Goal: Task Accomplishment & Management: Manage account settings

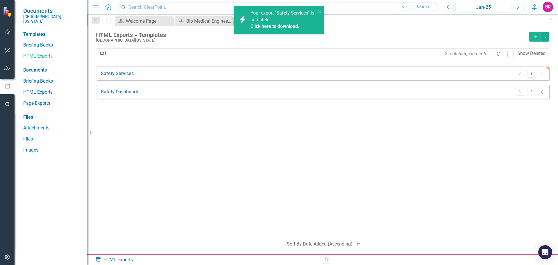
click at [221, 208] on div "Safety Services Start Dropdown Menu Collapse HTML Safety Services Generated 43 …" at bounding box center [323, 149] width 454 height 166
click at [321, 11] on icon "close" at bounding box center [320, 11] width 4 height 5
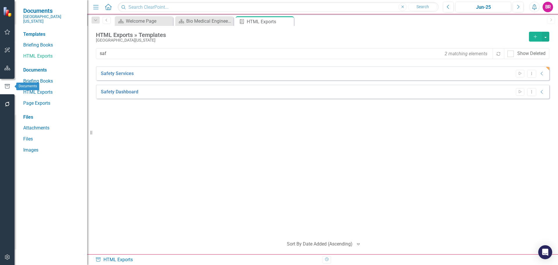
click at [8, 66] on icon "button" at bounding box center [7, 68] width 6 height 5
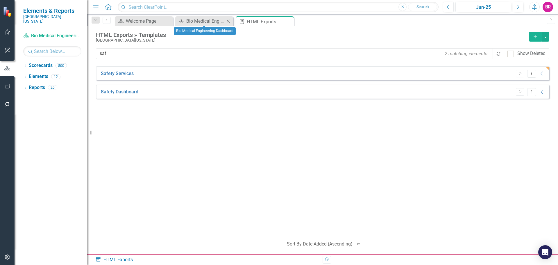
click at [230, 21] on icon "Close" at bounding box center [228, 21] width 6 height 5
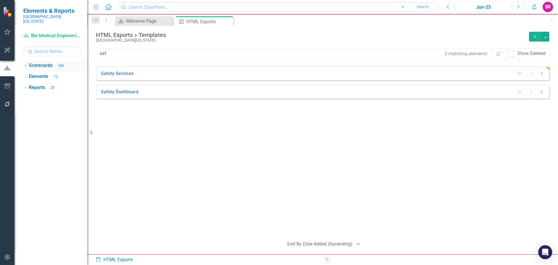
click at [23, 65] on icon "Dropdown" at bounding box center [25, 66] width 4 height 3
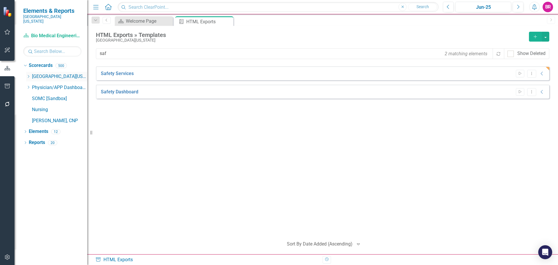
click at [27, 75] on icon "Dropdown" at bounding box center [28, 76] width 4 height 3
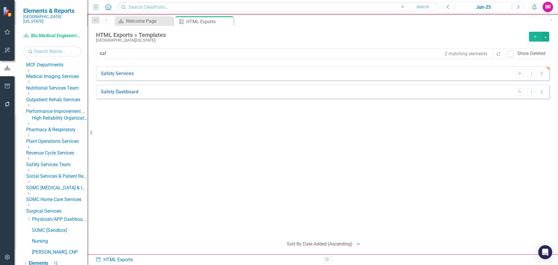
scroll to position [231, 0]
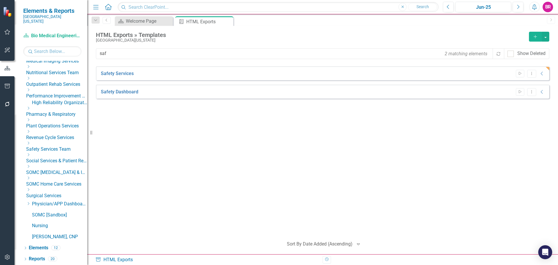
click at [31, 168] on icon "Dropdown" at bounding box center [28, 166] width 4 height 3
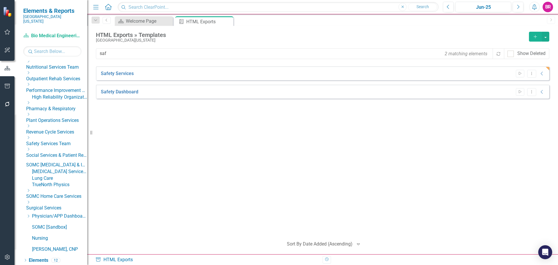
click at [58, 182] on div "Lung Care" at bounding box center [59, 178] width 55 height 7
click at [238, 157] on div "Safety Services Start Dropdown Menu Collapse HTML Safety Services Generated 43 …" at bounding box center [323, 149] width 454 height 166
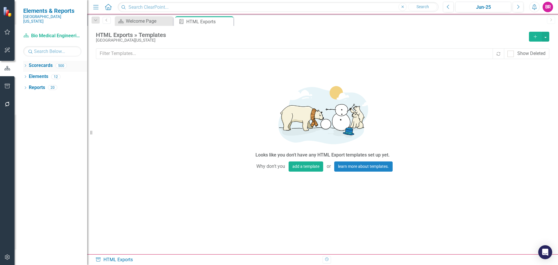
click at [24, 65] on icon "Dropdown" at bounding box center [25, 66] width 4 height 3
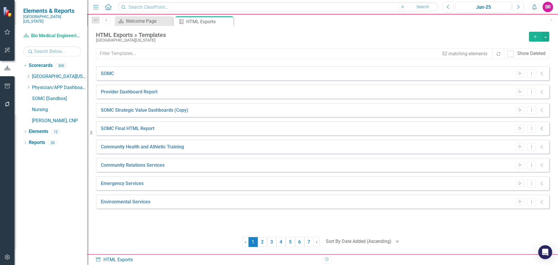
click at [28, 75] on icon "Dropdown" at bounding box center [28, 76] width 4 height 3
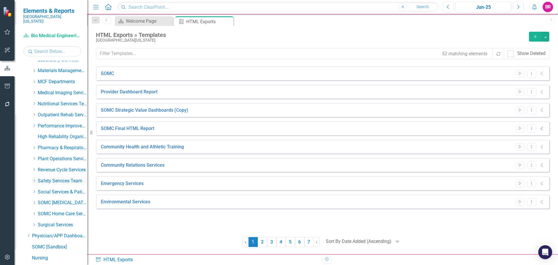
scroll to position [231, 0]
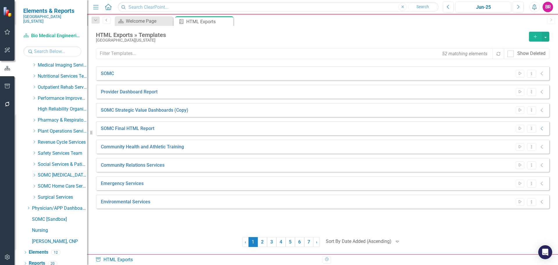
click at [32, 173] on icon "Dropdown" at bounding box center [34, 174] width 4 height 3
click at [60, 194] on link "Lung Care" at bounding box center [66, 197] width 44 height 7
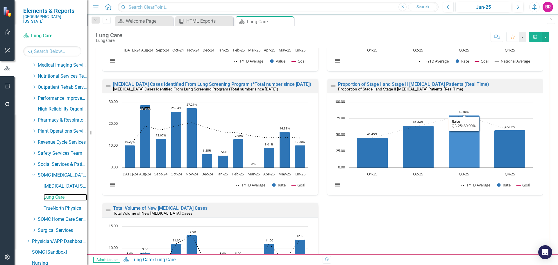
scroll to position [174, 0]
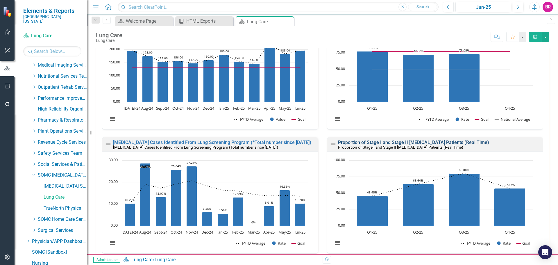
click at [402, 142] on link "Proportion of Stage I and Stage II NSCLC Patients (Real Time)" at bounding box center [413, 143] width 151 height 6
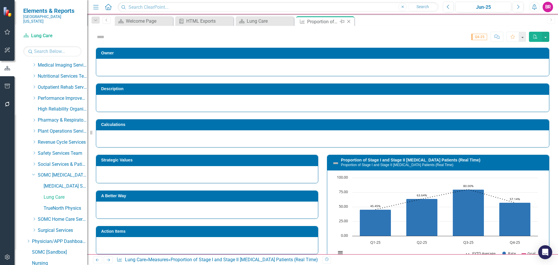
click at [349, 22] on icon at bounding box center [348, 21] width 3 height 3
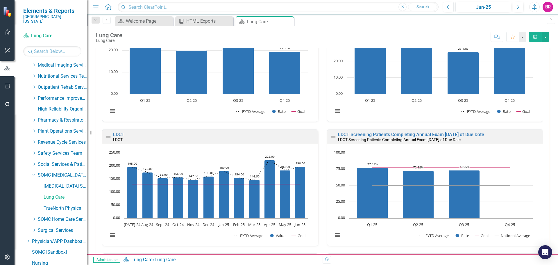
scroll to position [58, 0]
click at [347, 133] on link "LDCT Screening Patients Completing Annual Exam within 90 Days of Due Date" at bounding box center [411, 134] width 146 height 6
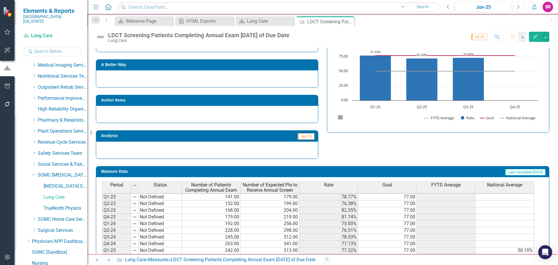
scroll to position [166, 0]
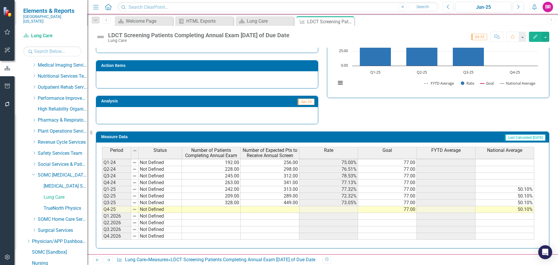
click at [220, 188] on td "242.00" at bounding box center [211, 189] width 59 height 7
click at [232, 207] on td at bounding box center [211, 209] width 59 height 7
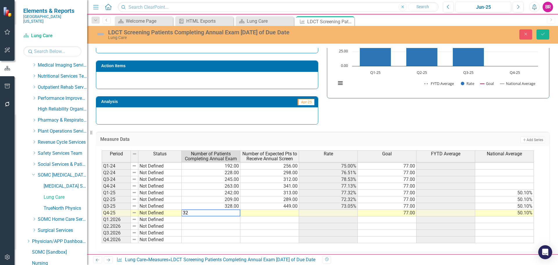
type textarea "328"
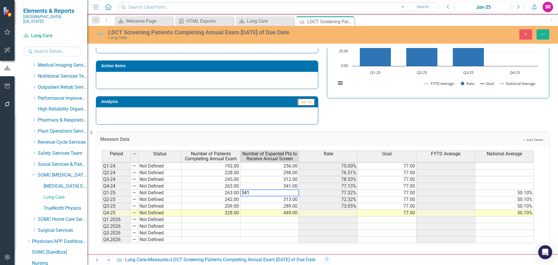
type textarea "341"
click at [371, 113] on div "Strategic Values A Better Way Action Items Analysis Apr-25 LDCT Screening Patie…" at bounding box center [323, 53] width 462 height 142
drag, startPoint x: 545, startPoint y: 34, endPoint x: 493, endPoint y: 61, distance: 59.7
click at [545, 34] on icon "Save" at bounding box center [542, 34] width 5 height 4
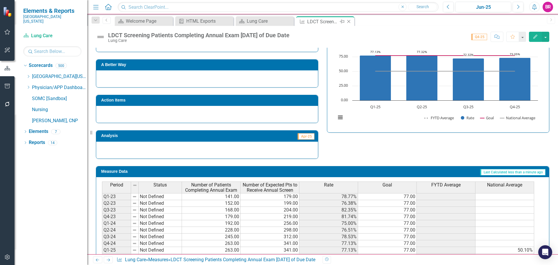
scroll to position [160, 0]
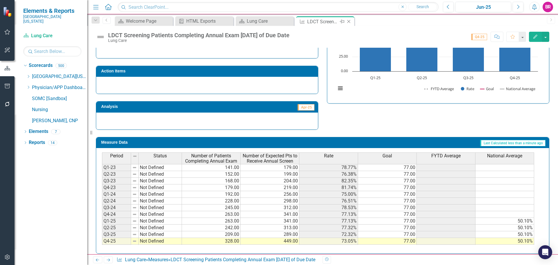
click at [348, 21] on icon at bounding box center [348, 21] width 3 height 3
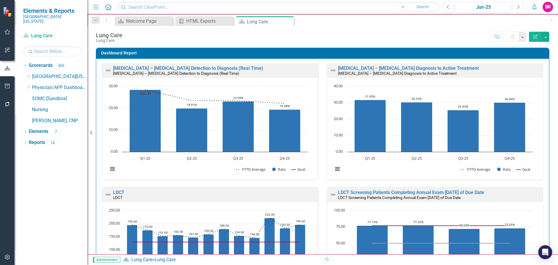
scroll to position [331, 0]
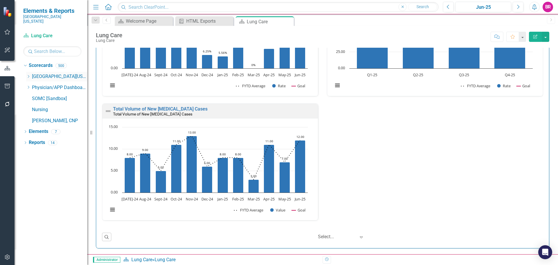
drag, startPoint x: 27, startPoint y: 70, endPoint x: 28, endPoint y: 75, distance: 4.4
click at [27, 75] on icon "Dropdown" at bounding box center [28, 76] width 4 height 3
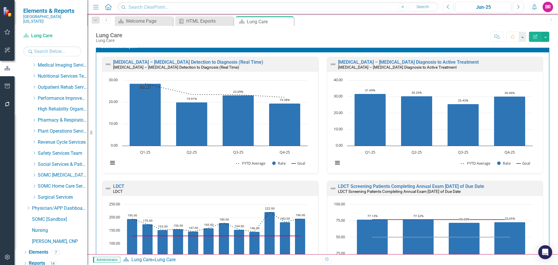
scroll to position [0, 0]
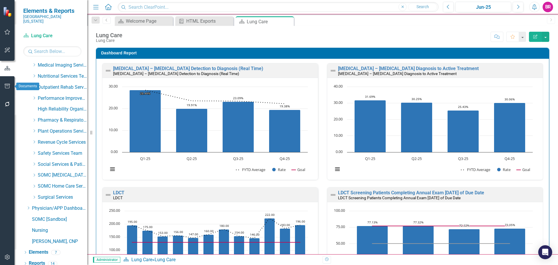
click at [8, 85] on icon "button" at bounding box center [7, 86] width 6 height 5
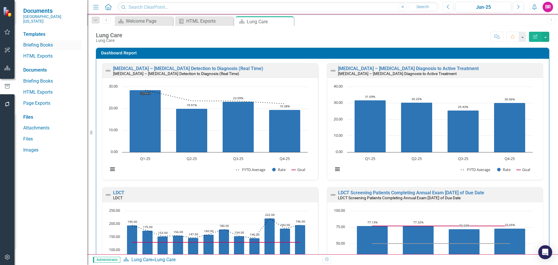
click at [28, 42] on link "Briefing Books" at bounding box center [52, 45] width 58 height 7
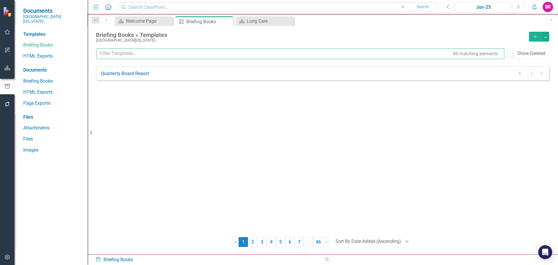
click at [158, 52] on input "text" at bounding box center [300, 53] width 408 height 11
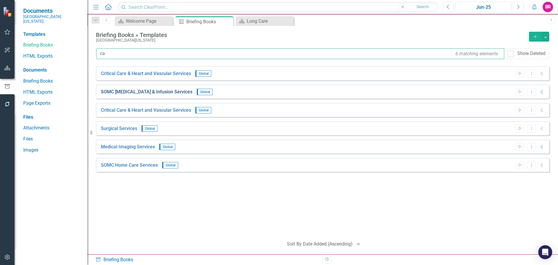
type input "ca"
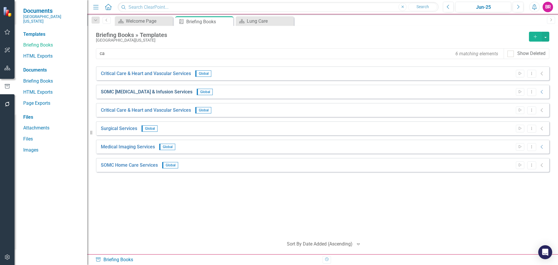
click at [143, 93] on link "SOMC [MEDICAL_DATA] & Infusion Services" at bounding box center [147, 92] width 92 height 7
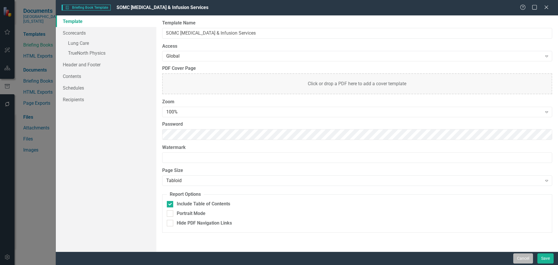
click at [527, 261] on button "Cancel" at bounding box center [523, 258] width 20 height 10
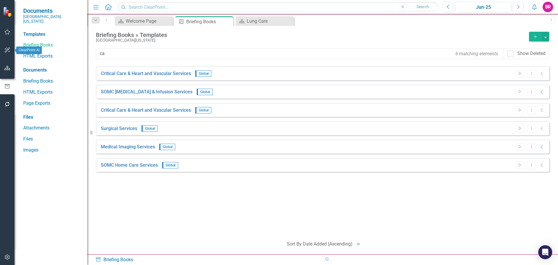
click at [9, 68] on icon "button" at bounding box center [7, 68] width 6 height 5
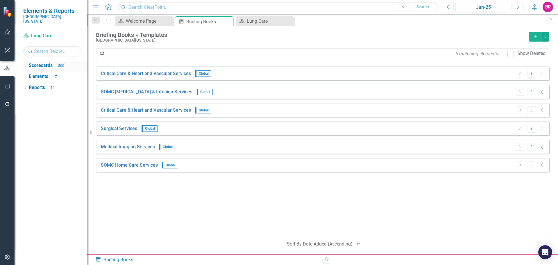
click at [26, 65] on icon "Dropdown" at bounding box center [25, 66] width 4 height 3
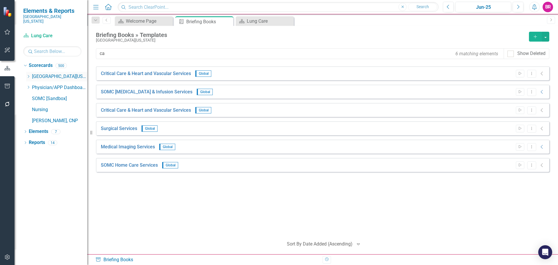
click at [27, 72] on div "Dropdown Southern Ohio Medical Center" at bounding box center [56, 77] width 61 height 10
click at [29, 75] on icon "Dropdown" at bounding box center [28, 76] width 4 height 3
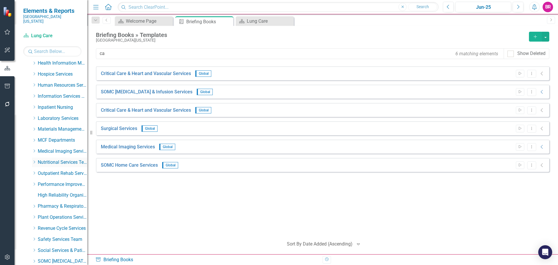
scroll to position [231, 0]
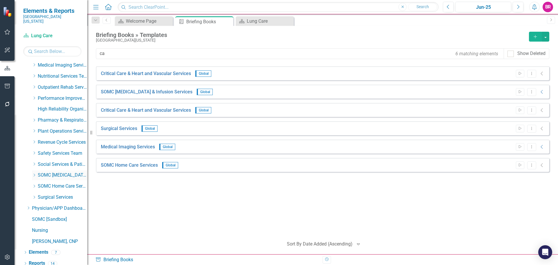
click at [35, 173] on icon "Dropdown" at bounding box center [34, 174] width 4 height 3
click at [152, 92] on link "SOMC [MEDICAL_DATA] & Infusion Services" at bounding box center [147, 92] width 92 height 7
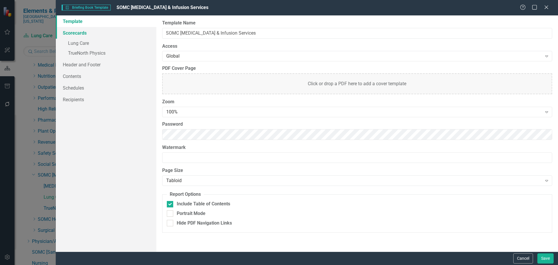
click at [80, 33] on link "Scorecards" at bounding box center [106, 33] width 101 height 12
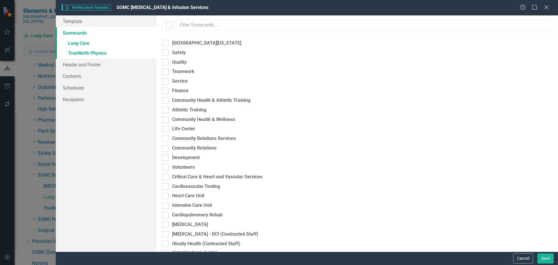
checkbox input "true"
checkbox input "false"
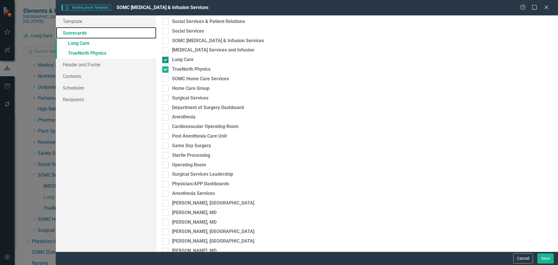
scroll to position [1570, 0]
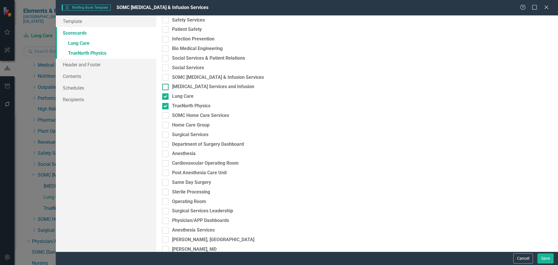
click at [220, 87] on div "[MEDICAL_DATA] Services and Infusion" at bounding box center [213, 86] width 82 height 7
click at [166, 87] on input "[MEDICAL_DATA] Services and Infusion" at bounding box center [164, 86] width 4 height 4
checkbox input "true"
click at [87, 41] on link "» Lung Care" at bounding box center [106, 44] width 101 height 10
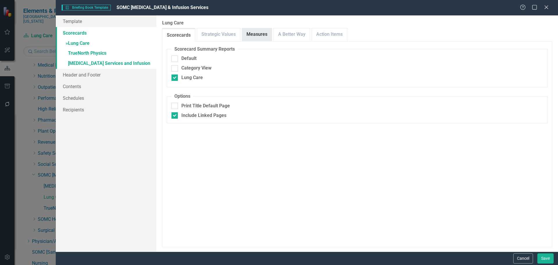
click at [260, 36] on link "Measures" at bounding box center [257, 34] width 30 height 13
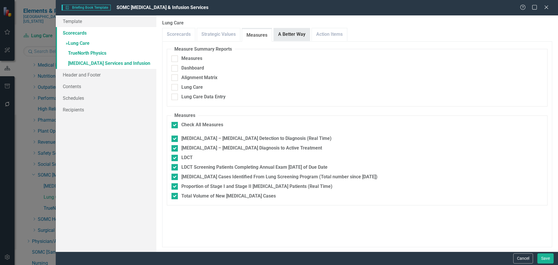
click at [289, 32] on link "A Better Way" at bounding box center [292, 34] width 36 height 13
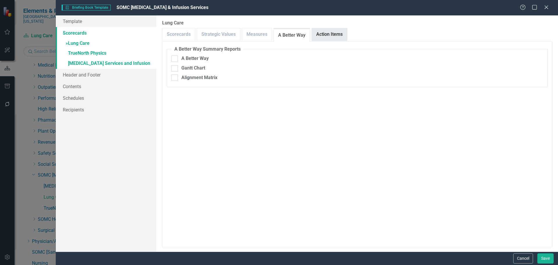
click at [319, 31] on link "Action Items" at bounding box center [329, 34] width 35 height 13
click at [84, 51] on link "» TrueNorth Physics" at bounding box center [106, 54] width 101 height 10
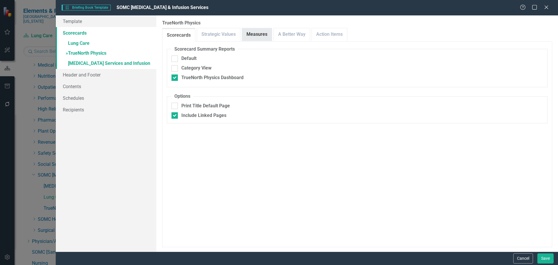
click at [259, 34] on link "Measures" at bounding box center [257, 34] width 30 height 13
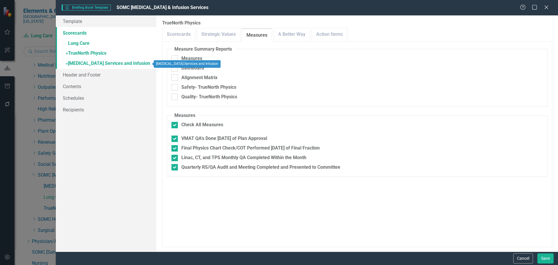
click at [89, 63] on link "» Cancer Services and Infusion" at bounding box center [106, 64] width 101 height 10
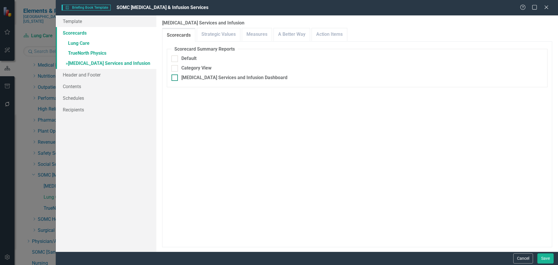
click at [220, 78] on div "Cancer Services and Infusion Dashboard" at bounding box center [234, 77] width 106 height 7
click at [175, 78] on input "Cancer Services and Infusion Dashboard" at bounding box center [174, 76] width 4 height 4
checkbox input "true"
click at [211, 106] on div "Print Title Default Page" at bounding box center [205, 106] width 49 height 7
click at [175, 106] on input "Print Title Default Page" at bounding box center [174, 105] width 4 height 4
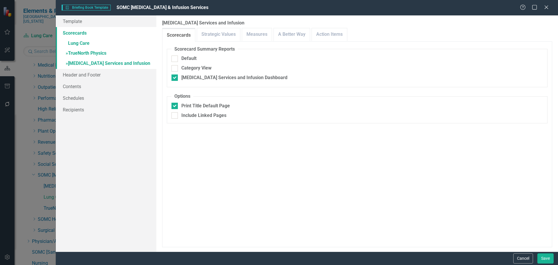
click at [101, 52] on link "» TrueNorth Physics" at bounding box center [106, 54] width 101 height 10
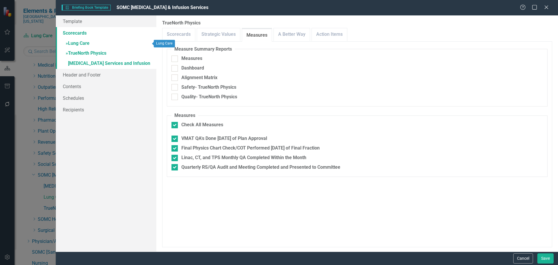
click at [74, 43] on link "» Lung Care" at bounding box center [106, 44] width 101 height 10
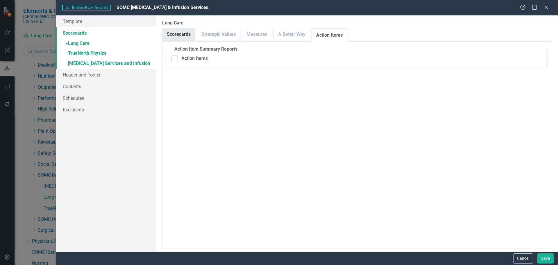
click at [176, 33] on link "Scorecards" at bounding box center [179, 34] width 33 height 13
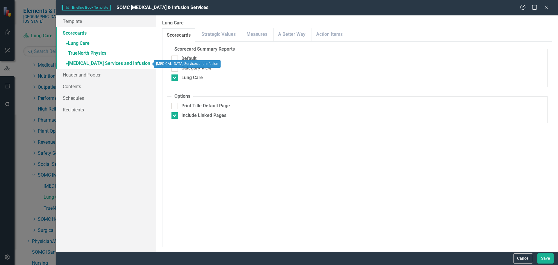
click at [124, 63] on link "» Cancer Services and Infusion" at bounding box center [106, 64] width 101 height 10
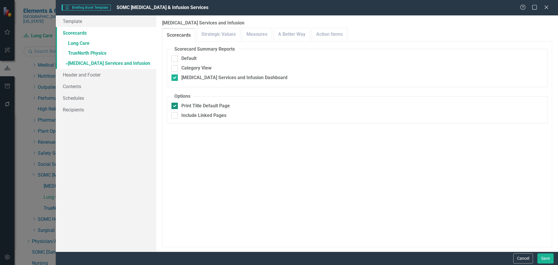
drag, startPoint x: 194, startPoint y: 101, endPoint x: 194, endPoint y: 106, distance: 4.7
click at [194, 102] on fieldset "Options Print Title Default Page Include Linked Pages" at bounding box center [357, 108] width 381 height 31
click at [194, 106] on div "Print Title Default Page" at bounding box center [205, 106] width 49 height 7
click at [175, 106] on input "Print Title Default Page" at bounding box center [174, 105] width 4 height 4
checkbox input "false"
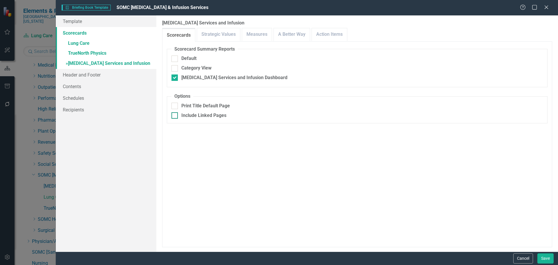
drag, startPoint x: 198, startPoint y: 119, endPoint x: 198, endPoint y: 116, distance: 2.9
click at [198, 119] on fieldset "Options Print Title Default Page Include Linked Pages" at bounding box center [357, 108] width 381 height 31
click at [198, 115] on div "Include Linked Pages" at bounding box center [203, 115] width 45 height 7
click at [175, 115] on input "Include Linked Pages" at bounding box center [174, 114] width 4 height 4
checkbox input "true"
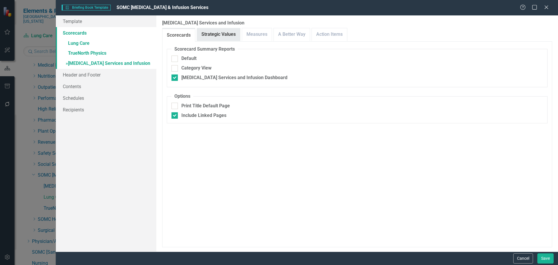
click at [222, 33] on link "Strategic Values" at bounding box center [218, 34] width 43 height 13
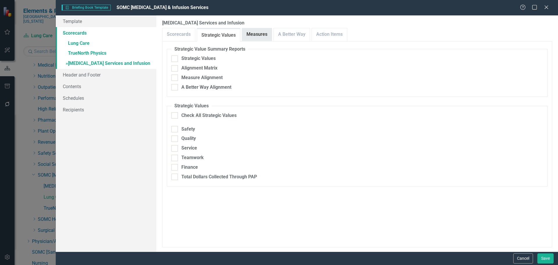
click at [257, 36] on link "Measures" at bounding box center [257, 34] width 30 height 13
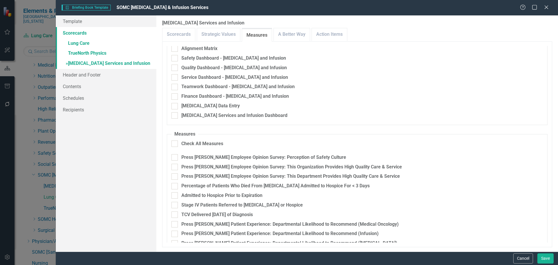
scroll to position [87, 0]
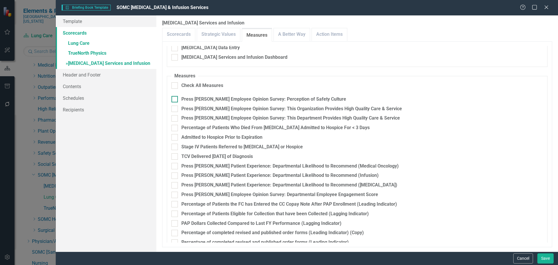
click at [292, 98] on div "Press [PERSON_NAME] Employee Opinion Survey: Perception of Safety Culture" at bounding box center [263, 99] width 165 height 7
click at [175, 98] on input "Press [PERSON_NAME] Employee Opinion Survey: Perception of Safety Culture" at bounding box center [174, 98] width 4 height 4
checkbox input "true"
click at [294, 118] on div "Press [PERSON_NAME] Employee Opinion Survey: This Department Provides High Qual…" at bounding box center [290, 118] width 219 height 7
click at [175, 118] on input "Press [PERSON_NAME] Employee Opinion Survey: This Department Provides High Qual…" at bounding box center [174, 117] width 4 height 4
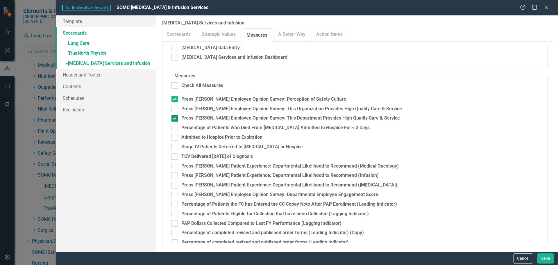
click at [233, 116] on div "Press [PERSON_NAME] Employee Opinion Survey: This Department Provides High Qual…" at bounding box center [290, 118] width 219 height 7
click at [175, 116] on input "Press [PERSON_NAME] Employee Opinion Survey: This Department Provides High Qual…" at bounding box center [174, 117] width 4 height 4
checkbox input "false"
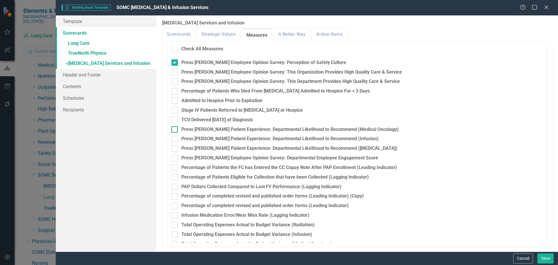
scroll to position [145, 0]
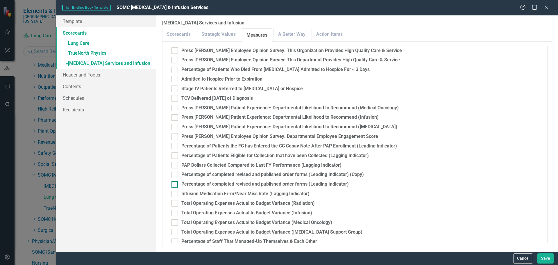
click at [305, 183] on div "Percentage of completed revised and published order forms (Leading Indicator)" at bounding box center [264, 184] width 167 height 7
click at [175, 183] on input "Percentage of completed revised and published order forms (Leading Indicator)" at bounding box center [174, 183] width 4 height 4
checkbox input "true"
drag, startPoint x: 276, startPoint y: 194, endPoint x: 237, endPoint y: 194, distance: 38.7
click at [237, 194] on div "Infusion Medication Error/Near Miss Rate (Lagging Indicator)" at bounding box center [245, 193] width 128 height 7
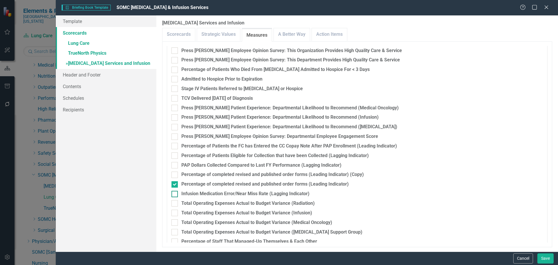
click at [175, 194] on input "Infusion Medication Error/Near Miss Rate (Lagging Indicator)" at bounding box center [174, 193] width 4 height 4
checkbox input "true"
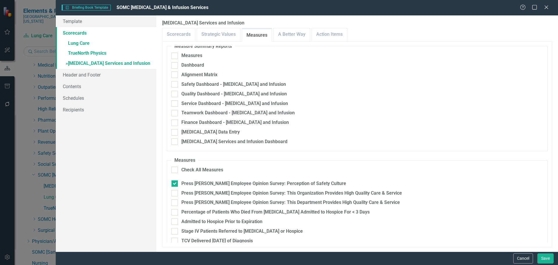
scroll to position [0, 0]
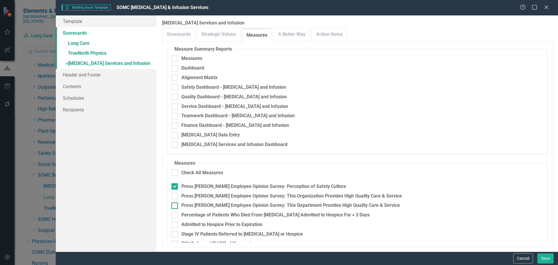
click at [277, 204] on div "Press [PERSON_NAME] Employee Opinion Survey: This Department Provides High Qual…" at bounding box center [290, 205] width 219 height 7
click at [175, 204] on input "Press [PERSON_NAME] Employee Opinion Survey: This Department Provides High Qual…" at bounding box center [174, 204] width 4 height 4
checkbox input "true"
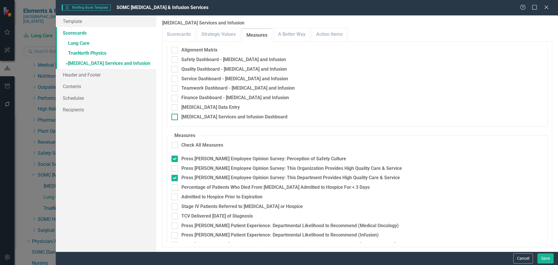
scroll to position [58, 0]
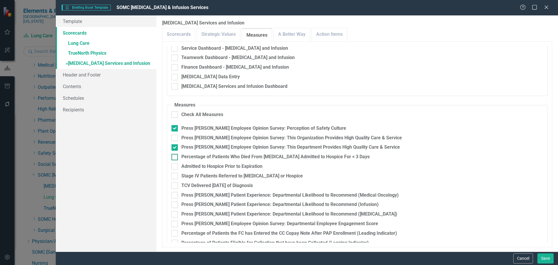
click at [317, 156] on div "Percentage of Patients Who Died From Cancer Admitted to Hospice For < 3 Days" at bounding box center [275, 157] width 188 height 7
click at [175, 156] on input "Percentage of Patients Who Died From Cancer Admitted to Hospice For < 3 Days" at bounding box center [174, 156] width 4 height 4
checkbox input "true"
click at [247, 165] on div "Admitted to Hospice Prior to Expiration" at bounding box center [221, 166] width 81 height 7
click at [175, 165] on input "Admitted to Hospice Prior to Expiration" at bounding box center [174, 165] width 4 height 4
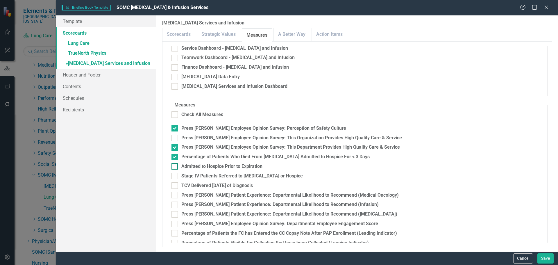
checkbox input "true"
click at [247, 175] on div "Stage IV Patients Referred to Palliative Care or Hospice" at bounding box center [242, 176] width 122 height 7
click at [175, 175] on input "Stage IV Patients Referred to Palliative Care or Hospice" at bounding box center [174, 175] width 4 height 4
checkbox input "true"
click at [253, 182] on div "TCV Delivered Within 365 Days of Diagnosis" at bounding box center [217, 185] width 72 height 7
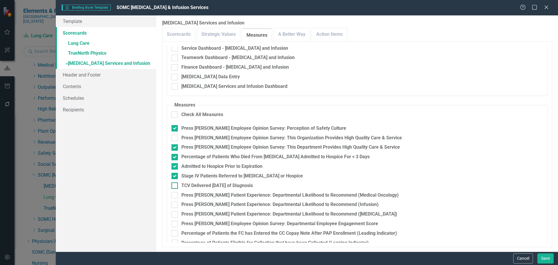
click at [175, 182] on input "TCV Delivered Within 365 Days of Diagnosis" at bounding box center [174, 184] width 4 height 4
checkbox input "true"
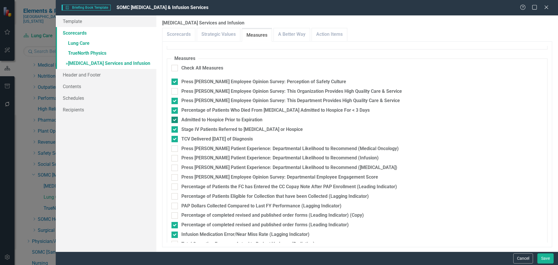
scroll to position [116, 0]
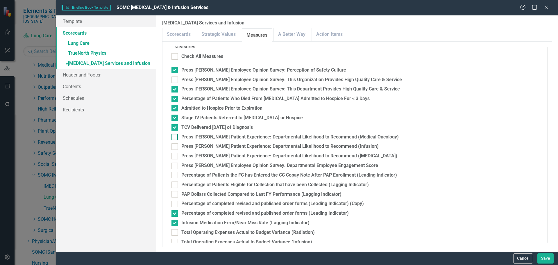
click at [287, 139] on div "Press Ganey Patient Experience: Departmental Likelihood to Recommend (Medical O…" at bounding box center [289, 137] width 217 height 7
click at [175, 138] on input "Press Ganey Patient Experience: Departmental Likelihood to Recommend (Medical O…" at bounding box center [174, 136] width 4 height 4
checkbox input "true"
click at [291, 146] on div "Press Ganey Patient Experience: Departmental Likelihood to Recommend (Infusion)" at bounding box center [279, 146] width 197 height 7
click at [175, 146] on input "Press Ganey Patient Experience: Departmental Likelihood to Recommend (Infusion)" at bounding box center [174, 145] width 4 height 4
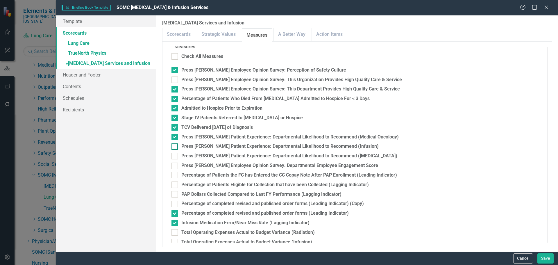
checkbox input "true"
click at [292, 156] on div "Press Ganey Patient Experience: Departmental Likelihood to Recommend (Radiation…" at bounding box center [289, 156] width 216 height 7
click at [175, 156] on input "Press Ganey Patient Experience: Departmental Likelihood to Recommend (Radiation…" at bounding box center [174, 155] width 4 height 4
checkbox input "true"
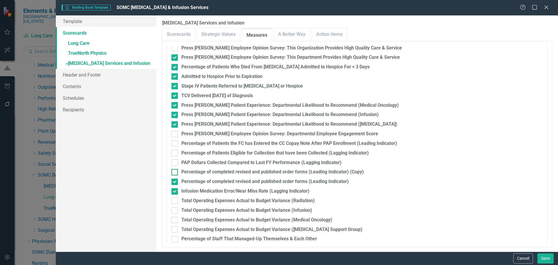
scroll to position [173, 0]
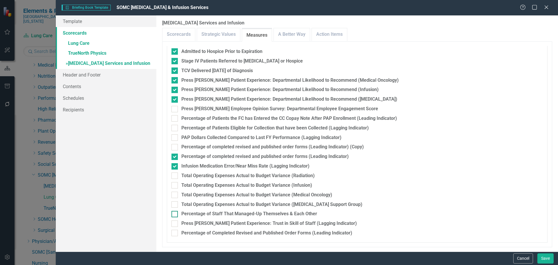
click at [246, 214] on div "Percentage of Staff That Managed-Up Themselves & Each Other" at bounding box center [249, 213] width 136 height 7
click at [175, 214] on input "Percentage of Staff That Managed-Up Themselves & Each Other" at bounding box center [174, 213] width 4 height 4
checkbox input "true"
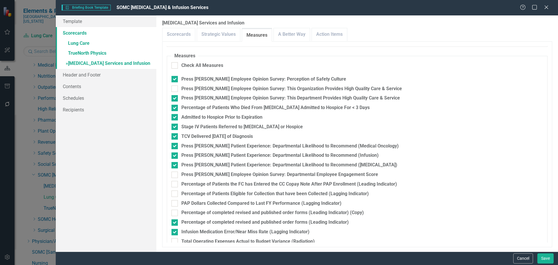
scroll to position [116, 0]
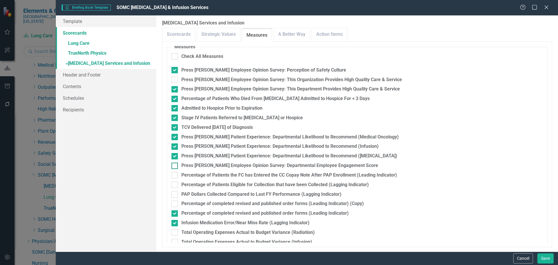
drag, startPoint x: 311, startPoint y: 165, endPoint x: 314, endPoint y: 165, distance: 3.5
click at [311, 165] on div "Press [PERSON_NAME] Employee Opinion Survey: Departmental Employee Engagement S…" at bounding box center [279, 165] width 197 height 7
click at [175, 165] on input "Press [PERSON_NAME] Employee Opinion Survey: Departmental Employee Engagement S…" at bounding box center [174, 165] width 4 height 4
checkbox input "true"
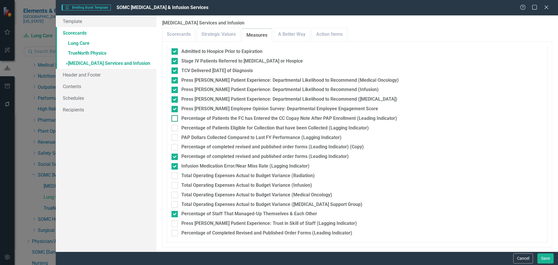
click at [268, 120] on div "Percentage of Patients the FC has Entered the CC Copay Note After PAP Enrollmen…" at bounding box center [289, 118] width 216 height 7
click at [175, 119] on input "Percentage of Patients the FC has Entered the CC Copay Note After PAP Enrollmen…" at bounding box center [174, 117] width 4 height 4
checkbox input "true"
click at [266, 129] on div "Percentage of Patients Eligible for Collection that have been Collected (Laggin…" at bounding box center [275, 128] width 188 height 7
click at [175, 129] on input "Percentage of Patients Eligible for Collection that have been Collected (Laggin…" at bounding box center [174, 127] width 4 height 4
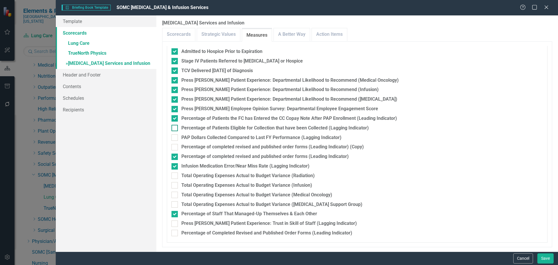
checkbox input "true"
click at [264, 139] on div "PAP Dollars Collected Compared to Last FY Performance (Lagging Indicator)" at bounding box center [261, 137] width 160 height 7
click at [175, 138] on input "PAP Dollars Collected Compared to Last FY Performance (Lagging Indicator)" at bounding box center [174, 136] width 4 height 4
checkbox input "true"
drag, startPoint x: 233, startPoint y: 176, endPoint x: 235, endPoint y: 179, distance: 3.5
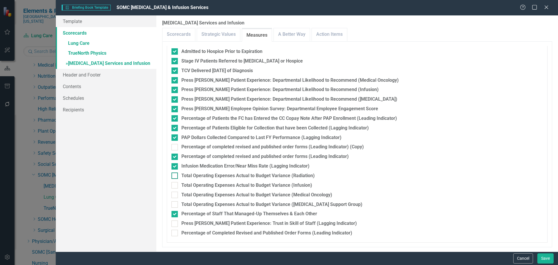
click at [233, 176] on div "Total Operating Expenses Actual to Budget Variance (Radiation)" at bounding box center [247, 175] width 133 height 7
click at [175, 176] on input "Total Operating Expenses Actual to Budget Variance (Radiation)" at bounding box center [174, 174] width 4 height 4
checkbox input "true"
click at [242, 185] on div "Total Operating Expenses Actual to Budget Variance (Infusion)" at bounding box center [246, 185] width 131 height 7
click at [175, 185] on input "Total Operating Expenses Actual to Budget Variance (Infusion)" at bounding box center [174, 184] width 4 height 4
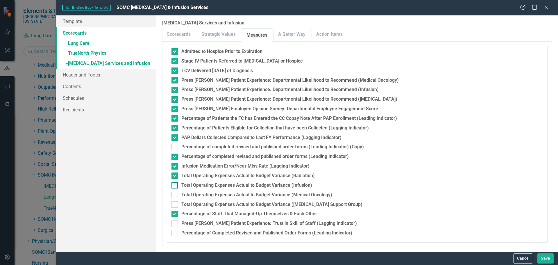
checkbox input "true"
click at [243, 193] on div "Total Operating Expenses Actual to Budget Variance (Medical Oncology)" at bounding box center [256, 195] width 151 height 7
click at [175, 193] on input "Total Operating Expenses Actual to Budget Variance (Medical Oncology)" at bounding box center [174, 194] width 4 height 4
checkbox input "true"
click at [211, 207] on div "Total Operating Expenses Actual to Budget Variance (Cancer Center Support Group)" at bounding box center [271, 204] width 181 height 7
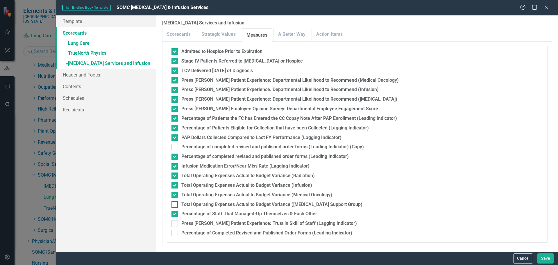
click at [175, 205] on input "Total Operating Expenses Actual to Budget Variance (Cancer Center Support Group)" at bounding box center [174, 203] width 4 height 4
checkbox input "true"
click at [290, 34] on link "A Better Way" at bounding box center [292, 34] width 36 height 13
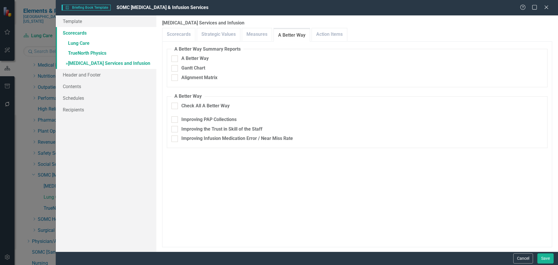
drag, startPoint x: 224, startPoint y: 105, endPoint x: 232, endPoint y: 97, distance: 11.7
click at [224, 105] on div "Check All A Better Way" at bounding box center [205, 106] width 48 height 7
click at [175, 105] on input "Check All A Better Way" at bounding box center [174, 105] width 4 height 4
checkbox input "true"
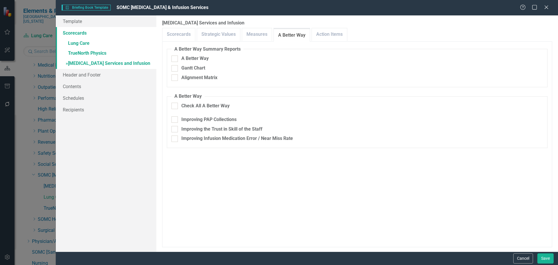
checkbox input "true"
click at [324, 35] on link "Action Items" at bounding box center [329, 34] width 35 height 13
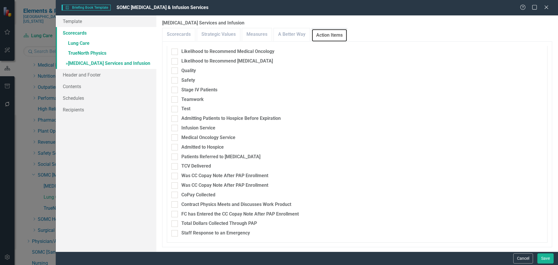
scroll to position [0, 0]
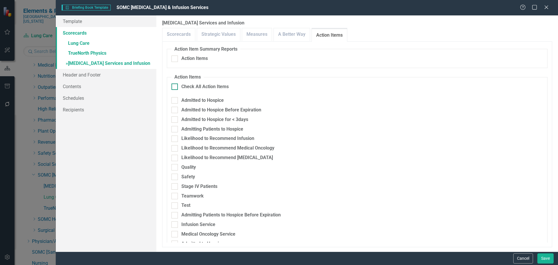
click at [188, 88] on div "Check All Action Items" at bounding box center [204, 86] width 47 height 7
click at [175, 87] on input "Check All Action Items" at bounding box center [174, 85] width 4 height 4
checkbox input "true"
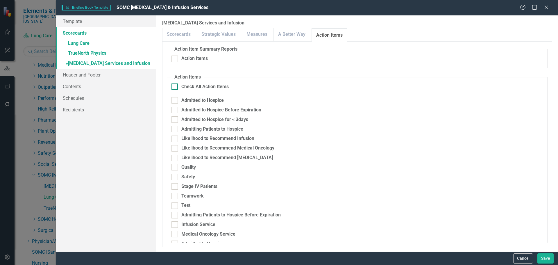
checkbox input "true"
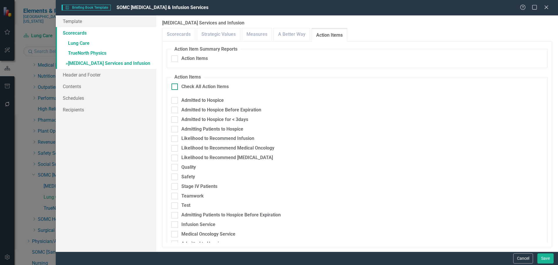
checkbox input "true"
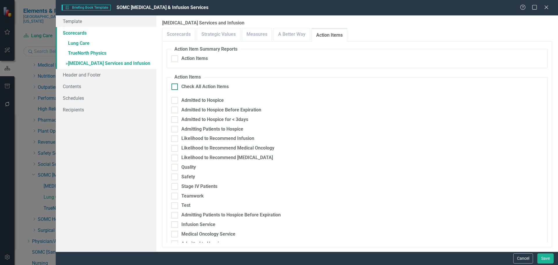
checkbox input "true"
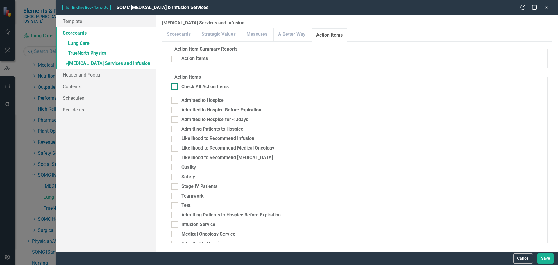
checkbox input "true"
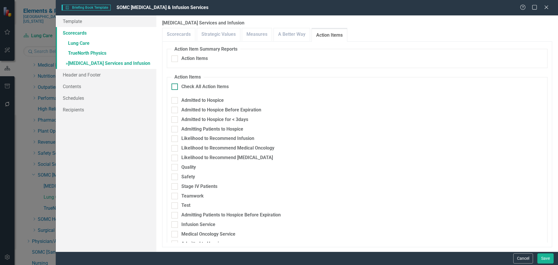
checkbox input "true"
click at [543, 259] on button "Save" at bounding box center [546, 258] width 16 height 10
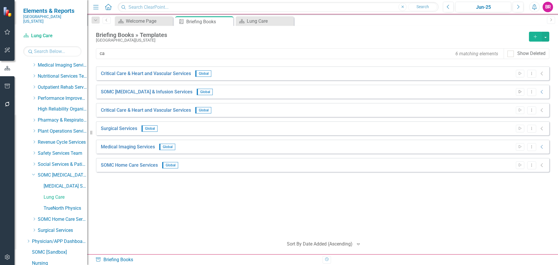
click at [519, 91] on icon "button" at bounding box center [520, 91] width 3 height 3
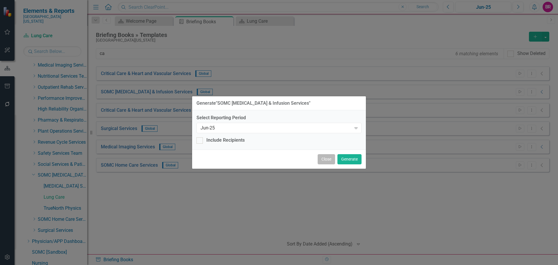
click at [333, 160] on button "Close" at bounding box center [326, 159] width 17 height 10
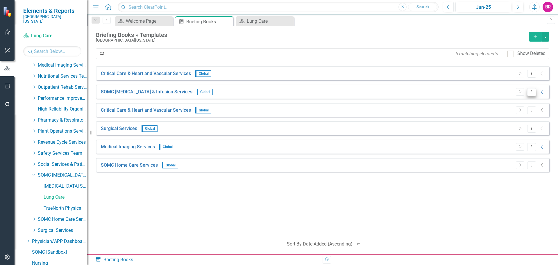
click at [530, 91] on icon "Dropdown Menu" at bounding box center [531, 92] width 5 height 4
click at [520, 98] on link "Start Run Template" at bounding box center [509, 101] width 54 height 11
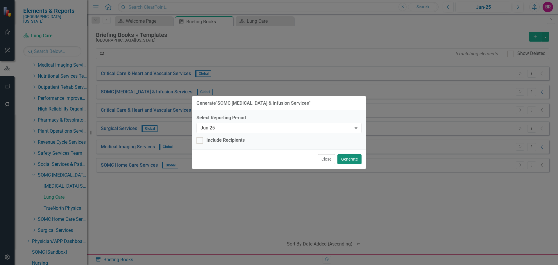
click at [354, 160] on button "Generate" at bounding box center [350, 159] width 24 height 10
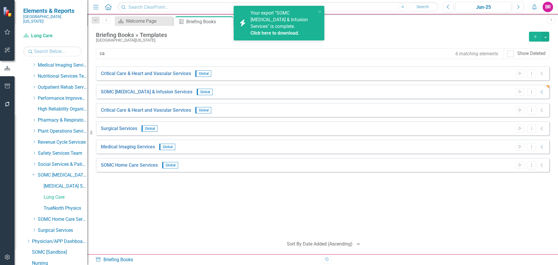
click at [282, 30] on link "Click here to download." at bounding box center [275, 33] width 49 height 6
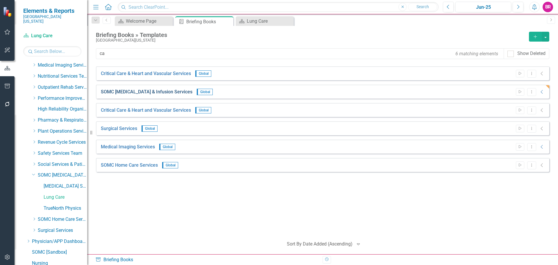
click at [123, 89] on link "SOMC [MEDICAL_DATA] & Infusion Services" at bounding box center [147, 92] width 92 height 7
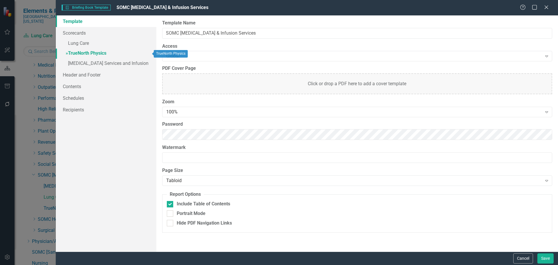
drag, startPoint x: 91, startPoint y: 53, endPoint x: 101, endPoint y: 53, distance: 9.6
click at [91, 53] on link "» TrueNorth Physics" at bounding box center [106, 54] width 101 height 10
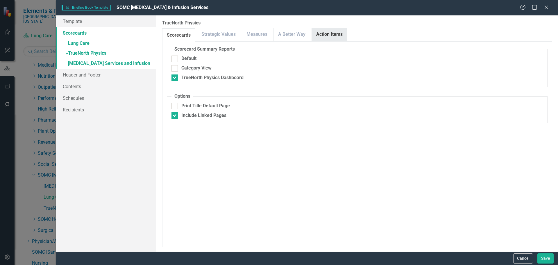
click at [333, 38] on link "Action Items" at bounding box center [329, 34] width 35 height 13
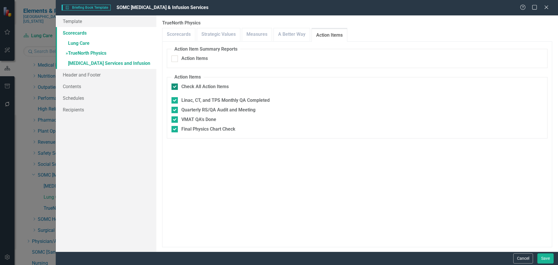
click at [188, 83] on div "Check All Action Items" at bounding box center [204, 86] width 47 height 7
click at [175, 83] on input "Check All Action Items" at bounding box center [174, 85] width 4 height 4
checkbox input "false"
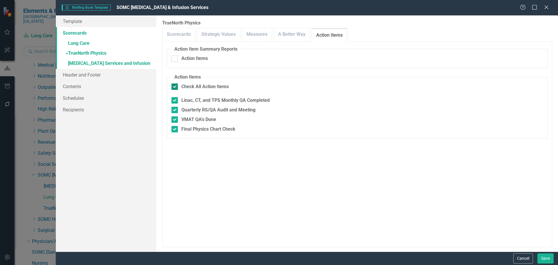
checkbox input "false"
click at [97, 63] on link "» Cancer Services and Infusion" at bounding box center [106, 64] width 101 height 10
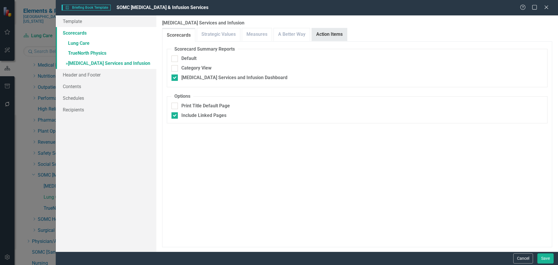
click at [325, 34] on link "Action Items" at bounding box center [329, 34] width 35 height 13
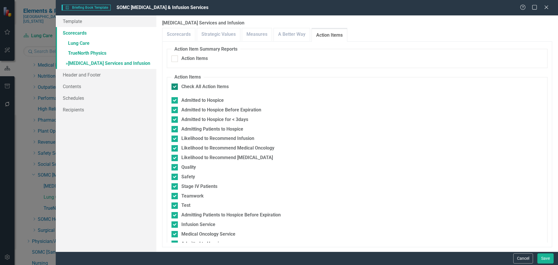
click at [209, 84] on div "Check All Action Items" at bounding box center [204, 86] width 47 height 7
click at [175, 84] on input "Check All Action Items" at bounding box center [174, 85] width 4 height 4
checkbox input "false"
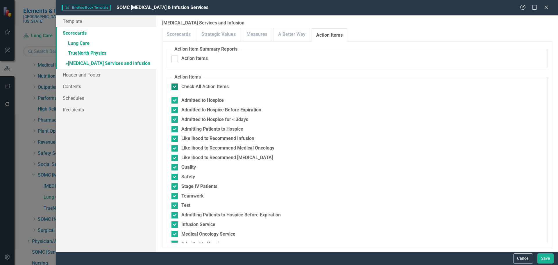
checkbox input "false"
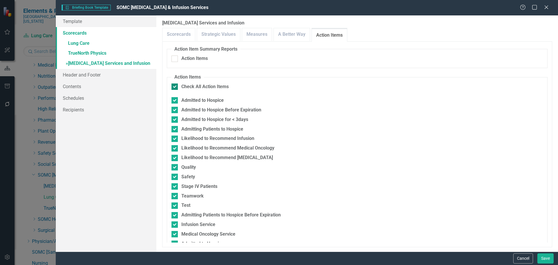
checkbox input "false"
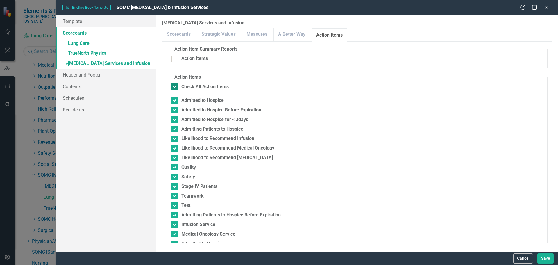
checkbox input "false"
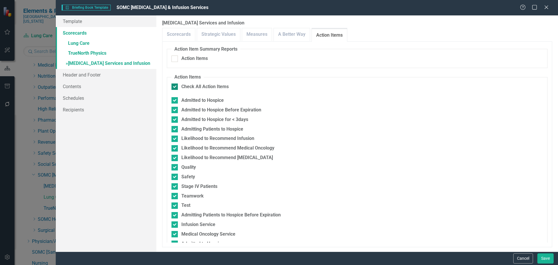
checkbox input "false"
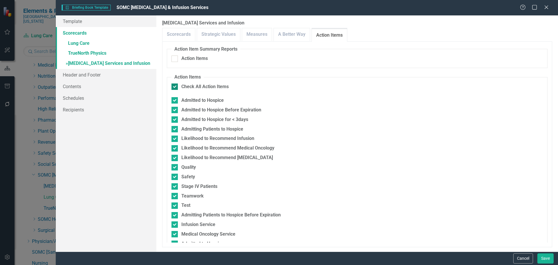
checkbox input "false"
drag, startPoint x: 235, startPoint y: 110, endPoint x: 505, endPoint y: 76, distance: 271.6
click at [235, 110] on div "Admitted to Hospice Before Expiration" at bounding box center [221, 110] width 80 height 7
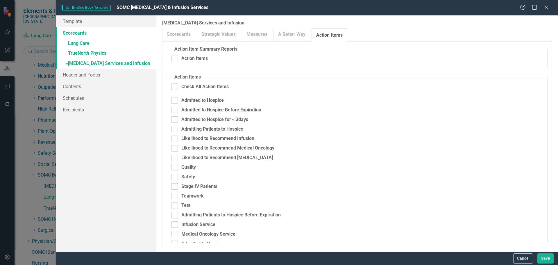
click at [175, 110] on input "Admitted to Hospice Before Expiration" at bounding box center [174, 109] width 4 height 4
checkbox input "true"
click at [235, 122] on div "Admitted to Hospice for < 3days" at bounding box center [214, 119] width 67 height 7
click at [175, 120] on input "Admitted to Hospice for < 3days" at bounding box center [174, 118] width 4 height 4
checkbox input "true"
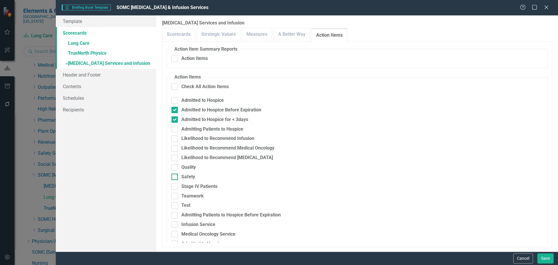
drag, startPoint x: 192, startPoint y: 178, endPoint x: 197, endPoint y: 177, distance: 4.2
click at [192, 178] on div "Safety" at bounding box center [188, 177] width 14 height 7
click at [175, 177] on input "Safety" at bounding box center [174, 176] width 4 height 4
checkbox input "true"
click at [215, 187] on div "Stage IV Patients" at bounding box center [199, 186] width 36 height 7
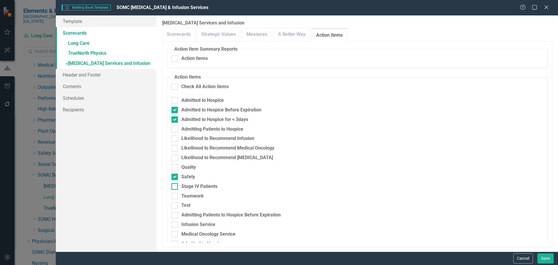
click at [175, 187] on input "Stage IV Patients" at bounding box center [174, 185] width 4 height 4
checkbox input "true"
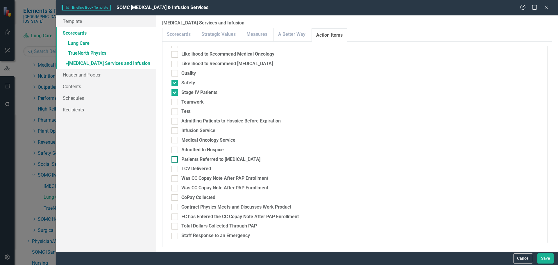
scroll to position [97, 0]
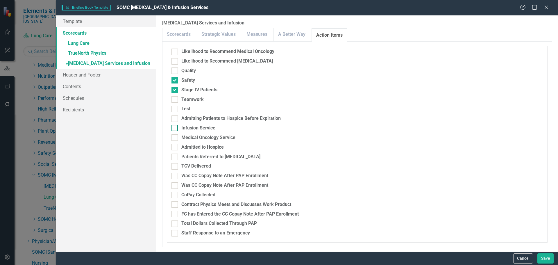
click at [209, 126] on div "Infusion Service" at bounding box center [198, 128] width 34 height 7
click at [175, 126] on input "Infusion Service" at bounding box center [174, 127] width 4 height 4
checkbox input "true"
click at [210, 138] on div "Medical Oncology Service" at bounding box center [208, 137] width 54 height 7
click at [175, 138] on input "Medical Oncology Service" at bounding box center [174, 136] width 4 height 4
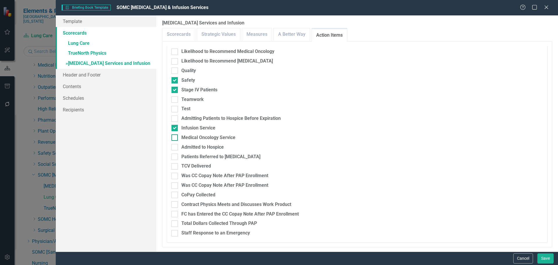
checkbox input "true"
click at [210, 147] on div "Admitted to Hospice" at bounding box center [202, 147] width 42 height 7
click at [175, 147] on input "Admitted to Hospice" at bounding box center [174, 146] width 4 height 4
checkbox input "true"
click at [546, 257] on button "Save" at bounding box center [546, 258] width 16 height 10
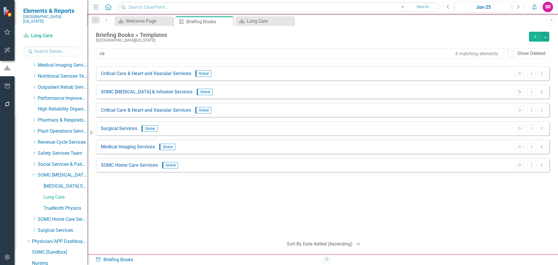
click at [519, 91] on icon "Start" at bounding box center [520, 91] width 4 height 3
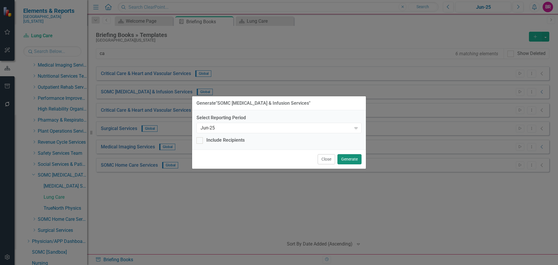
click at [344, 157] on button "Generate" at bounding box center [350, 159] width 24 height 10
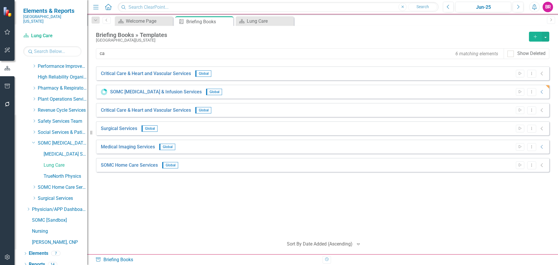
scroll to position [264, 0]
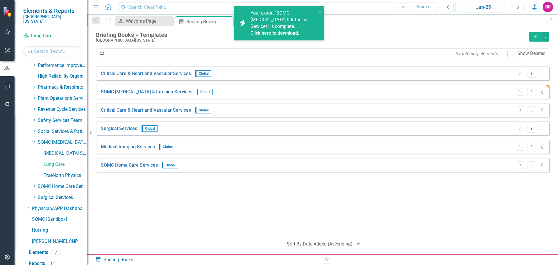
click at [289, 30] on link "Click here to download." at bounding box center [275, 33] width 49 height 6
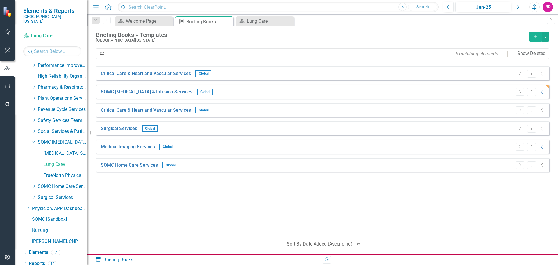
click at [515, 7] on button "Next" at bounding box center [518, 7] width 11 height 10
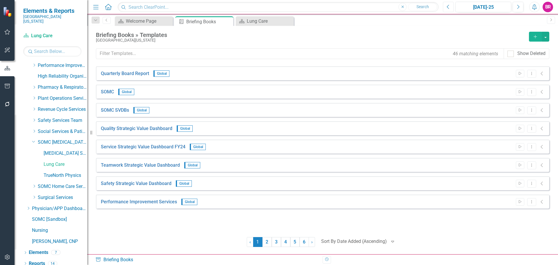
click at [449, 9] on icon "Previous" at bounding box center [448, 6] width 3 height 5
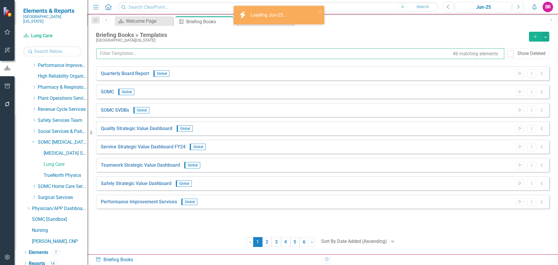
click at [132, 53] on input "text" at bounding box center [300, 53] width 408 height 11
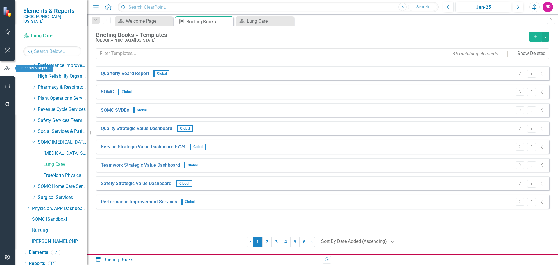
click at [9, 84] on icon "button" at bounding box center [7, 86] width 5 height 5
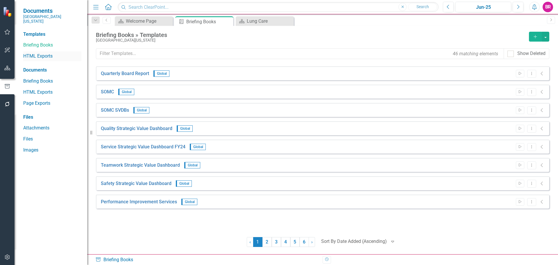
click at [43, 51] on div "HTML Exports" at bounding box center [52, 56] width 58 height 10
click at [40, 53] on link "HTML Exports" at bounding box center [52, 56] width 58 height 7
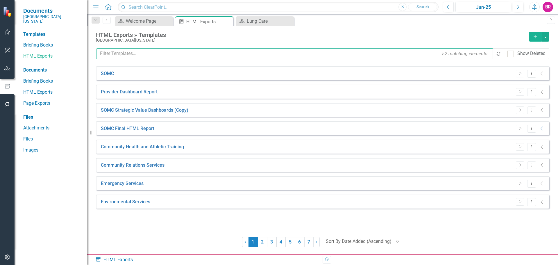
click at [128, 56] on input "text" at bounding box center [294, 53] width 397 height 11
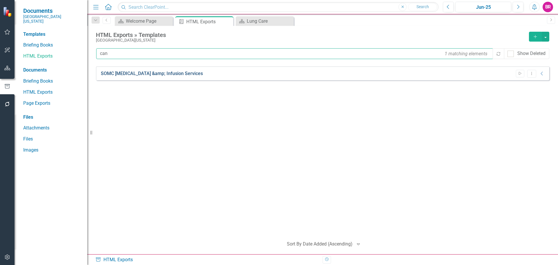
type input "can"
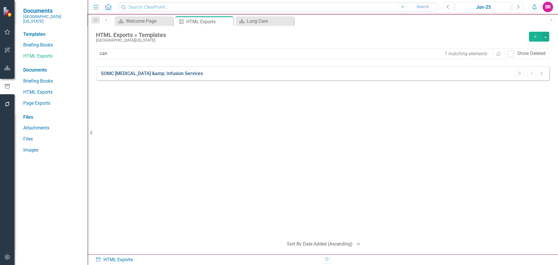
click at [147, 74] on link "SOMC Cancer &amp; Infusion Services" at bounding box center [152, 73] width 102 height 7
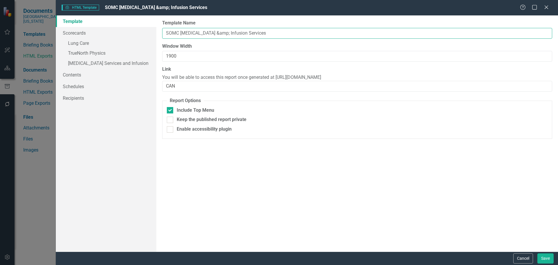
click at [249, 35] on input "SOMC Cancer &amp; Infusion Services" at bounding box center [357, 33] width 390 height 11
click at [192, 85] on input "CAN" at bounding box center [357, 86] width 390 height 11
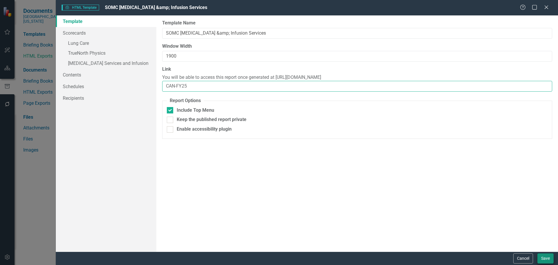
type input "CAN-FY25"
click at [548, 258] on button "Save" at bounding box center [546, 258] width 16 height 10
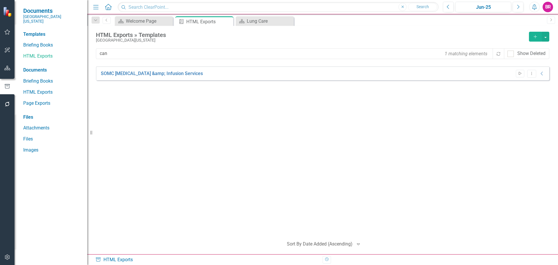
click at [519, 72] on icon "Start" at bounding box center [520, 73] width 4 height 3
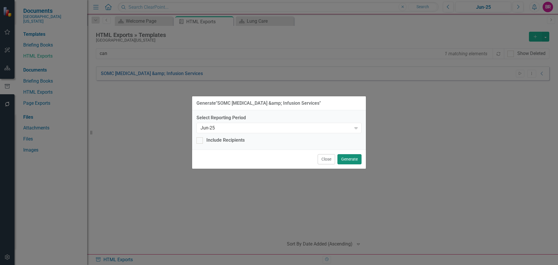
click at [348, 155] on button "Generate" at bounding box center [350, 159] width 24 height 10
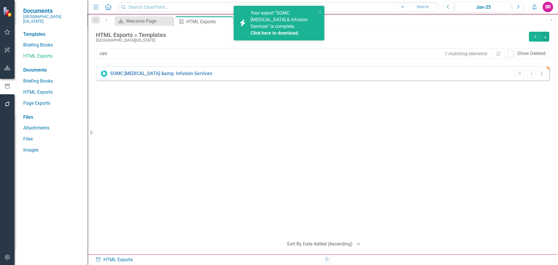
click at [247, 194] on div "SOMC Cancer &amp; Infusion Services Start Dropdown Menu Collapse HTML SOMC Canc…" at bounding box center [323, 149] width 454 height 166
click at [10, 69] on icon "button" at bounding box center [7, 68] width 6 height 5
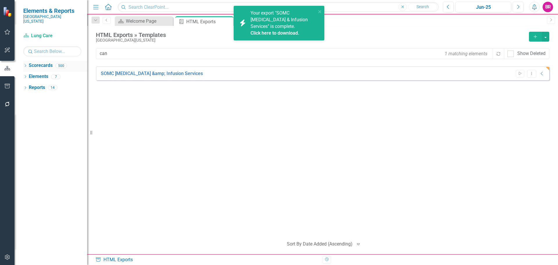
click at [24, 65] on icon "Dropdown" at bounding box center [25, 66] width 4 height 3
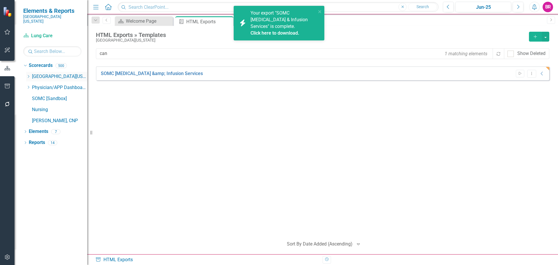
click at [29, 75] on icon "Dropdown" at bounding box center [28, 76] width 4 height 3
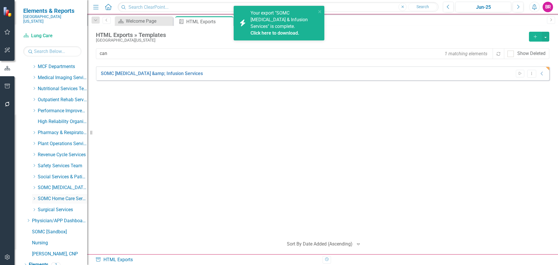
scroll to position [231, 0]
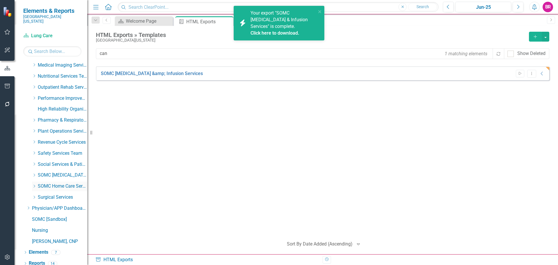
click at [33, 184] on icon "Dropdown" at bounding box center [34, 185] width 4 height 3
click at [34, 162] on icon "Dropdown" at bounding box center [34, 163] width 4 height 3
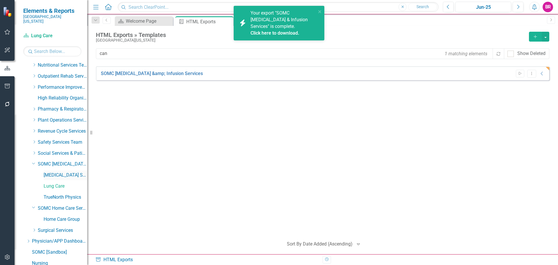
click at [53, 172] on link "[MEDICAL_DATA] Services and Infusion" at bounding box center [66, 175] width 44 height 7
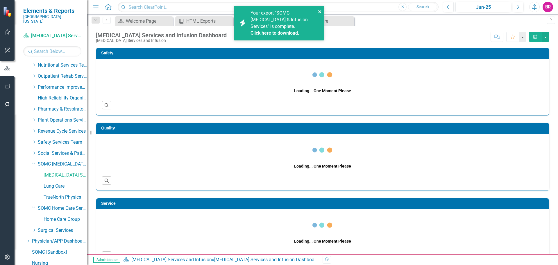
click at [320, 10] on icon "close" at bounding box center [320, 11] width 4 height 5
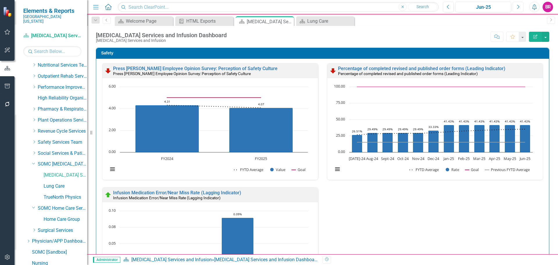
click at [522, 8] on button "Next" at bounding box center [518, 7] width 11 height 10
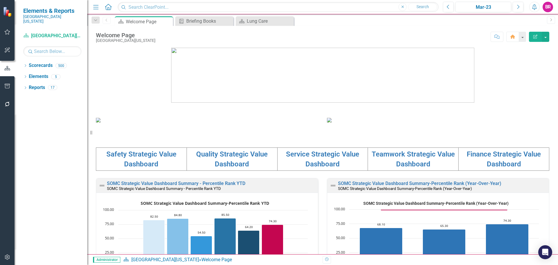
click at [261, 22] on div "icon.bolt Loading Mar-23..." at bounding box center [279, 18] width 93 height 26
click at [258, 21] on div "Lung Care" at bounding box center [266, 20] width 38 height 7
click at [479, 6] on div "Mar-23" at bounding box center [484, 7] width 52 height 7
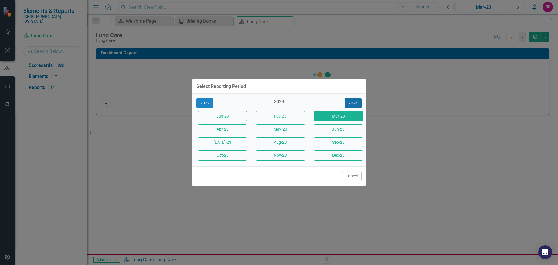
click at [358, 98] on button "2024" at bounding box center [353, 103] width 17 height 10
click at [358, 104] on button "2025" at bounding box center [353, 103] width 17 height 10
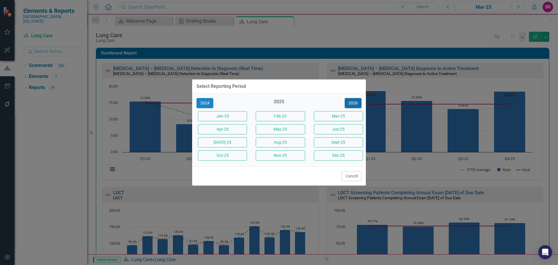
click at [358, 105] on button "2026" at bounding box center [353, 103] width 17 height 10
click at [206, 101] on button "2025" at bounding box center [205, 103] width 17 height 10
click at [352, 129] on button "Jun-25" at bounding box center [338, 129] width 49 height 10
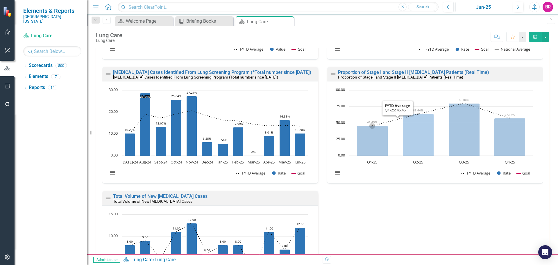
scroll to position [331, 0]
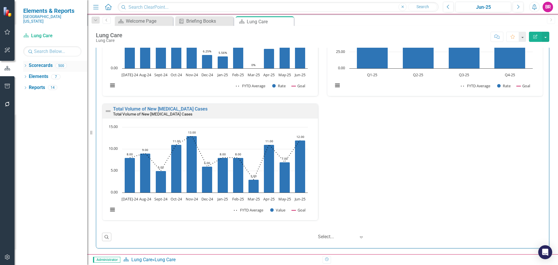
click at [24, 64] on div "Dropdown" at bounding box center [25, 66] width 4 height 5
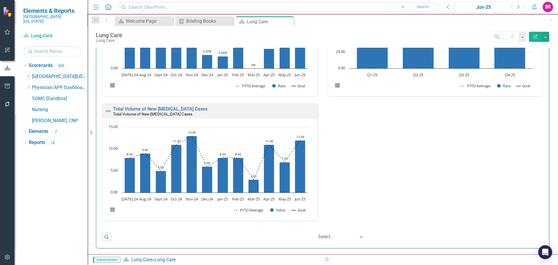
click at [29, 75] on icon "Dropdown" at bounding box center [28, 76] width 4 height 3
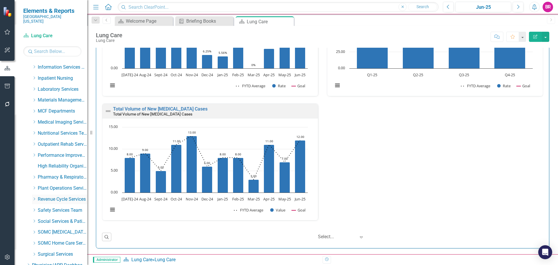
scroll to position [231, 0]
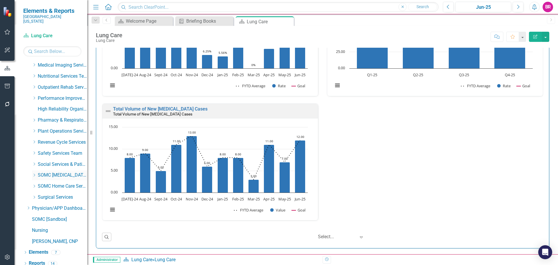
click at [32, 173] on icon "Dropdown" at bounding box center [34, 174] width 4 height 3
click at [57, 183] on link "[MEDICAL_DATA] Services and Infusion" at bounding box center [66, 186] width 44 height 7
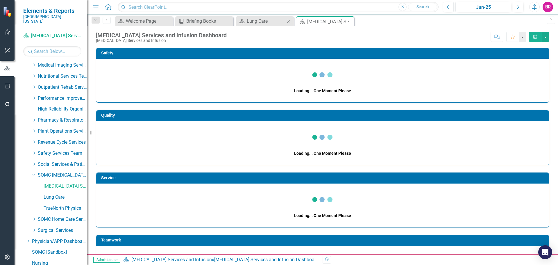
click at [289, 22] on icon "Close" at bounding box center [289, 21] width 6 height 5
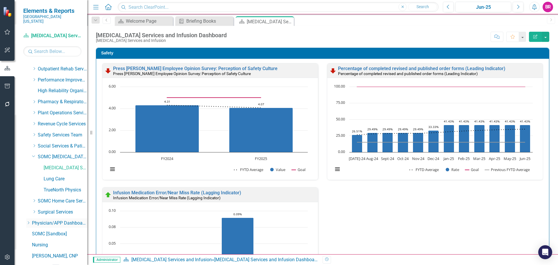
scroll to position [264, 0]
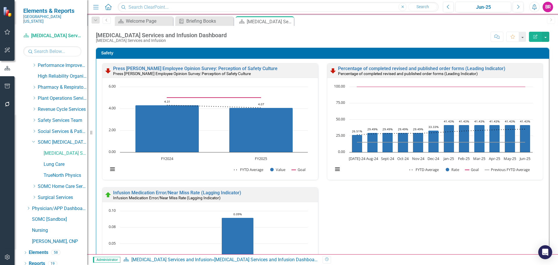
click at [360, 214] on div "Press Ganey Employee Opinion Survey: Perception of Safety Culture Press Ganey E…" at bounding box center [323, 187] width 450 height 248
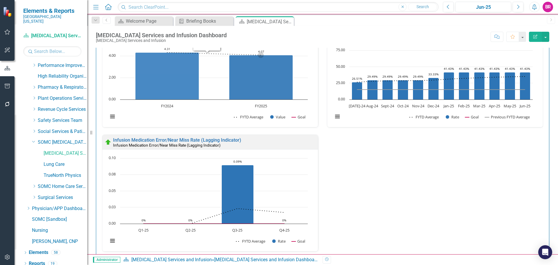
scroll to position [174, 0]
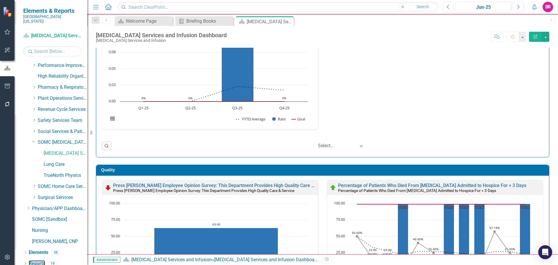
drag, startPoint x: 39, startPoint y: 259, endPoint x: 9, endPoint y: 236, distance: 38.0
click at [39, 260] on link "Reports" at bounding box center [37, 263] width 16 height 7
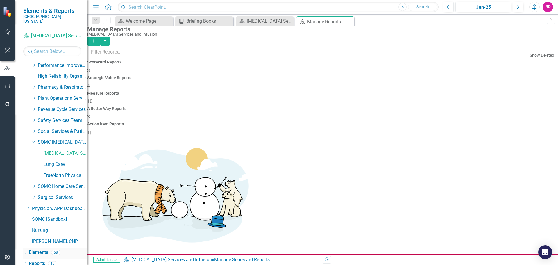
click at [45, 249] on link "Elements" at bounding box center [38, 252] width 19 height 7
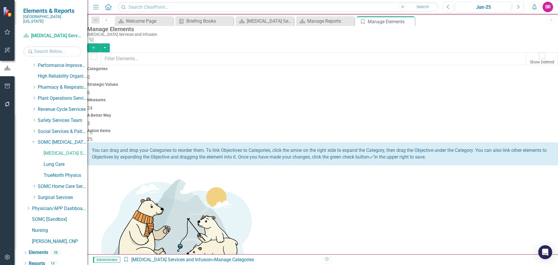
click at [420, 113] on div "A Better Way 3" at bounding box center [322, 120] width 471 height 14
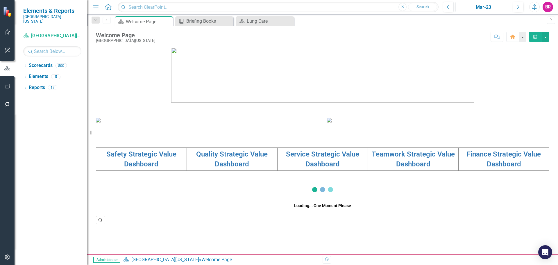
click at [498, 8] on div "Mar-23" at bounding box center [484, 7] width 52 height 7
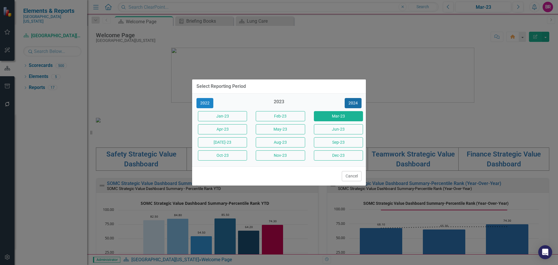
click at [352, 101] on button "2024" at bounding box center [353, 103] width 17 height 10
click at [352, 101] on button "2025" at bounding box center [353, 103] width 17 height 10
click at [349, 129] on button "Jun-25" at bounding box center [338, 129] width 49 height 10
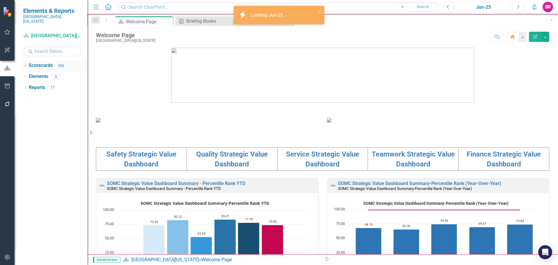
scroll to position [145, 0]
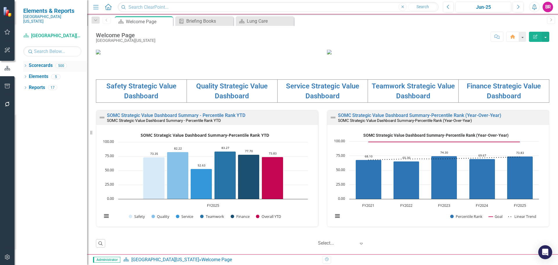
click at [24, 65] on icon "Dropdown" at bounding box center [25, 66] width 4 height 3
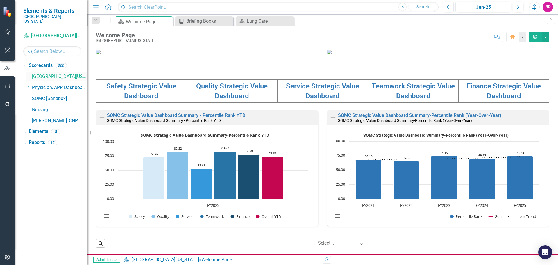
click at [28, 75] on icon "Dropdown" at bounding box center [28, 76] width 4 height 3
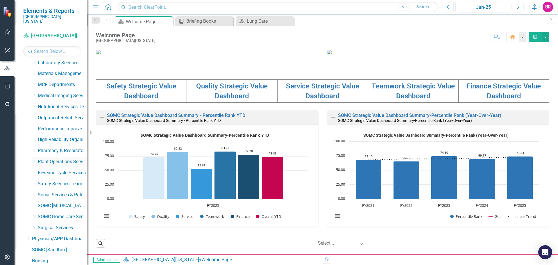
scroll to position [231, 0]
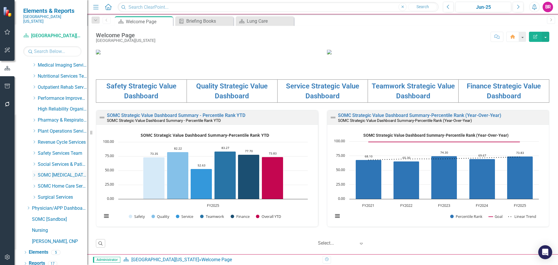
click at [33, 173] on icon "Dropdown" at bounding box center [34, 174] width 4 height 3
click at [55, 205] on link "TrueNorth Physics" at bounding box center [66, 208] width 44 height 7
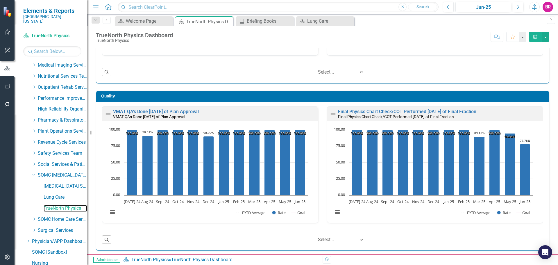
scroll to position [126, 0]
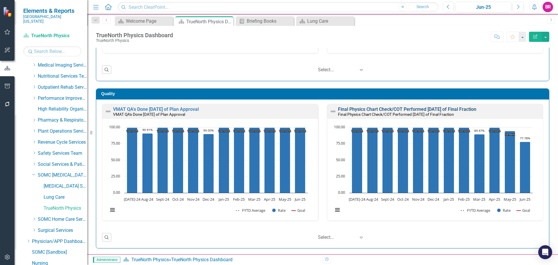
click at [436, 108] on link "Final Physics Chart Check/COT Performed Within 3 days of Final Fraction" at bounding box center [407, 109] width 138 height 6
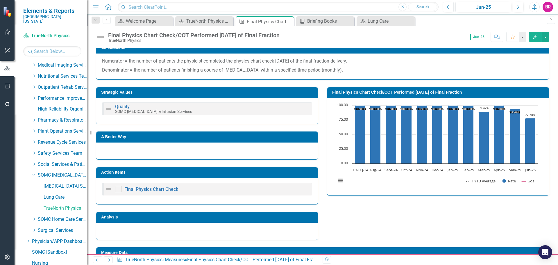
scroll to position [166, 0]
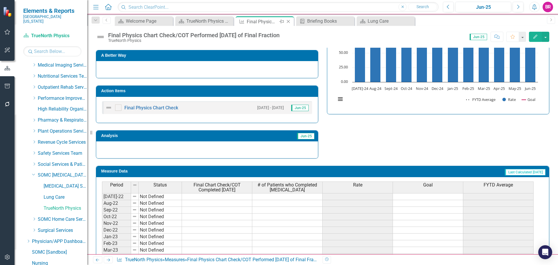
click at [290, 21] on icon "Close" at bounding box center [289, 21] width 6 height 5
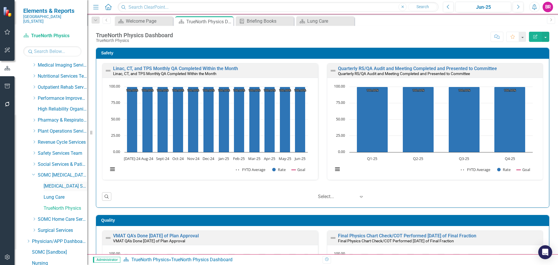
drag, startPoint x: 66, startPoint y: 182, endPoint x: 81, endPoint y: 181, distance: 14.9
click at [66, 183] on link "[MEDICAL_DATA] Services and Infusion" at bounding box center [66, 186] width 44 height 7
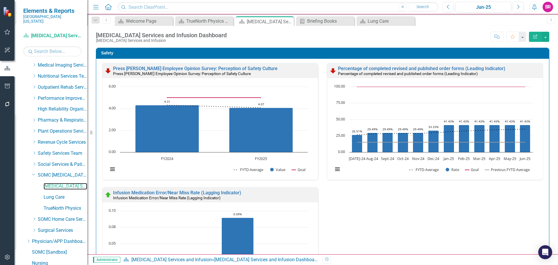
scroll to position [264, 0]
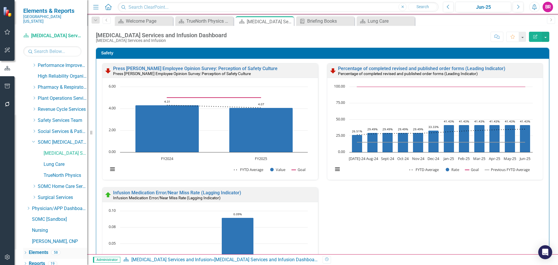
click at [44, 249] on link "Elements" at bounding box center [38, 252] width 19 height 7
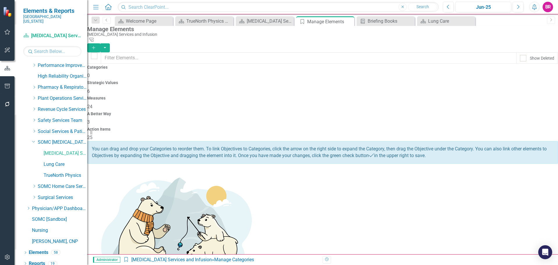
click at [514, 127] on div "Action Items 25" at bounding box center [322, 134] width 471 height 14
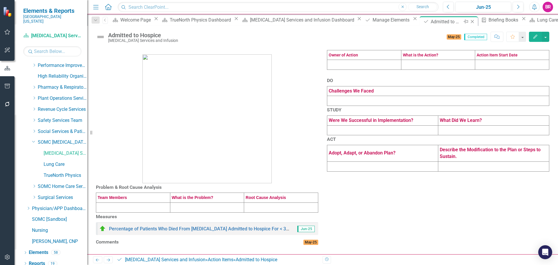
click at [470, 19] on icon "Close" at bounding box center [473, 21] width 6 height 5
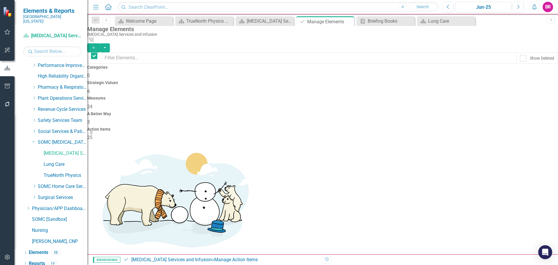
checkbox input "false"
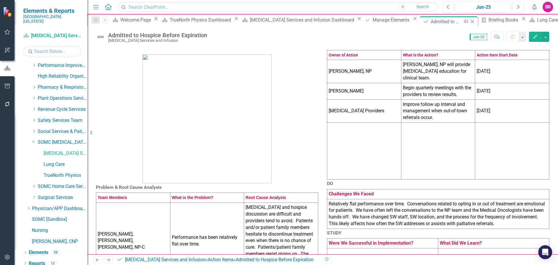
click at [470, 20] on icon "Close" at bounding box center [473, 21] width 6 height 5
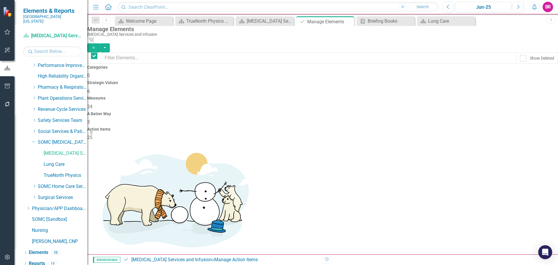
checkbox input "false"
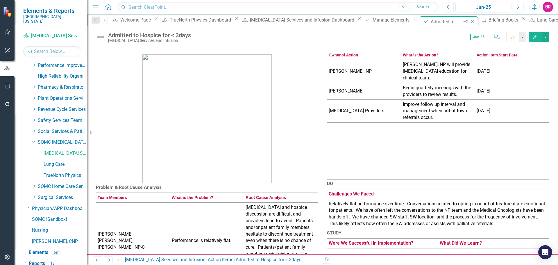
click at [470, 22] on icon "Close" at bounding box center [473, 21] width 6 height 5
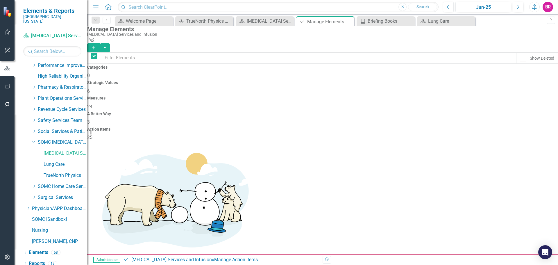
checkbox input "false"
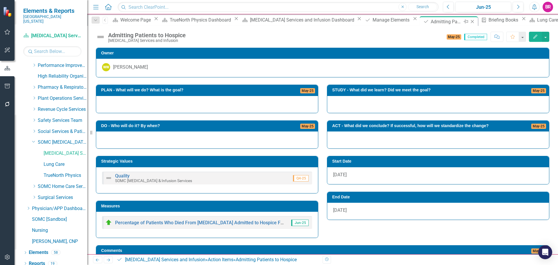
click at [469, 24] on div "Close" at bounding box center [472, 21] width 7 height 7
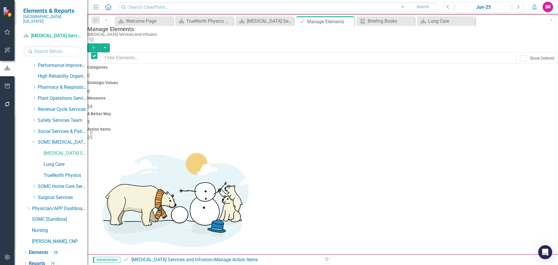
checkbox input "false"
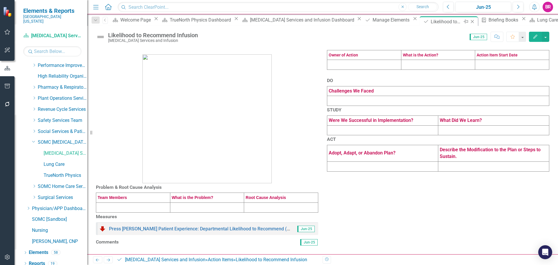
click at [470, 22] on icon "Close" at bounding box center [473, 21] width 6 height 5
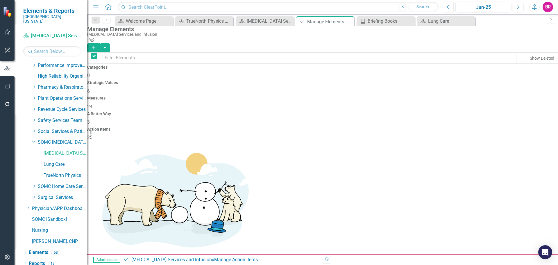
checkbox input "false"
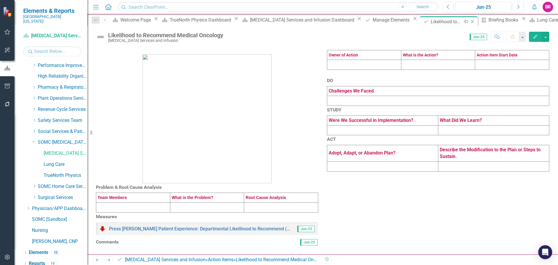
click at [470, 22] on icon "Close" at bounding box center [473, 21] width 6 height 5
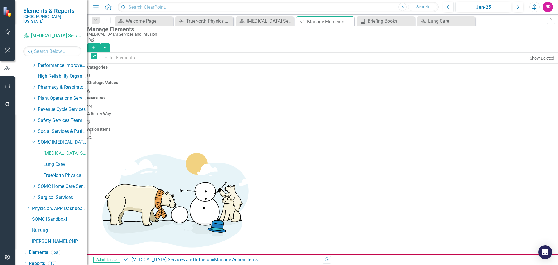
checkbox input "false"
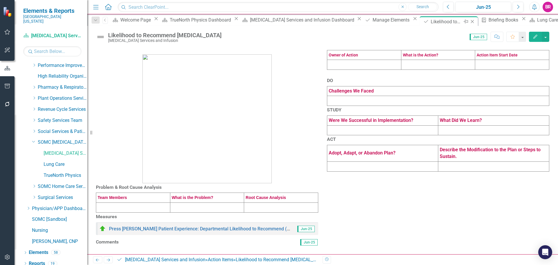
click at [470, 23] on icon "Close" at bounding box center [473, 21] width 6 height 5
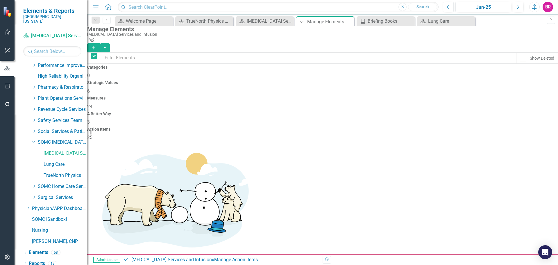
checkbox input "false"
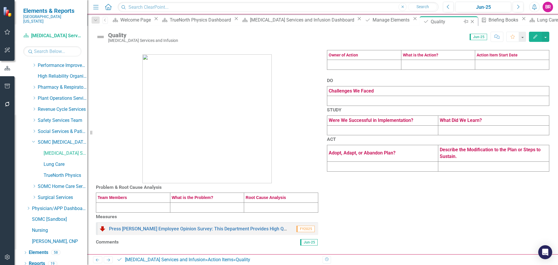
click at [470, 22] on icon "Close" at bounding box center [473, 21] width 6 height 5
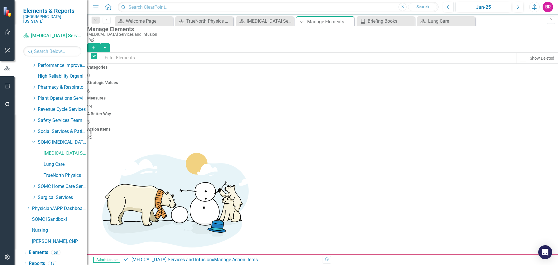
checkbox input "false"
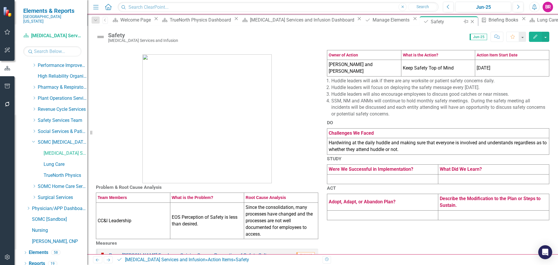
click at [471, 21] on icon at bounding box center [472, 21] width 3 height 3
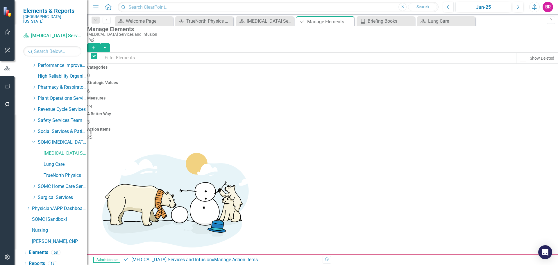
checkbox input "false"
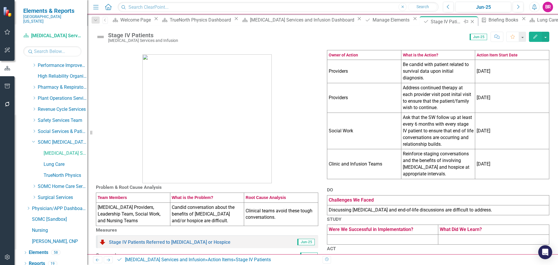
click at [470, 21] on icon "Close" at bounding box center [473, 21] width 6 height 5
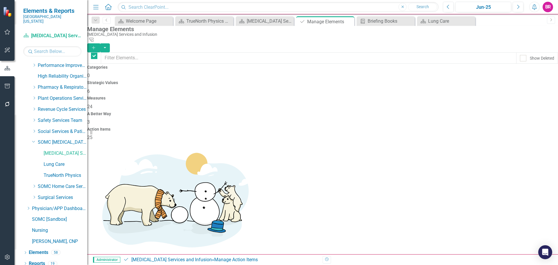
checkbox input "false"
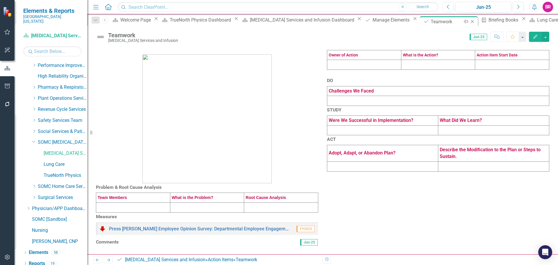
click at [470, 20] on icon "Close" at bounding box center [473, 21] width 6 height 5
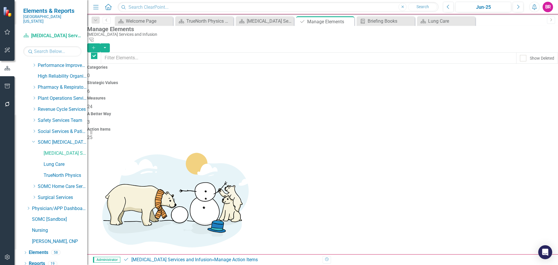
checkbox input "false"
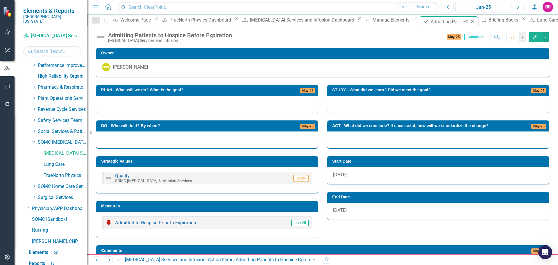
click at [470, 21] on icon "Close" at bounding box center [473, 21] width 6 height 5
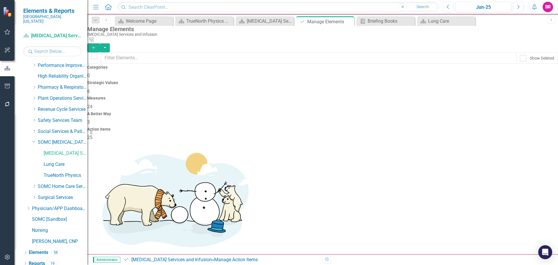
scroll to position [174, 0]
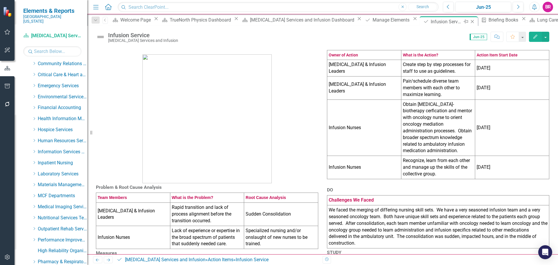
click at [470, 21] on icon "Close" at bounding box center [473, 21] width 6 height 5
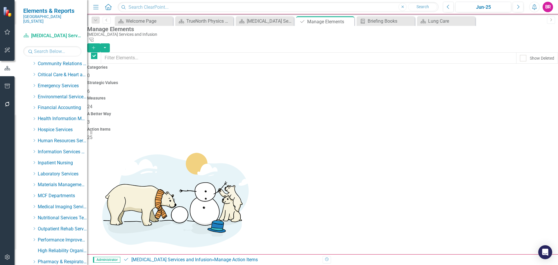
checkbox input "false"
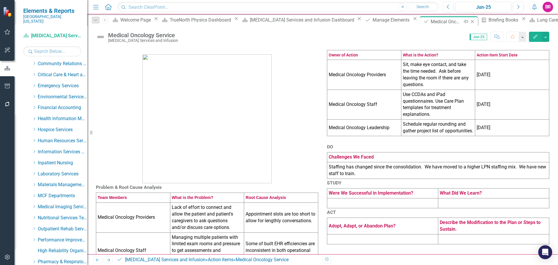
click at [470, 22] on icon "Close" at bounding box center [473, 21] width 6 height 5
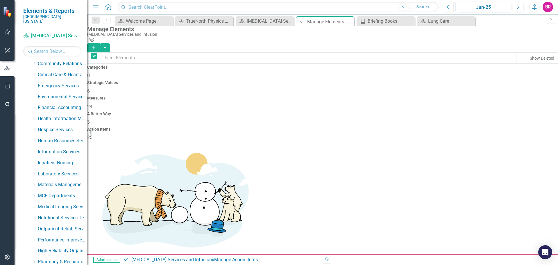
checkbox input "false"
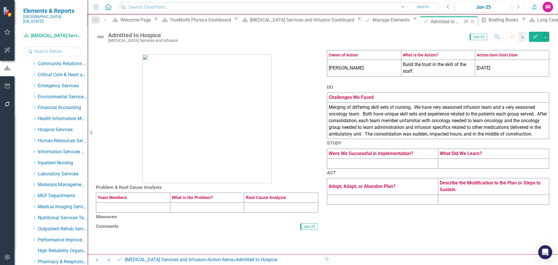
click at [470, 20] on icon "Close" at bounding box center [473, 21] width 6 height 5
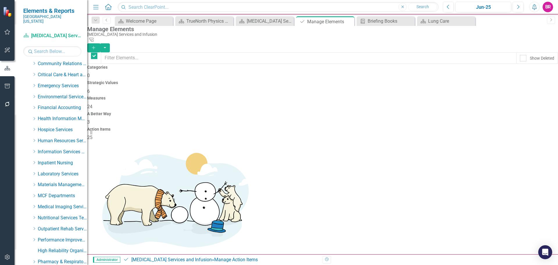
checkbox input "false"
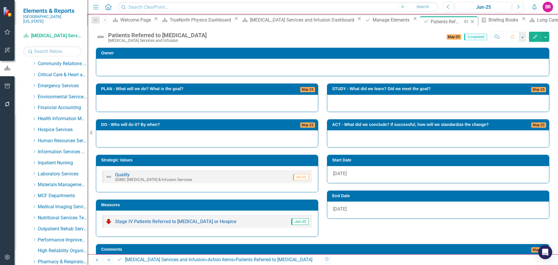
click at [470, 23] on icon "Close" at bounding box center [473, 21] width 6 height 5
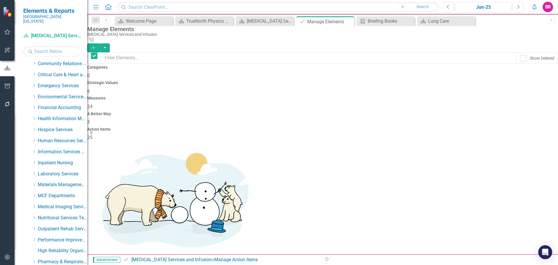
checkbox input "false"
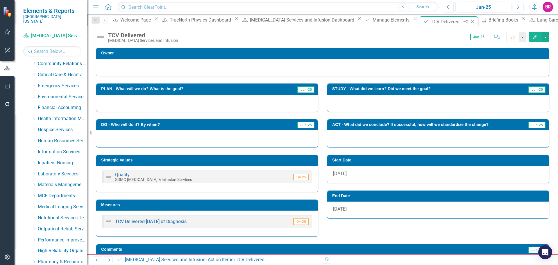
click at [470, 22] on icon "Close" at bounding box center [473, 21] width 6 height 5
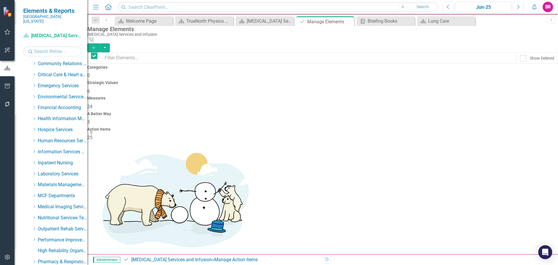
checkbox input "false"
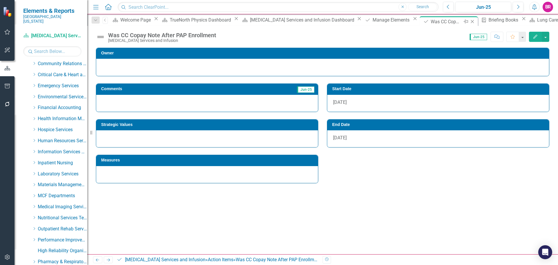
click at [470, 24] on icon "Close" at bounding box center [473, 21] width 6 height 5
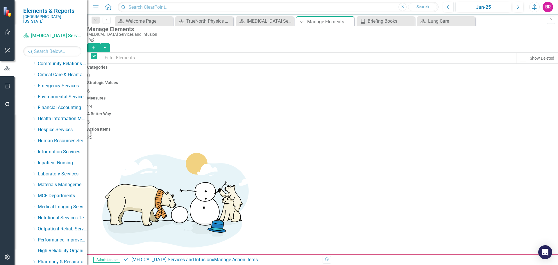
checkbox input "false"
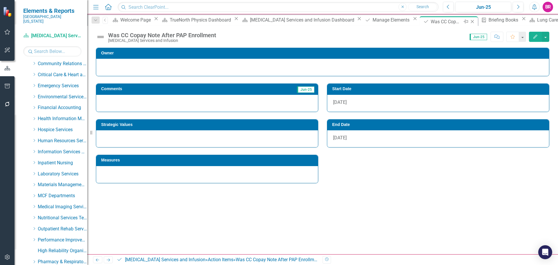
click at [470, 22] on icon "Close" at bounding box center [473, 21] width 6 height 5
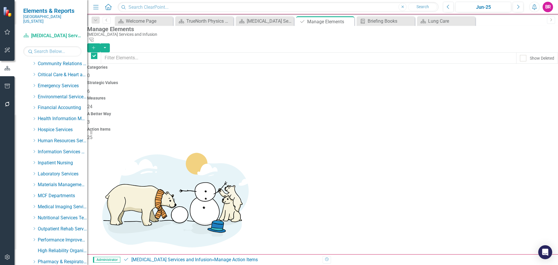
checkbox input "false"
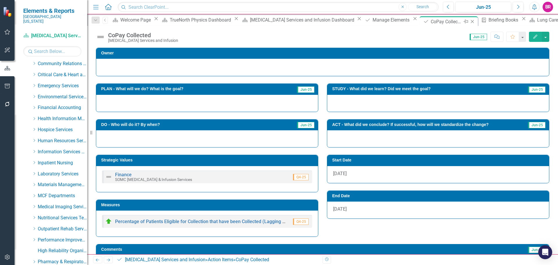
click at [470, 24] on icon "Close" at bounding box center [473, 21] width 6 height 5
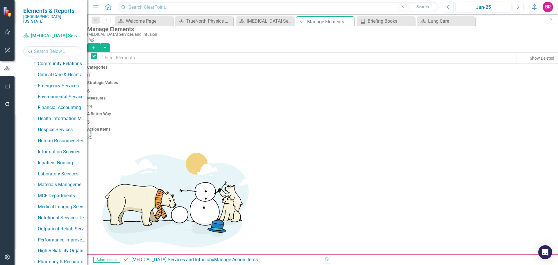
checkbox input "false"
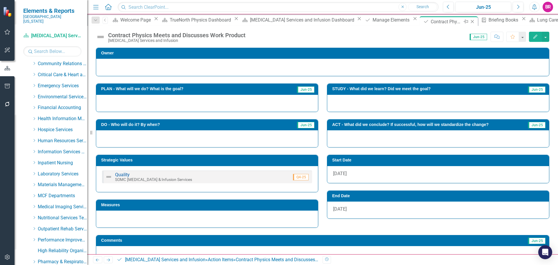
click at [470, 20] on icon "Close" at bounding box center [473, 21] width 6 height 5
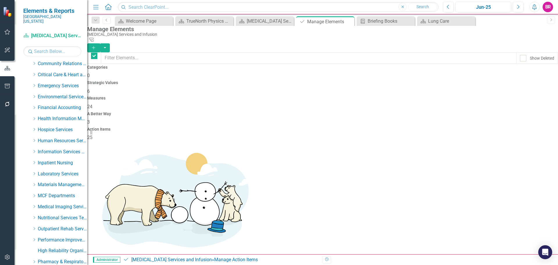
checkbox input "false"
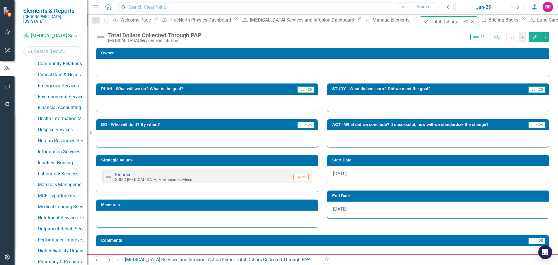
click at [470, 21] on icon "Close" at bounding box center [473, 21] width 6 height 5
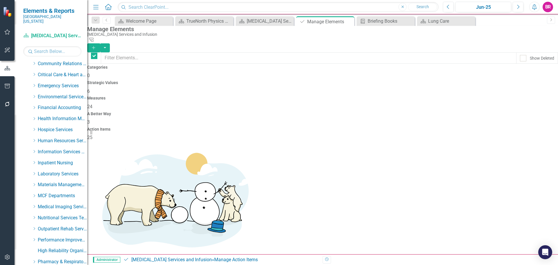
checkbox input "false"
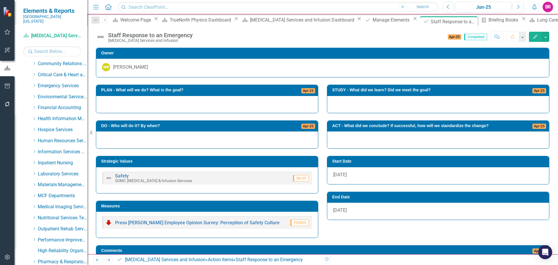
drag, startPoint x: 379, startPoint y: 22, endPoint x: 91, endPoint y: 191, distance: 333.9
click at [0, 0] on icon "Close" at bounding box center [0, 0] width 0 height 0
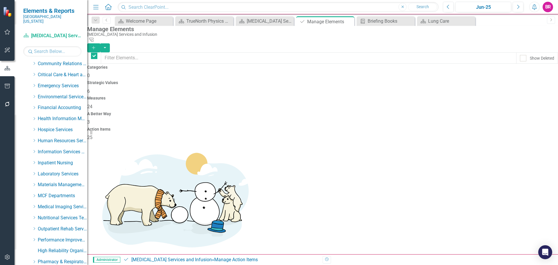
checkbox input "false"
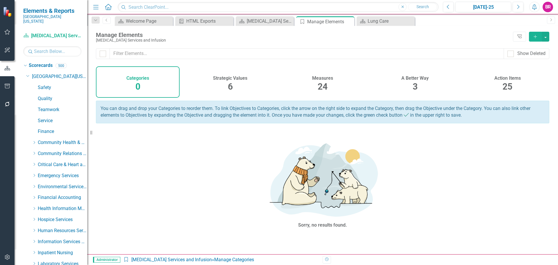
scroll to position [275, 0]
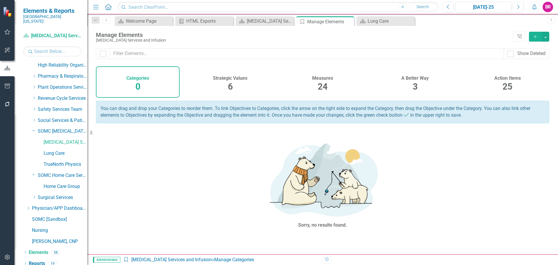
click at [326, 78] on h4 "Measures" at bounding box center [322, 78] width 21 height 5
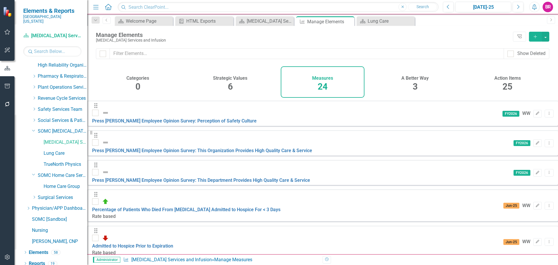
click at [531, 40] on button "Add" at bounding box center [535, 37] width 13 height 10
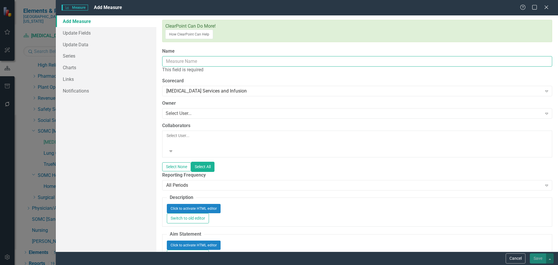
click at [296, 56] on input "Name" at bounding box center [357, 61] width 390 height 11
paste input "Therapeutic Surgery Performed [DATE] of [MEDICAL_DATA] I-III Diagnosis"
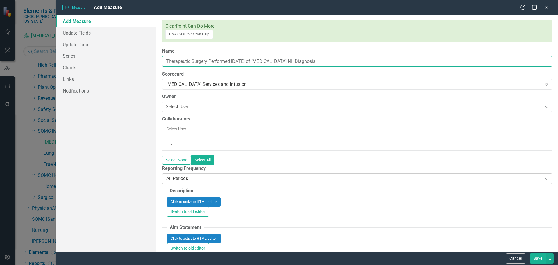
type input "Therapeutic Surgery Performed [DATE] of [MEDICAL_DATA] I-III Diagnosis"
click at [193, 173] on div "All Periods Expand" at bounding box center [357, 178] width 390 height 10
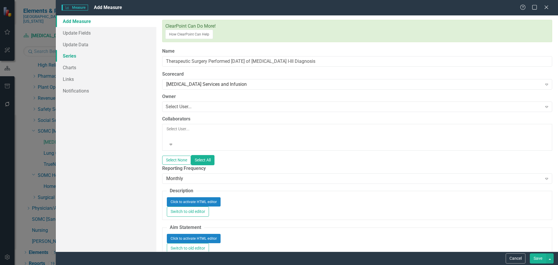
click at [79, 57] on link "Series" at bounding box center [106, 56] width 101 height 12
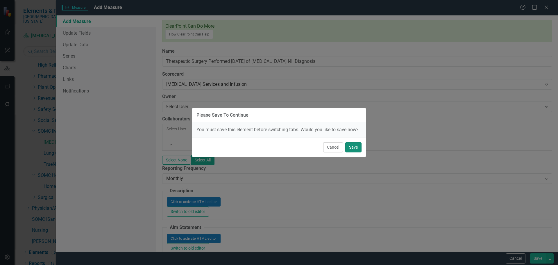
click at [358, 146] on button "Save" at bounding box center [353, 147] width 16 height 10
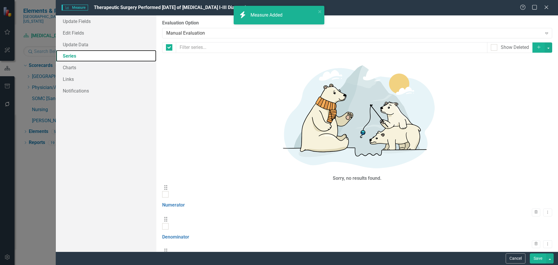
checkbox input "false"
click at [410, 21] on label "Evaluation Option" at bounding box center [357, 23] width 390 height 7
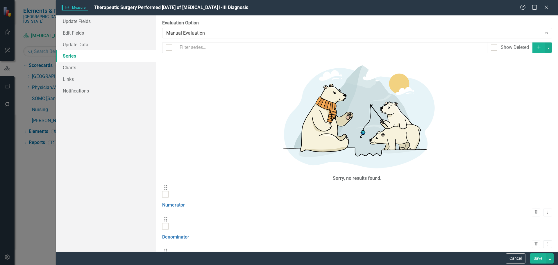
drag, startPoint x: 178, startPoint y: 120, endPoint x: 184, endPoint y: 123, distance: 6.8
checkbox input "true"
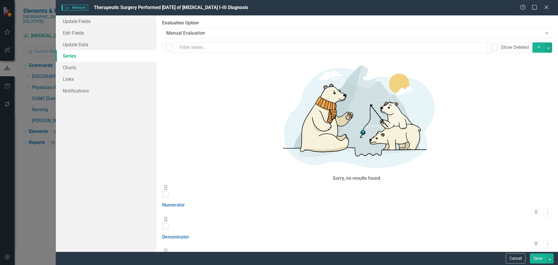
checkbox input "true"
click at [549, 47] on button "button" at bounding box center [549, 47] width 8 height 10
click at [523, 92] on link "Trash Delete Multiple" at bounding box center [529, 90] width 46 height 11
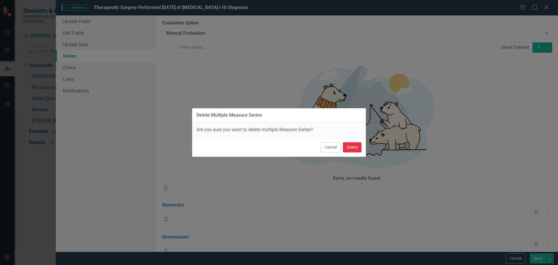
click at [351, 146] on button "Delete" at bounding box center [352, 147] width 19 height 10
checkbox input "false"
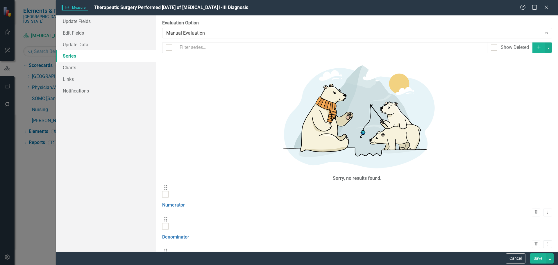
click at [538, 259] on button "Save" at bounding box center [538, 258] width 16 height 10
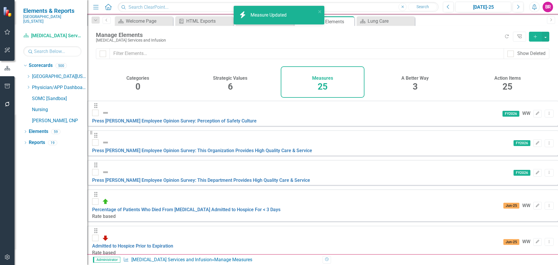
scroll to position [309, 0]
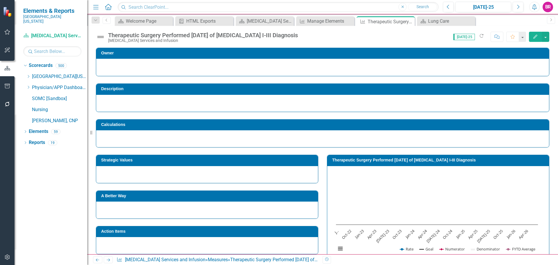
click at [354, 158] on h3 "Therapeutic Surgery Performed [DATE] of [MEDICAL_DATA] I-III Diagnosis" at bounding box center [439, 160] width 214 height 4
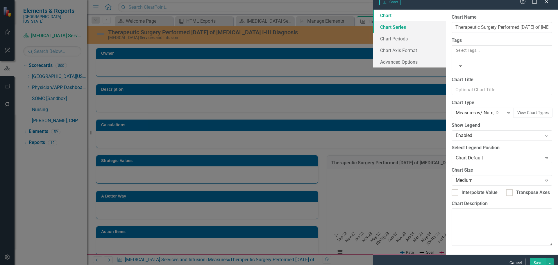
click at [373, 33] on link "Chart Series" at bounding box center [409, 27] width 73 height 12
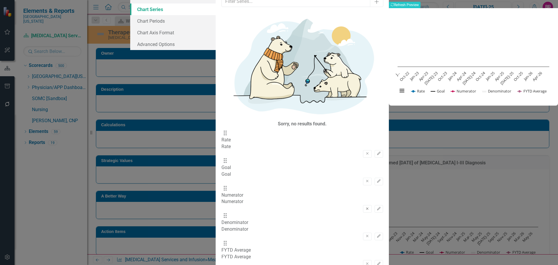
click at [365, 207] on icon "Remove" at bounding box center [367, 208] width 4 height 3
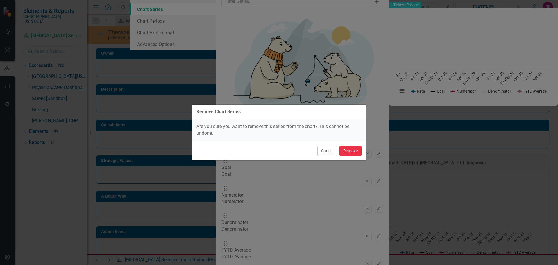
drag, startPoint x: 350, startPoint y: 150, endPoint x: 351, endPoint y: 147, distance: 3.0
click at [351, 150] on button "Remove" at bounding box center [351, 151] width 22 height 10
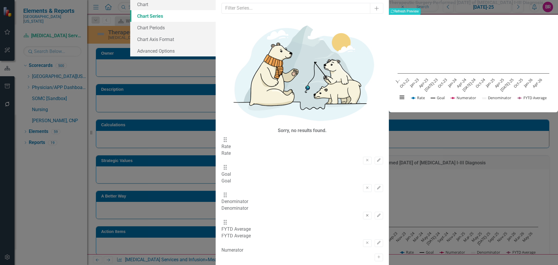
click at [365, 214] on icon "Remove" at bounding box center [367, 215] width 4 height 3
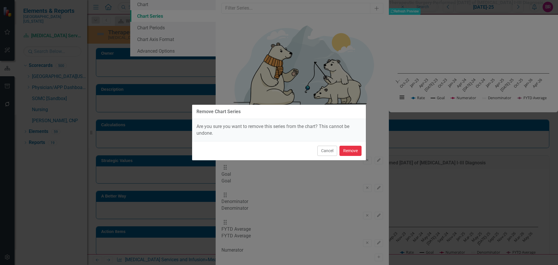
click at [352, 151] on button "Remove" at bounding box center [351, 151] width 22 height 10
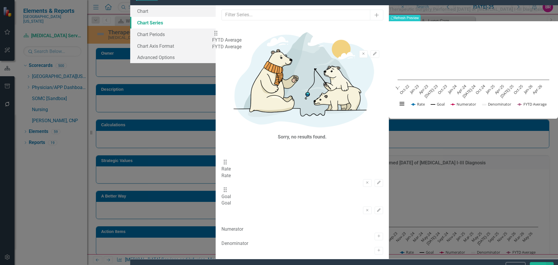
drag, startPoint x: 214, startPoint y: 81, endPoint x: 220, endPoint y: 37, distance: 45.1
click at [222, 143] on div "Drag Rate Rate Remove Edit Drag Goal Goal Remove Edit Drag FYTD Average FYTD Av…" at bounding box center [303, 184] width 162 height 83
click at [377, 165] on icon "Edit" at bounding box center [379, 166] width 4 height 3
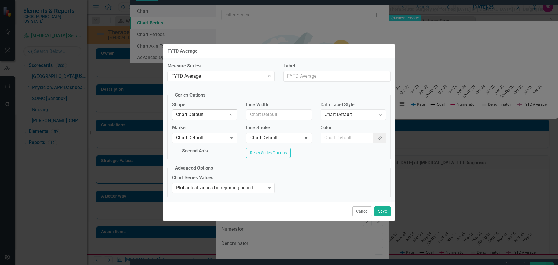
click at [216, 113] on div "Chart Default" at bounding box center [201, 114] width 51 height 7
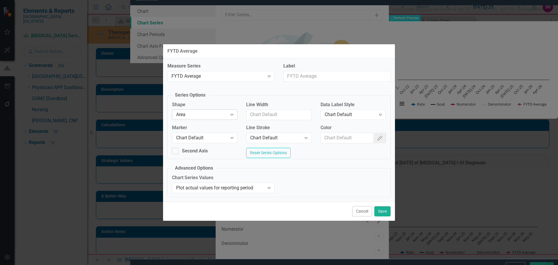
click at [201, 109] on div "Area Expand" at bounding box center [204, 114] width 65 height 10
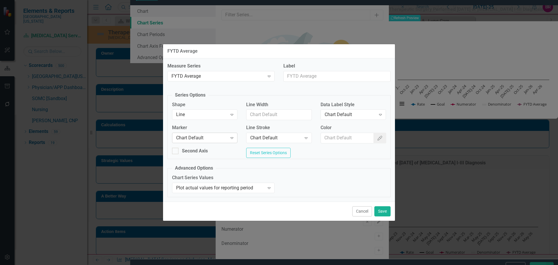
click at [193, 135] on div "Chart Default" at bounding box center [201, 138] width 51 height 7
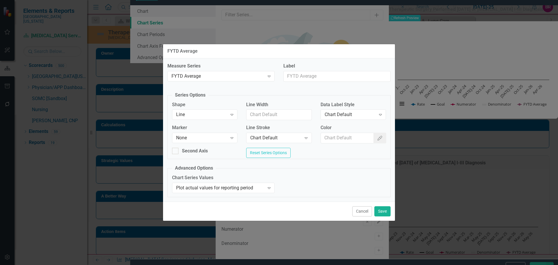
click at [266, 142] on div "Line Stroke Chart Default Expand" at bounding box center [279, 135] width 74 height 22
click at [273, 135] on div "Chart Default" at bounding box center [275, 138] width 51 height 7
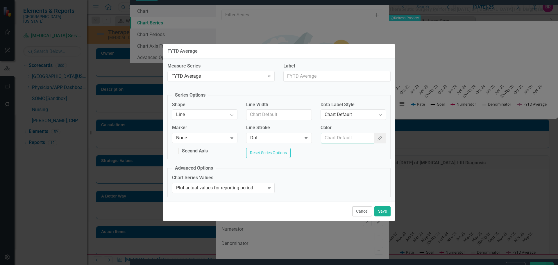
click at [347, 138] on input "Color" at bounding box center [347, 138] width 53 height 11
click at [381, 136] on icon "Color Picker" at bounding box center [380, 138] width 6 height 5
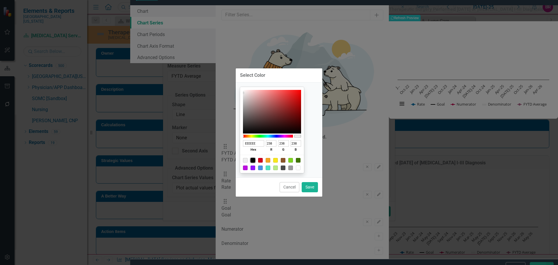
click at [255, 159] on div at bounding box center [253, 160] width 5 height 5
type input "000000"
type input "0"
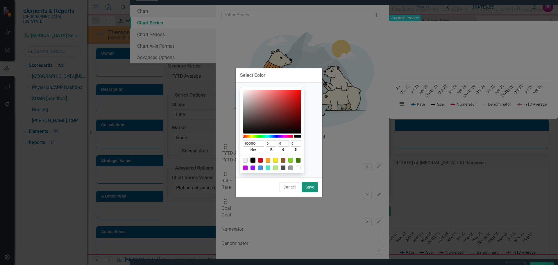
click at [312, 188] on button "Save" at bounding box center [310, 187] width 16 height 10
type input "#000000"
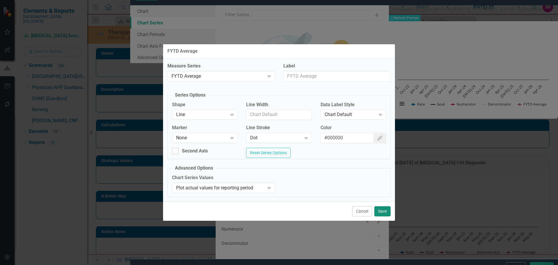
click at [380, 214] on button "Save" at bounding box center [382, 211] width 16 height 10
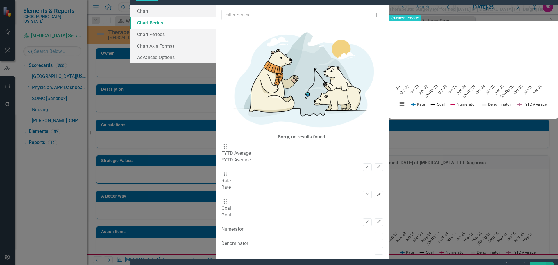
click at [375, 191] on button "Edit" at bounding box center [379, 195] width 8 height 8
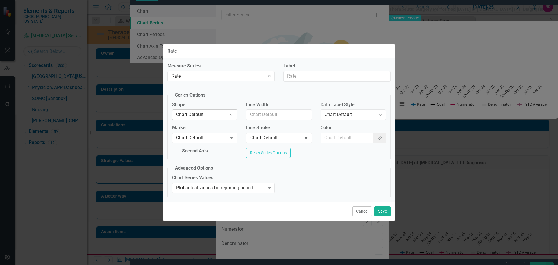
click at [212, 109] on div "Chart Default Expand" at bounding box center [204, 114] width 65 height 10
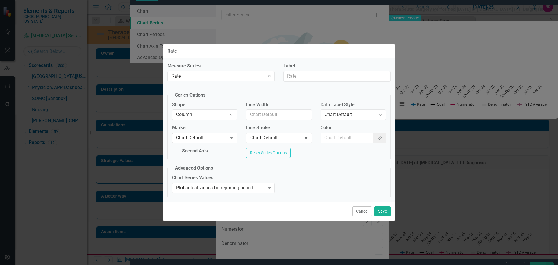
click at [205, 135] on div "Chart Default" at bounding box center [201, 138] width 51 height 7
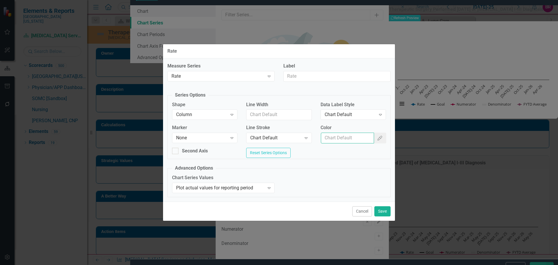
click at [357, 134] on input "Color" at bounding box center [347, 138] width 53 height 11
type input "#2e75b6"
click at [365, 111] on div "Chart Default" at bounding box center [350, 114] width 51 height 7
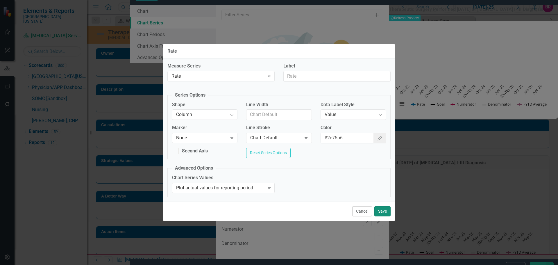
click at [382, 214] on button "Save" at bounding box center [382, 211] width 16 height 10
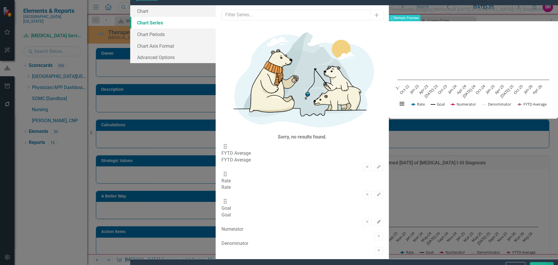
click at [377, 220] on icon "Edit" at bounding box center [379, 221] width 4 height 3
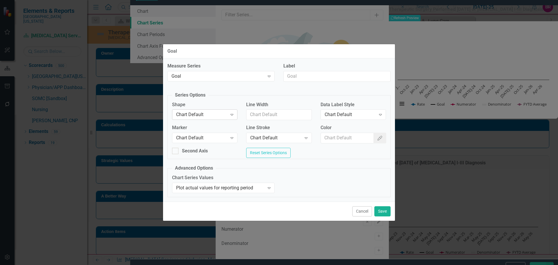
click at [213, 109] on div "Chart Default Expand" at bounding box center [204, 114] width 65 height 10
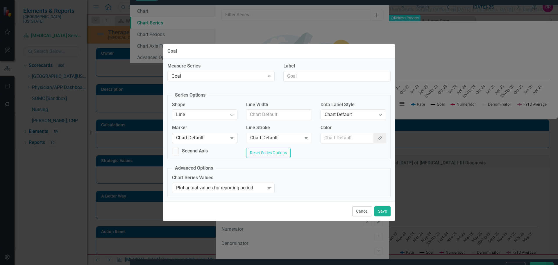
click at [209, 135] on div "Chart Default" at bounding box center [201, 138] width 51 height 7
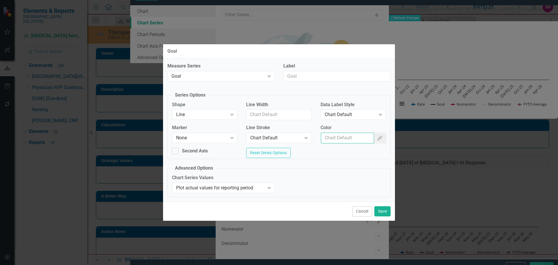
click at [346, 138] on input "Color" at bounding box center [347, 138] width 53 height 11
type input "#c40650"
click at [385, 211] on button "Save" at bounding box center [382, 211] width 16 height 10
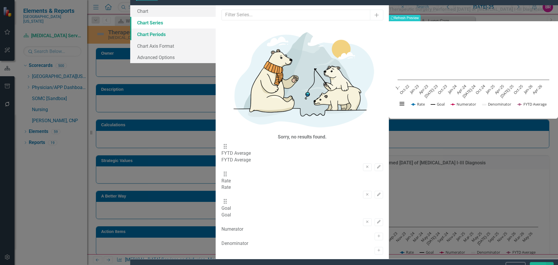
click at [146, 40] on link "Chart Periods" at bounding box center [172, 34] width 85 height 12
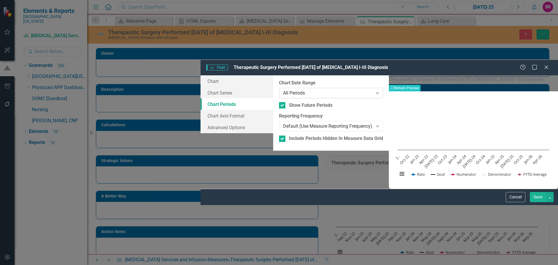
click at [283, 90] on div "All Periods" at bounding box center [328, 93] width 90 height 7
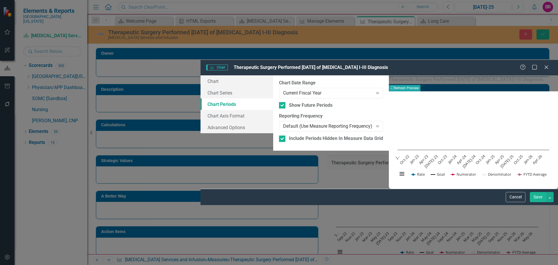
click at [421, 85] on button "Recalculate Refresh Preview" at bounding box center [405, 88] width 32 height 6
click at [534, 202] on button "Save" at bounding box center [538, 197] width 16 height 10
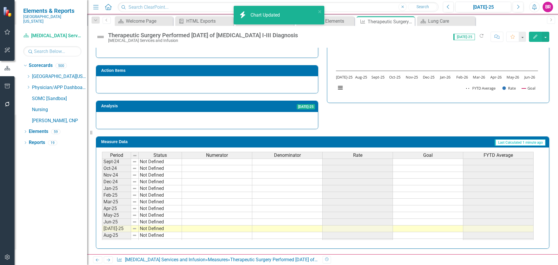
scroll to position [233, 0]
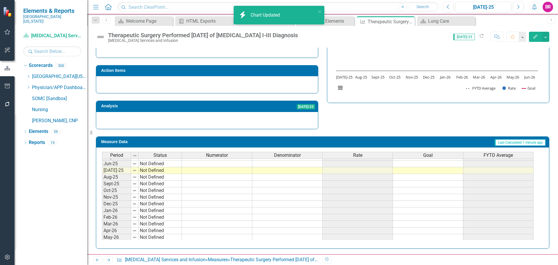
click at [427, 168] on tbody "Apr-24 Not Defined May-24 Not Defined Jun-24 Not Defined [DATE]-24 Not Defined …" at bounding box center [318, 157] width 432 height 181
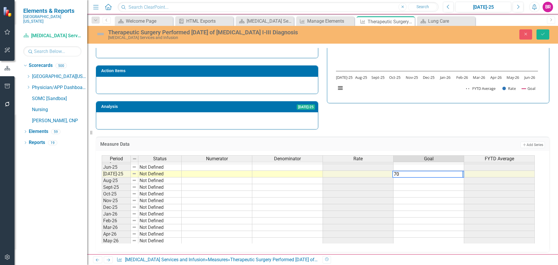
type textarea "70"
click at [457, 131] on div "Measure Data Add Add Series Period Status Numerator Denominator Rate Goal FYTD …" at bounding box center [323, 190] width 462 height 122
click at [457, 176] on td "70.00" at bounding box center [429, 174] width 71 height 7
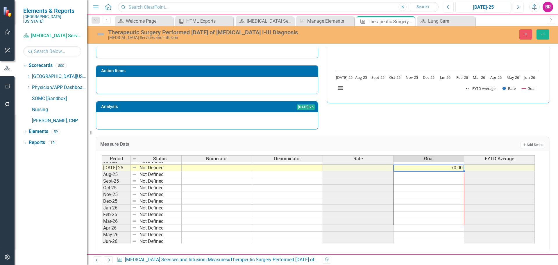
scroll to position [240, 0]
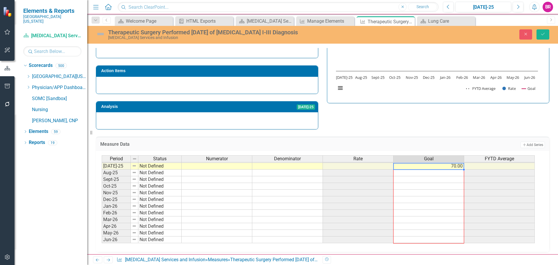
drag, startPoint x: 464, startPoint y: 177, endPoint x: 454, endPoint y: 240, distance: 63.9
click at [102, 240] on div "Period Status Numerator Denominator Rate Goal FYTD Average May-24 Not Defined J…" at bounding box center [102, 152] width 0 height 181
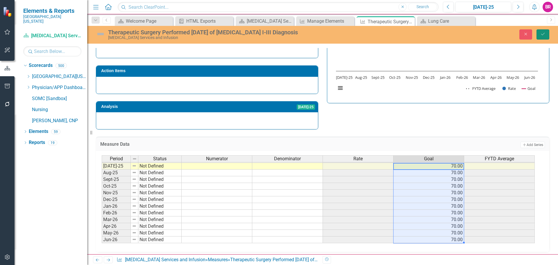
click at [547, 36] on button "Save" at bounding box center [543, 34] width 13 height 10
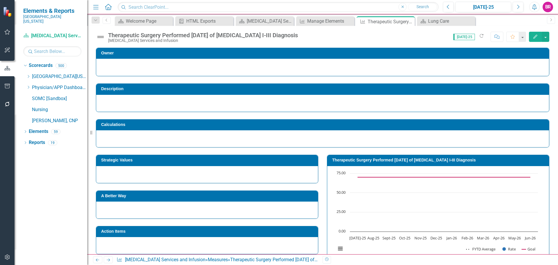
scroll to position [131, 0]
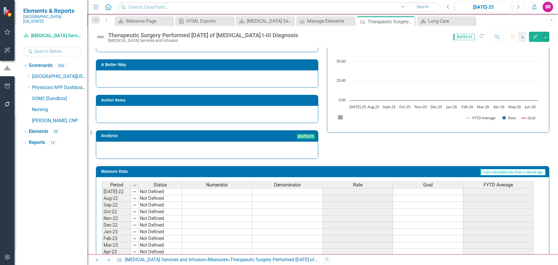
click at [436, 183] on div "Goal" at bounding box center [428, 185] width 70 height 6
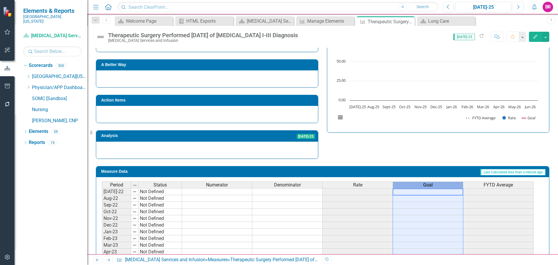
click at [436, 183] on div "Goal" at bounding box center [428, 185] width 70 height 6
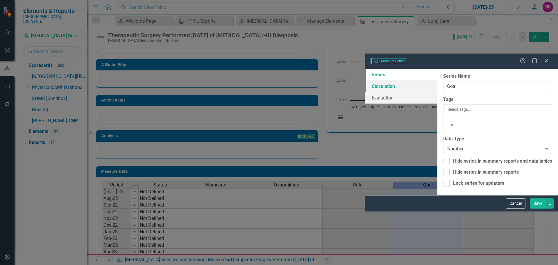
type input "Goal"
click at [447, 145] on div "Number" at bounding box center [494, 148] width 95 height 7
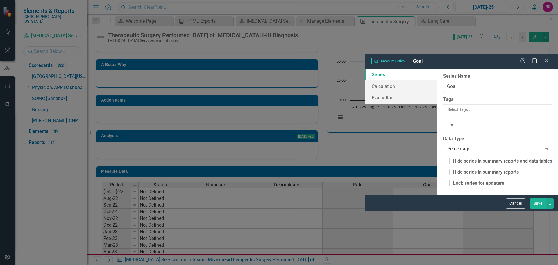
click at [545, 211] on div "Cancel Save" at bounding box center [461, 203] width 193 height 16
click at [536, 208] on button "Save" at bounding box center [538, 203] width 16 height 10
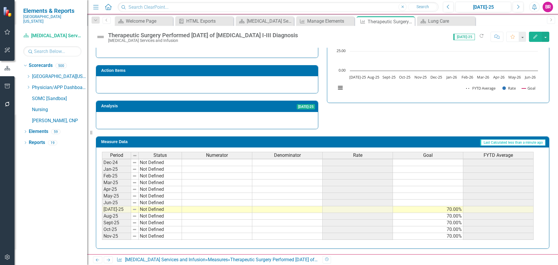
scroll to position [204, 0]
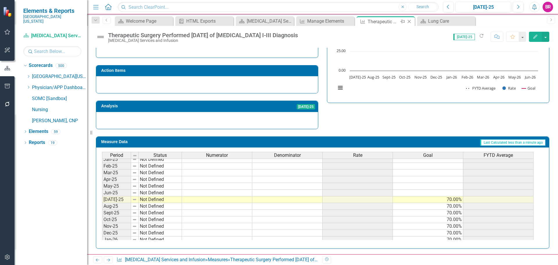
click at [410, 22] on icon "Close" at bounding box center [409, 21] width 6 height 5
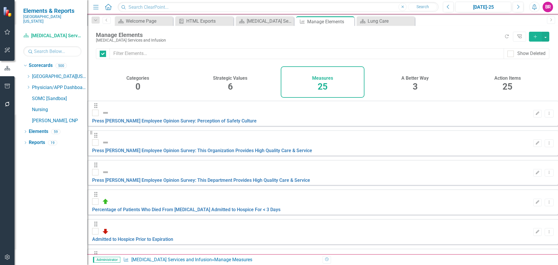
checkbox input "false"
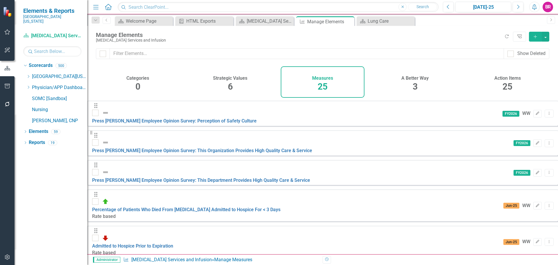
click at [540, 39] on button "Add" at bounding box center [535, 37] width 13 height 10
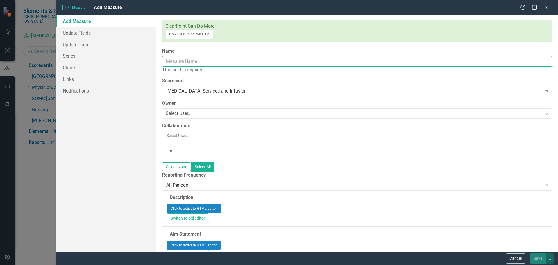
click at [201, 56] on input "Name" at bounding box center [357, 61] width 390 height 11
paste input "[MEDICAL_DATA] Initiated [DATE] of Stage III [MEDICAL_DATA] Diagnosis"
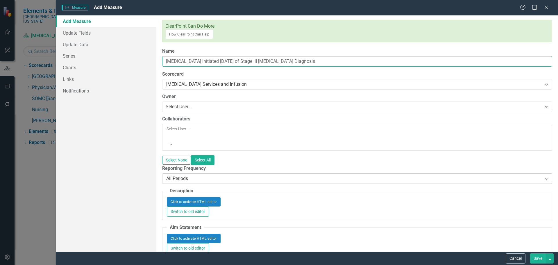
type input "[MEDICAL_DATA] Initiated [DATE] of Stage III [MEDICAL_DATA] Diagnosis"
click at [221, 175] on div "All Periods" at bounding box center [354, 178] width 376 height 7
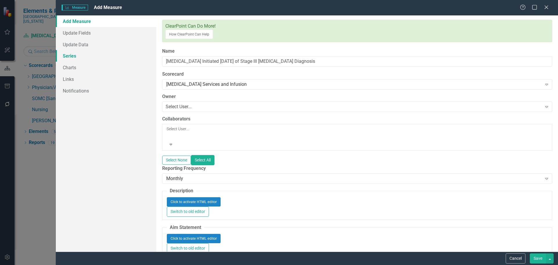
click at [75, 56] on link "Series" at bounding box center [106, 56] width 101 height 12
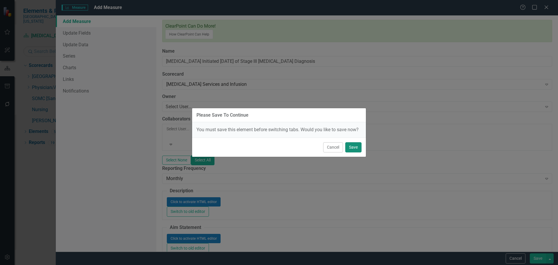
click at [350, 146] on button "Save" at bounding box center [353, 147] width 16 height 10
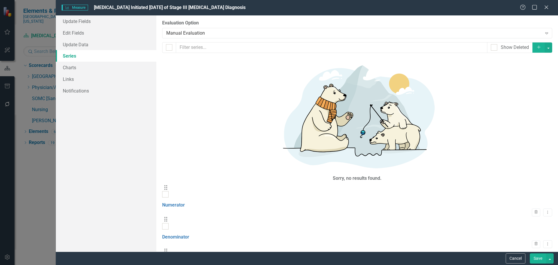
checkbox input "true"
click at [550, 47] on button "button" at bounding box center [549, 47] width 8 height 10
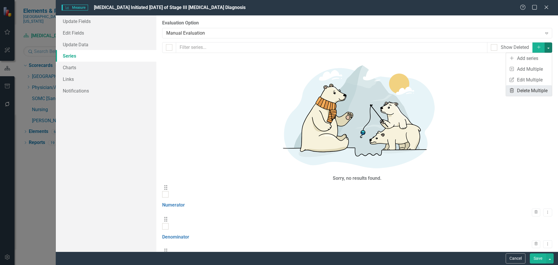
click at [536, 91] on link "Trash Delete Multiple" at bounding box center [529, 90] width 46 height 11
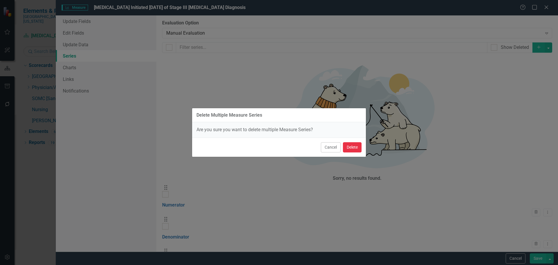
click at [344, 145] on button "Delete" at bounding box center [352, 147] width 19 height 10
checkbox input "false"
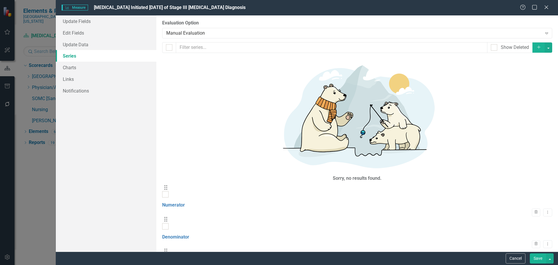
click at [540, 259] on button "Save" at bounding box center [538, 258] width 16 height 10
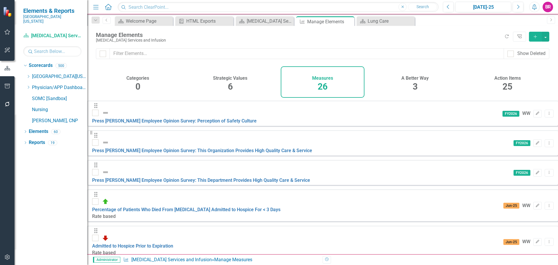
scroll to position [327, 0]
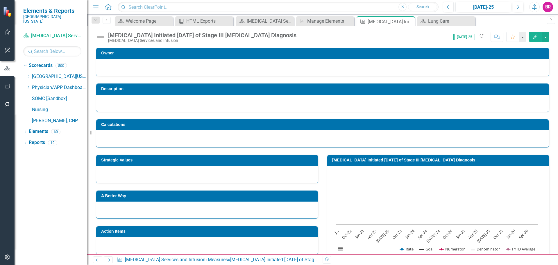
click at [413, 158] on h3 "[MEDICAL_DATA] Initiated [DATE] of Stage III [MEDICAL_DATA] Diagnosis" at bounding box center [439, 160] width 214 height 4
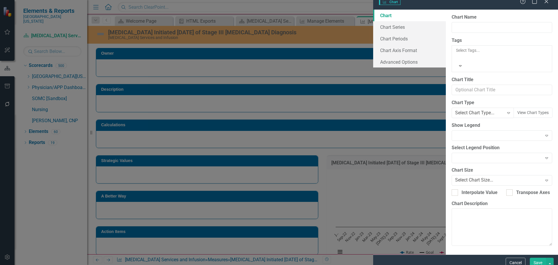
type input "[MEDICAL_DATA] Initiated [DATE] of Stage III [MEDICAL_DATA] Diagnosis"
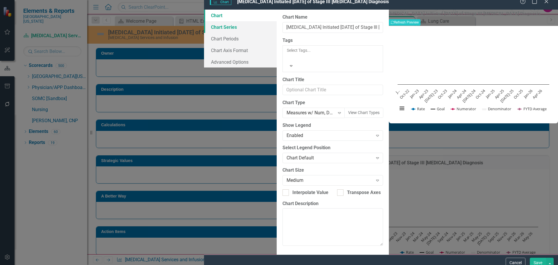
click at [204, 33] on link "Chart Series" at bounding box center [240, 27] width 73 height 12
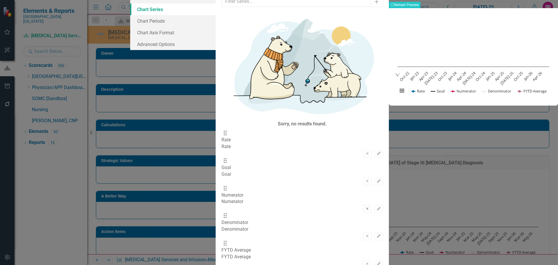
click at [365, 207] on icon "Remove" at bounding box center [367, 208] width 4 height 3
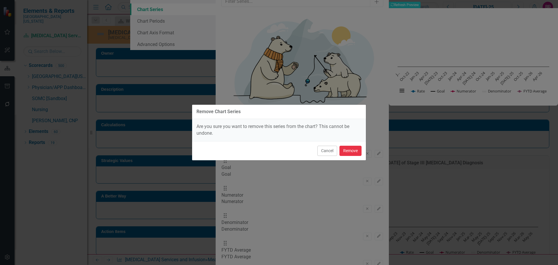
click at [351, 148] on button "Remove" at bounding box center [351, 151] width 22 height 10
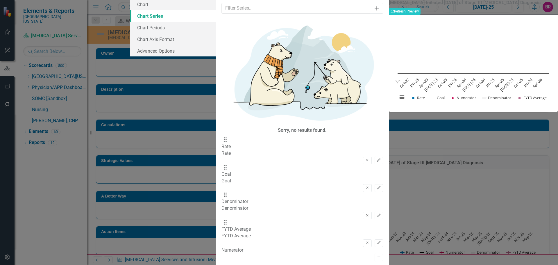
click at [365, 214] on icon "Remove" at bounding box center [367, 215] width 4 height 3
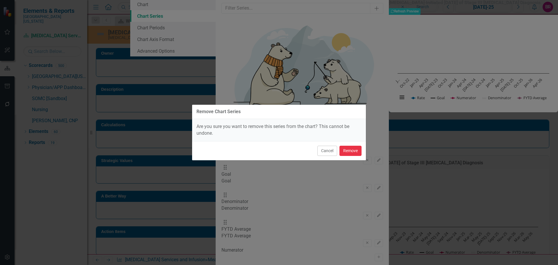
click at [353, 152] on button "Remove" at bounding box center [351, 151] width 22 height 10
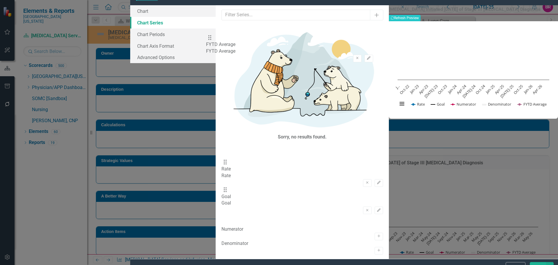
drag, startPoint x: 214, startPoint y: 85, endPoint x: 214, endPoint y: 44, distance: 40.4
click at [222, 143] on div "Drag Rate Rate Remove Edit Drag Goal Goal Remove Edit Drag FYTD Average FYTD Av…" at bounding box center [303, 184] width 162 height 83
click at [375, 163] on button "Edit" at bounding box center [379, 167] width 8 height 8
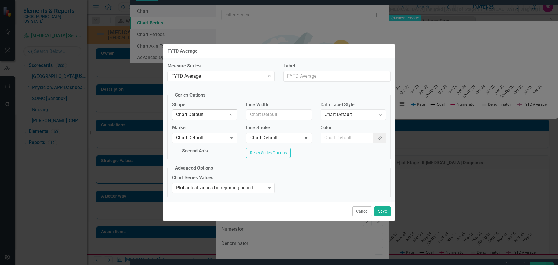
click at [222, 111] on div "Chart Default" at bounding box center [201, 114] width 51 height 7
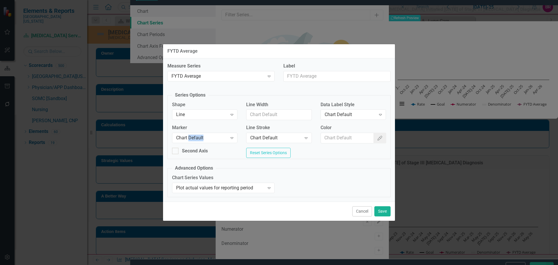
click at [193, 140] on div "Chart Default Expand" at bounding box center [204, 138] width 65 height 10
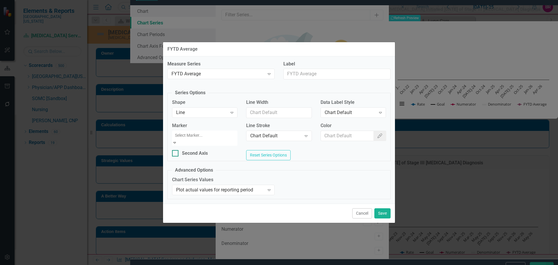
drag, startPoint x: 190, startPoint y: 157, endPoint x: 219, endPoint y: 152, distance: 29.2
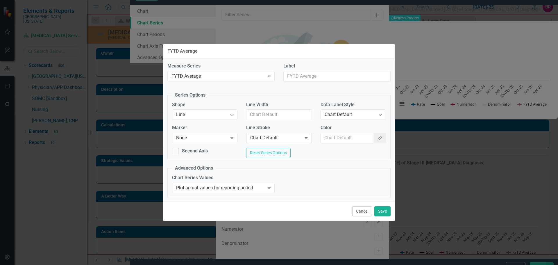
click at [282, 133] on div "Chart Default Expand" at bounding box center [278, 138] width 65 height 10
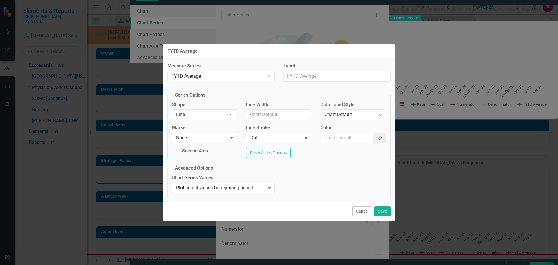
click at [382, 133] on button "Color Picker" at bounding box center [380, 138] width 13 height 11
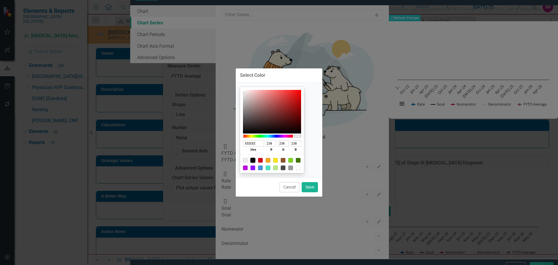
click at [255, 161] on div at bounding box center [253, 160] width 5 height 5
type input "000000"
type input "0"
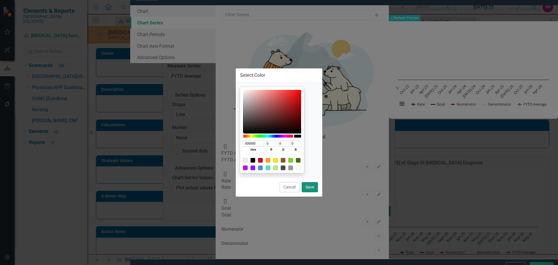
click at [310, 185] on button "Save" at bounding box center [310, 187] width 16 height 10
type input "#000000"
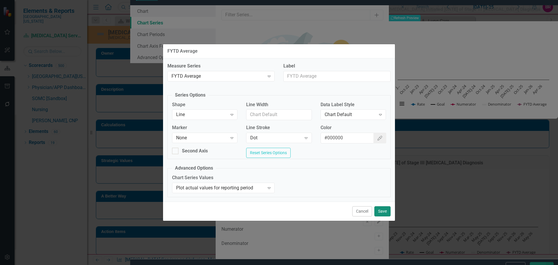
click at [384, 216] on button "Save" at bounding box center [382, 211] width 16 height 10
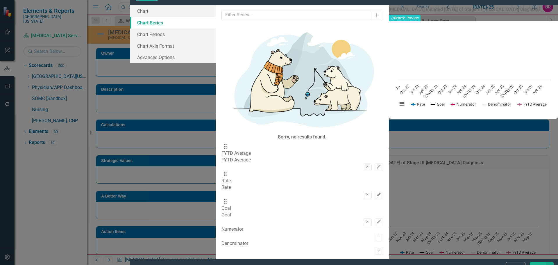
click at [377, 193] on icon "Edit" at bounding box center [379, 194] width 4 height 3
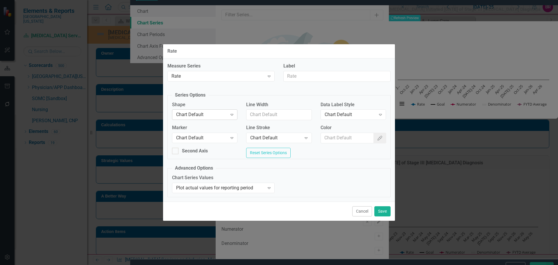
click at [184, 109] on div "Chart Default Expand" at bounding box center [204, 114] width 65 height 10
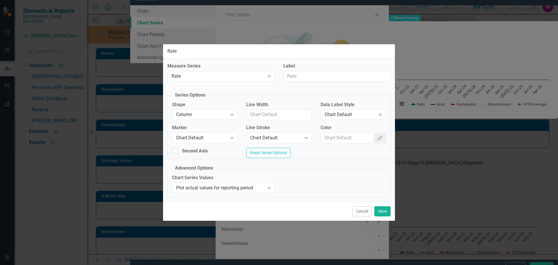
click at [218, 135] on div "Chart Default" at bounding box center [201, 138] width 51 height 7
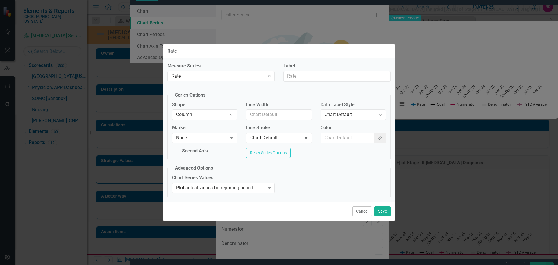
click at [354, 136] on input "Color" at bounding box center [347, 138] width 53 height 11
type input "#2e75b6"
click at [369, 113] on div "Chart Default" at bounding box center [350, 114] width 51 height 7
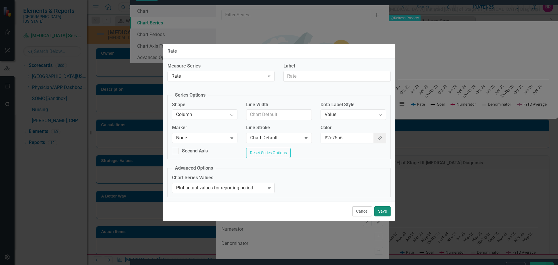
click at [381, 210] on button "Save" at bounding box center [382, 211] width 16 height 10
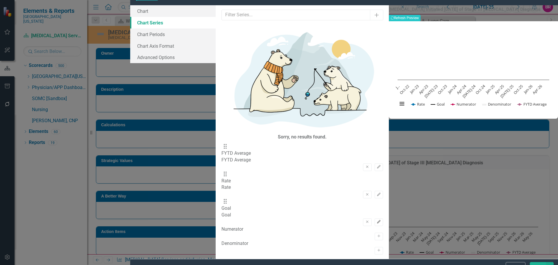
click at [377, 220] on icon "Edit" at bounding box center [379, 221] width 4 height 3
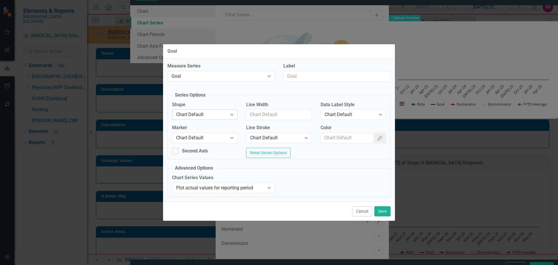
click at [206, 109] on div "Chart Default Expand" at bounding box center [204, 114] width 65 height 10
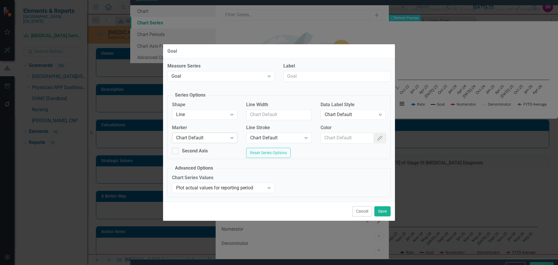
click at [212, 136] on div "Chart Default" at bounding box center [201, 138] width 51 height 7
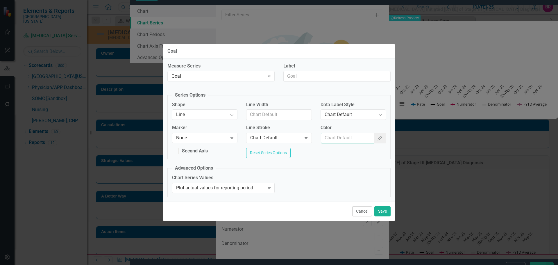
click at [356, 137] on input "Color" at bounding box center [347, 138] width 53 height 11
type input "#c40650"
click at [378, 216] on button "Save" at bounding box center [382, 211] width 16 height 10
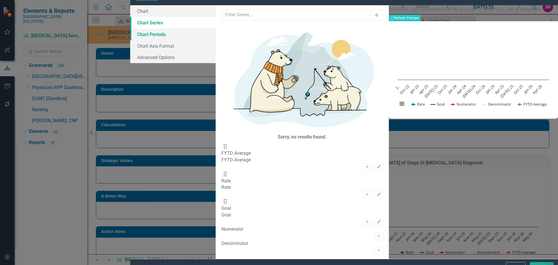
click at [144, 40] on link "Chart Periods" at bounding box center [172, 34] width 85 height 12
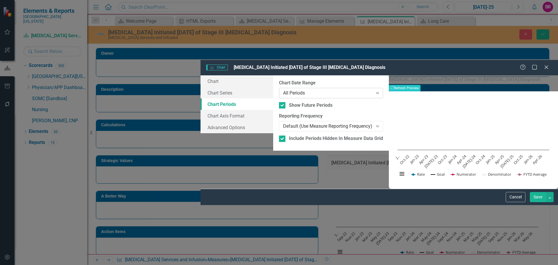
click at [283, 90] on div "All Periods" at bounding box center [328, 93] width 90 height 7
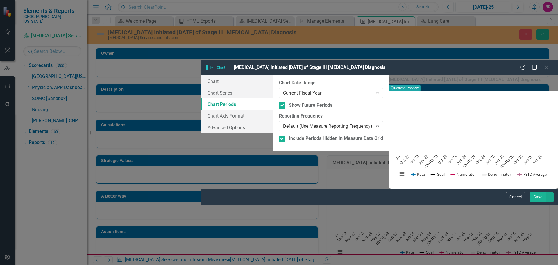
click at [394, 86] on icon "Recalculate" at bounding box center [392, 87] width 3 height 3
click at [543, 202] on button "Save" at bounding box center [538, 197] width 16 height 10
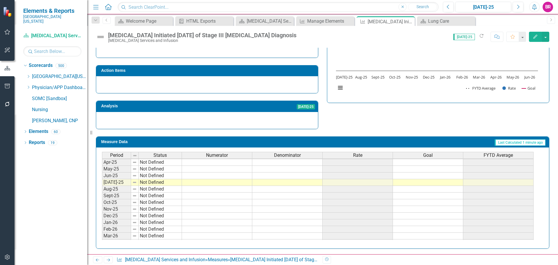
scroll to position [211, 0]
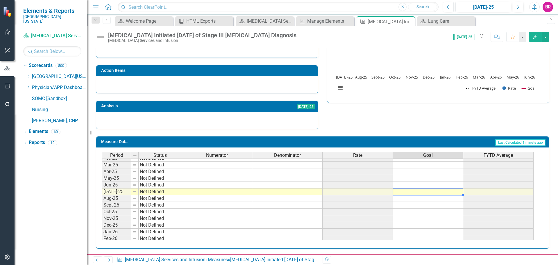
click at [425, 190] on tbody "Jun-24 Not Defined [DATE]-24 Not Defined Aug-24 Not Defined Sept-24 Not Defined…" at bounding box center [318, 184] width 432 height 167
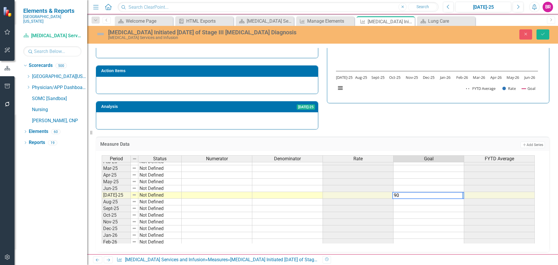
type textarea "90"
click at [399, 126] on div "Strategic Values A Better Way Action Items Analysis [DATE]-25 [MEDICAL_DATA] In…" at bounding box center [323, 58] width 462 height 142
click at [463, 193] on td "90.00" at bounding box center [429, 195] width 71 height 7
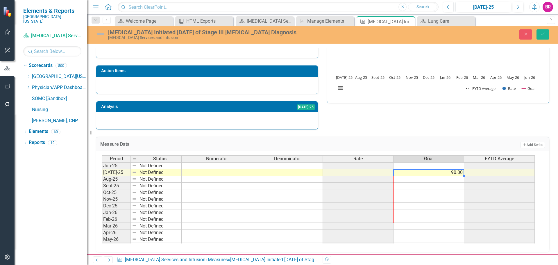
scroll to position [240, 0]
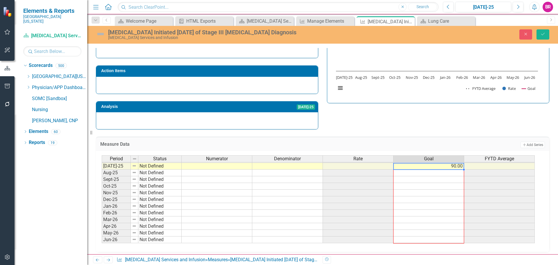
drag, startPoint x: 463, startPoint y: 199, endPoint x: 457, endPoint y: 238, distance: 39.5
click at [102, 238] on div "Period Status Numerator Denominator Rate Goal FYTD Average Mar-24 Not Defined A…" at bounding box center [102, 146] width 0 height 195
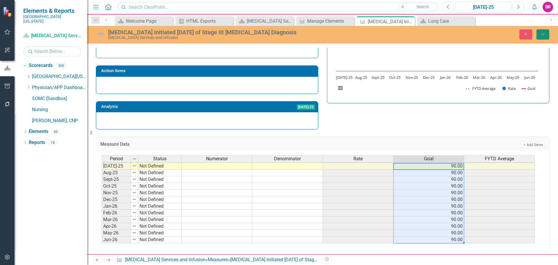
click at [543, 34] on icon "Save" at bounding box center [542, 34] width 5 height 4
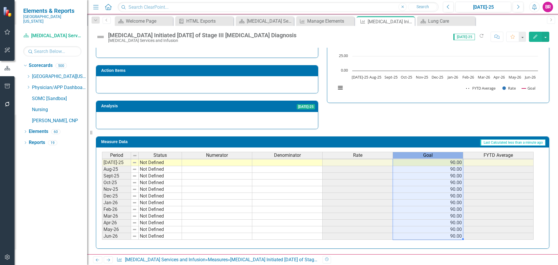
click at [443, 156] on div "Goal" at bounding box center [428, 155] width 70 height 6
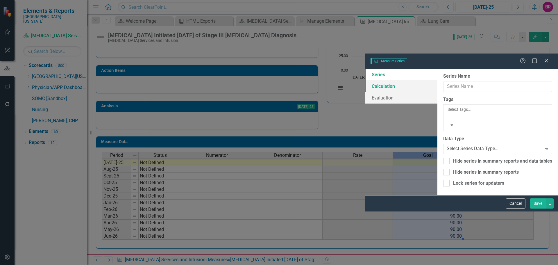
type input "Goal"
click at [365, 92] on link "Evaluation" at bounding box center [401, 98] width 73 height 12
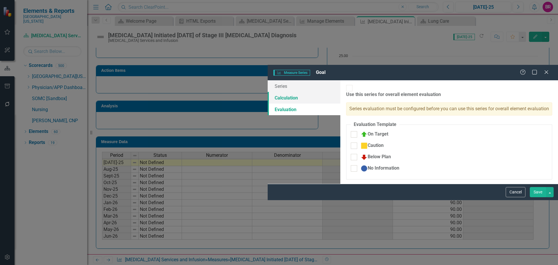
click at [268, 92] on link "Calculation" at bounding box center [304, 98] width 73 height 12
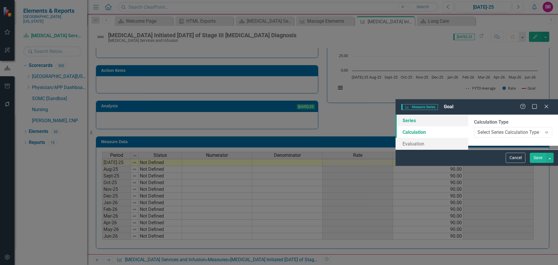
click at [396, 115] on link "Series" at bounding box center [432, 121] width 73 height 12
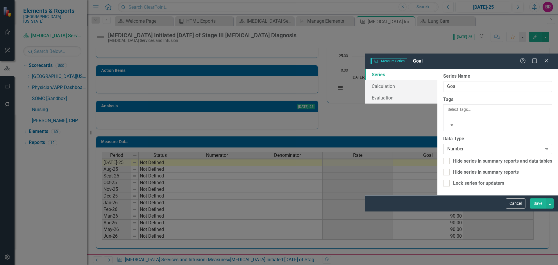
click at [447, 145] on div "Number" at bounding box center [494, 148] width 95 height 7
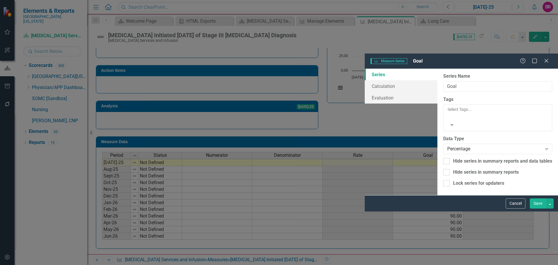
click at [537, 208] on button "Save" at bounding box center [538, 203] width 16 height 10
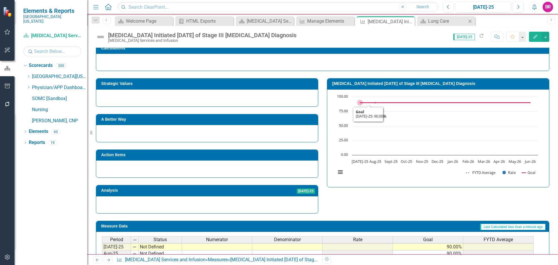
scroll to position [74, 0]
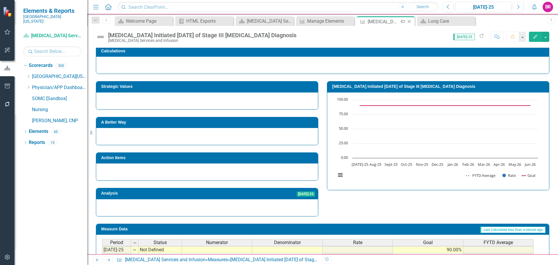
click at [408, 20] on icon at bounding box center [409, 21] width 3 height 3
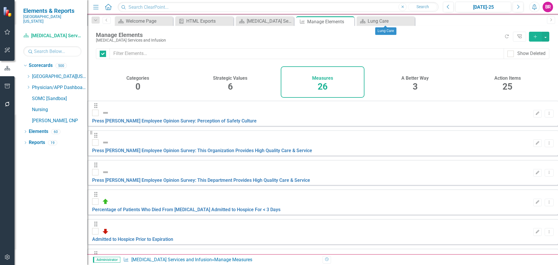
checkbox input "false"
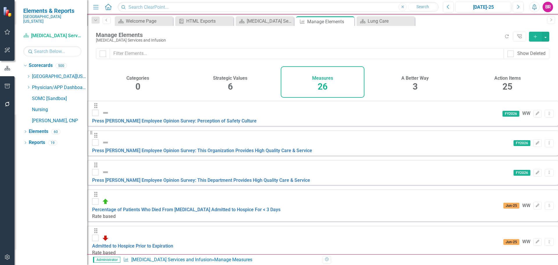
scroll to position [327, 0]
click at [537, 37] on icon "button" at bounding box center [535, 36] width 3 height 3
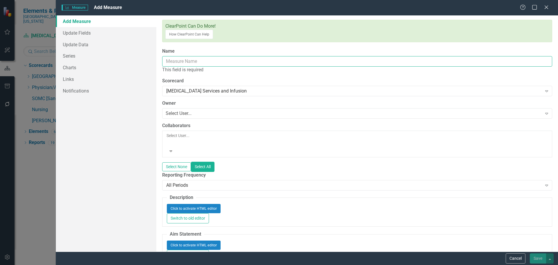
click at [200, 56] on input "Name" at bounding box center [357, 61] width 390 height 11
paste input "12 Lymph Nodes Removed During Colon Resection Surgery"
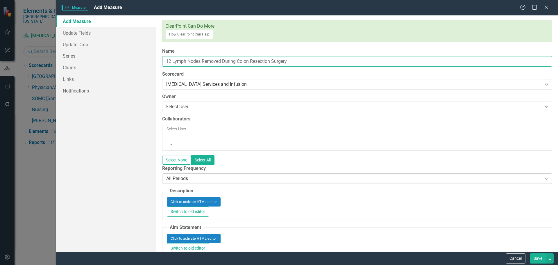
type input "12 Lymph Nodes Removed During Colon Resection Surgery"
click at [208, 173] on div "All Periods Expand" at bounding box center [357, 178] width 390 height 10
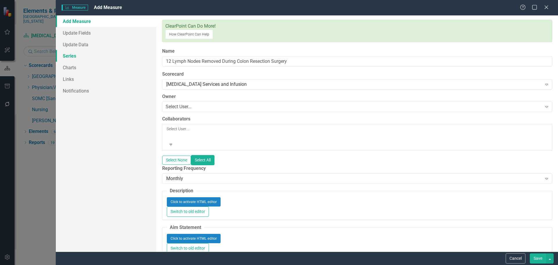
click at [74, 55] on link "Series" at bounding box center [106, 56] width 101 height 12
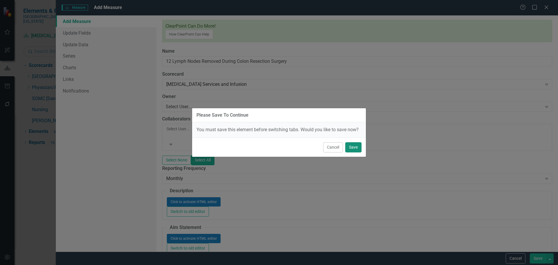
click at [356, 148] on button "Save" at bounding box center [353, 147] width 16 height 10
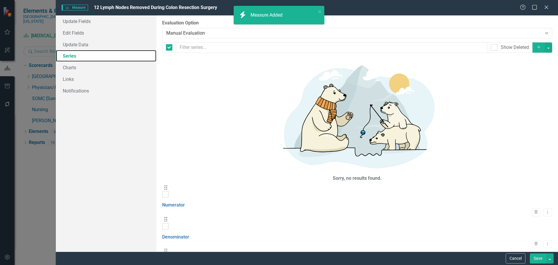
checkbox input "false"
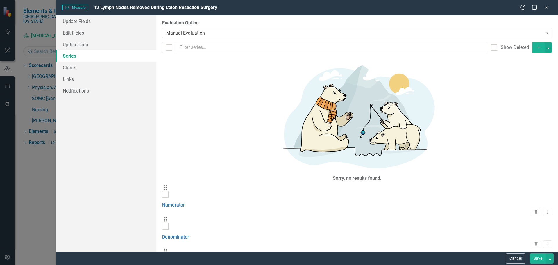
checkbox input "true"
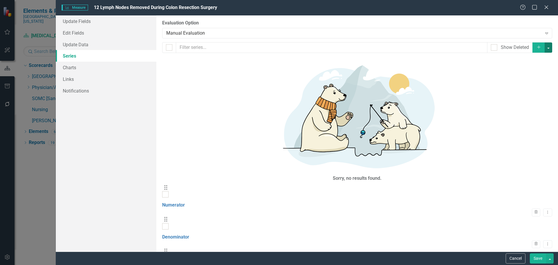
click at [549, 49] on button "button" at bounding box center [549, 47] width 8 height 10
click at [536, 90] on link "Trash Delete Multiple" at bounding box center [529, 90] width 46 height 11
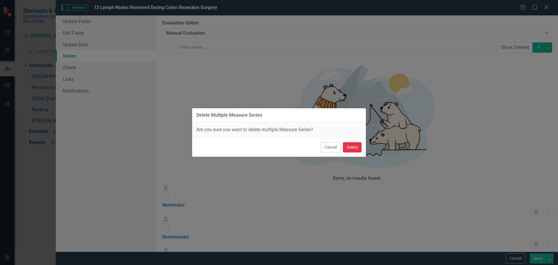
click at [353, 149] on button "Delete" at bounding box center [352, 147] width 19 height 10
checkbox input "false"
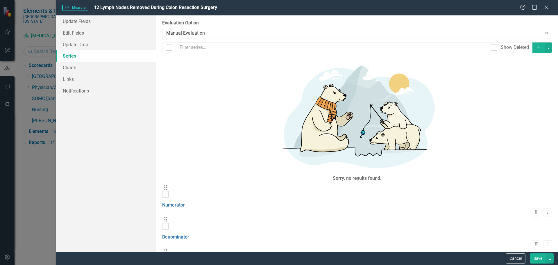
click at [538, 258] on button "Save" at bounding box center [538, 258] width 16 height 10
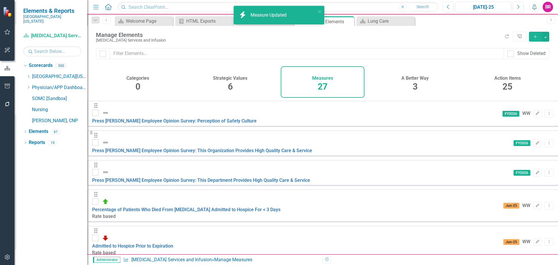
scroll to position [345, 0]
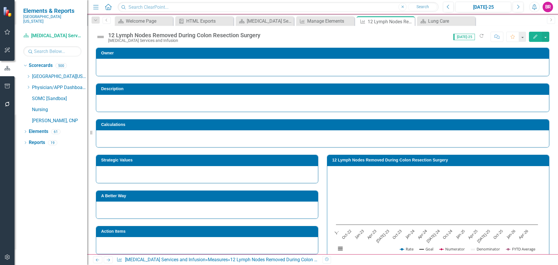
scroll to position [58, 0]
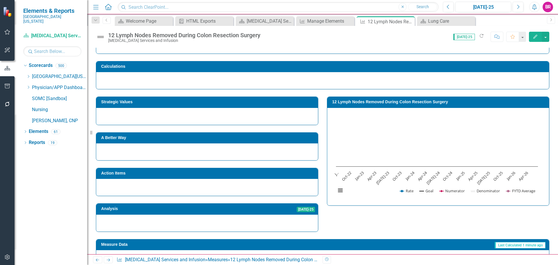
click at [368, 100] on h3 "12 Lymph Nodes Removed During Colon Resection Surgery" at bounding box center [439, 102] width 214 height 4
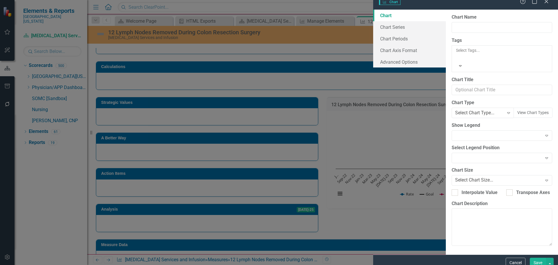
type input "12 Lymph Nodes Removed During Colon Resection Surgery"
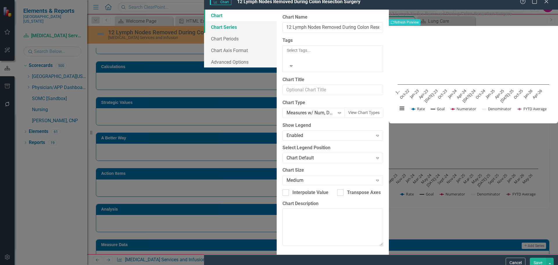
click at [204, 32] on link "Chart Series" at bounding box center [240, 27] width 73 height 12
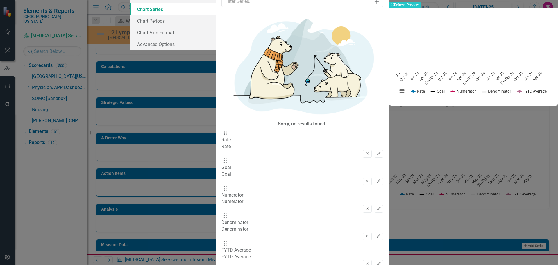
click at [363, 205] on button "Remove" at bounding box center [367, 209] width 8 height 8
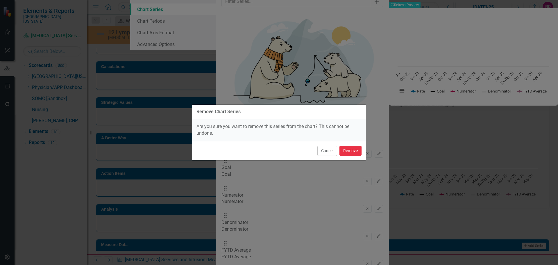
click at [353, 148] on button "Remove" at bounding box center [351, 151] width 22 height 10
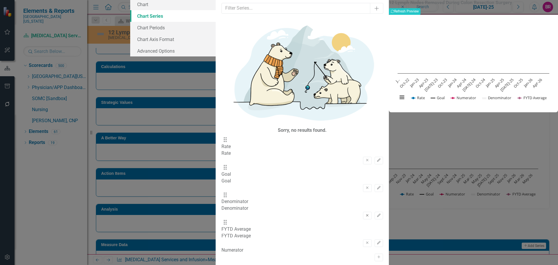
click at [366, 214] on icon "button" at bounding box center [367, 215] width 2 height 2
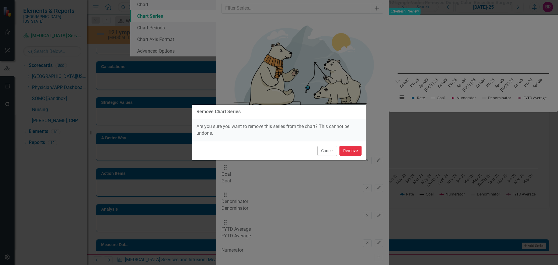
click at [355, 148] on button "Remove" at bounding box center [351, 151] width 22 height 10
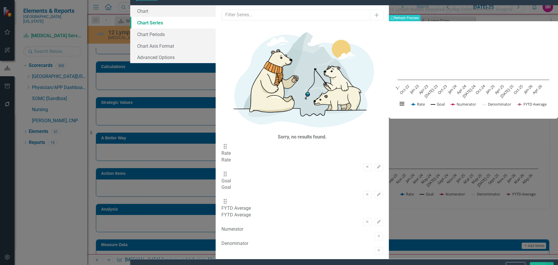
drag, startPoint x: 210, startPoint y: 82, endPoint x: 216, endPoint y: 61, distance: 22.2
click at [222, 143] on div "Drag Rate Rate Remove Edit Drag Goal Goal Remove Edit Drag FYTD Average FYTD Av…" at bounding box center [303, 184] width 162 height 83
click at [222, 198] on div "Drag FYTD Average FYTD Average Remove Edit" at bounding box center [303, 212] width 162 height 28
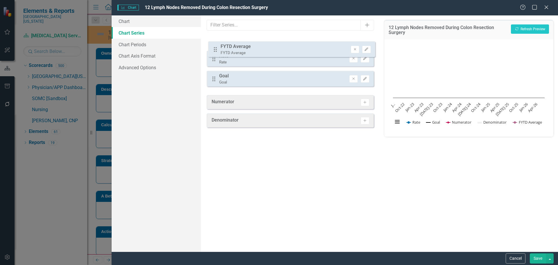
scroll to position [58, 0]
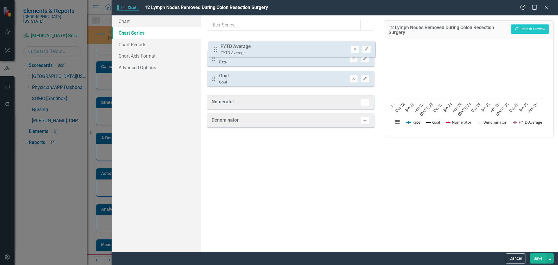
click at [216, 48] on div "Drag Rate Rate Remove Edit Drag Goal Goal Remove Edit Drag FYTD Average FYTD Av…" at bounding box center [290, 63] width 167 height 56
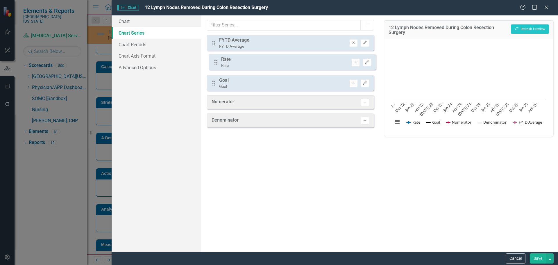
click at [215, 64] on div "Drag FYTD Average FYTD Average Remove Edit Drag Rate Rate Remove Edit Drag Goal…" at bounding box center [290, 63] width 167 height 56
click at [366, 41] on button "Edit" at bounding box center [365, 43] width 8 height 8
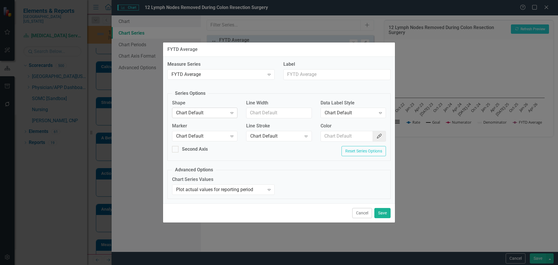
click at [190, 110] on div "Chart Default" at bounding box center [201, 113] width 51 height 7
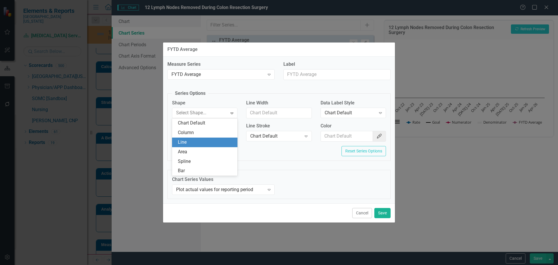
click at [195, 142] on div "Line" at bounding box center [206, 142] width 56 height 7
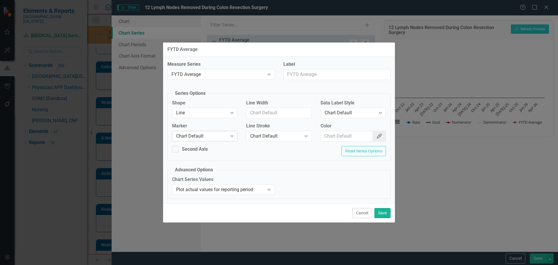
click at [198, 138] on div "Chart Default" at bounding box center [201, 136] width 51 height 7
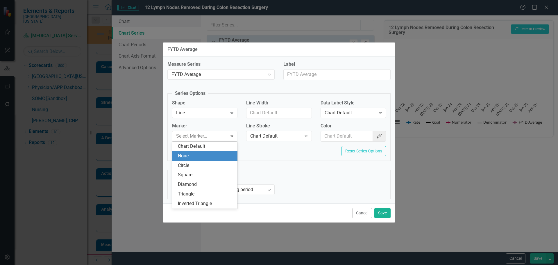
click at [195, 154] on div "None" at bounding box center [206, 156] width 56 height 7
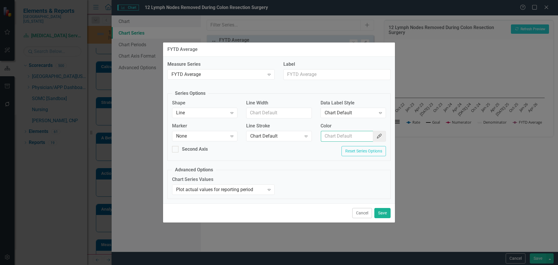
click at [333, 137] on input "Color" at bounding box center [347, 136] width 52 height 11
click at [374, 134] on button "Color Picker" at bounding box center [379, 136] width 13 height 11
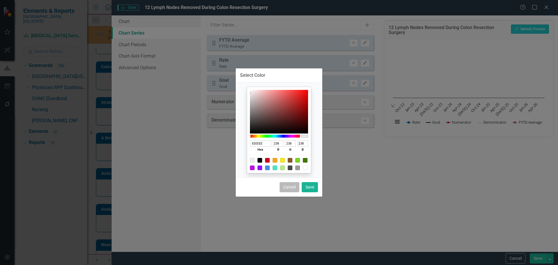
click at [290, 187] on button "Cancel" at bounding box center [290, 187] width 20 height 10
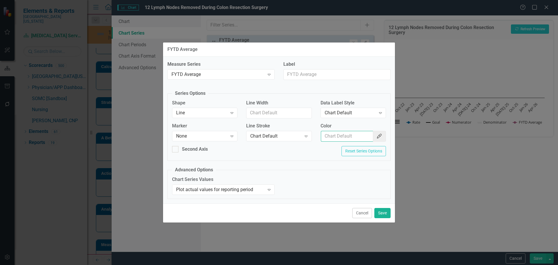
click at [345, 135] on input "Color" at bounding box center [347, 136] width 52 height 11
click at [381, 140] on button "Color Picker" at bounding box center [379, 136] width 13 height 11
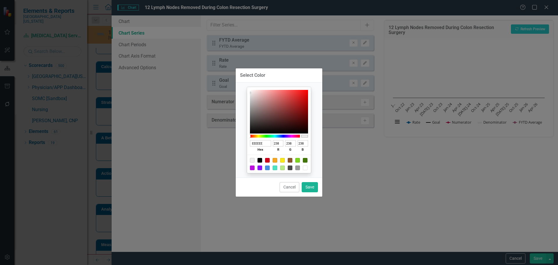
click at [262, 160] on div at bounding box center [260, 160] width 5 height 5
type input "000000"
type input "0"
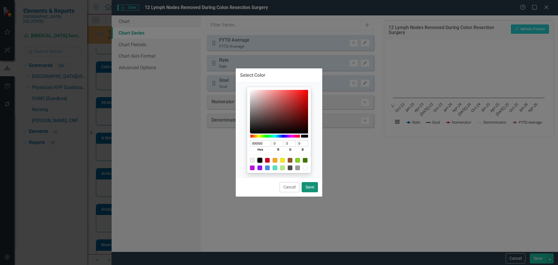
click at [313, 183] on button "Save" at bounding box center [310, 187] width 16 height 10
type input "#000000"
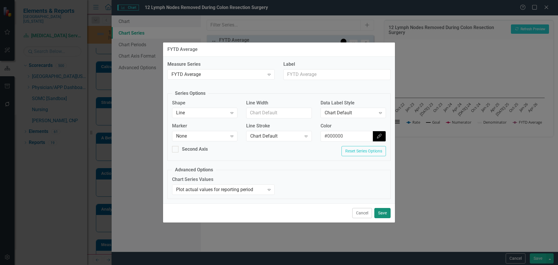
click at [384, 214] on button "Save" at bounding box center [382, 213] width 16 height 10
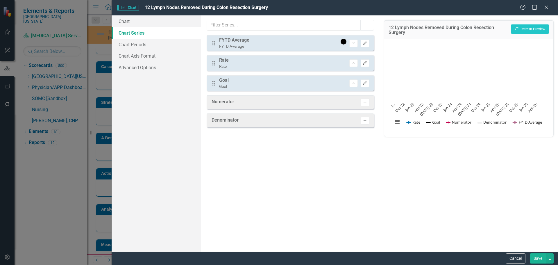
click at [363, 62] on icon "Edit" at bounding box center [365, 62] width 4 height 3
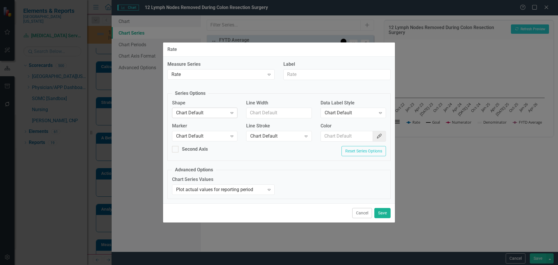
click at [185, 112] on div "Chart Default" at bounding box center [201, 113] width 51 height 7
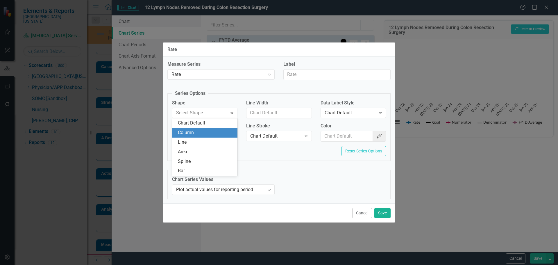
click at [181, 134] on div "Column" at bounding box center [206, 132] width 56 height 7
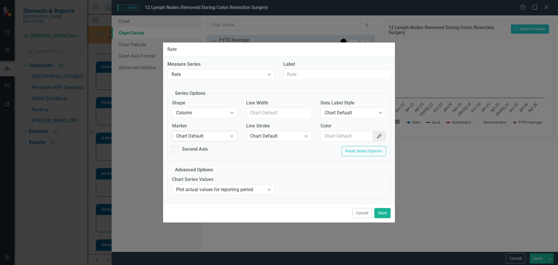
click at [186, 132] on div "Chart Default Expand" at bounding box center [204, 136] width 65 height 10
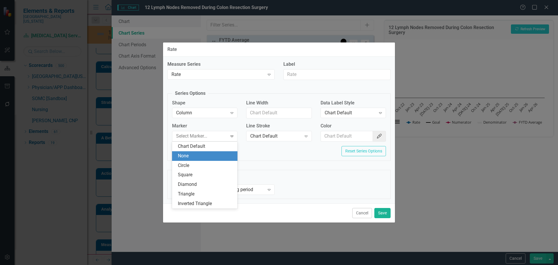
click at [196, 157] on div "None" at bounding box center [206, 156] width 56 height 7
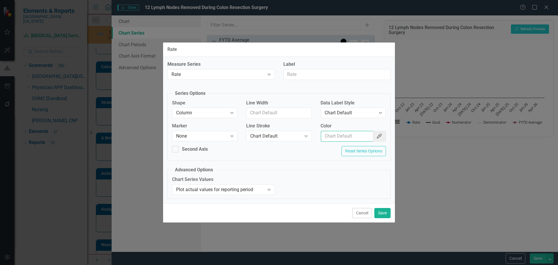
click at [347, 135] on input "Color" at bounding box center [347, 136] width 52 height 11
type input "#2e75b6"
click at [381, 216] on button "Save" at bounding box center [382, 213] width 16 height 10
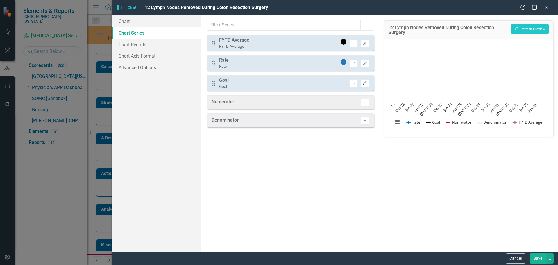
click at [365, 81] on icon "Edit" at bounding box center [365, 82] width 4 height 3
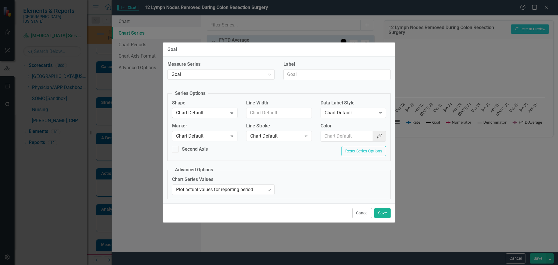
click at [226, 113] on div "Chart Default" at bounding box center [201, 113] width 51 height 7
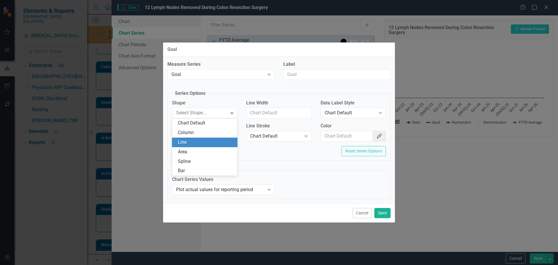
click at [218, 140] on div "Line" at bounding box center [206, 142] width 56 height 7
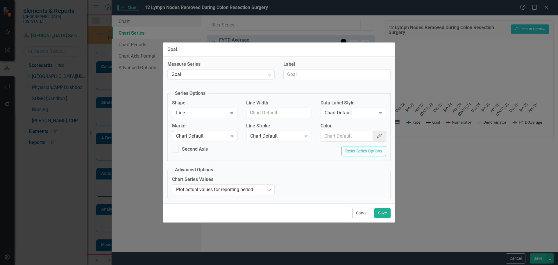
click at [219, 135] on div "Chart Default" at bounding box center [201, 136] width 51 height 7
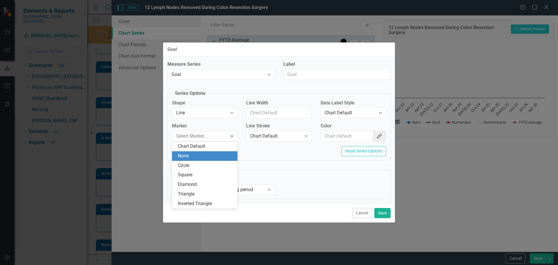
click at [215, 154] on div "None" at bounding box center [206, 156] width 56 height 7
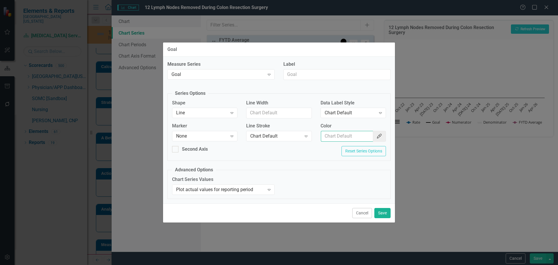
click at [332, 138] on input "Color" at bounding box center [347, 136] width 52 height 11
type input "#c40650"
click at [382, 212] on button "Save" at bounding box center [382, 213] width 16 height 10
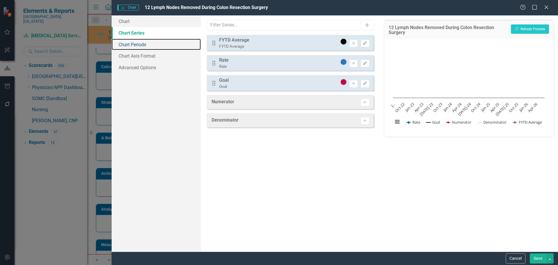
drag, startPoint x: 170, startPoint y: 49, endPoint x: 179, endPoint y: 37, distance: 14.4
click at [170, 49] on link "Chart Periods" at bounding box center [156, 45] width 89 height 12
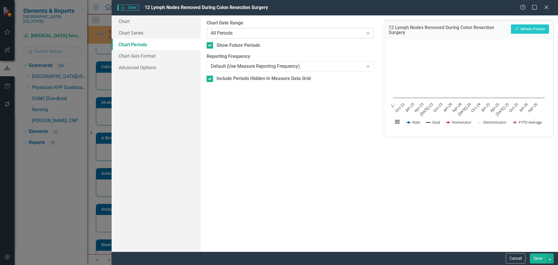
click at [251, 33] on div "All Periods" at bounding box center [287, 33] width 153 height 7
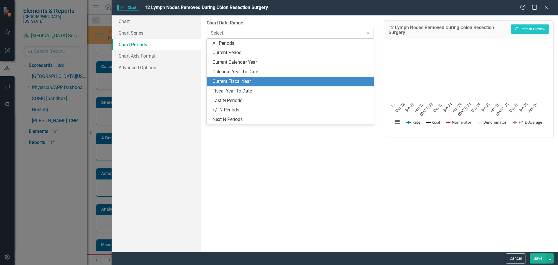
drag, startPoint x: 254, startPoint y: 79, endPoint x: 267, endPoint y: 78, distance: 13.1
click at [254, 79] on div "Current Fiscal Year" at bounding box center [292, 81] width 158 height 7
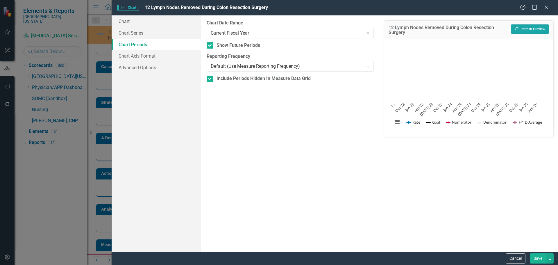
click at [515, 29] on icon "Recalculate" at bounding box center [517, 28] width 4 height 3
click at [542, 258] on button "Save" at bounding box center [538, 258] width 16 height 10
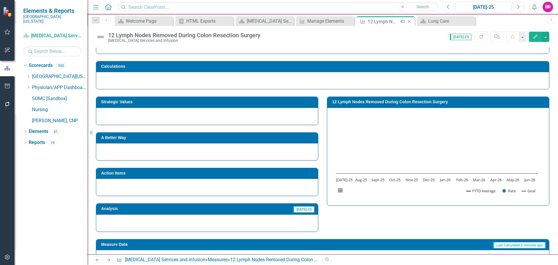
click at [410, 22] on icon at bounding box center [409, 21] width 3 height 3
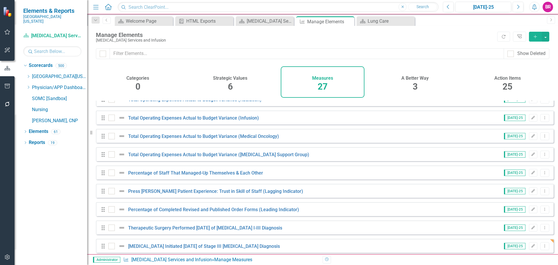
scroll to position [345, 0]
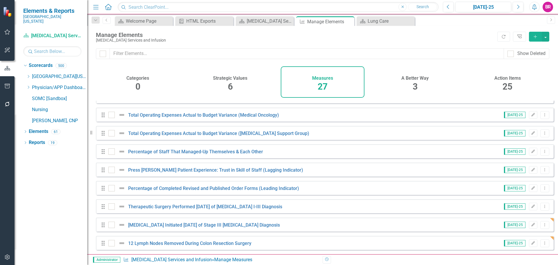
click at [535, 38] on icon "Add" at bounding box center [535, 37] width 5 height 4
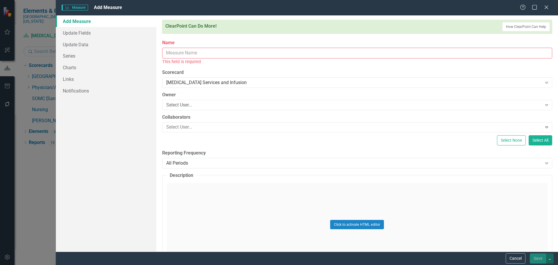
click at [223, 50] on input "Name" at bounding box center [357, 53] width 390 height 11
paste input "Therapy Initiated Within 4 Months of Surgery for Non Small Cell Lung Cancer Dia…"
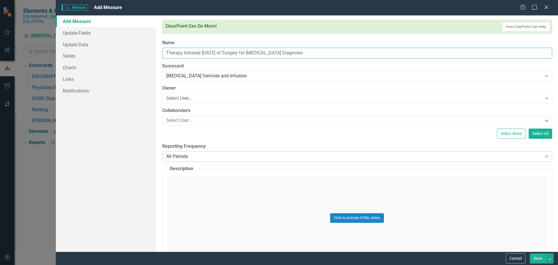
type input "Therapy Initiated Within 4 Months of Surgery for Non Small Cell Lung Cancer Dia…"
click at [274, 157] on div "All Periods" at bounding box center [354, 156] width 376 height 7
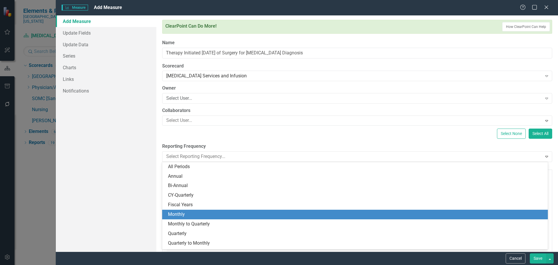
click at [258, 210] on div "Monthly" at bounding box center [355, 215] width 386 height 10
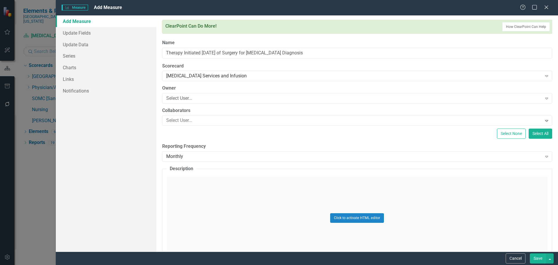
click at [140, 161] on div "Add Measure Update Fields Update Data Series Charts Links Notifications" at bounding box center [106, 133] width 101 height 236
click at [75, 58] on link "Series" at bounding box center [106, 56] width 101 height 12
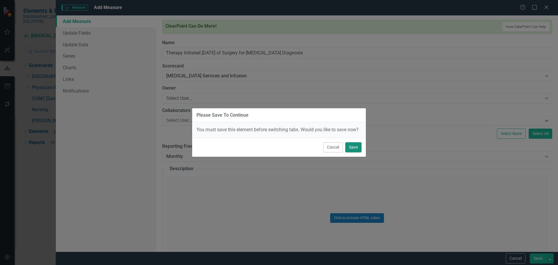
drag, startPoint x: 354, startPoint y: 148, endPoint x: 377, endPoint y: 155, distance: 23.6
click at [354, 148] on button "Save" at bounding box center [353, 147] width 16 height 10
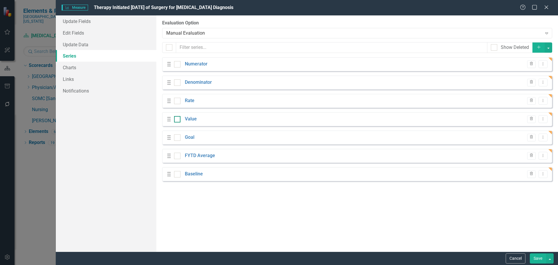
click at [177, 120] on div at bounding box center [177, 119] width 6 height 6
click at [177, 120] on input "checkbox" at bounding box center [176, 118] width 4 height 4
checkbox input "true"
click at [174, 176] on div at bounding box center [177, 174] width 6 height 6
click at [174, 175] on input "checkbox" at bounding box center [176, 173] width 4 height 4
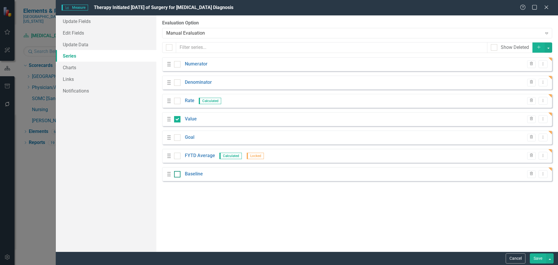
checkbox input "true"
click at [548, 43] on button "button" at bounding box center [549, 47] width 8 height 10
click at [542, 89] on link "Trash Delete Multiple" at bounding box center [529, 90] width 46 height 11
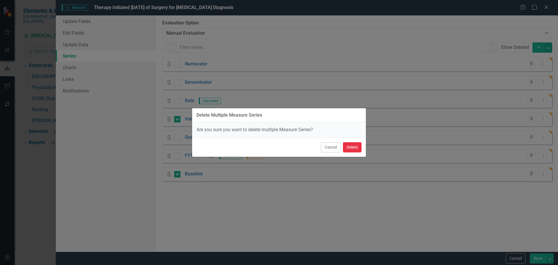
click at [359, 147] on button "Delete" at bounding box center [352, 147] width 19 height 10
checkbox input "false"
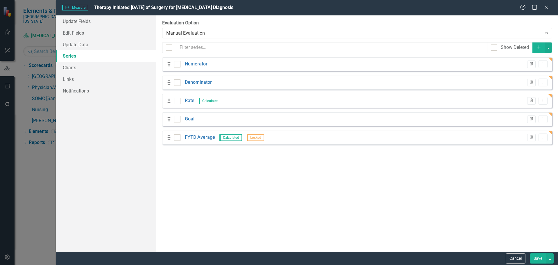
click at [542, 258] on button "Save" at bounding box center [538, 258] width 16 height 10
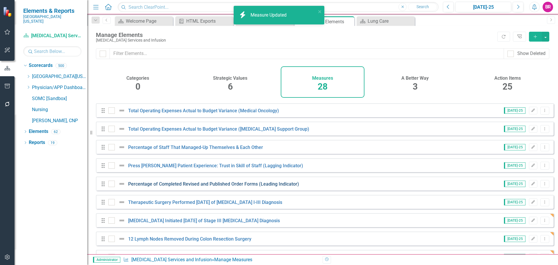
scroll to position [364, 0]
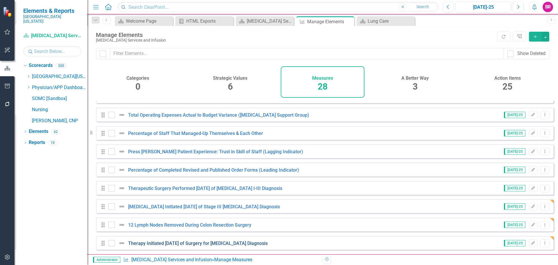
click at [226, 243] on link "Therapy Initiated Within 4 Months of Surgery for Non Small Cell Lung Cancer Dia…" at bounding box center [198, 243] width 140 height 6
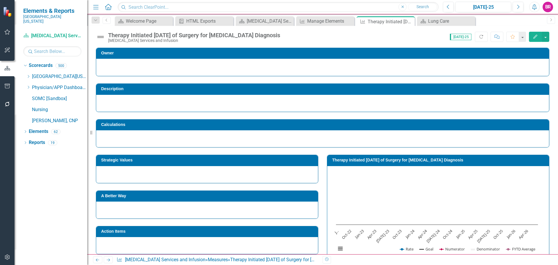
click at [383, 159] on h3 "Therapy Initiated Within 4 Months of Surgery for Non Small Cell Lung Cancer Dia…" at bounding box center [439, 160] width 214 height 4
drag, startPoint x: 383, startPoint y: 159, endPoint x: 407, endPoint y: 151, distance: 24.8
click at [383, 159] on h3 "Therapy Initiated Within 4 Months of Surgery for Non Small Cell Lung Cancer Dia…" at bounding box center [439, 160] width 214 height 4
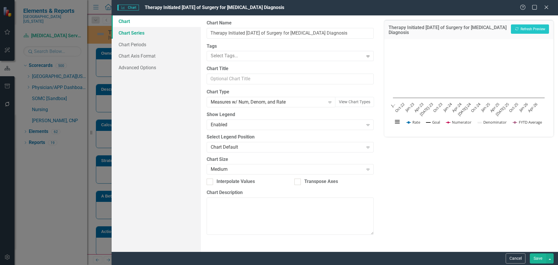
click at [146, 36] on link "Chart Series" at bounding box center [156, 33] width 89 height 12
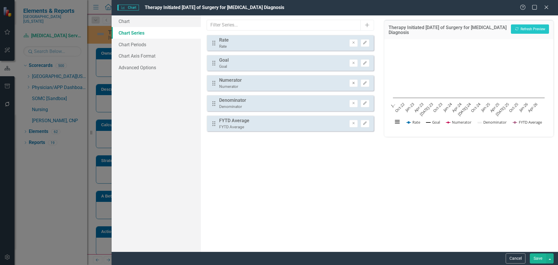
click at [356, 82] on button "Remove" at bounding box center [353, 83] width 8 height 8
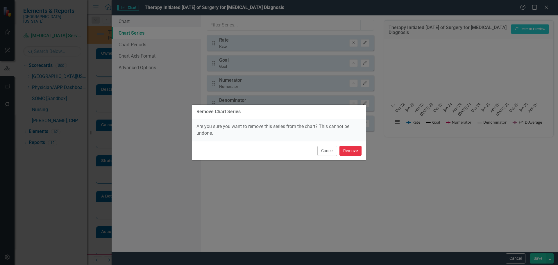
click at [353, 154] on button "Remove" at bounding box center [351, 151] width 22 height 10
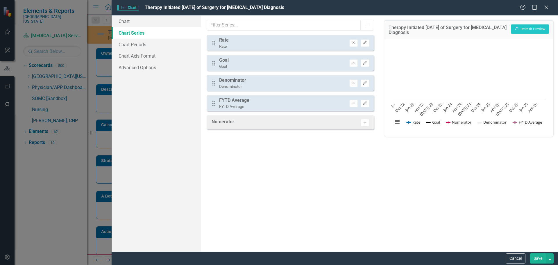
click at [353, 85] on button "Remove" at bounding box center [353, 83] width 8 height 8
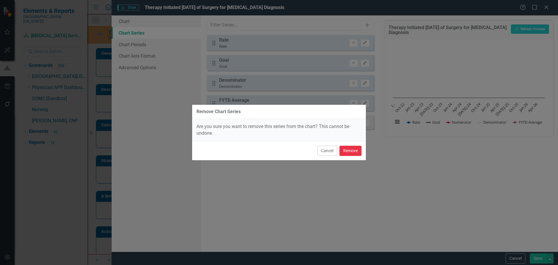
drag, startPoint x: 354, startPoint y: 152, endPoint x: 351, endPoint y: 146, distance: 6.8
click at [354, 152] on button "Remove" at bounding box center [351, 151] width 22 height 10
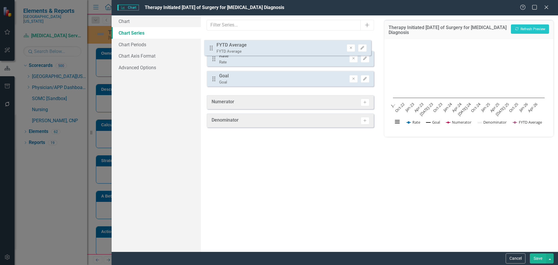
drag, startPoint x: 213, startPoint y: 85, endPoint x: 211, endPoint y: 50, distance: 35.3
click at [211, 50] on div "Drag Rate Rate Remove Edit Drag Goal Goal Remove Edit Drag FYTD Average FYTD Av…" at bounding box center [290, 63] width 167 height 56
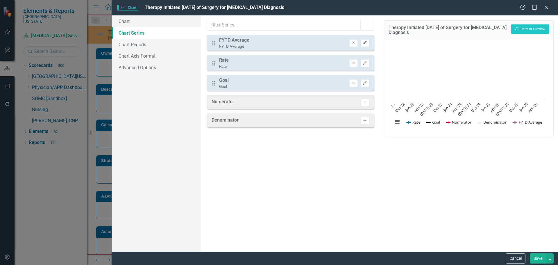
click at [366, 42] on icon "Edit" at bounding box center [365, 42] width 4 height 3
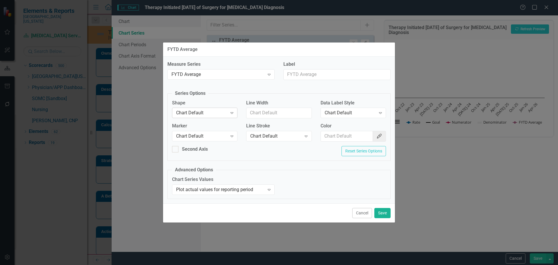
click at [223, 113] on div "Chart Default" at bounding box center [201, 113] width 51 height 7
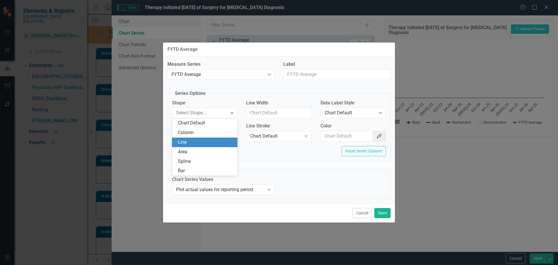
click at [212, 142] on div "Line" at bounding box center [206, 142] width 56 height 7
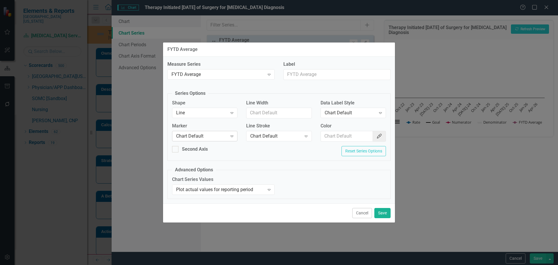
click at [216, 135] on div "Chart Default" at bounding box center [201, 136] width 51 height 7
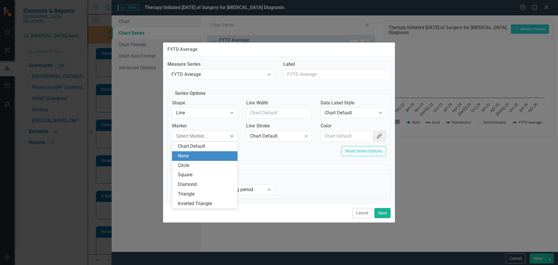
click at [214, 158] on div "None" at bounding box center [206, 156] width 56 height 7
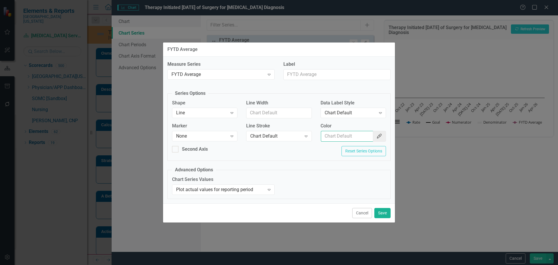
click at [350, 140] on input "Color" at bounding box center [347, 136] width 52 height 11
click at [382, 136] on icon "Color Picker" at bounding box center [380, 136] width 6 height 5
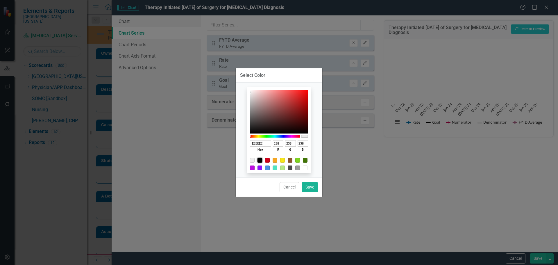
click at [260, 158] on div at bounding box center [260, 160] width 5 height 5
type input "000000"
type input "0"
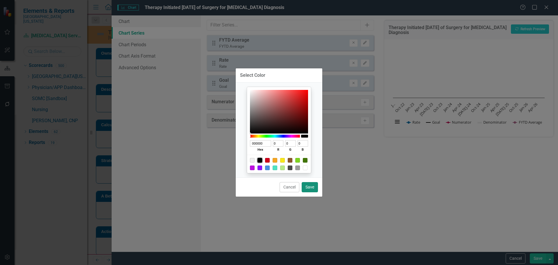
click at [311, 188] on button "Save" at bounding box center [310, 187] width 16 height 10
type input "#000000"
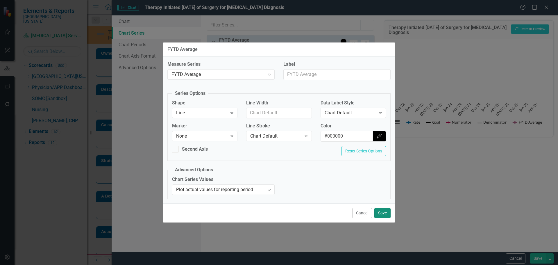
click at [385, 214] on button "Save" at bounding box center [382, 213] width 16 height 10
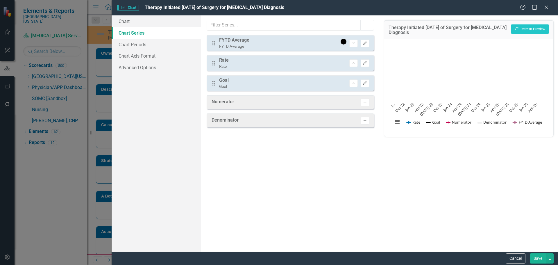
click at [370, 66] on div "Drag Rate Rate Remove Edit" at bounding box center [290, 63] width 167 height 16
click at [366, 64] on icon "Edit" at bounding box center [365, 62] width 4 height 3
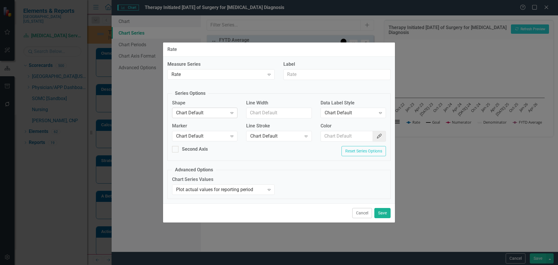
click at [209, 111] on div "Chart Default" at bounding box center [201, 113] width 51 height 7
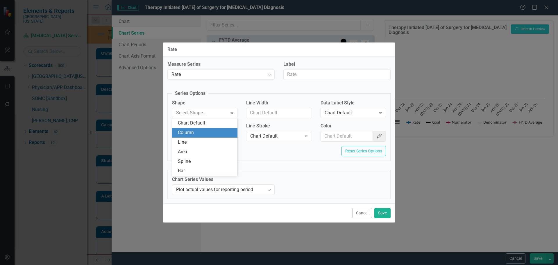
drag, startPoint x: 198, startPoint y: 137, endPoint x: 202, endPoint y: 136, distance: 4.0
click at [198, 137] on div "Column" at bounding box center [204, 133] width 65 height 10
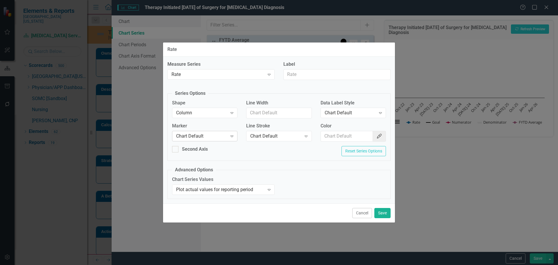
drag, startPoint x: 210, startPoint y: 129, endPoint x: 216, endPoint y: 134, distance: 8.2
click at [210, 129] on label "Marker" at bounding box center [204, 126] width 65 height 7
click at [216, 135] on div "Chart Default" at bounding box center [201, 136] width 51 height 7
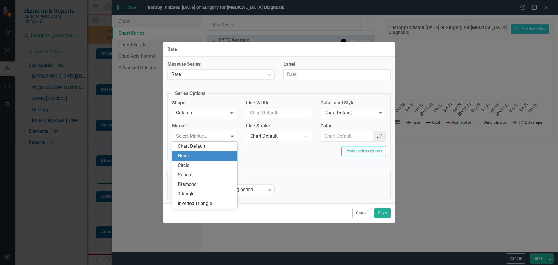
click at [209, 158] on div "None" at bounding box center [206, 156] width 56 height 7
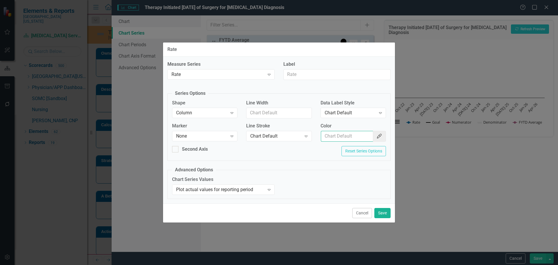
click at [333, 134] on input "Color" at bounding box center [347, 136] width 52 height 11
type input "#2e75b6"
click at [355, 114] on div "Chart Default" at bounding box center [350, 113] width 51 height 7
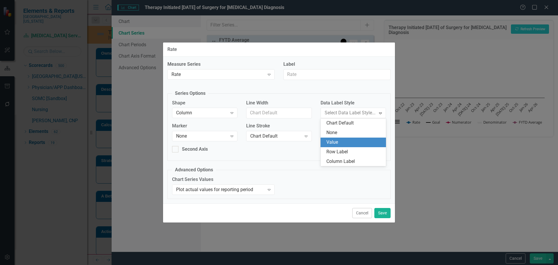
click at [351, 140] on div "Value" at bounding box center [354, 142] width 56 height 7
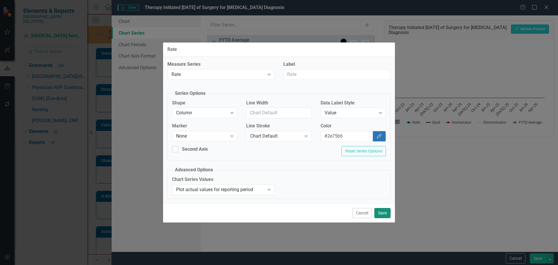
click at [384, 214] on button "Save" at bounding box center [382, 213] width 16 height 10
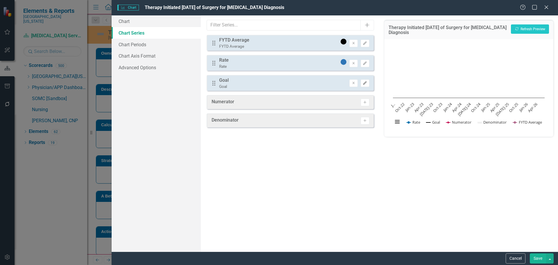
click at [364, 83] on icon "Edit" at bounding box center [365, 82] width 4 height 3
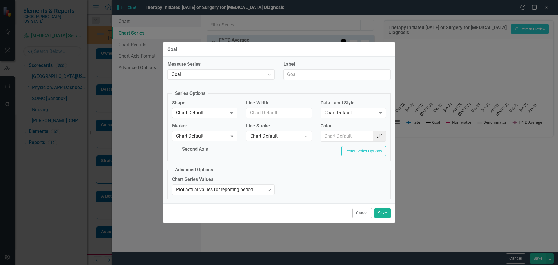
click at [197, 111] on div "Chart Default" at bounding box center [201, 113] width 51 height 7
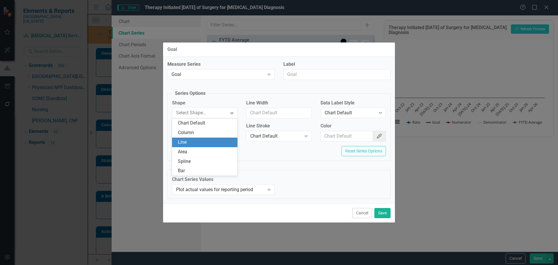
click at [195, 144] on div "Line" at bounding box center [206, 142] width 56 height 7
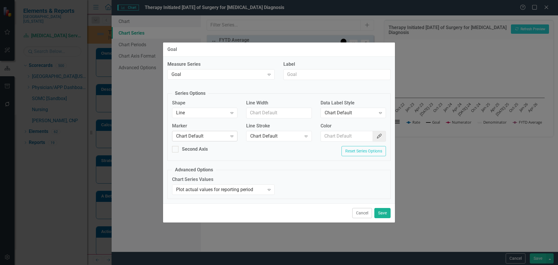
click at [198, 137] on div "Chart Default" at bounding box center [201, 136] width 51 height 7
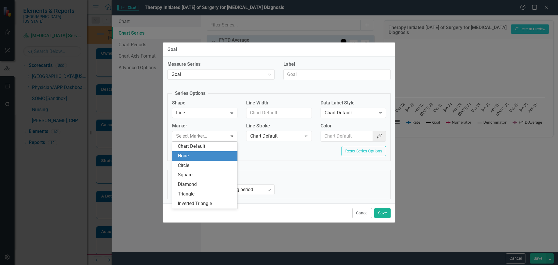
click at [198, 154] on div "None" at bounding box center [206, 156] width 56 height 7
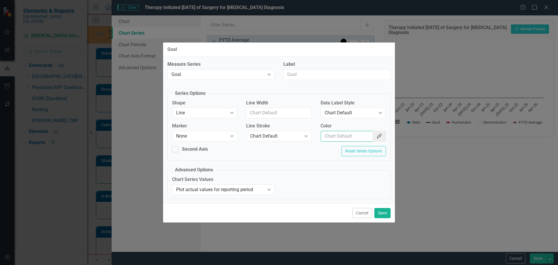
click at [329, 133] on input "Color" at bounding box center [347, 136] width 52 height 11
type input "#c40650"
click at [384, 215] on button "Save" at bounding box center [382, 213] width 16 height 10
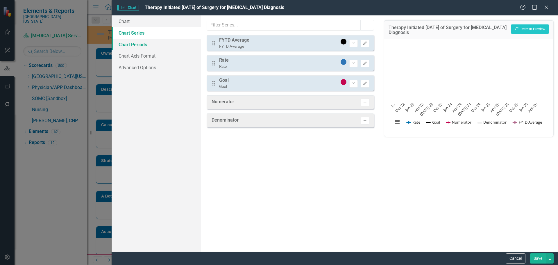
drag, startPoint x: 131, startPoint y: 42, endPoint x: 149, endPoint y: 42, distance: 18.0
click at [131, 42] on link "Chart Periods" at bounding box center [156, 45] width 89 height 12
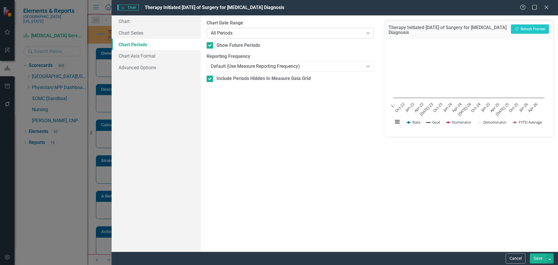
click at [237, 30] on div "All Periods" at bounding box center [287, 33] width 153 height 7
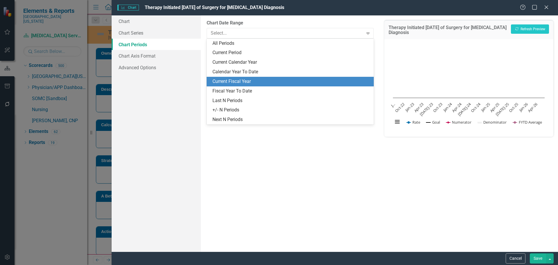
click at [286, 81] on div "Current Fiscal Year" at bounding box center [292, 81] width 158 height 7
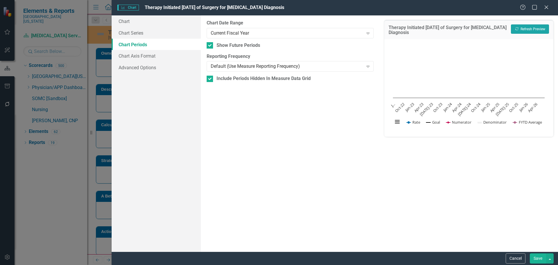
click at [534, 30] on button "Recalculate Refresh Preview" at bounding box center [530, 28] width 38 height 9
click at [542, 263] on div "Cancel Save" at bounding box center [335, 257] width 447 height 13
click at [133, 35] on link "Chart Series" at bounding box center [156, 33] width 89 height 12
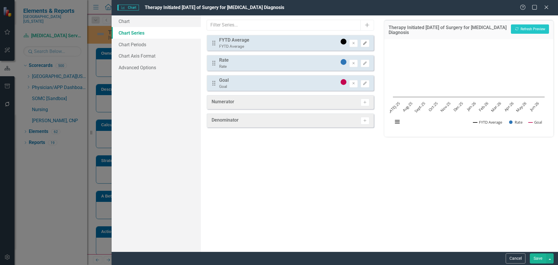
click at [363, 40] on button "Edit" at bounding box center [365, 44] width 8 height 8
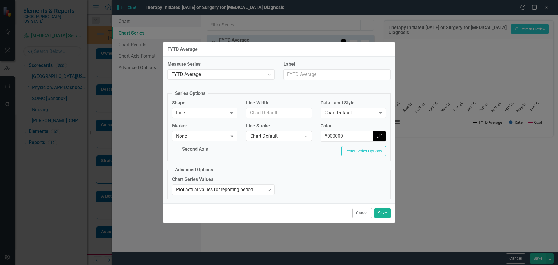
click at [267, 138] on div "Chart Default" at bounding box center [275, 136] width 51 height 7
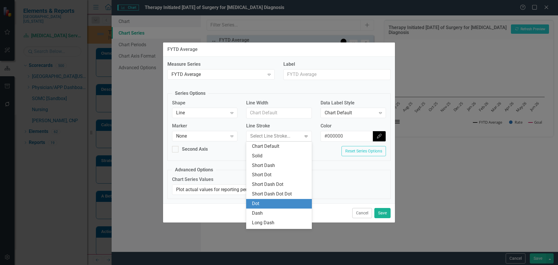
click at [271, 204] on div "Dot" at bounding box center [280, 203] width 56 height 7
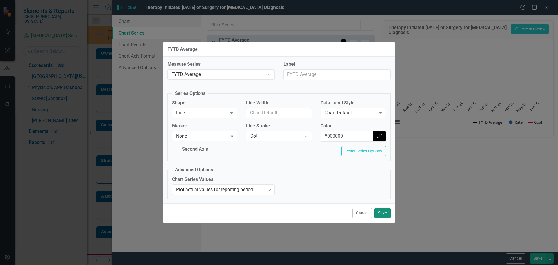
click at [383, 215] on button "Save" at bounding box center [382, 213] width 16 height 10
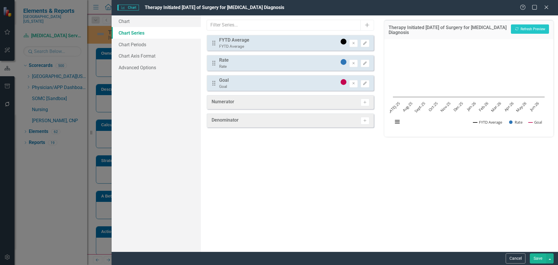
click at [533, 258] on button "Save" at bounding box center [538, 258] width 16 height 10
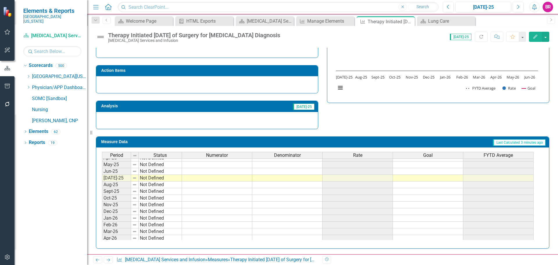
scroll to position [233, 0]
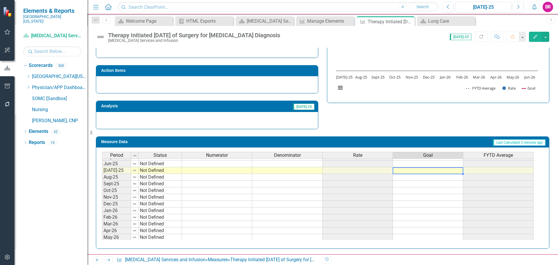
click at [425, 171] on tbody "Nov-23 Not Defined Dec-23 Not Defined Jan-24 Not Defined Feb-24 Not Defined Mar…" at bounding box center [318, 140] width 432 height 214
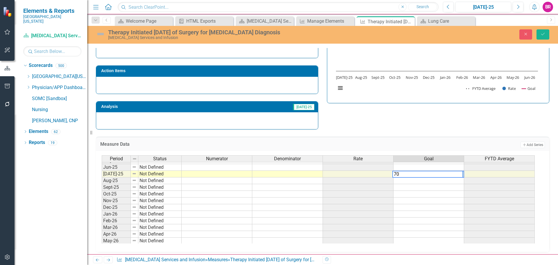
type textarea "70"
click at [446, 136] on div "Measure Data Add Add Series Period Status Numerator Denominator Rate Goal FYTD …" at bounding box center [323, 190] width 462 height 122
click at [460, 174] on td "70.00" at bounding box center [429, 174] width 71 height 7
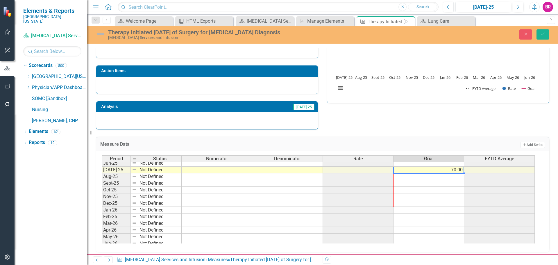
scroll to position [240, 0]
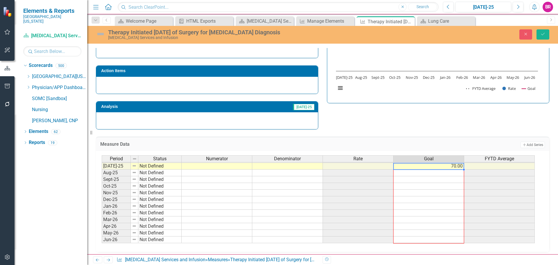
drag, startPoint x: 464, startPoint y: 177, endPoint x: 461, endPoint y: 232, distance: 55.0
click at [102, 239] on div "Period Status Numerator Denominator Rate Goal FYTD Average May-24 Not Defined J…" at bounding box center [102, 152] width 0 height 181
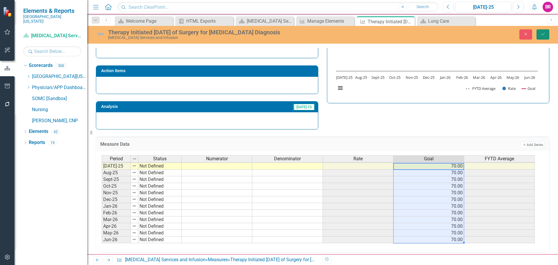
click at [544, 33] on icon "Save" at bounding box center [542, 34] width 5 height 4
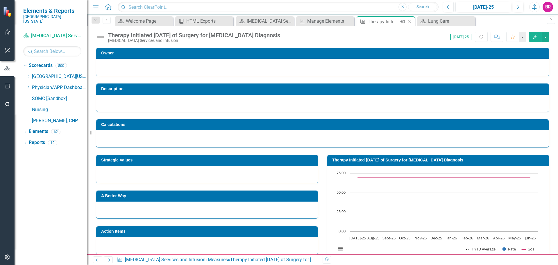
click at [408, 22] on icon "Close" at bounding box center [409, 21] width 6 height 5
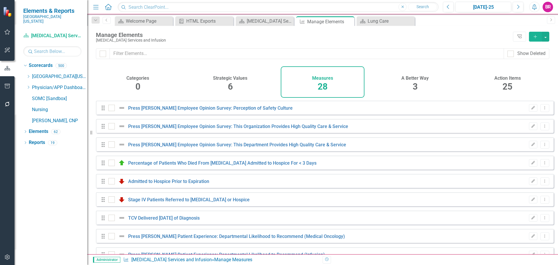
checkbox input "false"
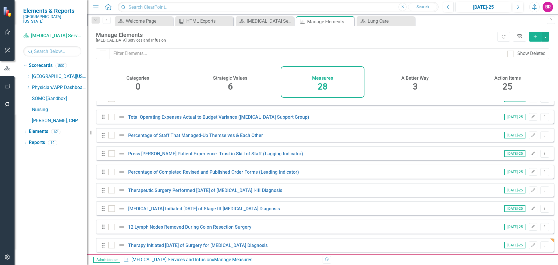
scroll to position [364, 0]
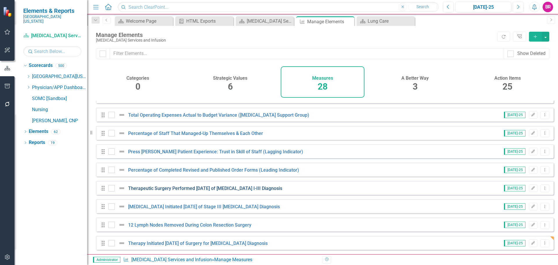
click at [181, 190] on link "Therapeutic Surgery Performed Within 60 Days of Breast Cancer I-III Diagnosis" at bounding box center [205, 188] width 154 height 6
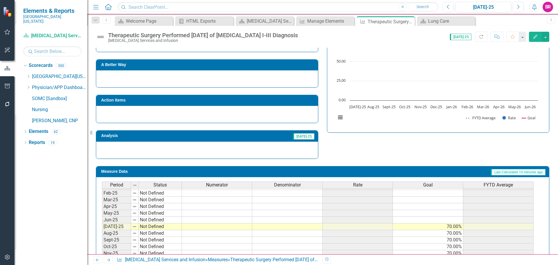
scroll to position [240, 0]
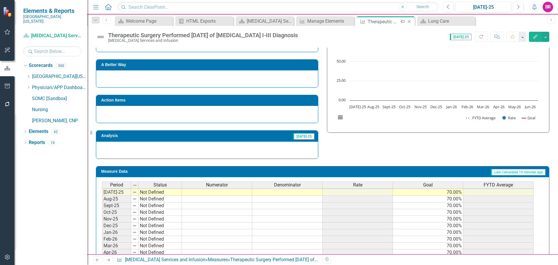
click at [410, 21] on icon "Close" at bounding box center [409, 21] width 6 height 5
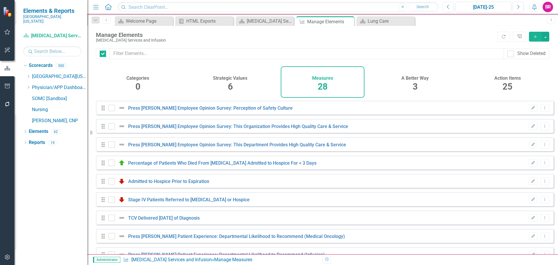
checkbox input "false"
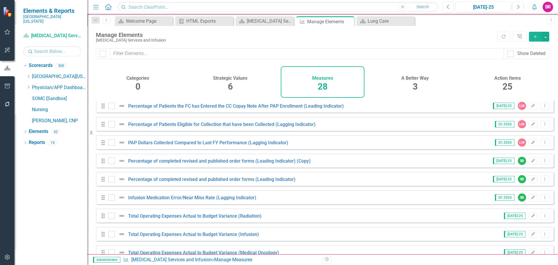
scroll to position [364, 0]
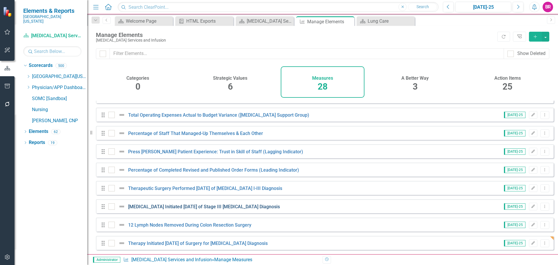
click at [240, 207] on link "Chemotherapy Initiated Within 4 Months of Stage III Colon Cancer Diagnosis" at bounding box center [204, 207] width 152 height 6
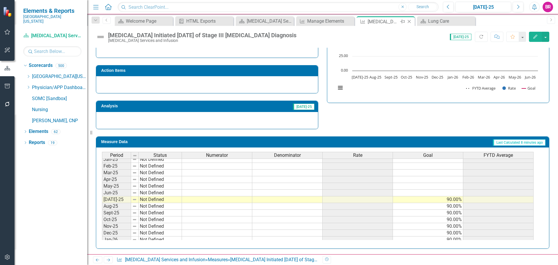
click at [409, 23] on icon "Close" at bounding box center [409, 21] width 6 height 5
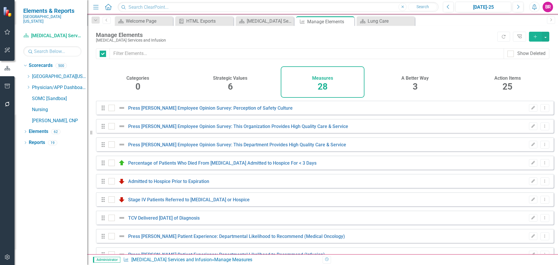
checkbox input "false"
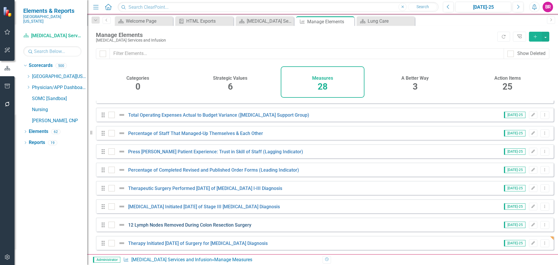
click at [200, 226] on link "12 Lymph Nodes Removed During Colon Resection Surgery" at bounding box center [189, 225] width 123 height 6
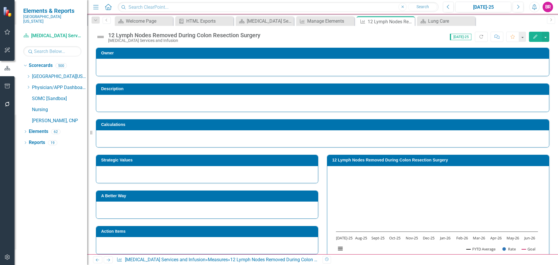
click at [362, 163] on td "12 Lymph Nodes Removed During Colon Resection Surgery" at bounding box center [439, 160] width 214 height 9
click at [362, 164] on td "12 Lymph Nodes Removed During Colon Resection Surgery" at bounding box center [439, 160] width 214 height 9
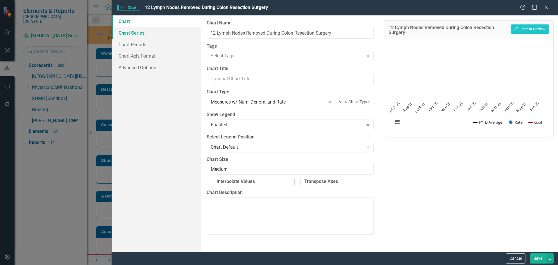
click at [134, 35] on link "Chart Series" at bounding box center [156, 33] width 89 height 12
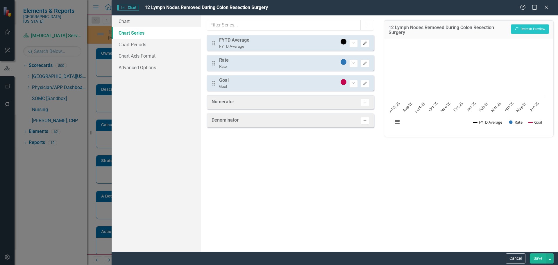
click at [364, 46] on button "Edit" at bounding box center [365, 44] width 8 height 8
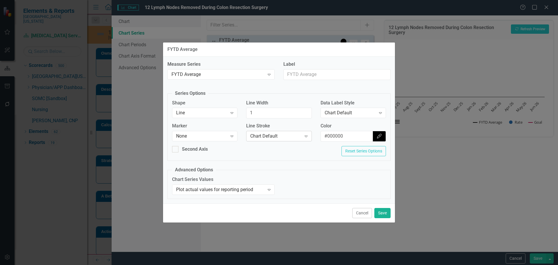
click at [289, 138] on div "Chart Default" at bounding box center [275, 136] width 51 height 7
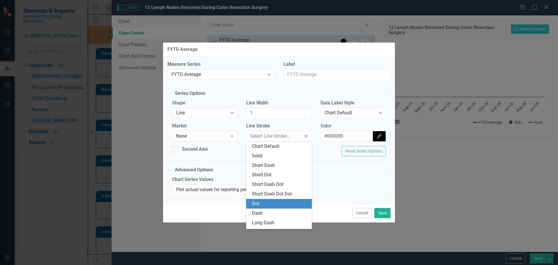
click at [277, 203] on div "Dot" at bounding box center [280, 203] width 56 height 7
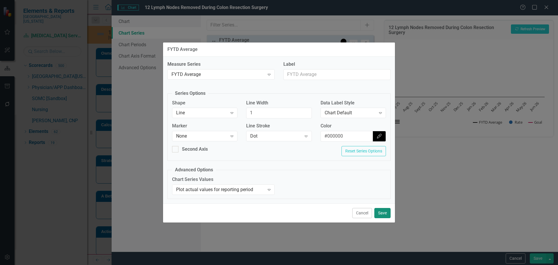
click at [390, 211] on button "Save" at bounding box center [382, 213] width 16 height 10
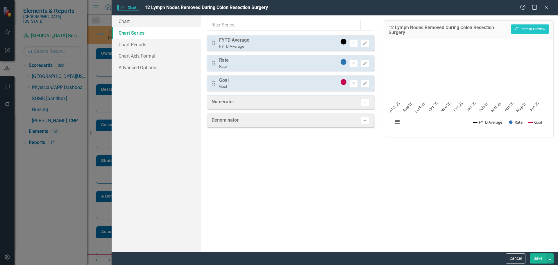
click at [542, 258] on button "Save" at bounding box center [538, 258] width 16 height 10
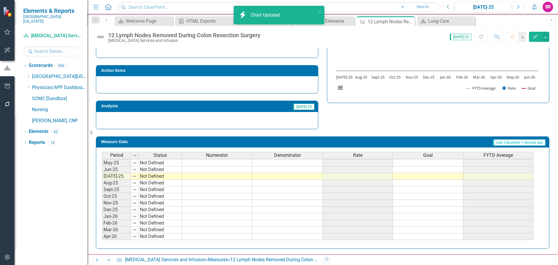
scroll to position [240, 0]
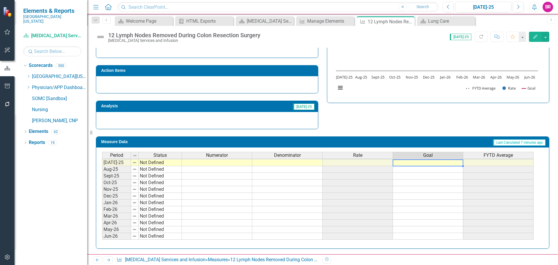
click at [450, 165] on tbody "Mar-24 Not Defined Apr-24 Not Defined May-24 Not Defined Jun-24 Not Defined Jul…" at bounding box center [318, 146] width 432 height 188
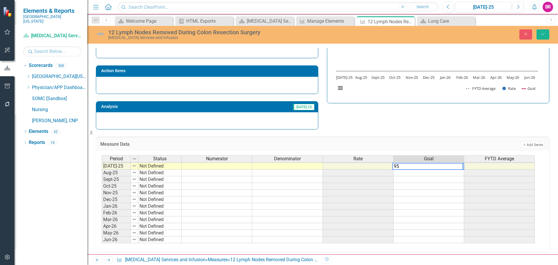
type textarea "95"
click at [423, 122] on div "Strategic Values A Better Way Action Items Analysis Jul-25 12 Lymph Nodes Remov…" at bounding box center [323, 58] width 462 height 142
click at [458, 168] on td "95.00" at bounding box center [429, 166] width 71 height 7
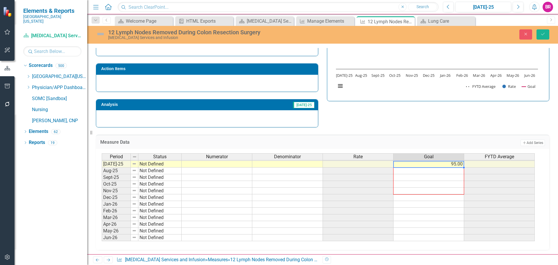
scroll to position [164, 0]
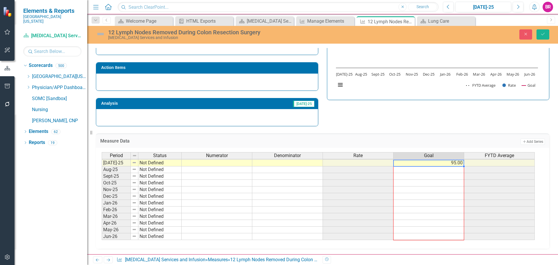
drag, startPoint x: 464, startPoint y: 169, endPoint x: 452, endPoint y: 228, distance: 60.8
click at [102, 234] on div "Period Status Numerator Denominator Rate Goal FYTD Average Jun-24 Not Defined J…" at bounding box center [102, 152] width 0 height 174
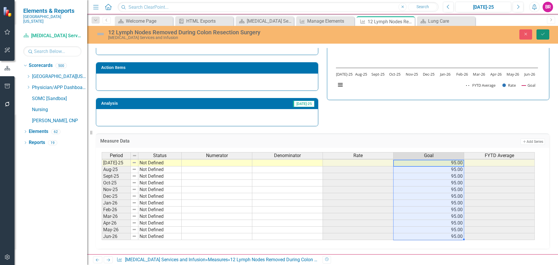
click at [542, 35] on icon "Save" at bounding box center [542, 34] width 5 height 4
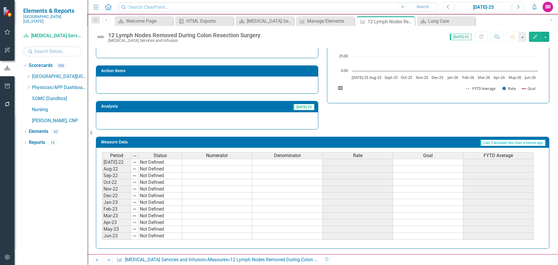
scroll to position [161, 0]
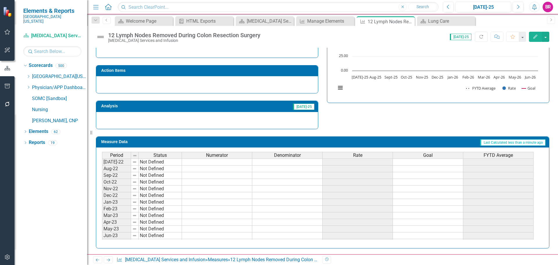
click at [428, 154] on span "Goal" at bounding box center [428, 155] width 10 height 5
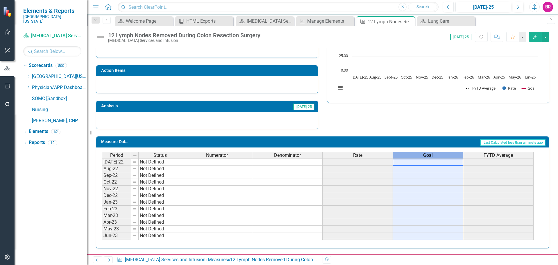
click at [428, 154] on span "Goal" at bounding box center [428, 155] width 10 height 5
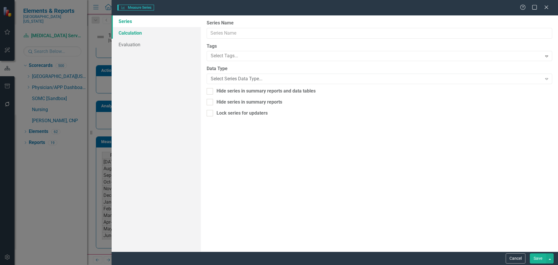
type input "Goal"
click at [254, 72] on label "Data Type" at bounding box center [380, 68] width 346 height 7
click at [259, 78] on div "Number" at bounding box center [376, 79] width 331 height 7
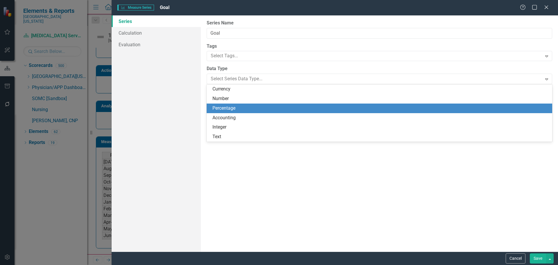
click at [255, 110] on div "Percentage" at bounding box center [381, 108] width 336 height 7
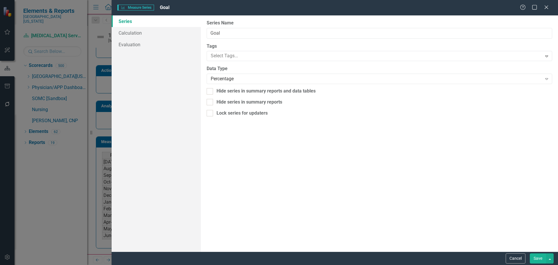
click at [536, 261] on button "Save" at bounding box center [538, 258] width 16 height 10
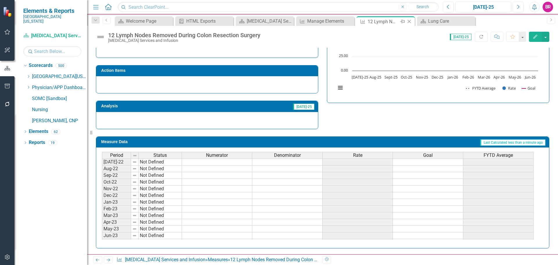
click at [410, 22] on icon "Close" at bounding box center [409, 21] width 6 height 5
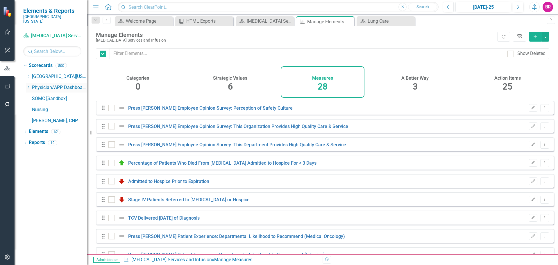
checkbox input "false"
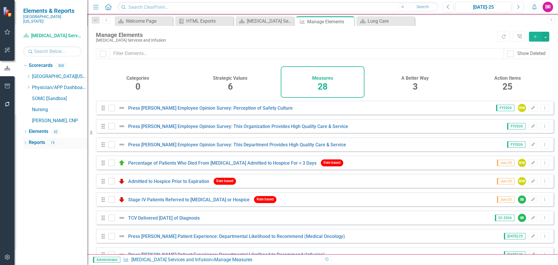
click at [38, 139] on link "Reports" at bounding box center [37, 142] width 16 height 7
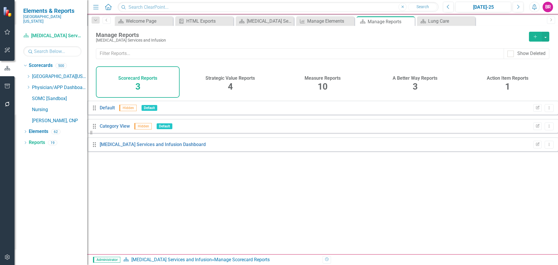
click at [317, 76] on h4 "Measure Reports" at bounding box center [323, 78] width 36 height 5
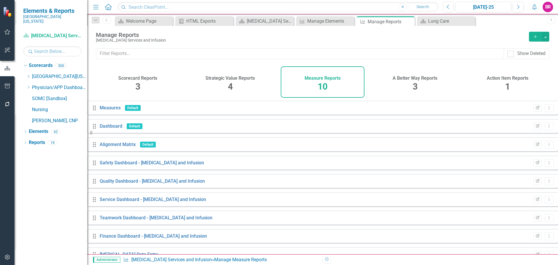
scroll to position [29, 0]
click at [536, 179] on icon "button" at bounding box center [537, 180] width 3 height 3
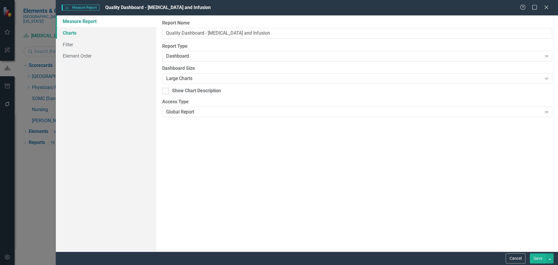
click at [71, 33] on link "Charts" at bounding box center [106, 33] width 101 height 12
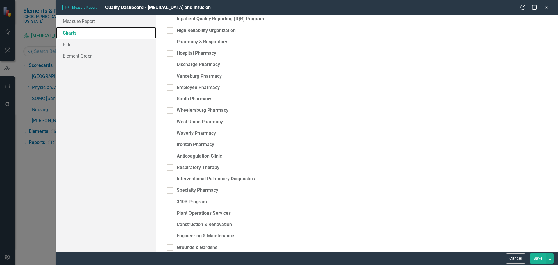
scroll to position [1512, 0]
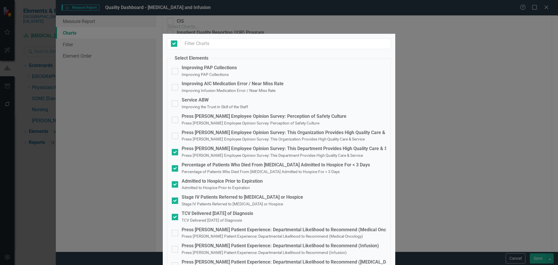
checkbox input "true"
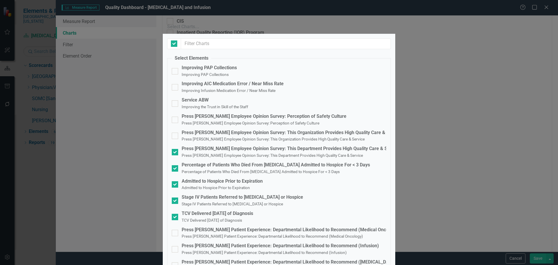
checkbox input "true"
checkbox input "false"
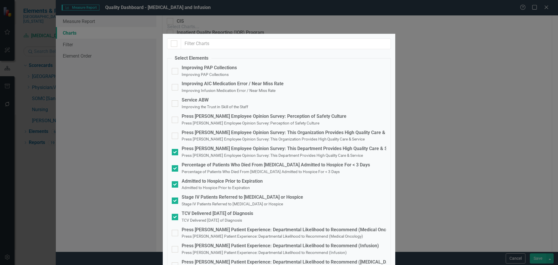
checkbox input "true"
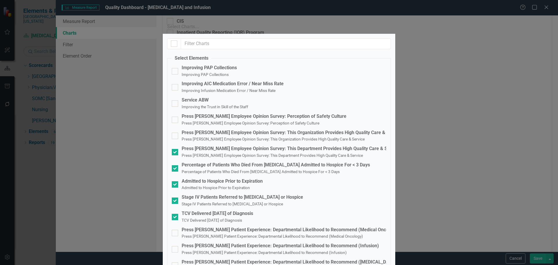
checkbox input "true"
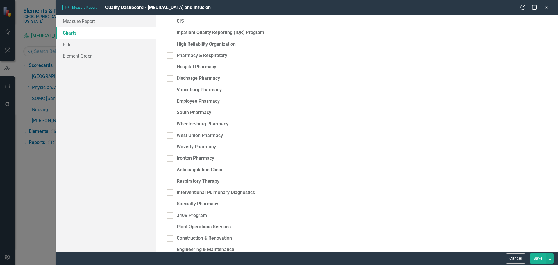
click at [546, 263] on button "Save" at bounding box center [538, 258] width 16 height 10
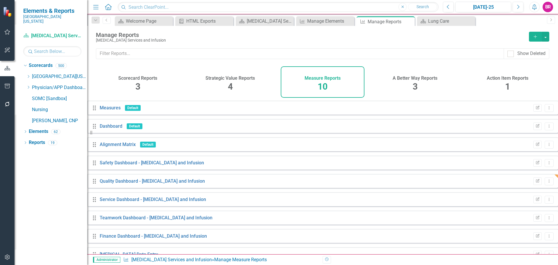
click at [26, 70] on div "Dropdown Scorecards 500 Dropdown Southern Ohio Medical Center Safety Quality Te…" at bounding box center [55, 94] width 64 height 66
click at [28, 75] on icon "Dropdown" at bounding box center [28, 76] width 4 height 3
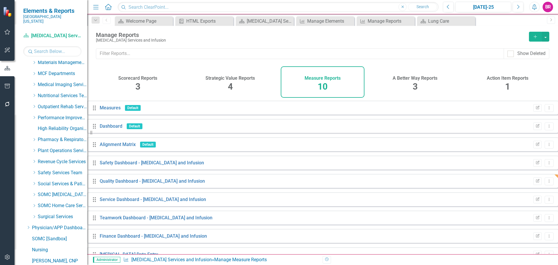
scroll to position [231, 0]
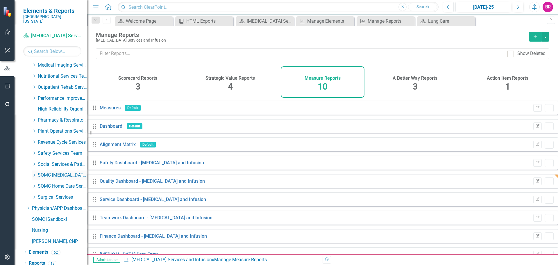
click at [35, 173] on icon "Dropdown" at bounding box center [34, 174] width 4 height 3
click at [53, 194] on link "Lung Care" at bounding box center [66, 197] width 44 height 7
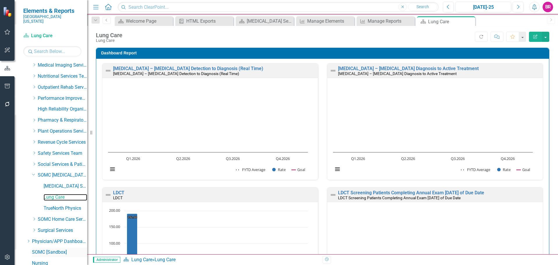
scroll to position [264, 0]
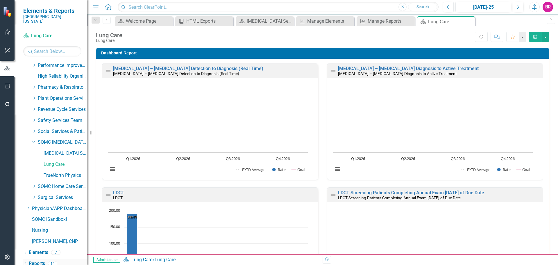
click at [34, 260] on link "Reports" at bounding box center [37, 263] width 16 height 7
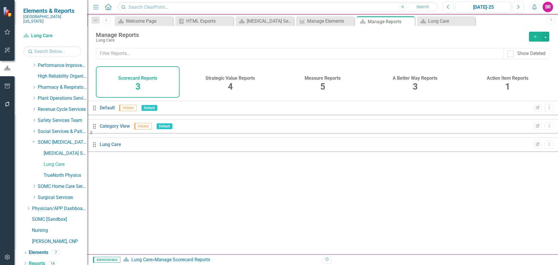
click at [324, 80] on h4 "Measure Reports" at bounding box center [323, 78] width 36 height 5
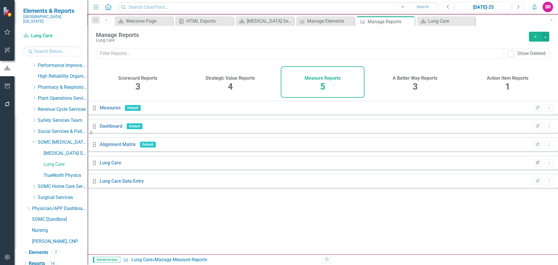
click at [536, 165] on icon "Edit Report" at bounding box center [538, 162] width 4 height 3
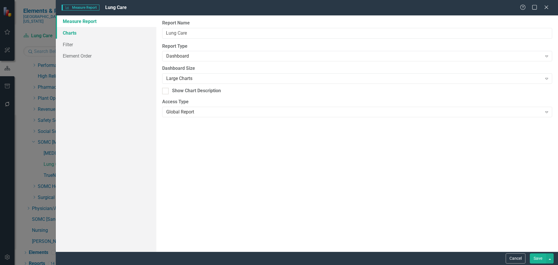
click at [75, 30] on link "Charts" at bounding box center [106, 33] width 101 height 12
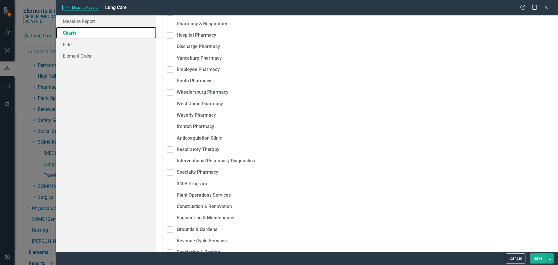
scroll to position [1541, 0]
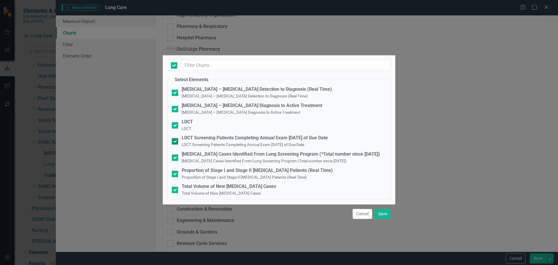
click at [263, 142] on small "LDCT Screening Patients Completing Annual Exam within 90 Days of Due Date" at bounding box center [243, 144] width 123 height 5
click at [176, 138] on input "LDCT Screening Patients Completing Annual Exam within 90 Days of Due Date LDCT …" at bounding box center [174, 140] width 4 height 4
checkbox input "false"
click at [386, 219] on button "Save" at bounding box center [383, 214] width 16 height 10
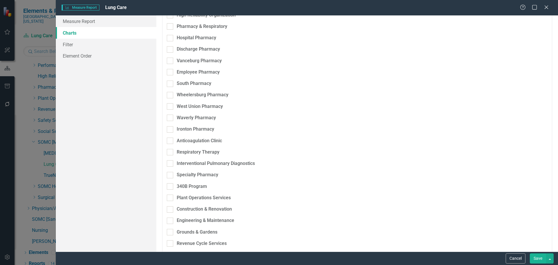
click at [540, 260] on button "Save" at bounding box center [538, 258] width 16 height 10
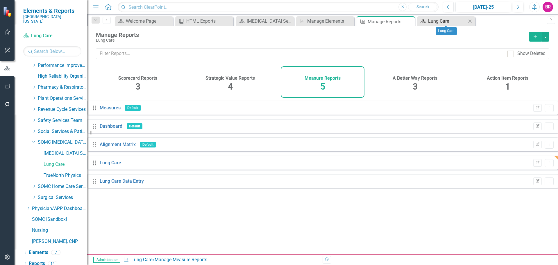
click at [430, 21] on div "Lung Care" at bounding box center [447, 20] width 38 height 7
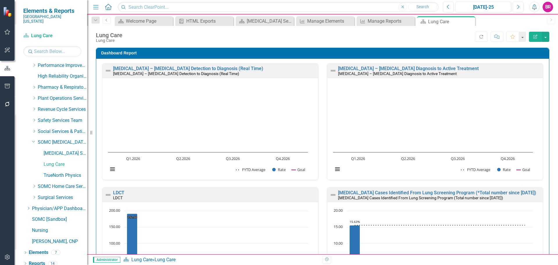
click at [60, 138] on div "Dropdown SOMC Cancer & Infusion Services" at bounding box center [59, 143] width 55 height 10
click at [61, 139] on link "SOMC [MEDICAL_DATA] & Infusion Services" at bounding box center [62, 142] width 49 height 7
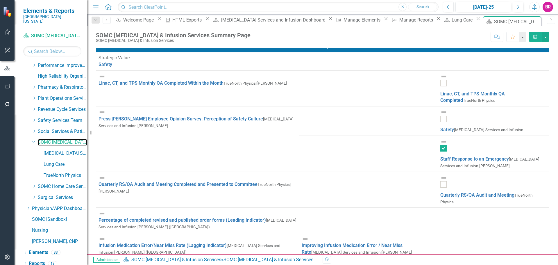
scroll to position [413, 0]
click at [534, 35] on icon "Edit Report" at bounding box center [535, 37] width 5 height 4
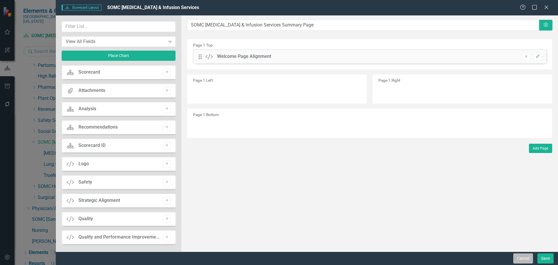
click at [525, 261] on button "Cancel" at bounding box center [523, 258] width 20 height 10
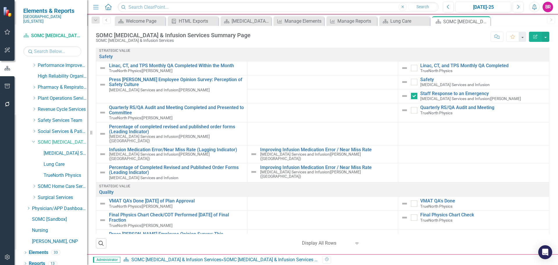
click at [538, 37] on icon "Edit Report" at bounding box center [535, 37] width 5 height 4
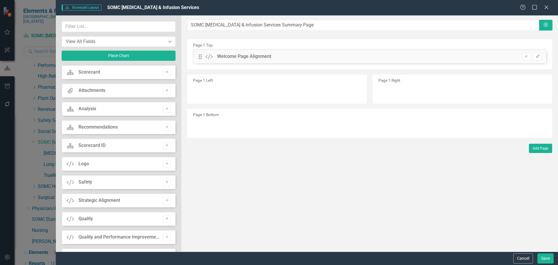
scroll to position [1396, 0]
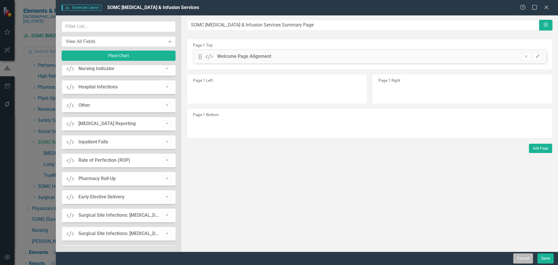
click at [524, 253] on button "Cancel" at bounding box center [523, 258] width 20 height 10
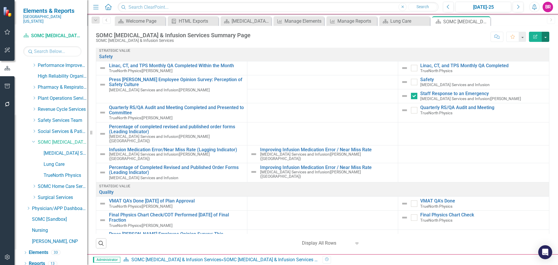
click at [545, 37] on button "button" at bounding box center [546, 37] width 8 height 10
click at [536, 58] on link "Edit Report Edit Layout" at bounding box center [525, 58] width 47 height 11
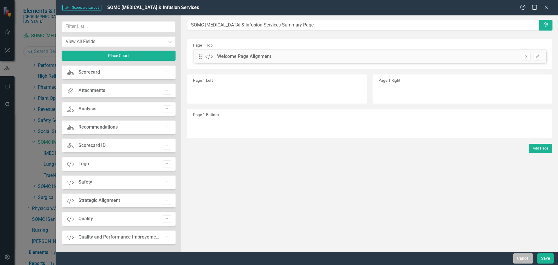
click at [524, 255] on button "Cancel" at bounding box center [523, 258] width 20 height 10
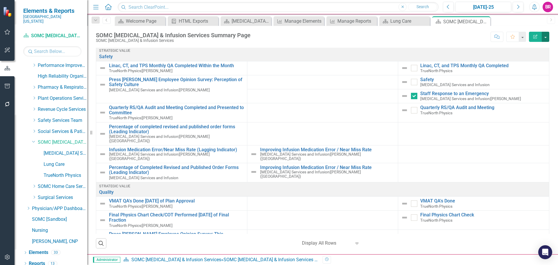
click at [545, 33] on button "button" at bounding box center [546, 37] width 8 height 10
click at [521, 49] on link "Edit Edit Scorecard" at bounding box center [525, 47] width 47 height 11
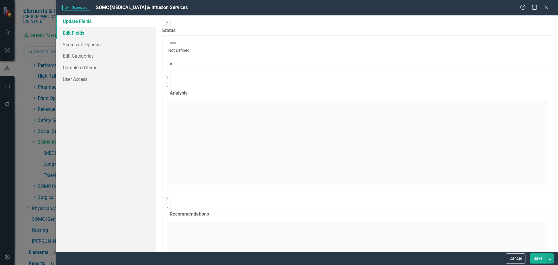
click at [81, 32] on link "Edit Fields" at bounding box center [106, 33] width 101 height 12
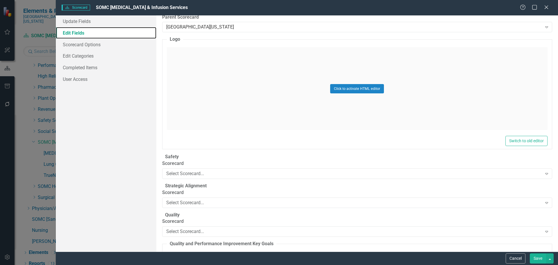
scroll to position [174, 0]
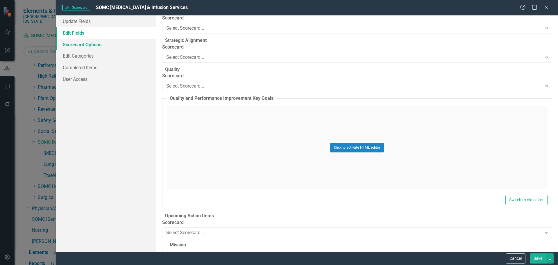
click at [103, 44] on link "Scorecard Options" at bounding box center [106, 45] width 101 height 12
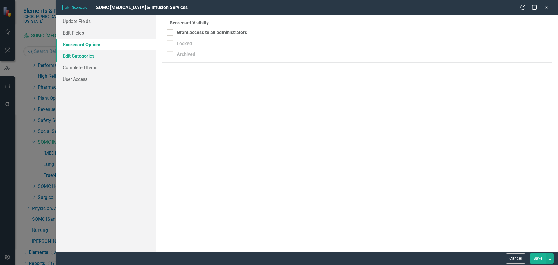
click at [95, 53] on link "Edit Categories" at bounding box center [106, 56] width 101 height 12
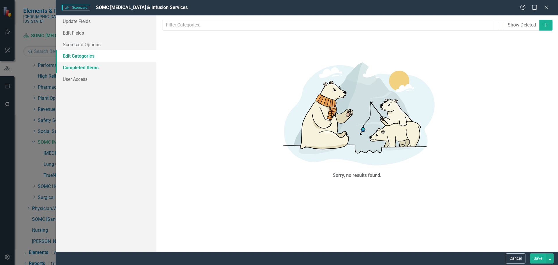
click at [90, 68] on link "Completed Items" at bounding box center [106, 68] width 101 height 12
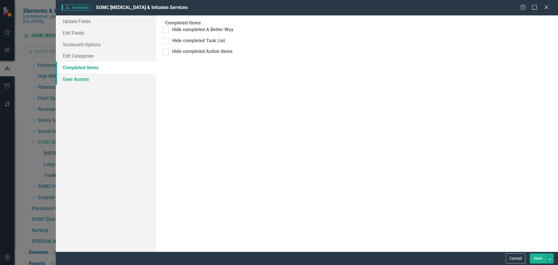
click at [79, 81] on link "User Access" at bounding box center [106, 79] width 101 height 12
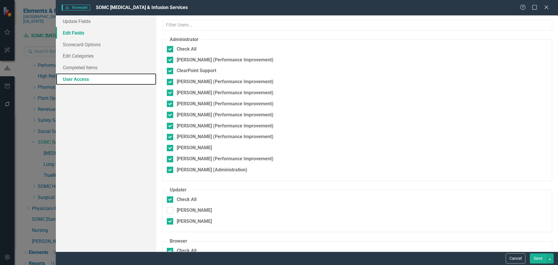
checkbox input "false"
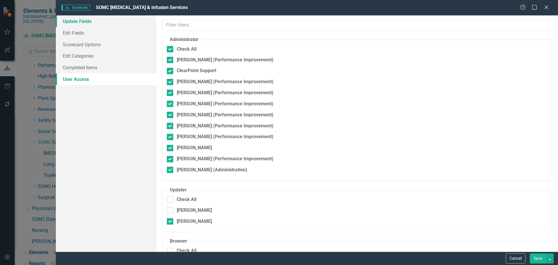
click at [79, 21] on link "Update Fields" at bounding box center [106, 21] width 101 height 12
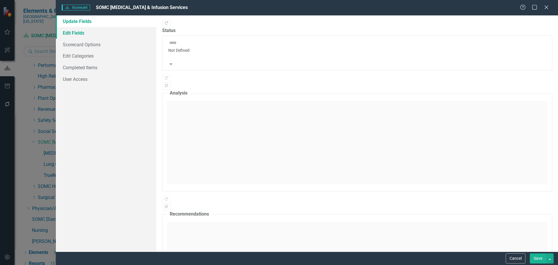
click at [76, 33] on link "Edit Fields" at bounding box center [106, 33] width 101 height 12
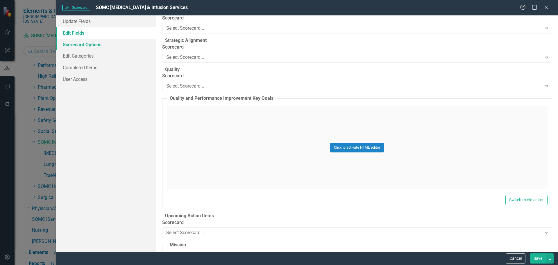
click at [80, 47] on link "Scorecard Options" at bounding box center [106, 45] width 101 height 12
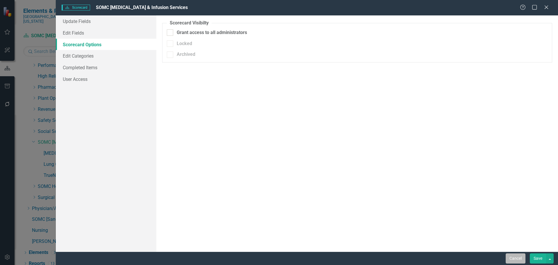
click at [510, 258] on button "Cancel" at bounding box center [516, 258] width 20 height 10
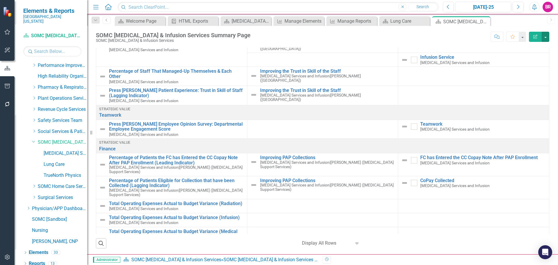
scroll to position [413, 0]
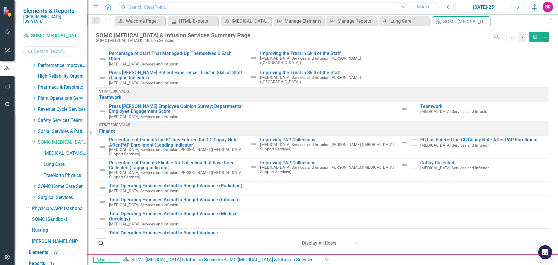
click at [541, 35] on button "Edit Report" at bounding box center [535, 37] width 13 height 10
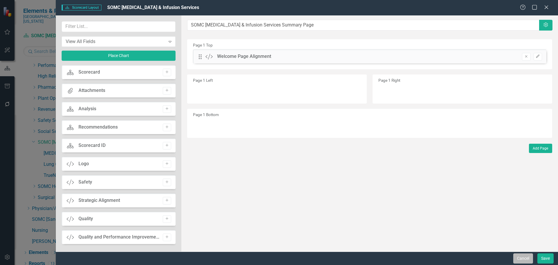
click at [525, 258] on button "Cancel" at bounding box center [523, 258] width 20 height 10
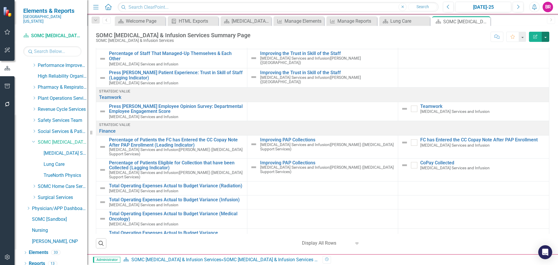
click at [545, 39] on button "button" at bounding box center [546, 37] width 8 height 10
click at [538, 49] on link "Edit Edit Scorecard" at bounding box center [525, 47] width 47 height 11
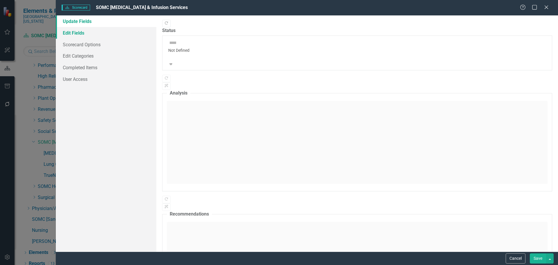
click at [77, 34] on link "Edit Fields" at bounding box center [106, 33] width 101 height 12
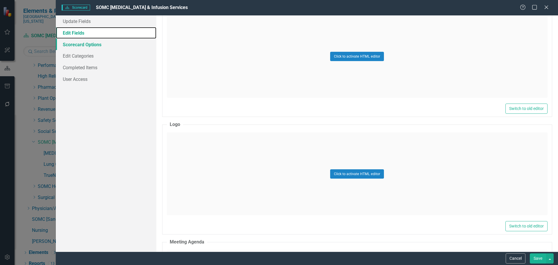
scroll to position [727, 0]
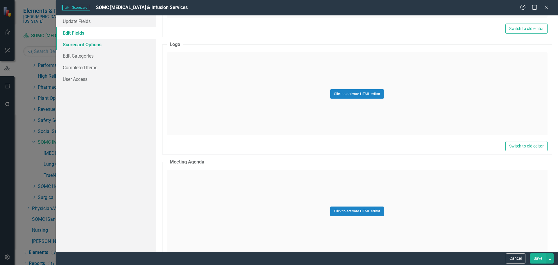
click at [76, 44] on link "Scorecard Options" at bounding box center [106, 45] width 101 height 12
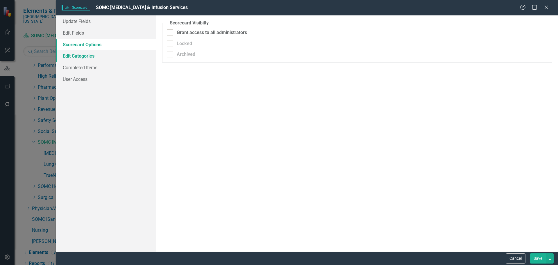
drag, startPoint x: 99, startPoint y: 56, endPoint x: 105, endPoint y: 56, distance: 6.7
click at [99, 56] on link "Edit Categories" at bounding box center [106, 56] width 101 height 12
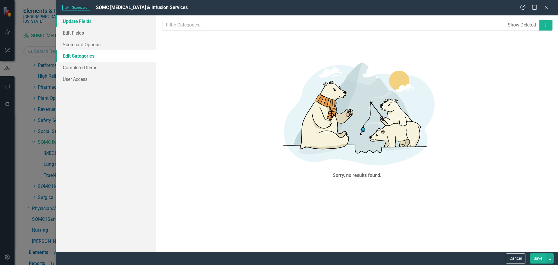
click at [86, 20] on link "Update Fields" at bounding box center [106, 21] width 101 height 12
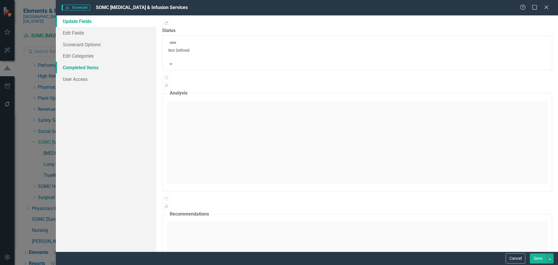
click at [79, 67] on link "Completed Items" at bounding box center [106, 68] width 101 height 12
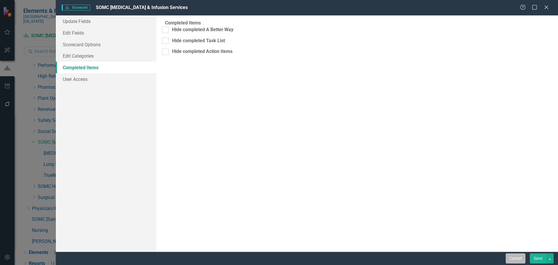
click at [516, 261] on button "Cancel" at bounding box center [516, 258] width 20 height 10
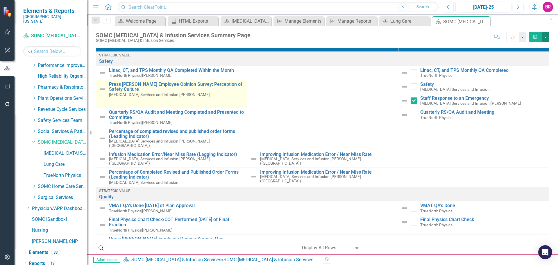
scroll to position [0, 0]
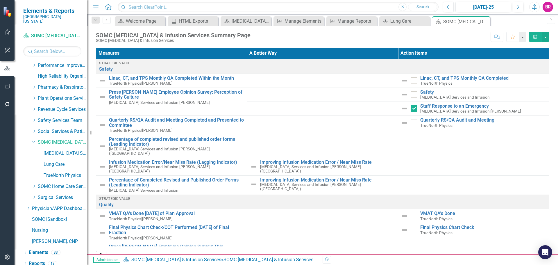
click at [125, 51] on th "Measures" at bounding box center [171, 53] width 151 height 11
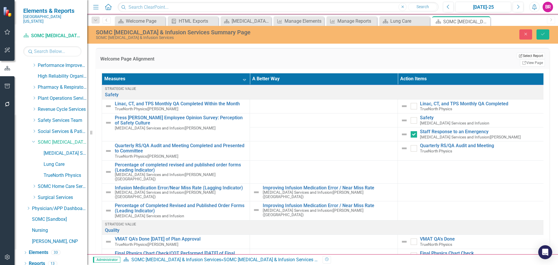
click at [517, 57] on button "Edit Report Select Report" at bounding box center [531, 56] width 28 height 6
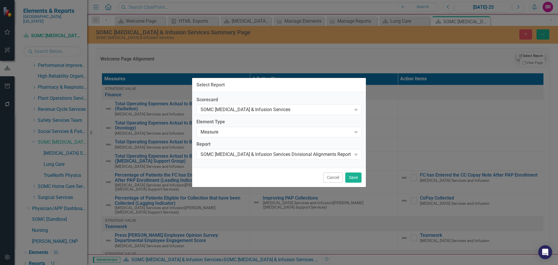
checkbox input "false"
checkbox input "true"
click at [336, 179] on button "Cancel" at bounding box center [333, 177] width 20 height 10
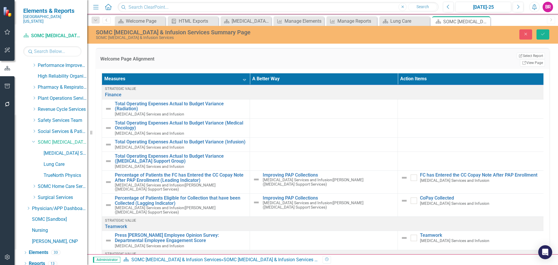
click at [150, 74] on th "Measures Sort Descending" at bounding box center [176, 78] width 148 height 11
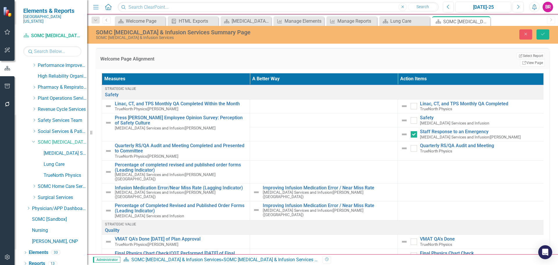
checkbox input "true"
checkbox input "false"
click at [150, 74] on th "Measures" at bounding box center [176, 78] width 148 height 11
checkbox input "true"
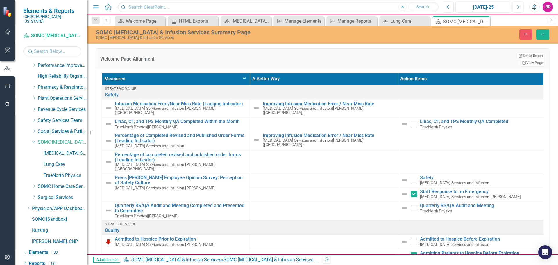
click at [517, 52] on div "Edit Report Select Report Link View Page" at bounding box center [531, 59] width 28 height 14
click at [517, 56] on button "Edit Report Select Report" at bounding box center [531, 56] width 28 height 6
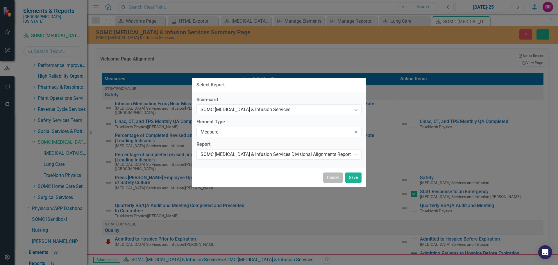
click at [328, 181] on button "Cancel" at bounding box center [333, 177] width 20 height 10
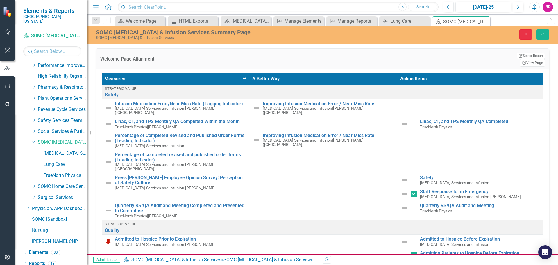
click at [527, 39] on button "Close" at bounding box center [526, 34] width 13 height 10
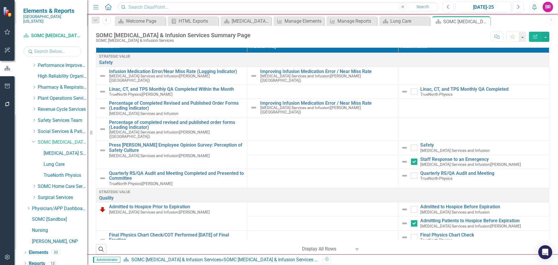
scroll to position [13, 0]
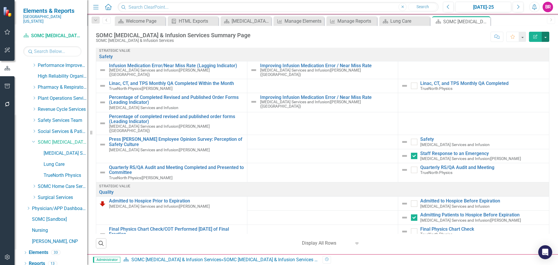
click at [545, 37] on button "button" at bounding box center [546, 37] width 8 height 10
click at [526, 56] on link "Edit Report Edit Layout" at bounding box center [525, 58] width 47 height 11
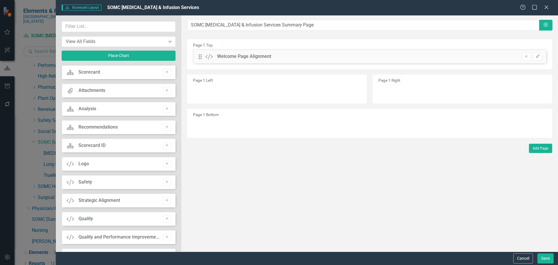
scroll to position [0, 0]
click at [538, 57] on icon "button" at bounding box center [537, 55] width 3 height 3
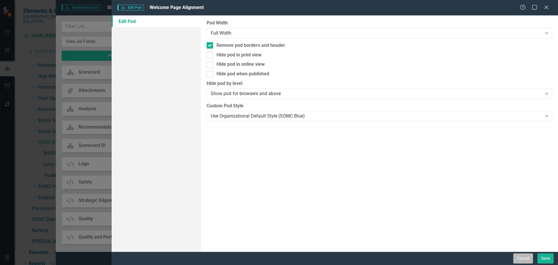
click at [524, 256] on button "Cancel" at bounding box center [523, 258] width 20 height 10
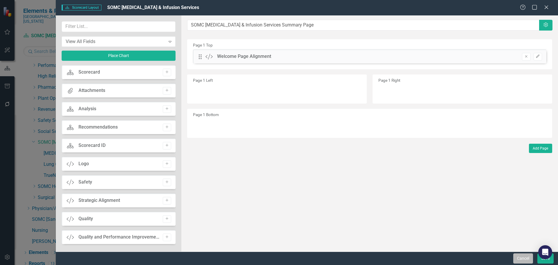
click at [521, 263] on button "Cancel" at bounding box center [523, 258] width 20 height 10
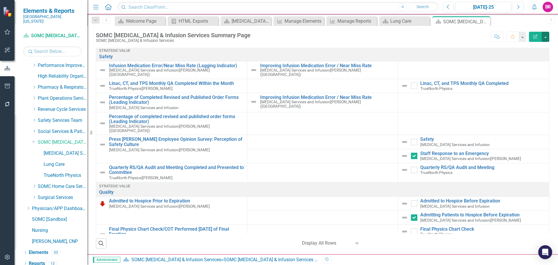
click at [545, 36] on button "button" at bounding box center [546, 37] width 8 height 10
click at [532, 58] on link "Edit Report Edit Layout" at bounding box center [525, 58] width 47 height 11
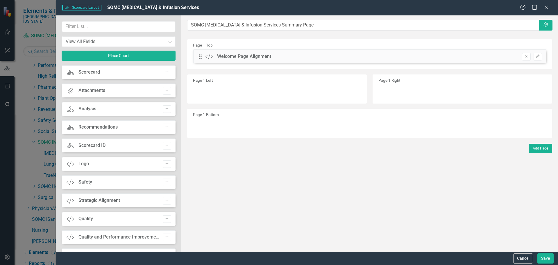
scroll to position [698, 0]
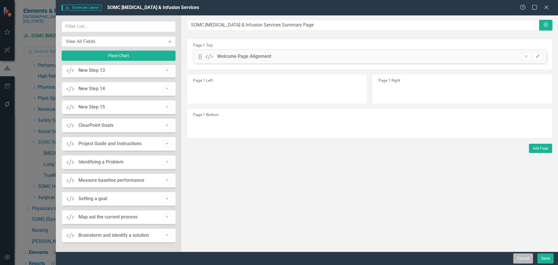
click at [531, 259] on button "Cancel" at bounding box center [523, 258] width 20 height 10
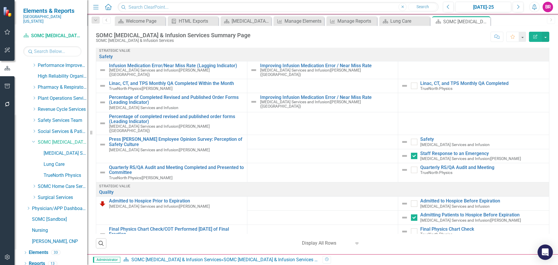
click at [546, 251] on icon "Open Intercom Messenger" at bounding box center [545, 252] width 7 height 8
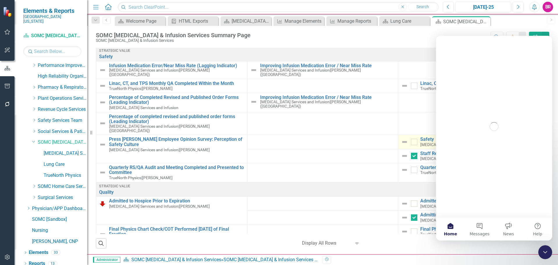
scroll to position [0, 0]
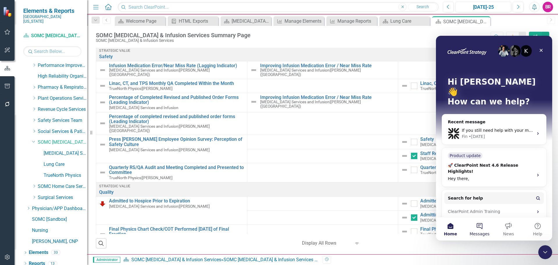
click at [476, 232] on span "Messages" at bounding box center [480, 234] width 20 height 4
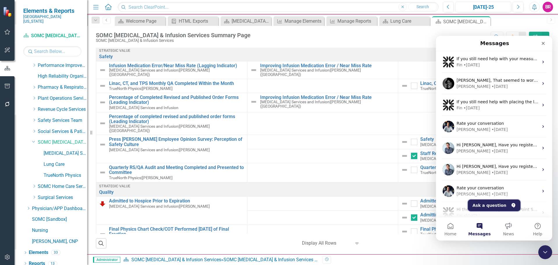
click at [490, 201] on button "Ask a question" at bounding box center [494, 205] width 53 height 12
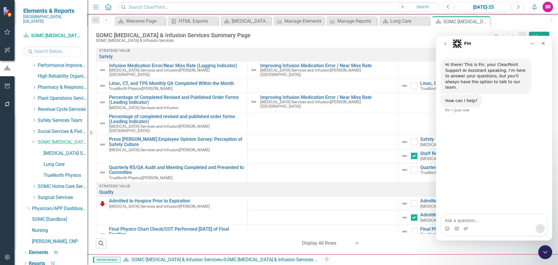
click at [469, 220] on textarea "Ask a question…" at bounding box center [494, 219] width 106 height 10
type textarea "How do I add a department to the summary page"
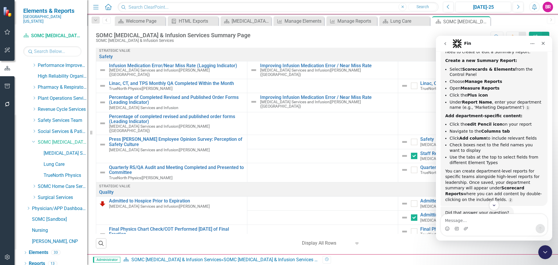
scroll to position [101, 0]
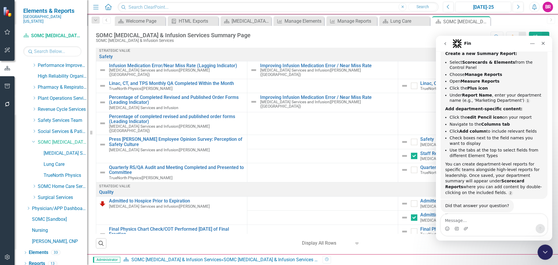
click at [546, 253] on icon "Close Intercom Messenger" at bounding box center [544, 251] width 7 height 7
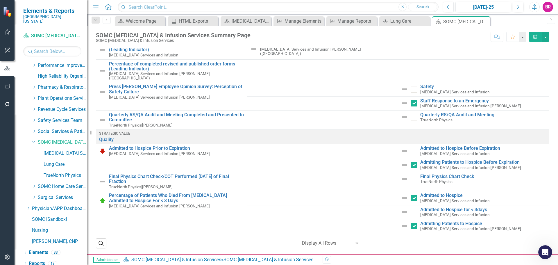
scroll to position [0, 0]
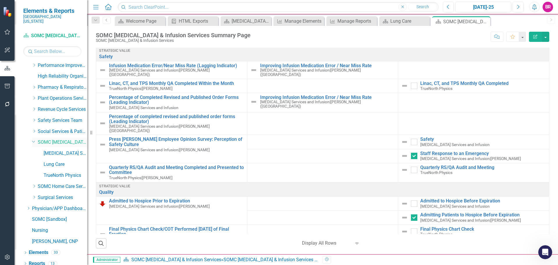
click at [36, 138] on div "Dropdown SOMC Cancer & Infusion Services" at bounding box center [59, 143] width 55 height 10
drag, startPoint x: 33, startPoint y: 137, endPoint x: 36, endPoint y: 135, distance: 3.3
click at [35, 139] on div "Dropdown" at bounding box center [33, 141] width 5 height 4
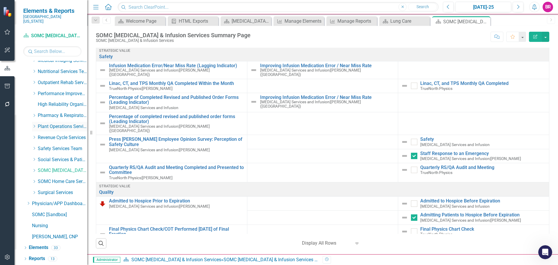
scroll to position [231, 0]
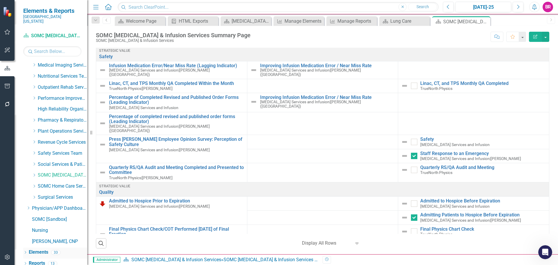
click at [44, 249] on link "Elements" at bounding box center [38, 252] width 19 height 7
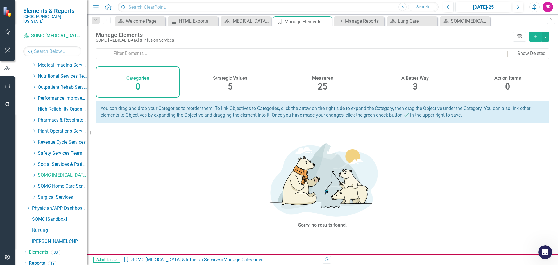
click at [320, 85] on span "25" at bounding box center [323, 86] width 10 height 10
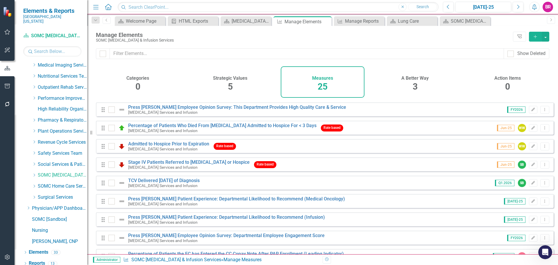
scroll to position [105, 0]
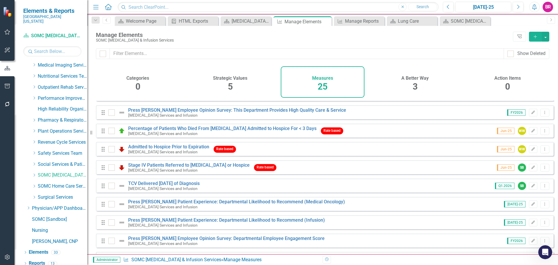
click at [536, 37] on icon "Add" at bounding box center [535, 37] width 5 height 4
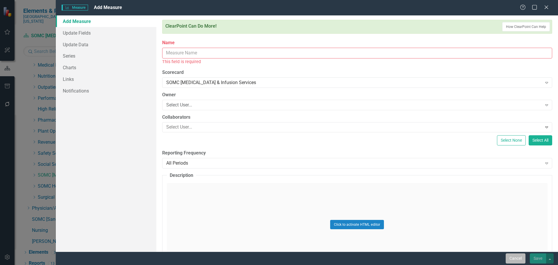
click at [513, 255] on button "Cancel" at bounding box center [516, 258] width 20 height 10
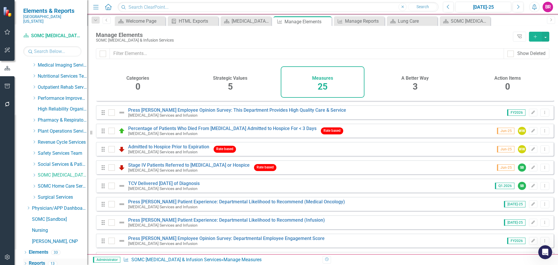
click at [33, 260] on link "Reports" at bounding box center [37, 263] width 16 height 7
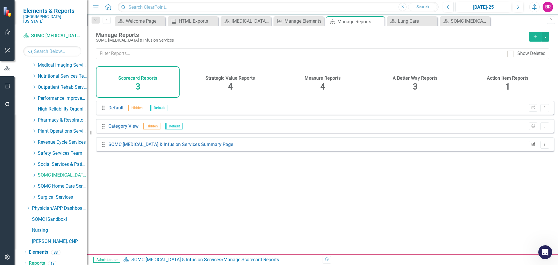
click at [531, 146] on icon "Edit Report" at bounding box center [533, 144] width 4 height 3
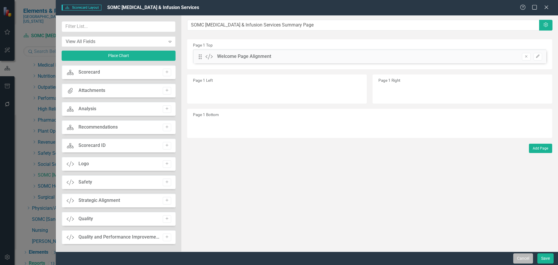
click at [525, 259] on button "Cancel" at bounding box center [523, 258] width 20 height 10
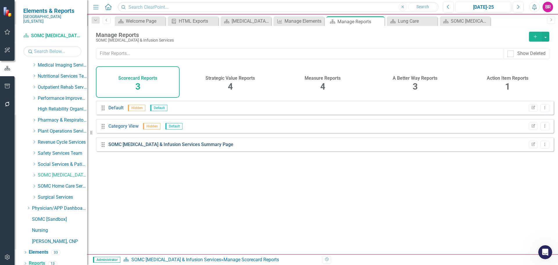
click at [140, 147] on link "SOMC [MEDICAL_DATA] & Infusion Services Summary Page" at bounding box center [170, 145] width 125 height 6
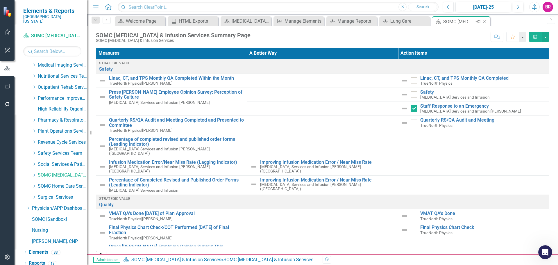
click at [488, 21] on icon "Close" at bounding box center [485, 21] width 6 height 5
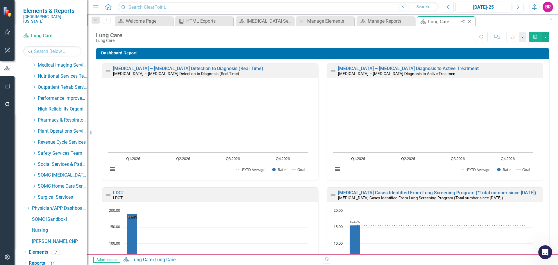
click at [470, 22] on icon "Close" at bounding box center [470, 21] width 6 height 5
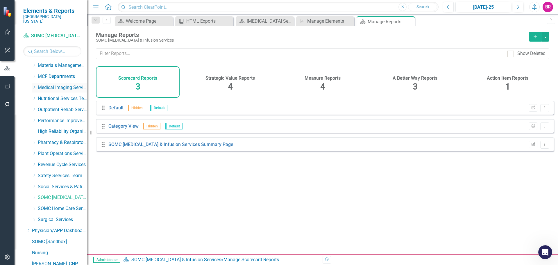
scroll to position [231, 0]
drag, startPoint x: 32, startPoint y: 148, endPoint x: 52, endPoint y: 168, distance: 27.5
click at [32, 151] on icon "Dropdown" at bounding box center [34, 152] width 4 height 3
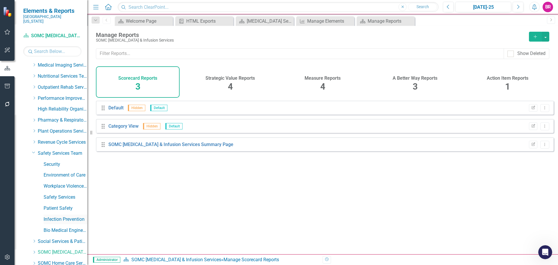
click at [66, 216] on link "Infection Prevention" at bounding box center [66, 219] width 44 height 7
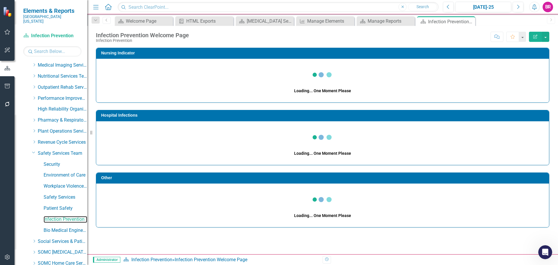
scroll to position [308, 0]
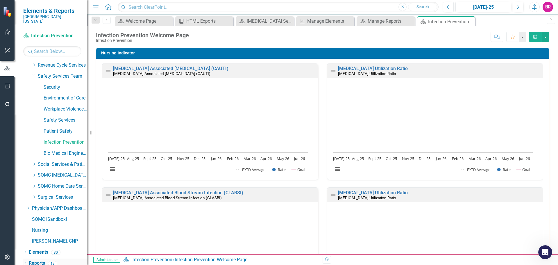
click at [43, 260] on link "Reports" at bounding box center [37, 263] width 16 height 7
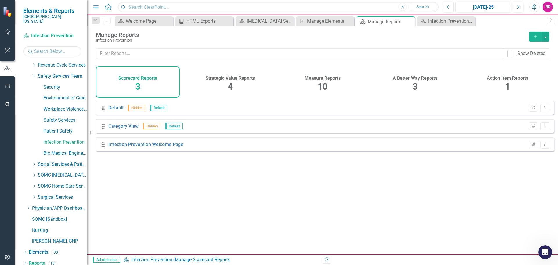
click at [328, 85] on div "Measure Reports 10" at bounding box center [323, 81] width 84 height 31
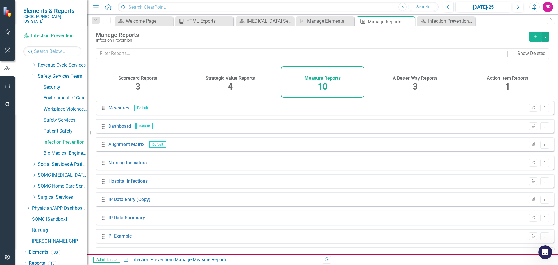
scroll to position [34, 0]
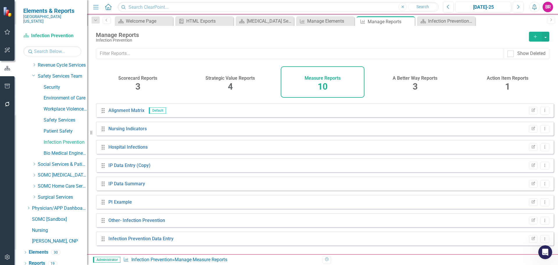
click at [129, 172] on div "Drag IP Data Entry (Copy) Edit Report Dropdown Menu" at bounding box center [325, 165] width 458 height 14
click at [129, 168] on link "IP Data Entry (Copy)" at bounding box center [129, 166] width 42 height 6
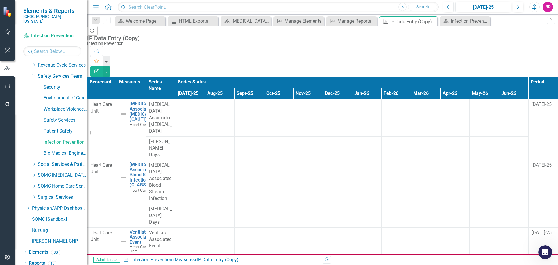
drag, startPoint x: 432, startPoint y: 22, endPoint x: 83, endPoint y: 106, distance: 358.6
click at [0, 0] on icon at bounding box center [0, 0] width 0 height 0
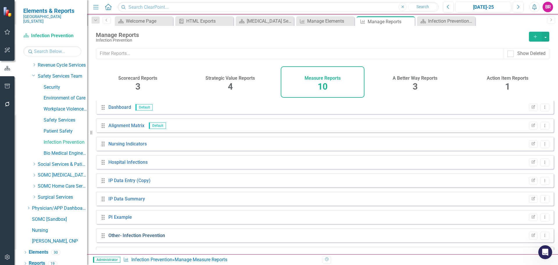
scroll to position [34, 0]
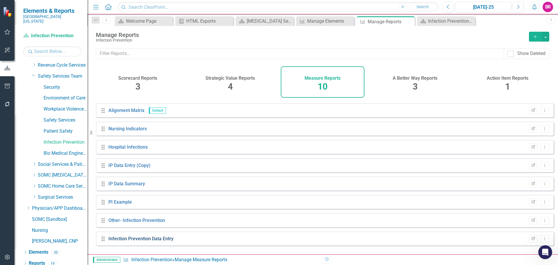
click at [154, 241] on link "Infection Prevention Data Entry" at bounding box center [140, 239] width 65 height 6
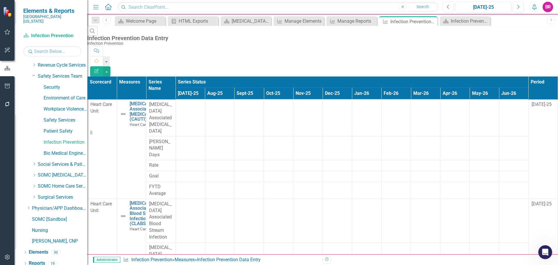
click at [99, 69] on icon "button" at bounding box center [96, 71] width 4 height 4
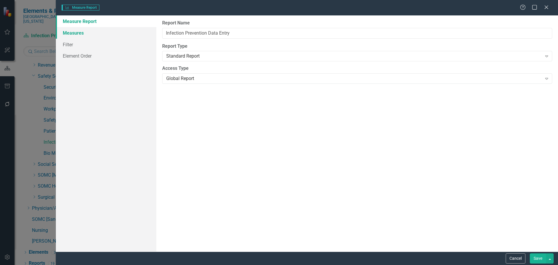
type input "Infection Prevention Data Entry"
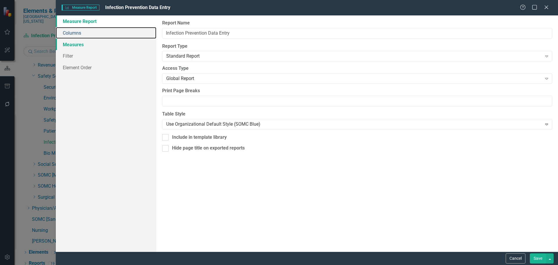
click at [75, 33] on link "Columns" at bounding box center [106, 33] width 101 height 12
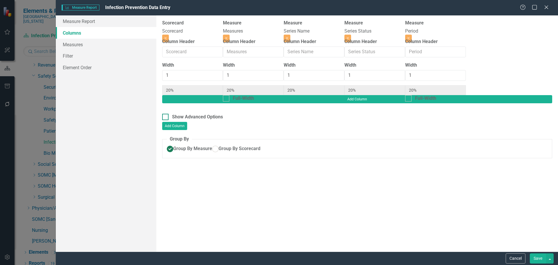
click at [167, 114] on div at bounding box center [165, 117] width 6 height 6
click at [166, 114] on input "Show Advanced Options" at bounding box center [164, 116] width 4 height 4
checkbox input "true"
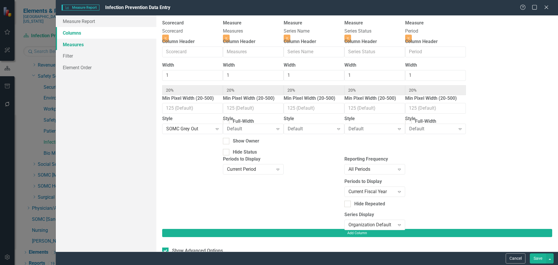
click at [76, 43] on link "Measures" at bounding box center [106, 45] width 101 height 12
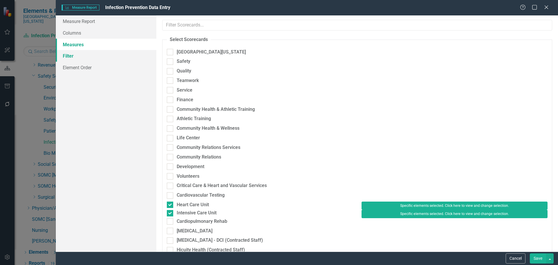
click at [77, 57] on link "Filter" at bounding box center [106, 56] width 101 height 12
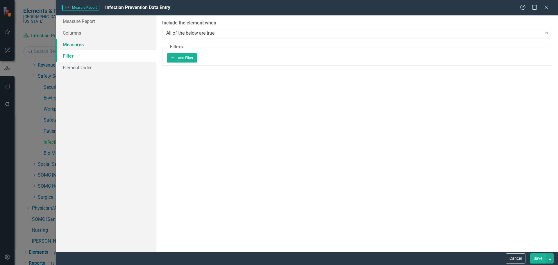
click at [77, 43] on link "Measures" at bounding box center [106, 45] width 101 height 12
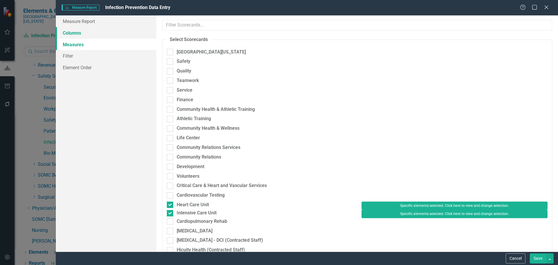
click at [81, 31] on link "Columns" at bounding box center [106, 33] width 101 height 12
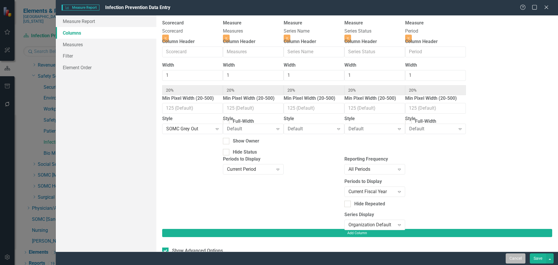
click at [515, 259] on button "Cancel" at bounding box center [516, 258] width 20 height 10
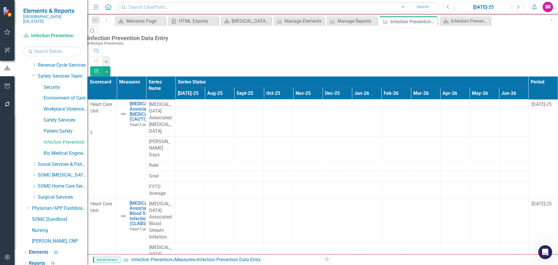
scroll to position [465, 0]
click at [432, 21] on icon "Close" at bounding box center [432, 21] width 6 height 5
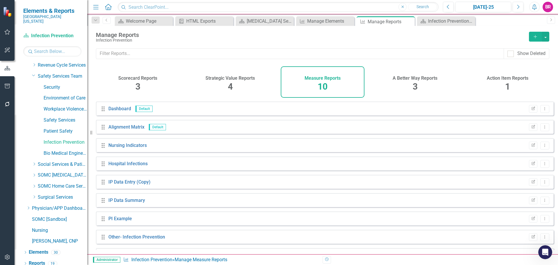
scroll to position [34, 0]
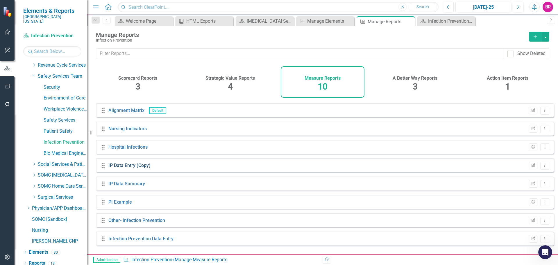
click at [117, 168] on link "IP Data Entry (Copy)" at bounding box center [129, 166] width 42 height 6
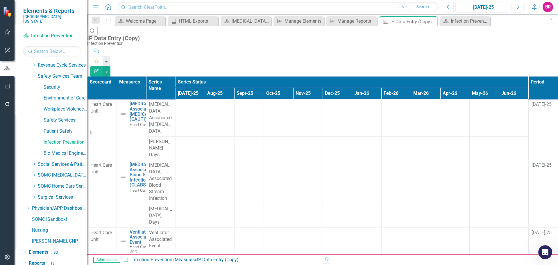
click at [99, 69] on icon "Edit Report" at bounding box center [96, 71] width 5 height 4
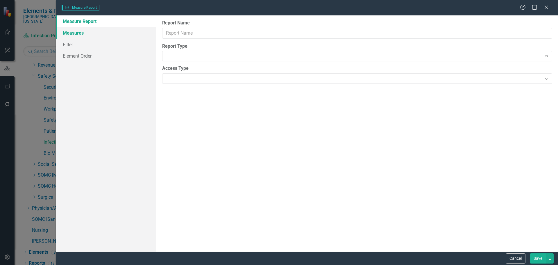
type input "IP Data Entry (Copy)"
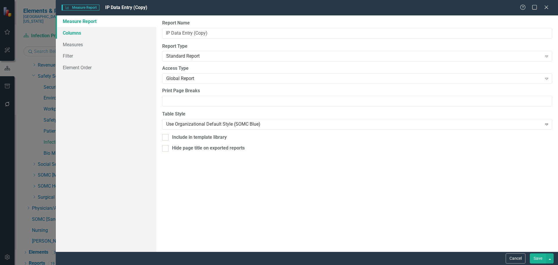
click at [76, 33] on link "Columns" at bounding box center [106, 33] width 101 height 12
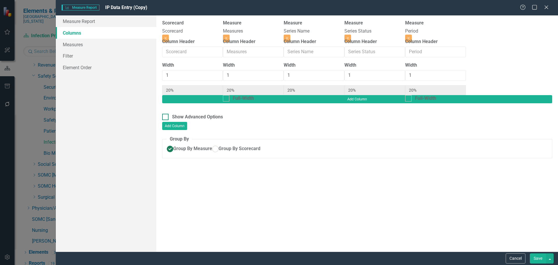
click at [162, 114] on input "Show Advanced Options" at bounding box center [164, 116] width 4 height 4
checkbox input "true"
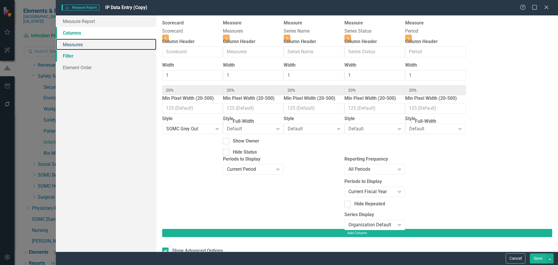
drag, startPoint x: 76, startPoint y: 48, endPoint x: 76, endPoint y: 54, distance: 6.4
click at [76, 48] on link "Measures" at bounding box center [106, 45] width 101 height 12
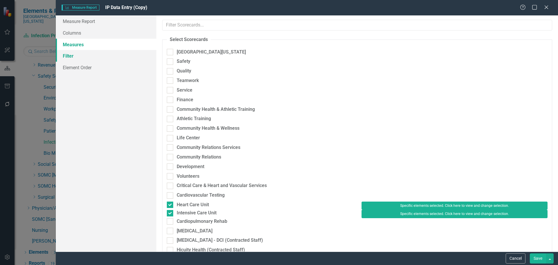
click at [78, 59] on link "Filter" at bounding box center [106, 56] width 101 height 12
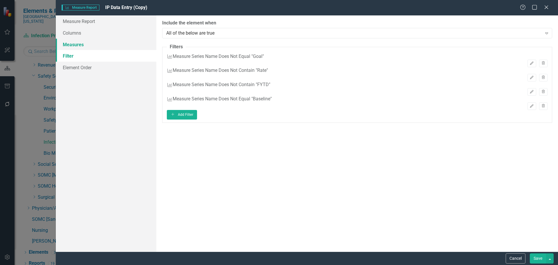
click at [69, 41] on link "Measures" at bounding box center [106, 45] width 101 height 12
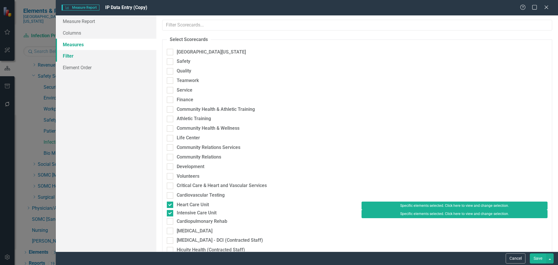
click at [81, 56] on link "Filter" at bounding box center [106, 56] width 101 height 12
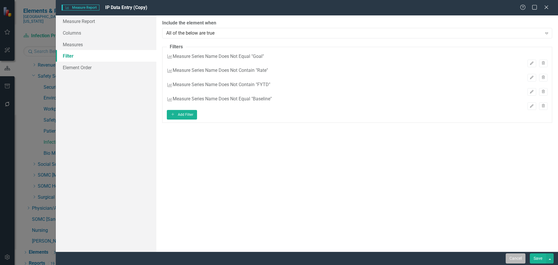
click at [515, 259] on button "Cancel" at bounding box center [516, 258] width 20 height 10
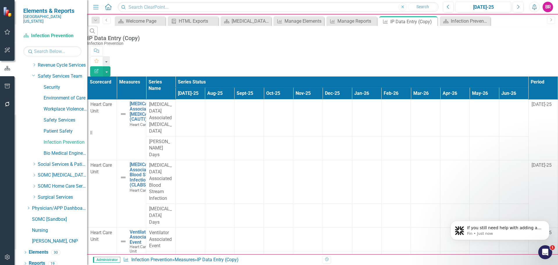
scroll to position [137, 0]
click at [354, 21] on div "Manage Reports" at bounding box center [353, 20] width 31 height 7
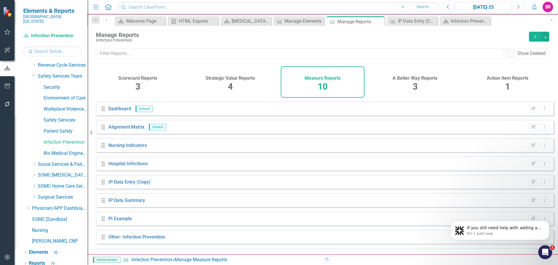
scroll to position [34, 0]
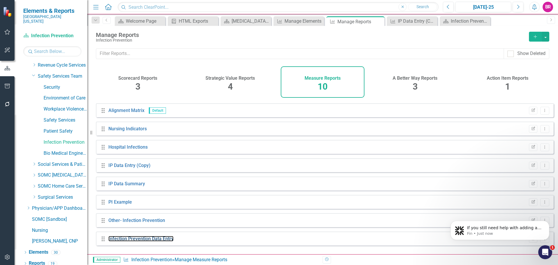
click at [132, 242] on div "Infection Prevention Data Entry" at bounding box center [140, 238] width 65 height 7
click at [149, 241] on link "Infection Prevention Data Entry" at bounding box center [140, 239] width 65 height 6
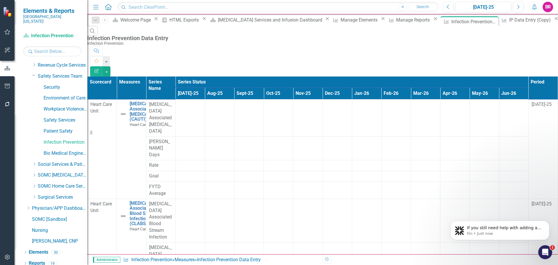
click at [103, 66] on button "Edit Report" at bounding box center [96, 71] width 13 height 10
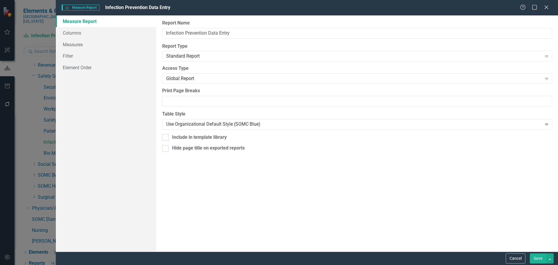
click at [54, 49] on div "Measure Measure Report Infection Prevention Data Entry Help Maximize Close Meas…" at bounding box center [279, 132] width 558 height 265
click at [66, 56] on link "Filter" at bounding box center [106, 56] width 101 height 12
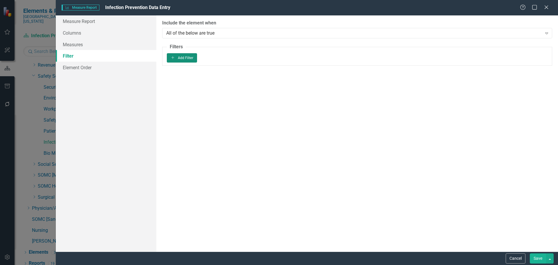
click at [197, 63] on button "Add Add Filter" at bounding box center [182, 57] width 31 height 9
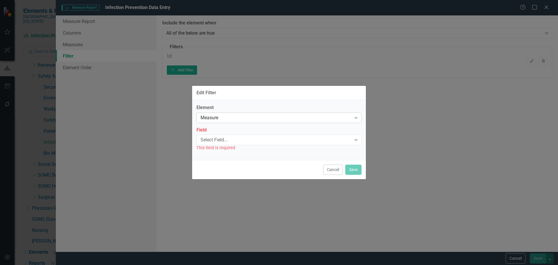
click at [249, 119] on div "Measure" at bounding box center [276, 117] width 151 height 7
click at [248, 142] on div "Select Field..." at bounding box center [276, 140] width 151 height 7
click at [250, 100] on div "Element Measure Expand Field 26 results available. Use Up and Down to choose op…" at bounding box center [279, 129] width 174 height 61
click at [226, 117] on div "Measure" at bounding box center [276, 117] width 151 height 7
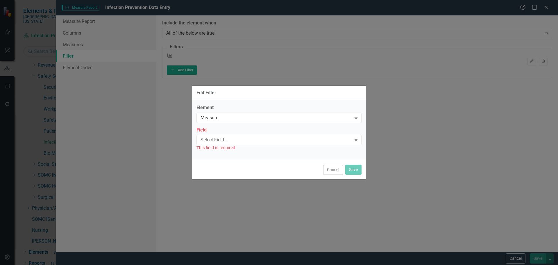
click at [226, 117] on div "Measure" at bounding box center [276, 117] width 151 height 7
click at [224, 139] on div "Select Field..." at bounding box center [276, 140] width 151 height 7
click at [312, 98] on div "Edit Filter" at bounding box center [279, 92] width 174 height 14
click at [330, 173] on button "Cancel" at bounding box center [333, 170] width 20 height 10
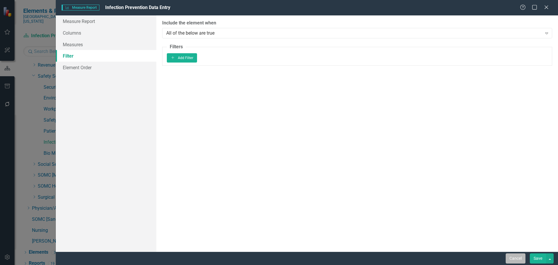
click at [514, 259] on button "Cancel" at bounding box center [516, 258] width 20 height 10
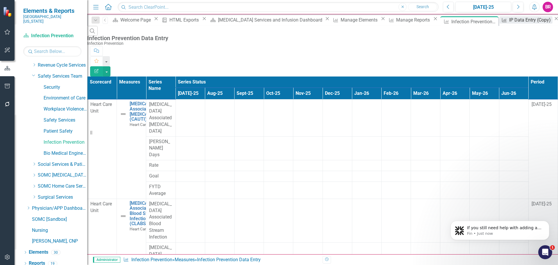
drag, startPoint x: 429, startPoint y: 22, endPoint x: 429, endPoint y: 19, distance: 2.9
click at [509, 22] on div "IP Data Entry (Copy)" at bounding box center [530, 19] width 43 height 7
click at [509, 19] on div "IP Data Entry (Copy)" at bounding box center [530, 19] width 43 height 7
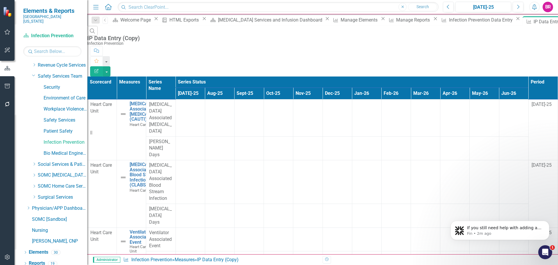
click at [99, 69] on icon "Edit Report" at bounding box center [96, 71] width 5 height 4
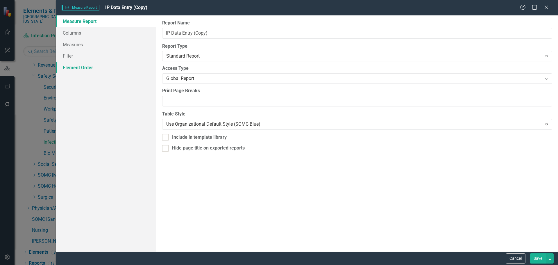
click at [82, 69] on link "Element Order" at bounding box center [106, 68] width 101 height 12
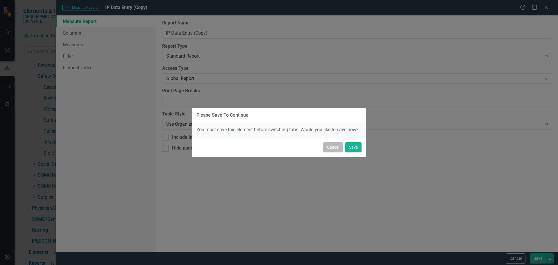
click at [332, 149] on button "Cancel" at bounding box center [333, 147] width 20 height 10
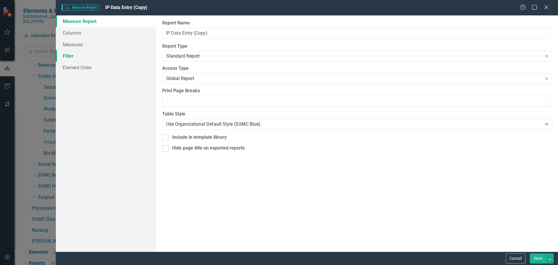
click at [76, 53] on link "Filter" at bounding box center [106, 56] width 101 height 12
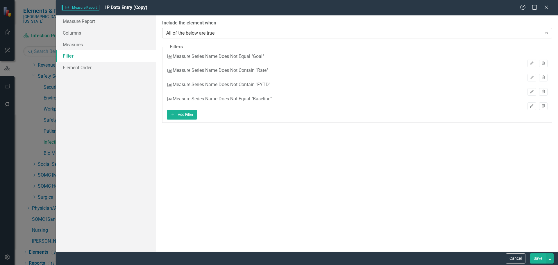
click at [309, 31] on div "All of the below are true" at bounding box center [354, 33] width 376 height 7
click at [197, 119] on button "Add Add Filter" at bounding box center [182, 114] width 31 height 9
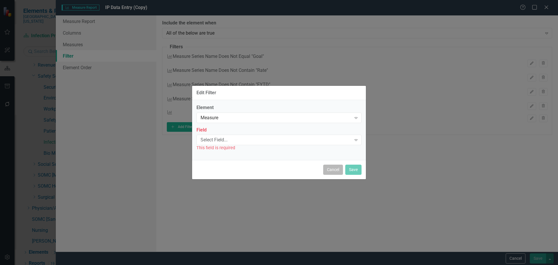
drag, startPoint x: 333, startPoint y: 172, endPoint x: 349, endPoint y: 177, distance: 17.7
click at [333, 172] on button "Cancel" at bounding box center [333, 170] width 20 height 10
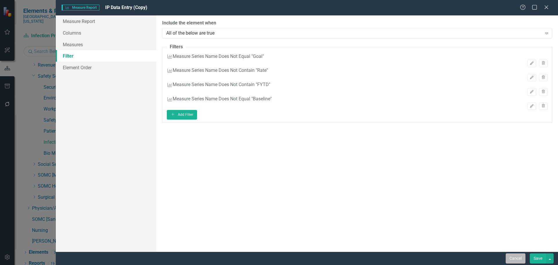
click at [518, 256] on button "Cancel" at bounding box center [516, 258] width 20 height 10
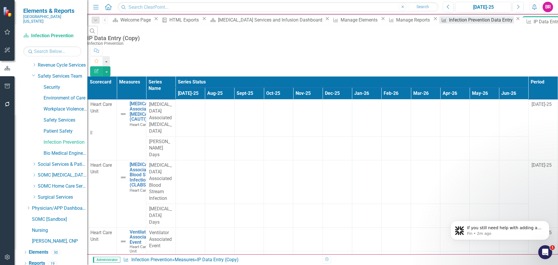
click at [449, 23] on div "Infection Prevention Data Entry" at bounding box center [481, 19] width 65 height 7
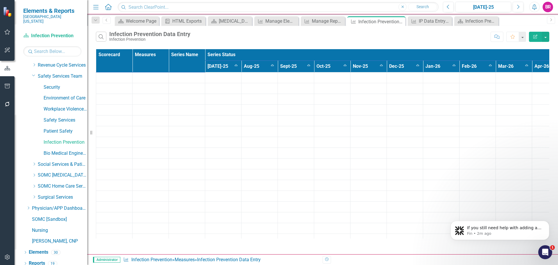
scroll to position [137, 0]
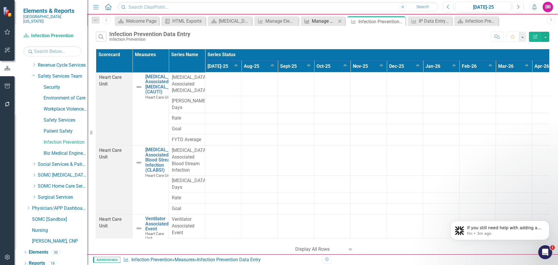
click at [328, 19] on div "Manage Reports" at bounding box center [324, 20] width 24 height 7
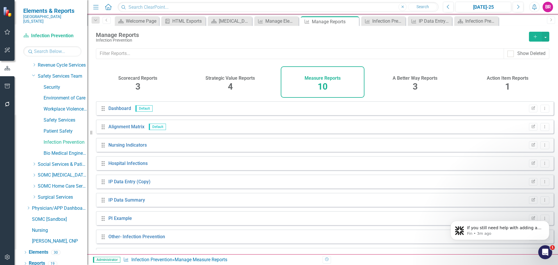
scroll to position [34, 0]
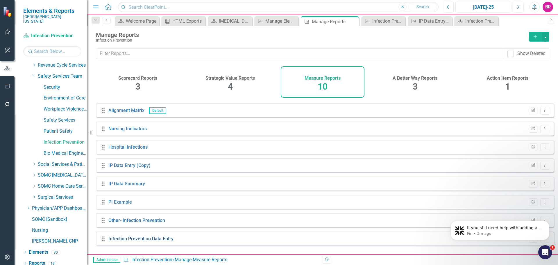
click at [158, 241] on link "Infection Prevention Data Entry" at bounding box center [140, 239] width 65 height 6
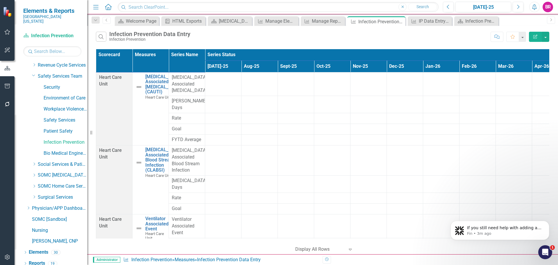
click at [536, 35] on icon "Edit Report" at bounding box center [535, 37] width 5 height 4
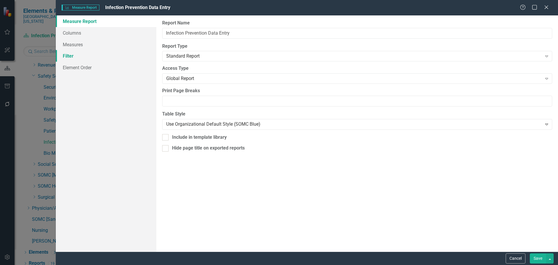
click at [78, 59] on link "Filter" at bounding box center [106, 56] width 101 height 12
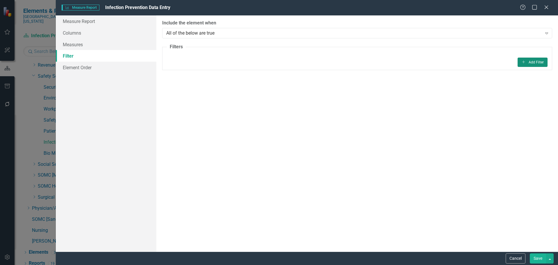
click at [533, 60] on button "Add Add Filter" at bounding box center [533, 62] width 30 height 9
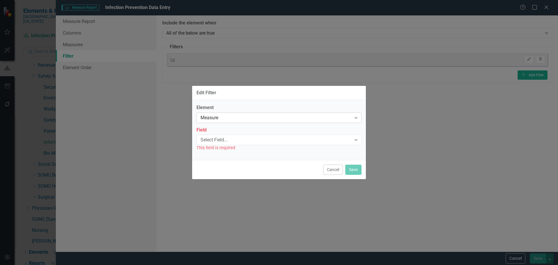
click at [293, 120] on div "Measure" at bounding box center [276, 117] width 151 height 7
click at [292, 134] on div "Field Select Field... Expand This field is required" at bounding box center [279, 139] width 165 height 24
click at [296, 142] on div "Select Field..." at bounding box center [276, 140] width 151 height 7
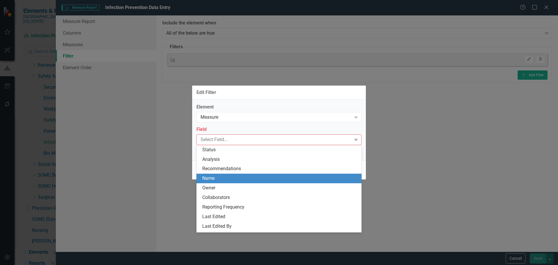
click at [238, 175] on div "Name" at bounding box center [280, 178] width 156 height 7
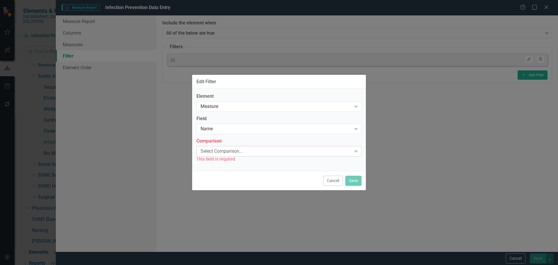
click at [236, 150] on div "Select Comparison..." at bounding box center [276, 151] width 151 height 7
click at [228, 130] on div "Name" at bounding box center [276, 129] width 151 height 7
click at [333, 178] on button "Cancel" at bounding box center [333, 181] width 20 height 10
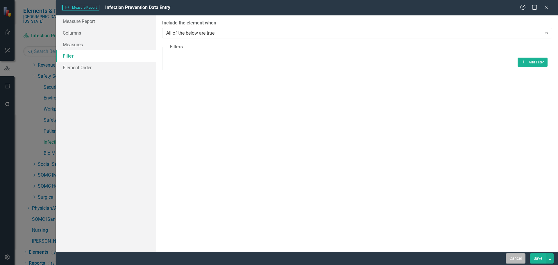
click at [518, 260] on button "Cancel" at bounding box center [516, 258] width 20 height 10
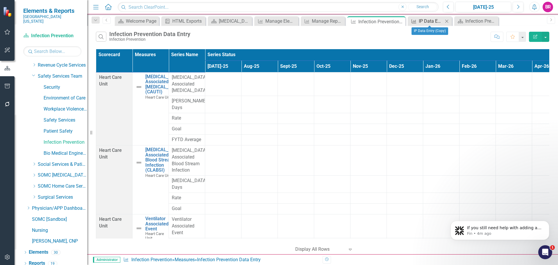
click at [429, 22] on div "IP Data Entry (Copy)" at bounding box center [431, 20] width 24 height 7
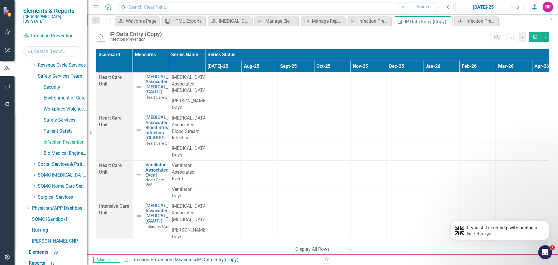
click at [536, 33] on button "Edit Report" at bounding box center [535, 37] width 13 height 10
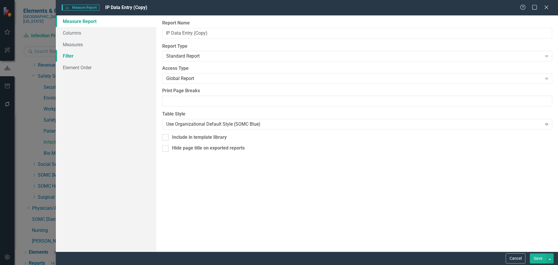
click at [65, 56] on link "Filter" at bounding box center [106, 56] width 101 height 12
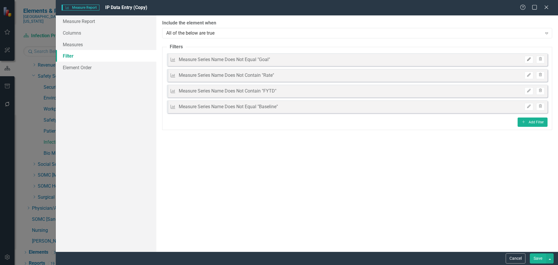
click at [528, 58] on icon "Edit" at bounding box center [529, 59] width 4 height 3
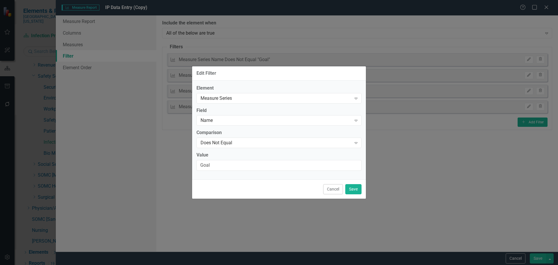
drag, startPoint x: 330, startPoint y: 192, endPoint x: 344, endPoint y: 197, distance: 14.6
click at [330, 192] on button "Cancel" at bounding box center [333, 189] width 20 height 10
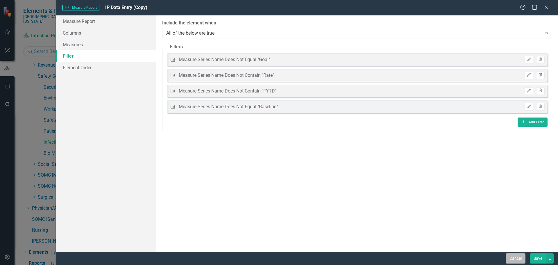
click at [522, 261] on button "Cancel" at bounding box center [516, 258] width 20 height 10
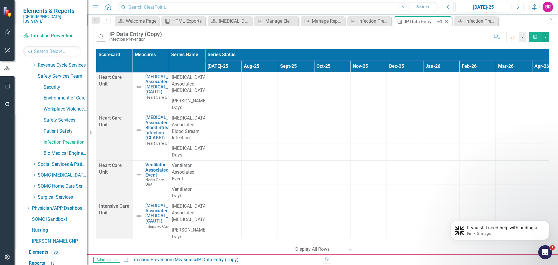
click at [447, 22] on icon at bounding box center [446, 21] width 3 height 3
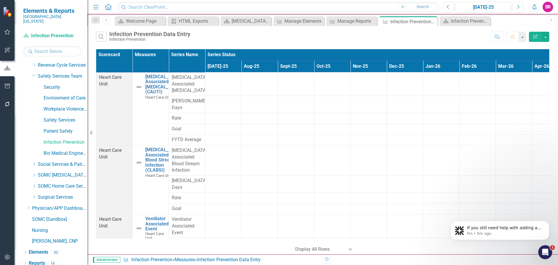
click at [534, 35] on icon "Edit Report" at bounding box center [535, 37] width 5 height 4
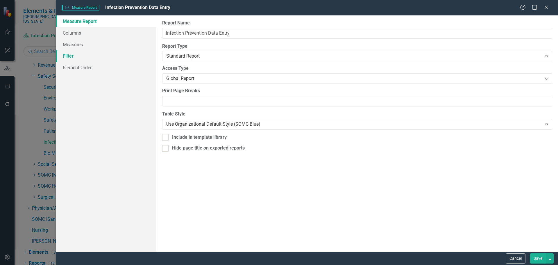
click at [73, 57] on link "Filter" at bounding box center [106, 56] width 101 height 12
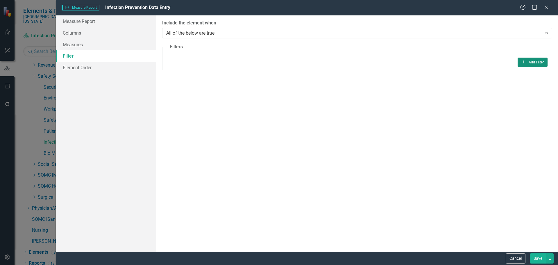
click at [522, 62] on icon "Add" at bounding box center [524, 61] width 4 height 3
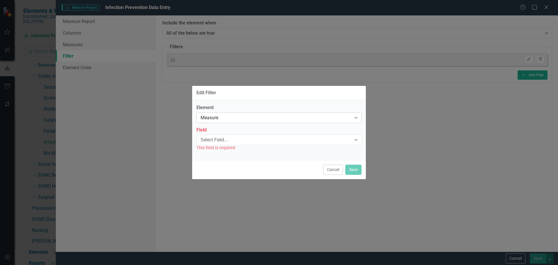
click at [259, 114] on div "Measure Expand" at bounding box center [279, 118] width 165 height 10
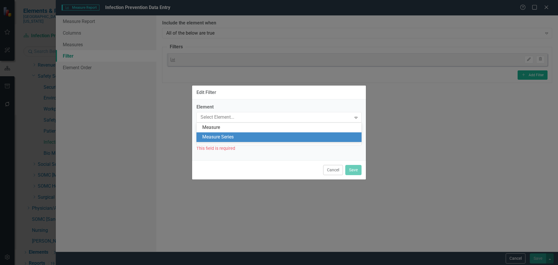
click at [252, 140] on div "Measure Series" at bounding box center [280, 137] width 156 height 7
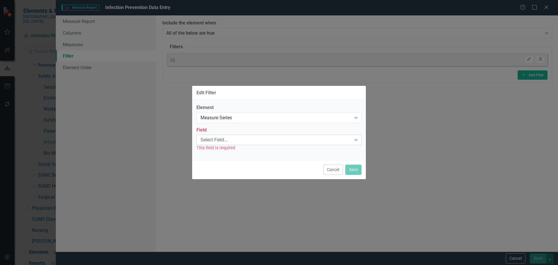
click at [249, 142] on div "Select Field..." at bounding box center [276, 140] width 151 height 7
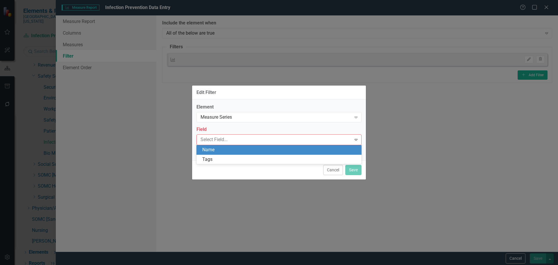
click at [249, 153] on div "Name" at bounding box center [280, 150] width 156 height 7
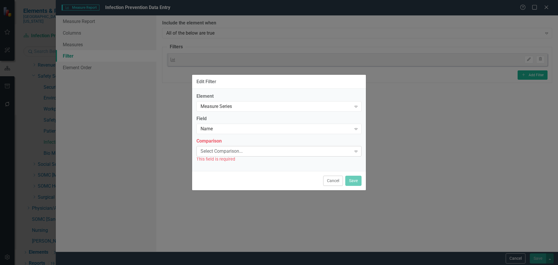
click at [249, 156] on div "Select Comparison... Expand" at bounding box center [279, 151] width 165 height 10
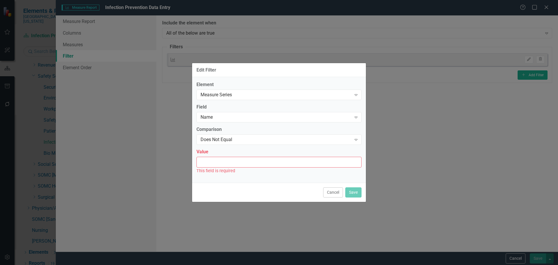
click at [255, 162] on input "Value" at bounding box center [279, 162] width 165 height 11
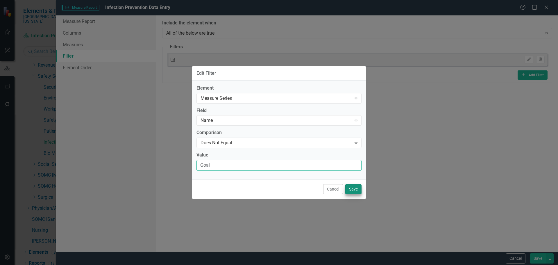
type input "Goal"
click at [353, 190] on button "Save" at bounding box center [353, 189] width 16 height 10
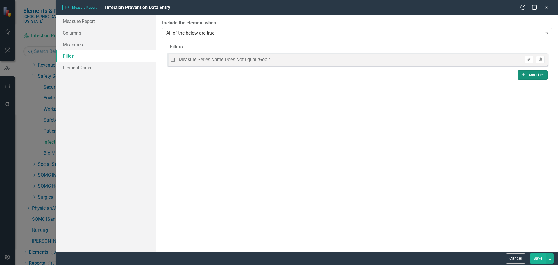
click at [533, 72] on button "Add Add Filter" at bounding box center [533, 74] width 30 height 9
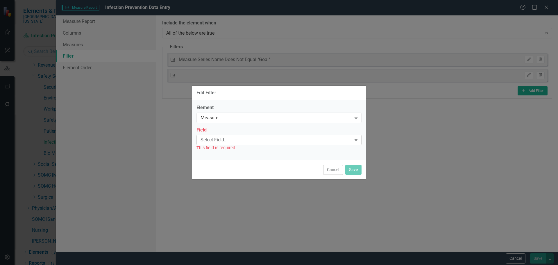
click at [240, 142] on div "Select Field..." at bounding box center [276, 140] width 151 height 7
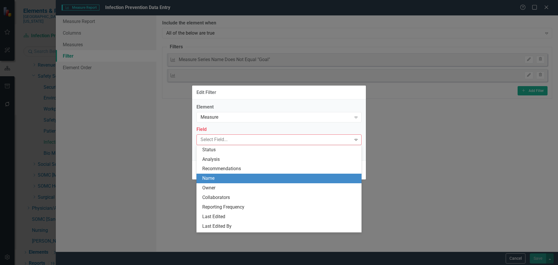
click at [245, 175] on div "Name" at bounding box center [279, 179] width 165 height 10
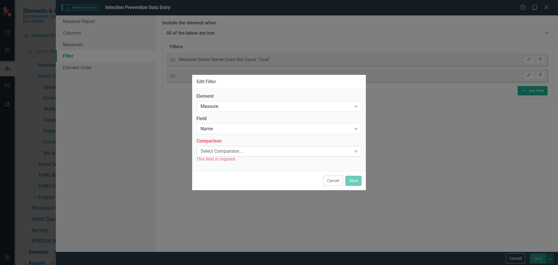
click at [241, 153] on div "Select Comparison..." at bounding box center [276, 151] width 151 height 7
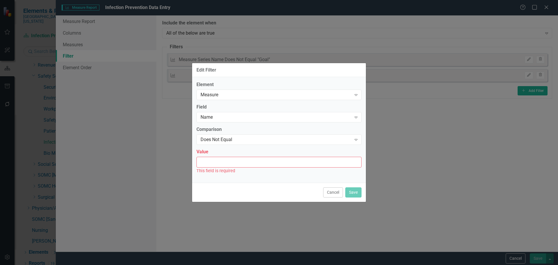
click at [240, 161] on input "Value" at bounding box center [279, 162] width 165 height 11
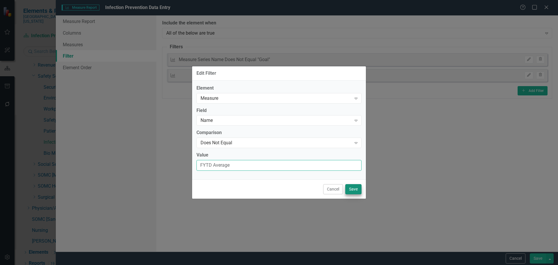
type input "FYTD Average"
click at [353, 192] on button "Save" at bounding box center [353, 189] width 16 height 10
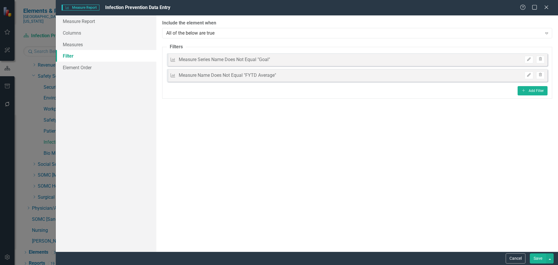
click at [535, 256] on button "Save" at bounding box center [538, 258] width 16 height 10
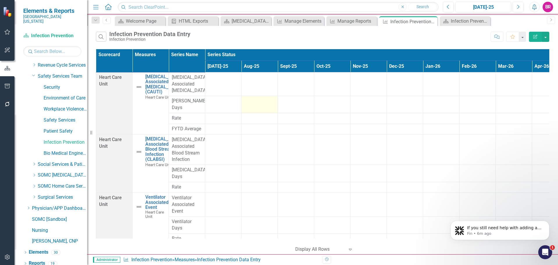
click at [535, 37] on icon "Edit Report" at bounding box center [535, 37] width 5 height 4
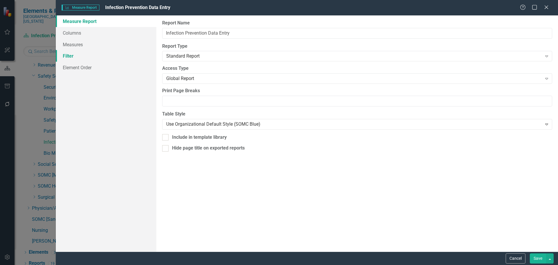
click at [69, 56] on link "Filter" at bounding box center [106, 56] width 101 height 12
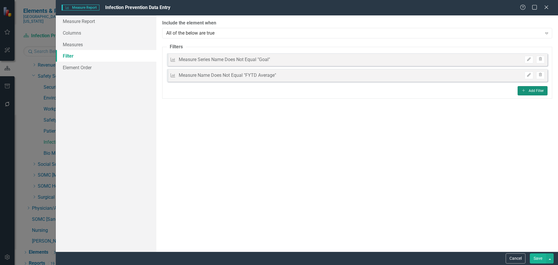
click at [529, 89] on button "Add Add Filter" at bounding box center [533, 90] width 30 height 9
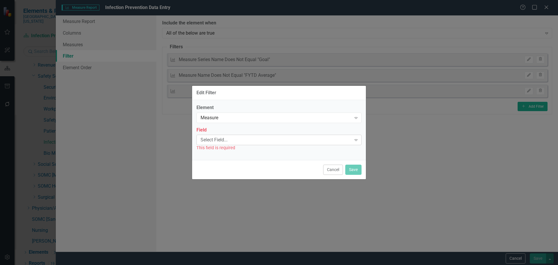
click at [243, 136] on div "Select Field... Expand" at bounding box center [279, 140] width 165 height 10
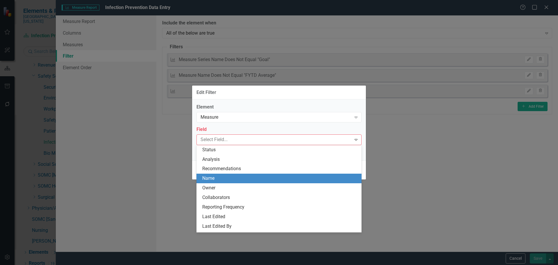
click at [239, 179] on div "Name" at bounding box center [280, 178] width 156 height 7
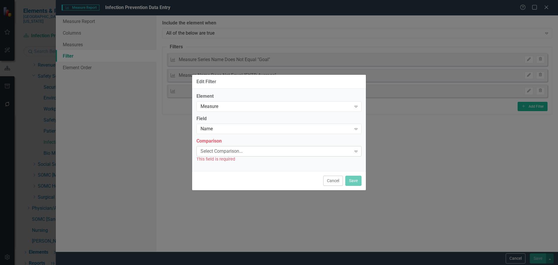
click at [225, 152] on div "Select Comparison..." at bounding box center [276, 151] width 151 height 7
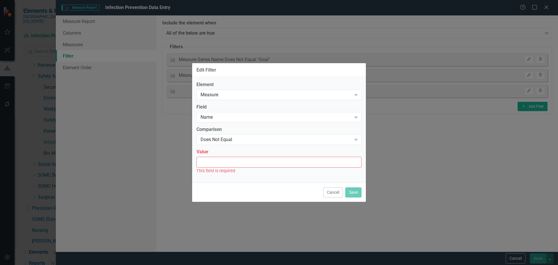
click at [226, 161] on input "Value" at bounding box center [279, 162] width 165 height 11
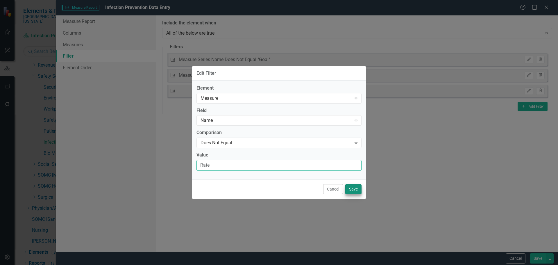
type input "Rate"
click at [356, 189] on button "Save" at bounding box center [353, 189] width 16 height 10
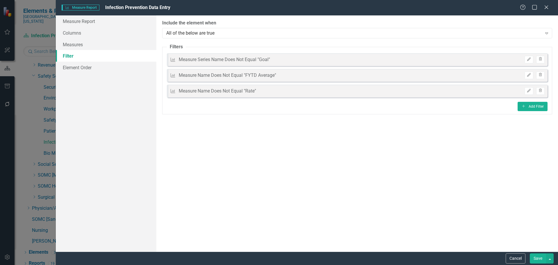
click at [540, 261] on button "Save" at bounding box center [538, 258] width 16 height 10
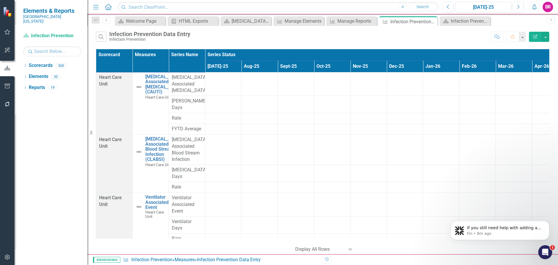
click at [533, 37] on icon "Edit Report" at bounding box center [535, 37] width 5 height 4
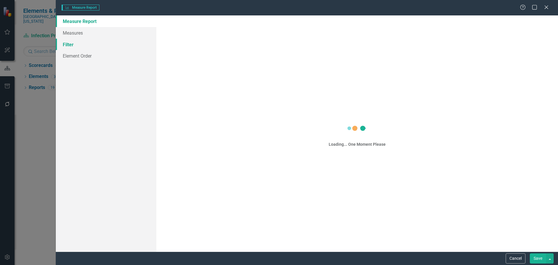
click at [68, 44] on link "Filter" at bounding box center [106, 45] width 101 height 12
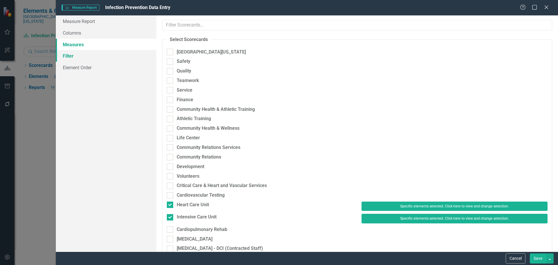
click at [69, 58] on link "Filter" at bounding box center [106, 56] width 101 height 12
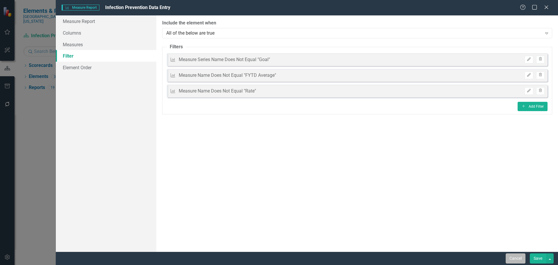
click at [518, 258] on button "Cancel" at bounding box center [516, 258] width 20 height 10
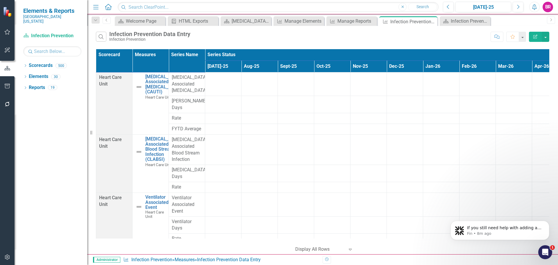
click at [175, 115] on span "Rate" at bounding box center [187, 118] width 30 height 7
click at [534, 36] on icon "Edit Report" at bounding box center [535, 37] width 5 height 4
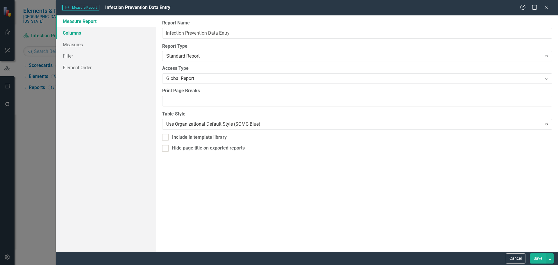
click at [77, 34] on link "Columns" at bounding box center [106, 33] width 101 height 12
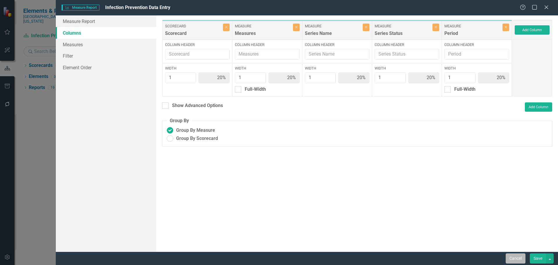
click at [518, 262] on button "Cancel" at bounding box center [516, 258] width 20 height 10
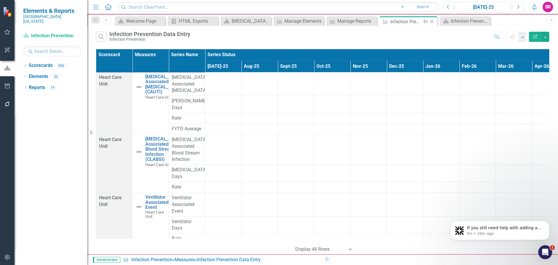
click at [430, 21] on icon "Close" at bounding box center [432, 21] width 6 height 5
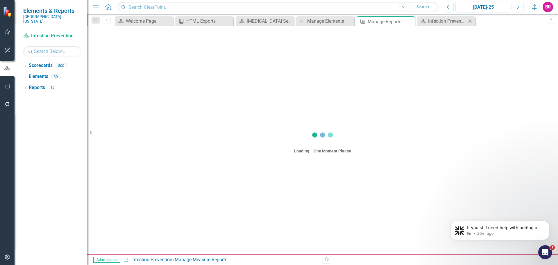
click at [469, 21] on icon "Close" at bounding box center [470, 21] width 6 height 5
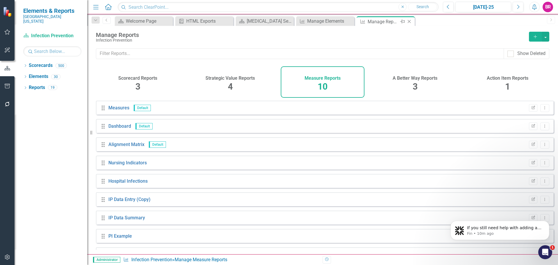
click at [407, 20] on icon "Close" at bounding box center [409, 21] width 6 height 5
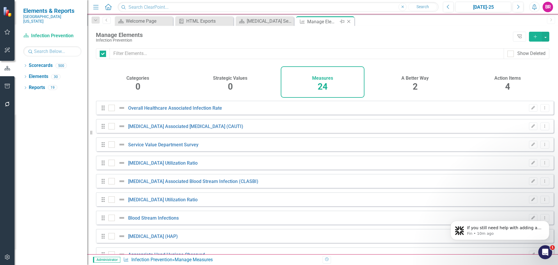
click at [348, 23] on icon "Close" at bounding box center [349, 21] width 6 height 5
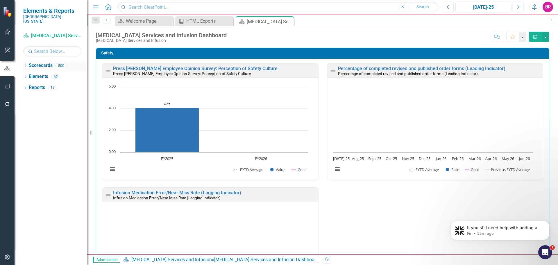
click at [25, 65] on icon "Dropdown" at bounding box center [25, 66] width 4 height 3
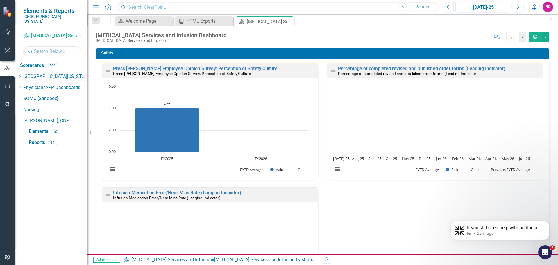
drag, startPoint x: 30, startPoint y: 72, endPoint x: 35, endPoint y: 75, distance: 6.8
click at [22, 75] on icon "Dropdown" at bounding box center [19, 76] width 4 height 3
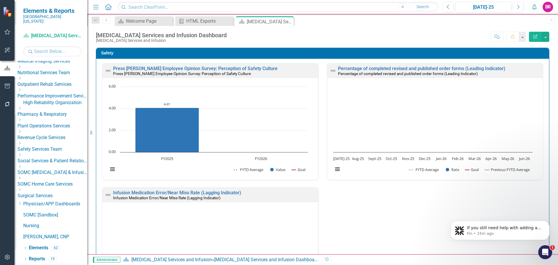
scroll to position [231, 0]
click at [44, 172] on link "SOMC [MEDICAL_DATA] & Infusion Services" at bounding box center [52, 172] width 70 height 7
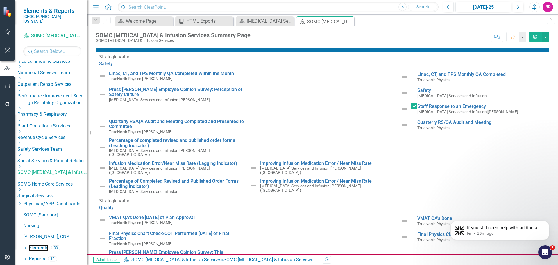
drag, startPoint x: 39, startPoint y: 248, endPoint x: 36, endPoint y: 242, distance: 6.5
click at [39, 248] on link "Elements" at bounding box center [38, 248] width 19 height 7
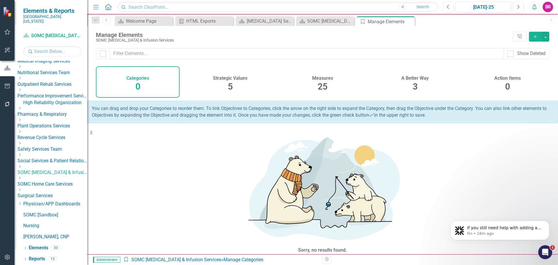
click at [318, 82] on span "25" at bounding box center [323, 86] width 10 height 10
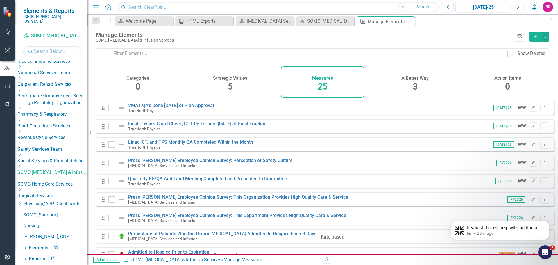
click at [531, 34] on button "Add" at bounding box center [535, 37] width 13 height 10
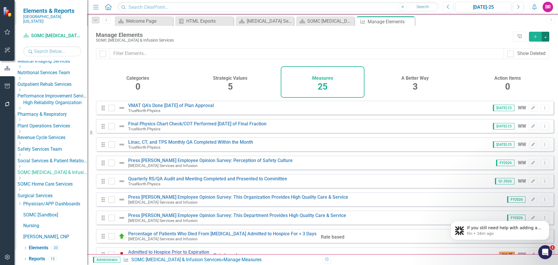
click at [547, 36] on button "button" at bounding box center [546, 37] width 8 height 10
click at [531, 56] on link "Add Multiple Add Multiple" at bounding box center [526, 58] width 46 height 11
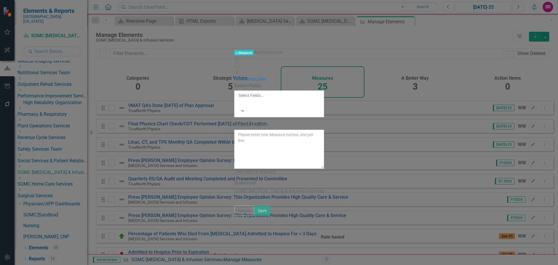
click at [261, 188] on div "SOMC [MEDICAL_DATA] & Infusion Services" at bounding box center [279, 191] width 90 height 7
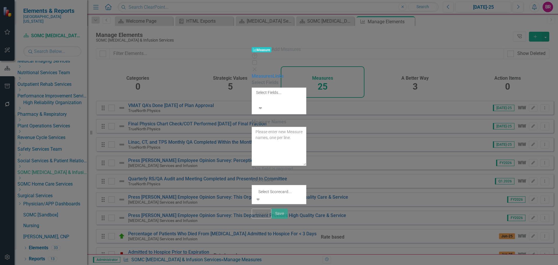
scroll to position [1604, 0]
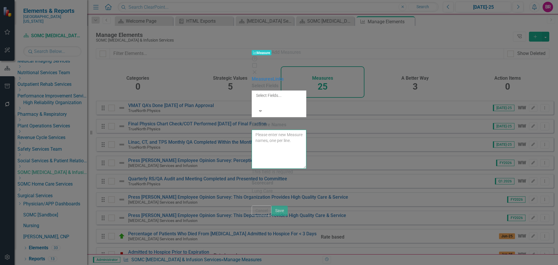
click at [252, 130] on textarea "Measure Names" at bounding box center [279, 149] width 55 height 39
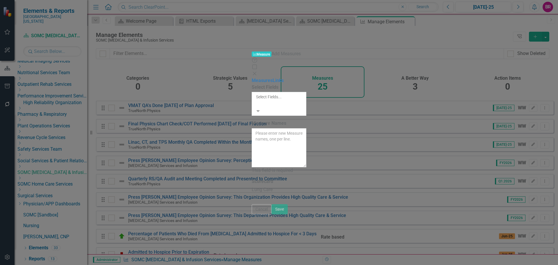
click at [256, 100] on div at bounding box center [256, 103] width 1 height 7
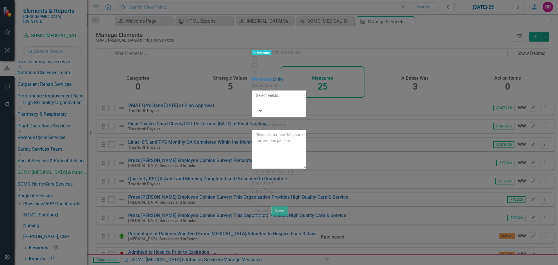
click at [273, 76] on link "Links" at bounding box center [278, 79] width 11 height 6
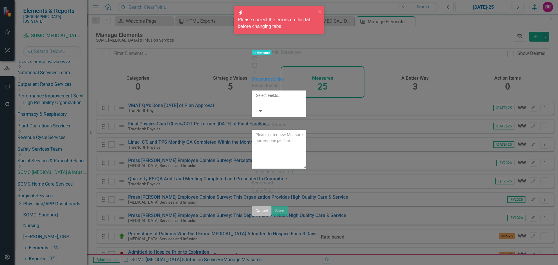
click at [272, 216] on button "Cancel" at bounding box center [262, 211] width 20 height 10
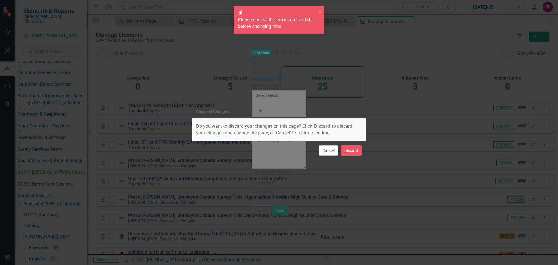
click at [354, 157] on div "Cancel Discard" at bounding box center [279, 150] width 174 height 19
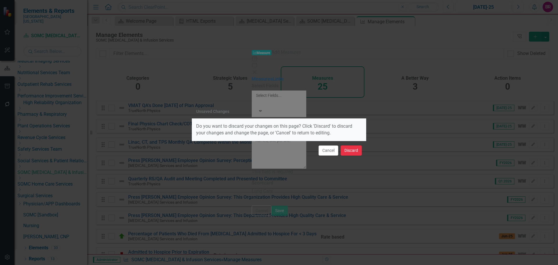
click at [356, 153] on button "Discard" at bounding box center [351, 150] width 21 height 10
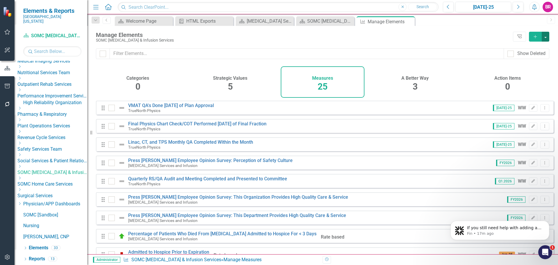
click at [545, 37] on button "button" at bounding box center [546, 37] width 8 height 10
click at [537, 45] on link "Measure Add Measure" at bounding box center [526, 47] width 46 height 11
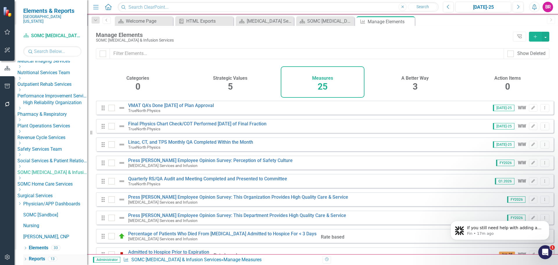
click at [44, 259] on link "Reports" at bounding box center [37, 259] width 16 height 7
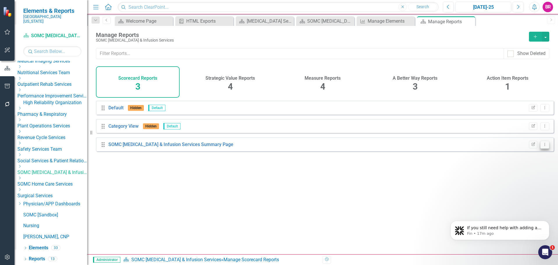
click at [543, 146] on icon "Dropdown Menu" at bounding box center [545, 144] width 5 height 4
click at [538, 158] on link "Edit Report Edit Report" at bounding box center [521, 158] width 48 height 11
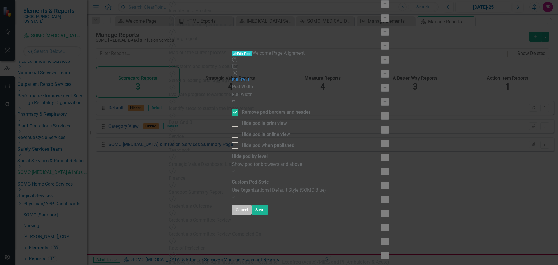
click at [252, 215] on button "Cancel" at bounding box center [242, 210] width 20 height 10
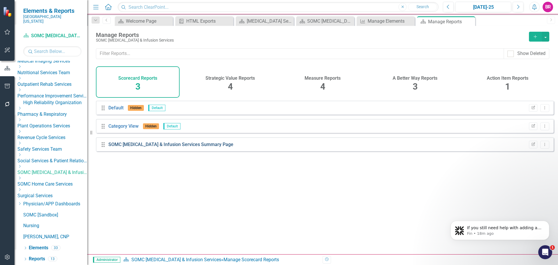
click at [170, 147] on link "SOMC [MEDICAL_DATA] & Infusion Services Summary Page" at bounding box center [170, 145] width 125 height 6
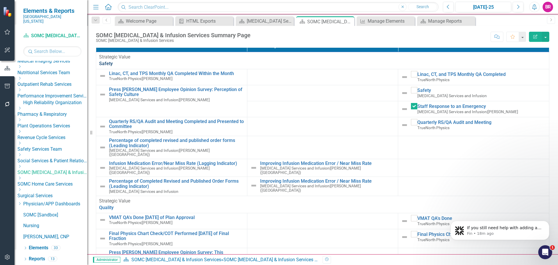
click at [199, 67] on link "Safety" at bounding box center [322, 63] width 447 height 7
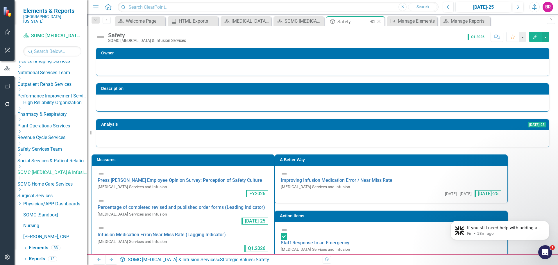
click at [379, 22] on icon at bounding box center [379, 21] width 3 height 3
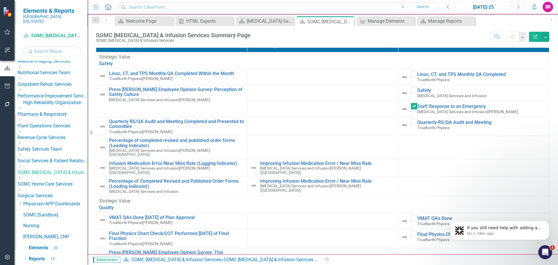
click at [114, 60] on div "Strategic Value" at bounding box center [322, 57] width 447 height 7
click at [103, 67] on link "Safety" at bounding box center [322, 63] width 447 height 7
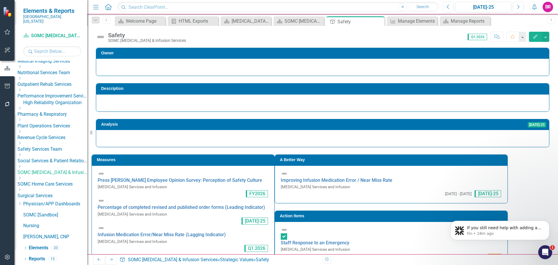
scroll to position [22, 0]
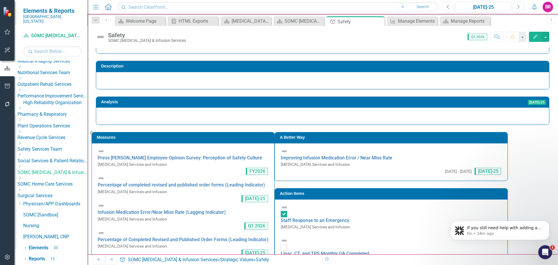
click at [194, 135] on td "Measures" at bounding box center [184, 138] width 175 height 9
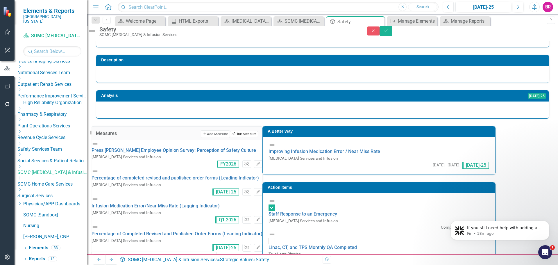
click at [258, 137] on button "Link Tag Link Measure" at bounding box center [244, 134] width 28 height 6
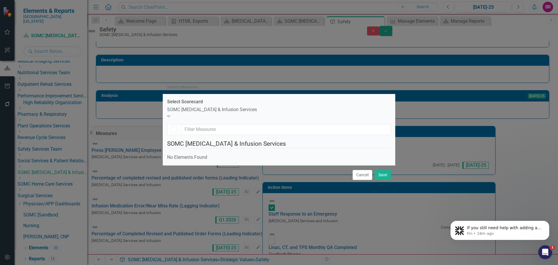
click at [170, 114] on icon "Expand" at bounding box center [168, 116] width 3 height 5
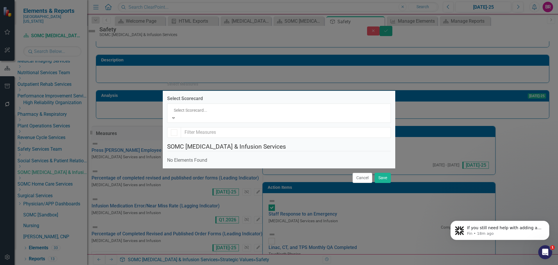
scroll to position [1604, 0]
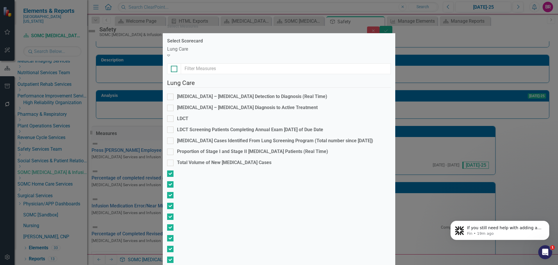
click at [174, 69] on input "checkbox" at bounding box center [173, 68] width 4 height 4
checkbox input "true"
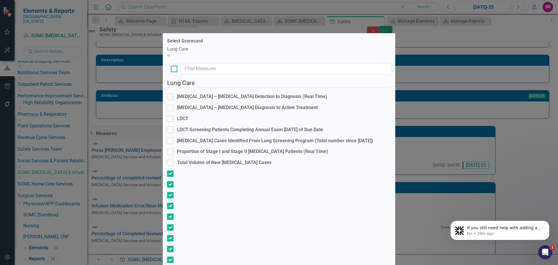
checkbox input "true"
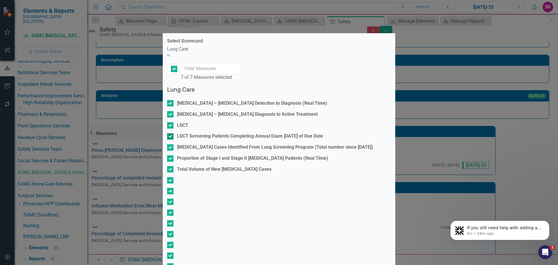
click at [224, 133] on div "LDCT Screening Patients Completing Annual Exam within 90 Days of Due Date" at bounding box center [250, 136] width 146 height 7
click at [171, 133] on input "LDCT Screening Patients Completing Annual Exam within 90 Days of Due Date" at bounding box center [169, 135] width 4 height 4
checkbox input "false"
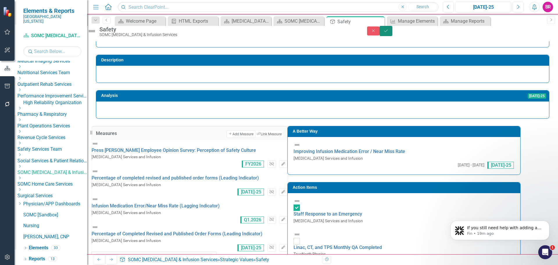
click at [389, 33] on icon "Save" at bounding box center [385, 31] width 5 height 4
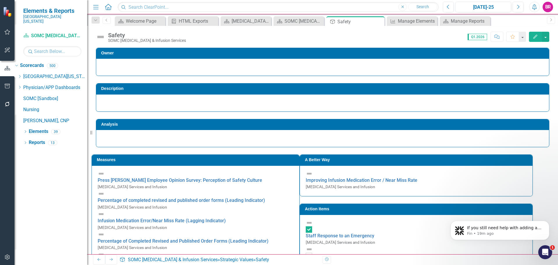
scroll to position [0, 0]
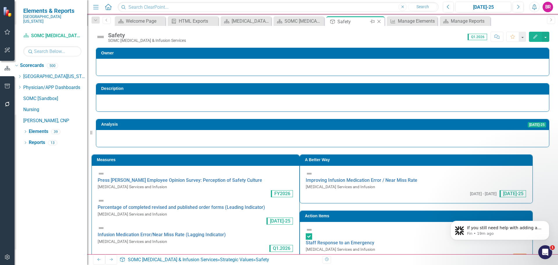
click at [381, 22] on icon "Close" at bounding box center [379, 21] width 6 height 5
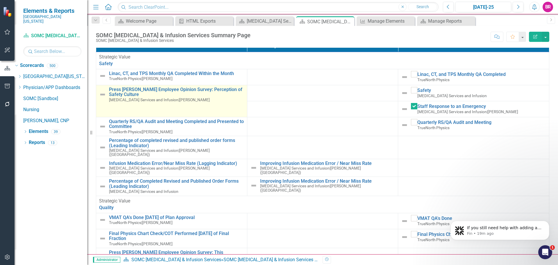
checkbox input "false"
checkbox input "true"
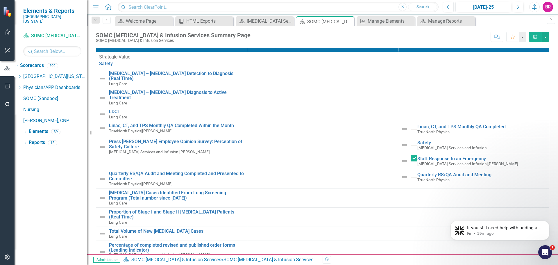
checkbox input "true"
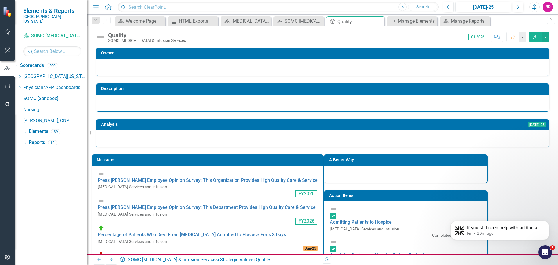
click at [159, 160] on h3 "Measures" at bounding box center [209, 160] width 224 height 4
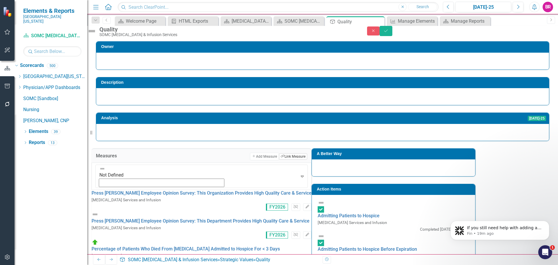
click at [301, 160] on button "Link Tag Link Measure" at bounding box center [293, 156] width 28 height 6
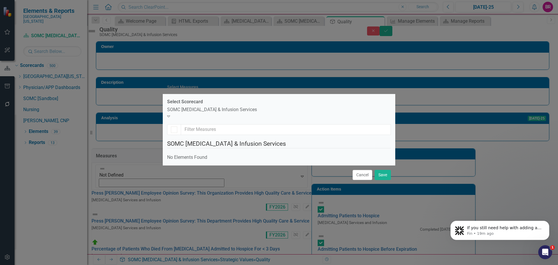
click at [229, 106] on div "SOMC [MEDICAL_DATA] & Infusion Services" at bounding box center [279, 109] width 224 height 7
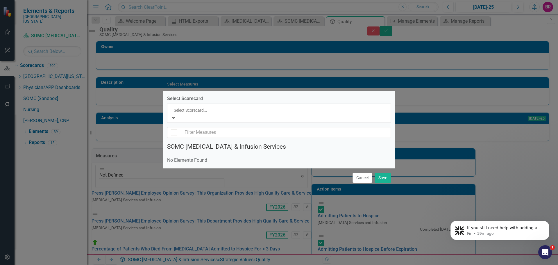
scroll to position [1604, 0]
checkbox input "false"
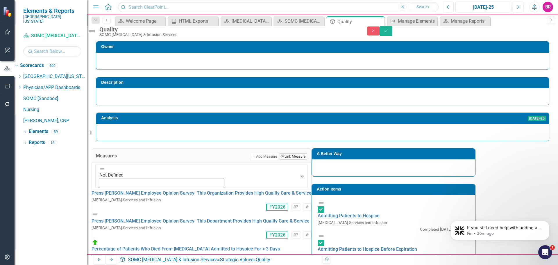
click at [304, 160] on button "Link Tag Link Measure" at bounding box center [293, 156] width 28 height 6
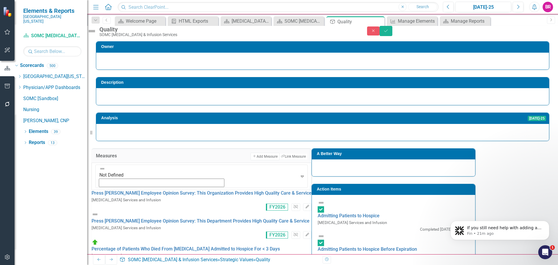
click at [536, 35] on div "Close Save" at bounding box center [462, 31] width 191 height 10
click at [376, 33] on icon "Close" at bounding box center [373, 31] width 5 height 4
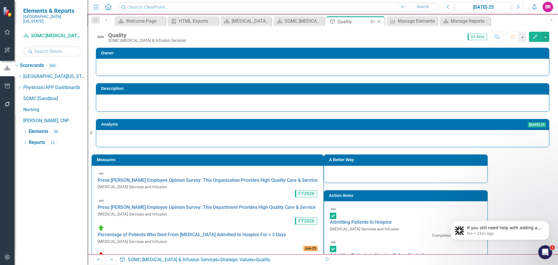
click at [381, 22] on icon "Close" at bounding box center [379, 21] width 6 height 5
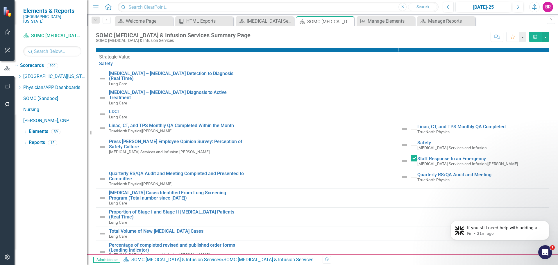
click at [174, 66] on div "Strategic Value Safety Link Map View Link Map Edit Edit Strategic Value Link Op…" at bounding box center [322, 60] width 447 height 13
click at [110, 67] on link "Safety" at bounding box center [322, 63] width 447 height 7
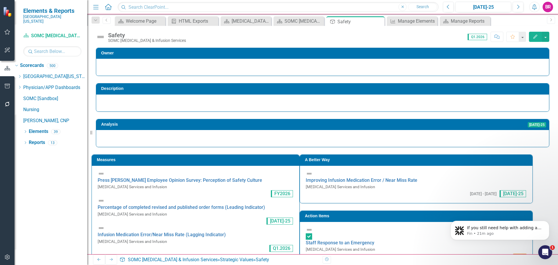
click at [279, 161] on h3 "Measures" at bounding box center [197, 160] width 200 height 4
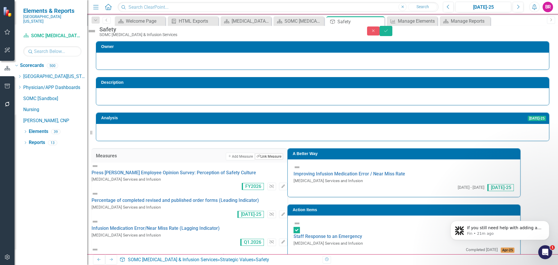
click at [283, 160] on button "Link Tag Link Measure" at bounding box center [269, 156] width 28 height 6
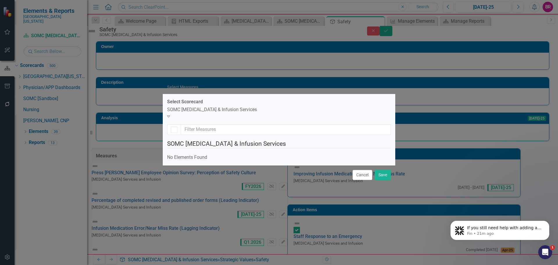
click at [265, 106] on div "SOMC [MEDICAL_DATA] & Infusion Services" at bounding box center [279, 109] width 224 height 7
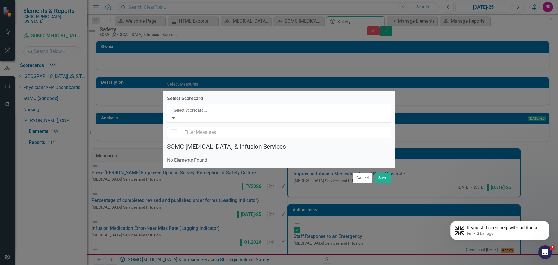
scroll to position [2011, 0]
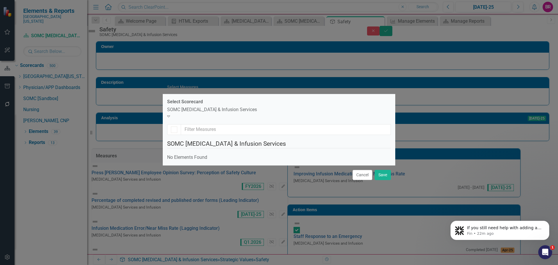
click at [257, 106] on div "SOMC [MEDICAL_DATA] & Infusion Services" at bounding box center [279, 109] width 224 height 7
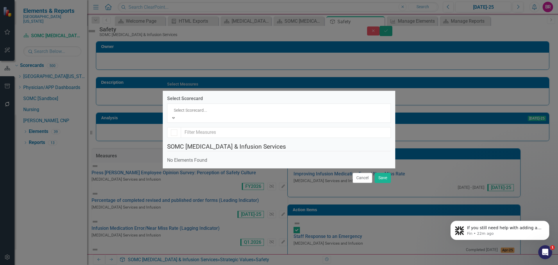
scroll to position [1982, 0]
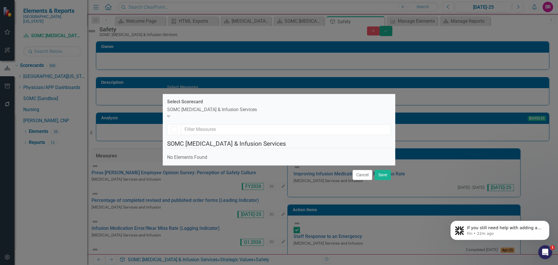
click at [215, 106] on div "SOMC [MEDICAL_DATA] & Infusion Services" at bounding box center [279, 109] width 224 height 7
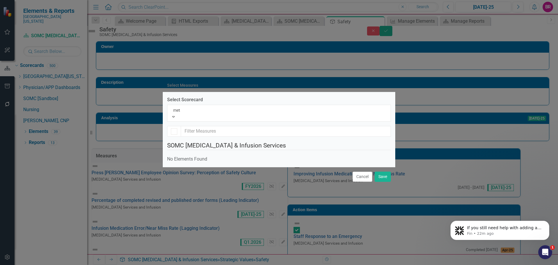
scroll to position [0, 0]
type input "methu"
click at [217, 265] on div "Nanda Methu ku, MD" at bounding box center [279, 268] width 558 height 7
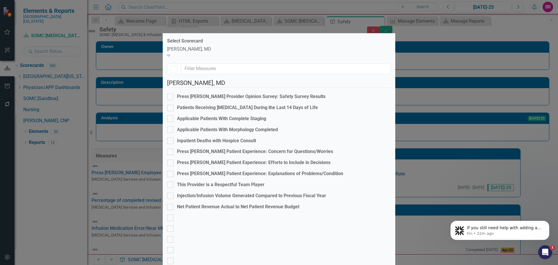
checkbox input "false"
click at [290, 94] on div "Press Ganey Provider Opinion Survey: Safety Survey Results" at bounding box center [251, 96] width 149 height 7
click at [171, 94] on input "Press Ganey Provider Opinion Survey: Safety Survey Results" at bounding box center [169, 96] width 4 height 4
checkbox input "true"
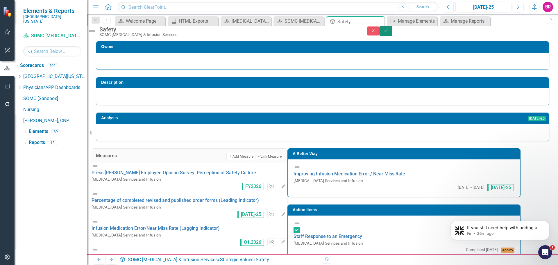
click at [392, 34] on button "Save" at bounding box center [386, 31] width 13 height 10
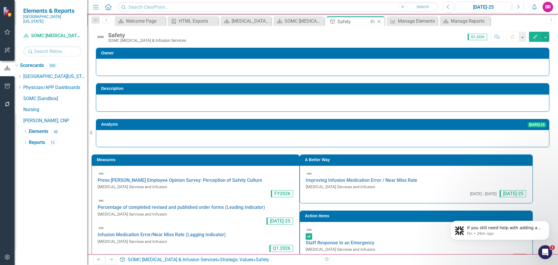
click at [379, 22] on icon at bounding box center [379, 21] width 3 height 3
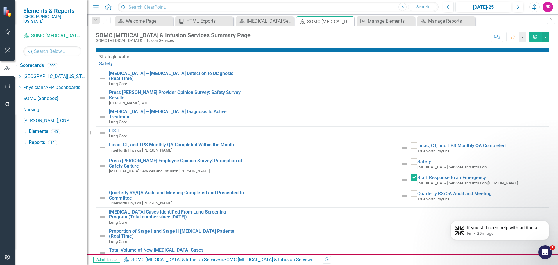
checkbox input "false"
click at [261, 24] on div "Cancer Services and Infusion Dashboard" at bounding box center [266, 20] width 38 height 7
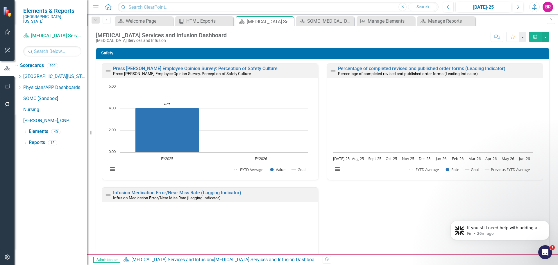
click at [22, 75] on icon "Dropdown" at bounding box center [19, 76] width 4 height 3
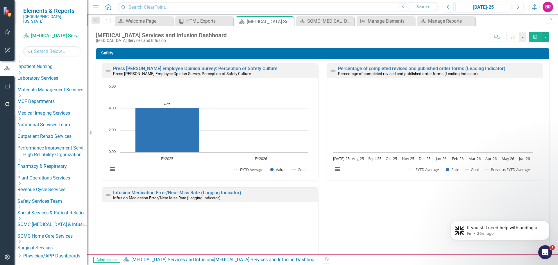
scroll to position [174, 0]
drag, startPoint x: 54, startPoint y: 227, endPoint x: 77, endPoint y: 231, distance: 23.6
click at [54, 227] on link "SOMC [MEDICAL_DATA] & Infusion Services" at bounding box center [52, 224] width 70 height 7
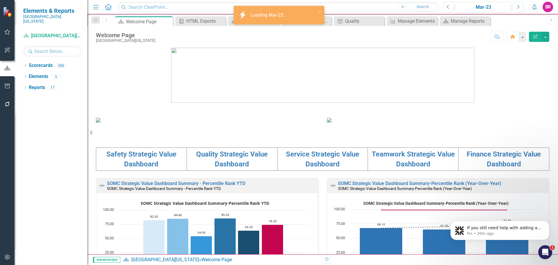
click at [175, 74] on img at bounding box center [322, 75] width 303 height 55
click at [25, 65] on icon "Dropdown" at bounding box center [25, 66] width 4 height 3
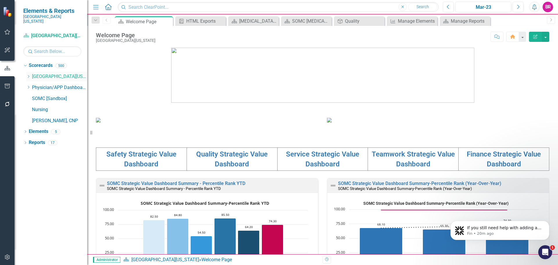
click at [27, 75] on icon "Dropdown" at bounding box center [28, 76] width 4 height 3
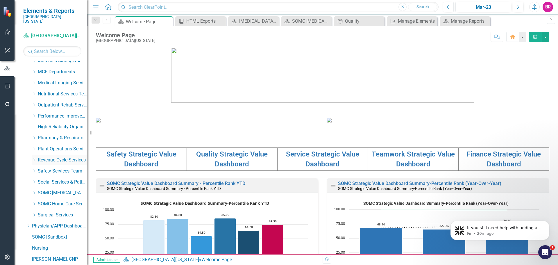
scroll to position [231, 0]
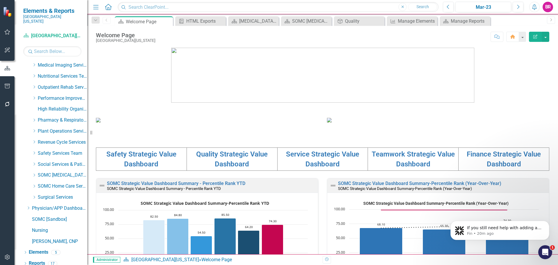
drag, startPoint x: 35, startPoint y: 171, endPoint x: 52, endPoint y: 186, distance: 22.9
click at [35, 173] on icon "Dropdown" at bounding box center [34, 174] width 4 height 3
click at [58, 195] on link "Lung Care" at bounding box center [66, 197] width 44 height 7
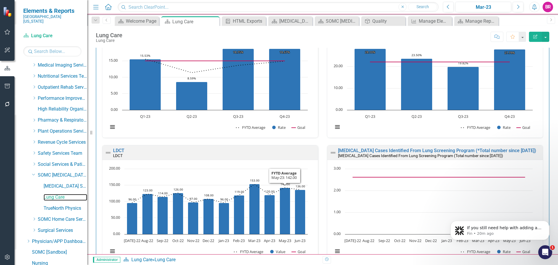
scroll to position [29, 0]
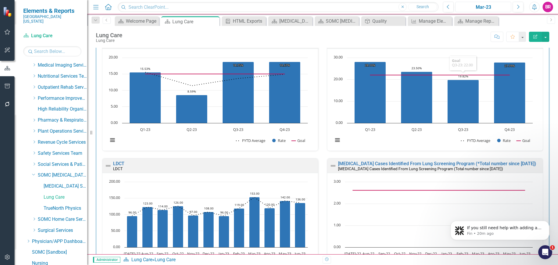
click at [490, 6] on div "Mar-23" at bounding box center [484, 7] width 52 height 7
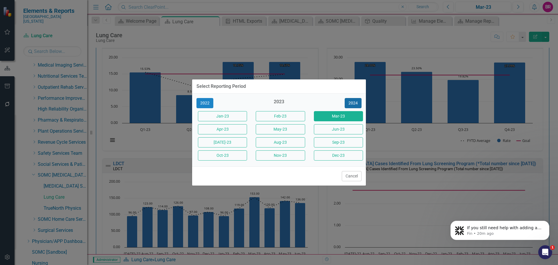
click at [357, 105] on button "2024" at bounding box center [353, 103] width 17 height 10
click at [357, 105] on button "2025" at bounding box center [353, 103] width 17 height 10
click at [336, 126] on button "Jun-25" at bounding box center [338, 129] width 49 height 10
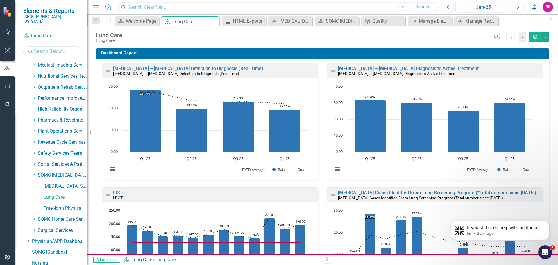
click at [49, 46] on input "text" at bounding box center [52, 51] width 58 height 10
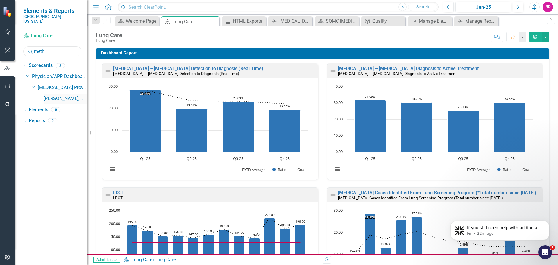
type input "meth"
click at [70, 95] on link "[PERSON_NAME], MD" at bounding box center [66, 98] width 44 height 7
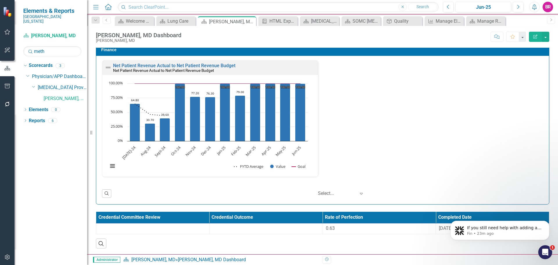
scroll to position [0, 0]
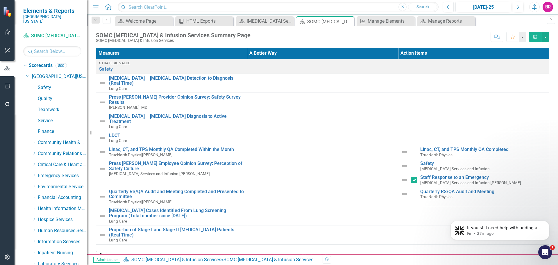
scroll to position [174, 0]
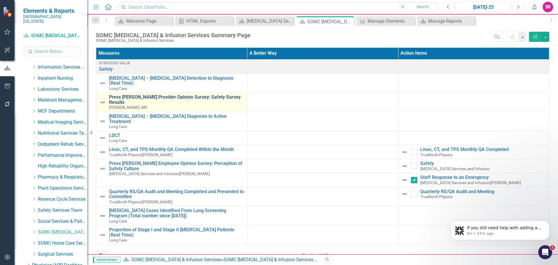
click at [154, 94] on link "Press [PERSON_NAME] Provider Opinion Survey: Safety Survey Results" at bounding box center [176, 99] width 135 height 10
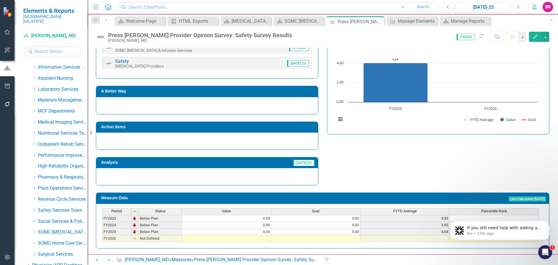
scroll to position [154, 0]
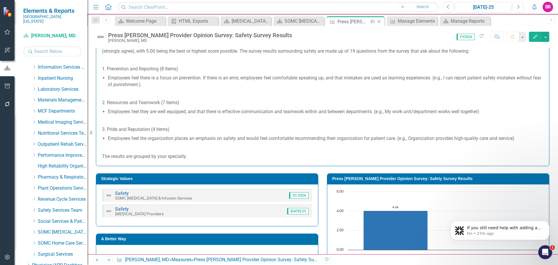
click at [379, 21] on icon "Close" at bounding box center [379, 21] width 6 height 5
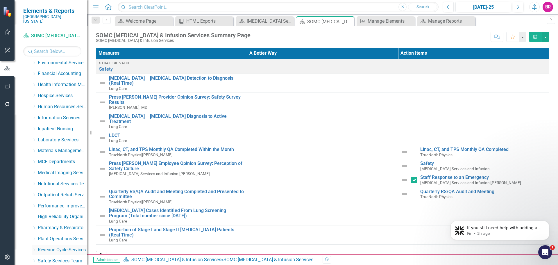
scroll to position [115, 0]
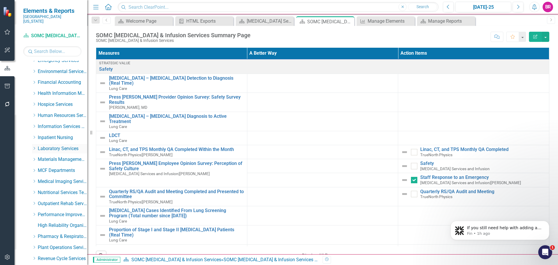
click at [35, 146] on div "Dropdown" at bounding box center [34, 148] width 4 height 5
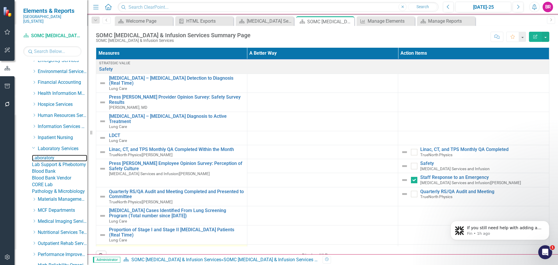
drag, startPoint x: 59, startPoint y: 155, endPoint x: 180, endPoint y: 225, distance: 140.1
click at [58, 155] on link "Laboratory" at bounding box center [59, 158] width 55 height 7
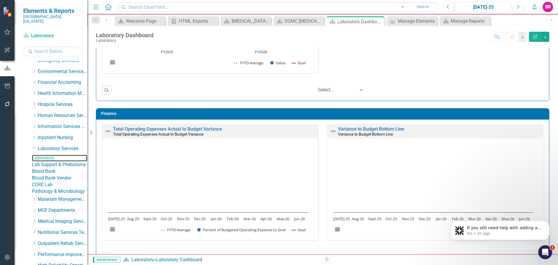
scroll to position [1124, 0]
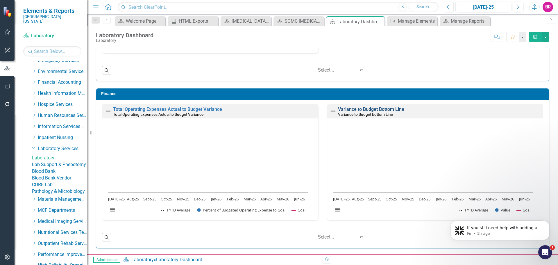
click at [359, 109] on link "Variance to Budget Bottom Line" at bounding box center [371, 109] width 66 height 6
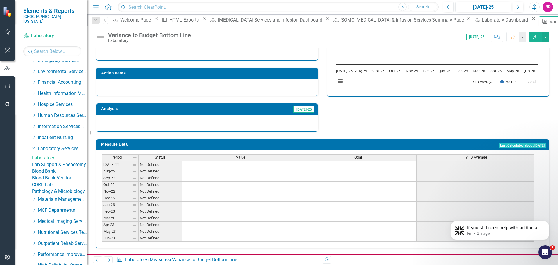
scroll to position [170, 0]
click at [548, 222] on icon "Dismiss notification" at bounding box center [547, 222] width 3 height 3
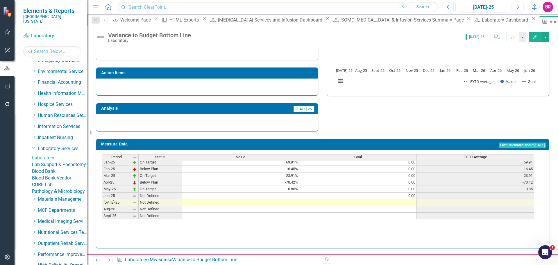
scroll to position [204, 0]
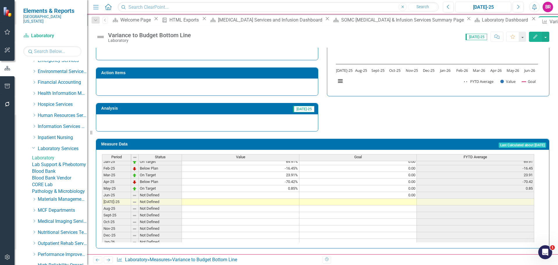
click at [292, 193] on tbody "Dec-23 On Target 105.20% 0.00 105.20 Jan-24 On Target 73.80% 0.00 73.80 Feb-24 …" at bounding box center [318, 175] width 432 height 208
click at [285, 194] on td at bounding box center [240, 195] width 117 height 7
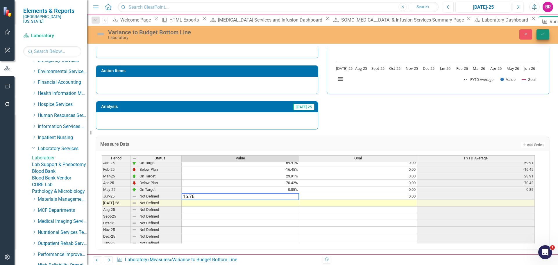
type textarea "16.76"
click at [542, 32] on icon "Save" at bounding box center [542, 34] width 5 height 4
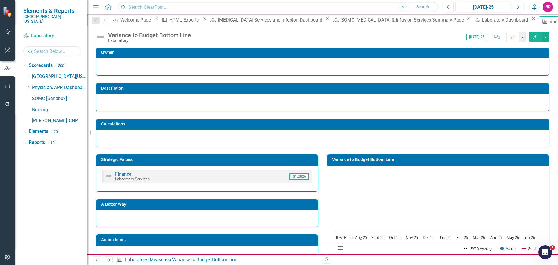
scroll to position [0, 0]
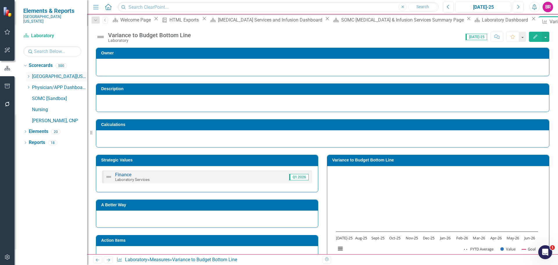
click at [27, 75] on icon "Dropdown" at bounding box center [28, 76] width 4 height 3
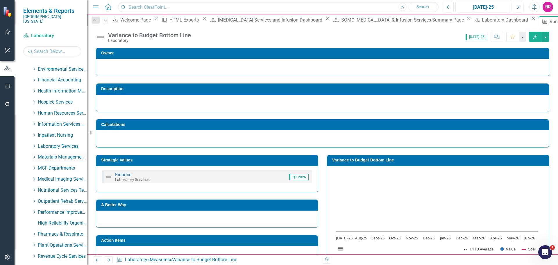
scroll to position [145, 0]
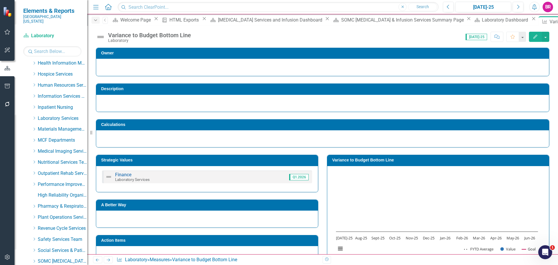
click at [94, 19] on icon "Dropdown" at bounding box center [95, 20] width 5 height 4
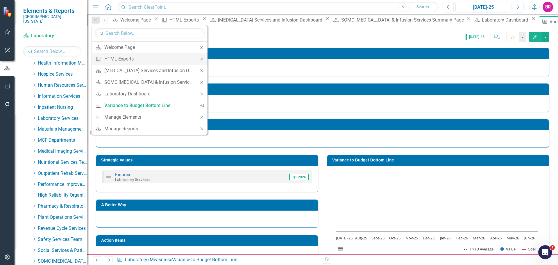
click at [201, 58] on icon "Close" at bounding box center [201, 59] width 5 height 4
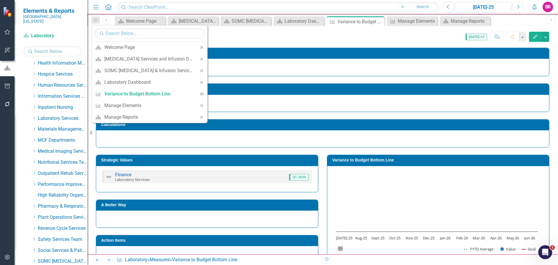
click at [201, 58] on icon "Close" at bounding box center [201, 59] width 5 height 4
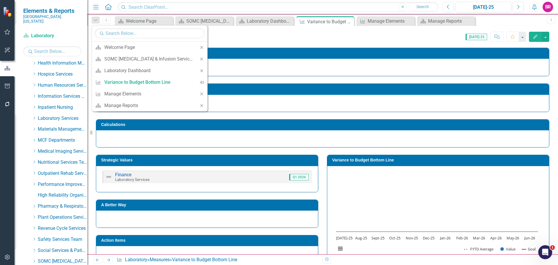
click at [201, 58] on icon "Close" at bounding box center [201, 59] width 5 height 4
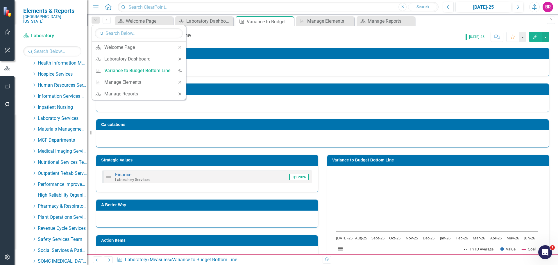
click at [201, 58] on td "Owner" at bounding box center [323, 53] width 445 height 9
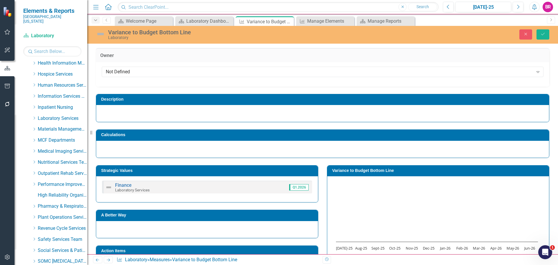
click at [94, 20] on icon "Dropdown" at bounding box center [95, 20] width 5 height 4
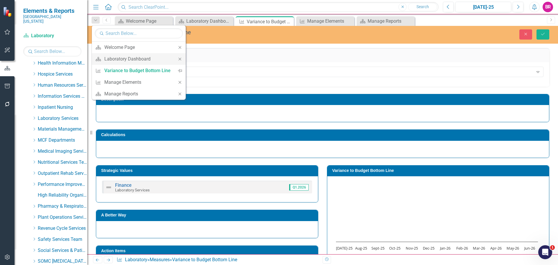
click at [180, 57] on icon "Close" at bounding box center [179, 59] width 5 height 4
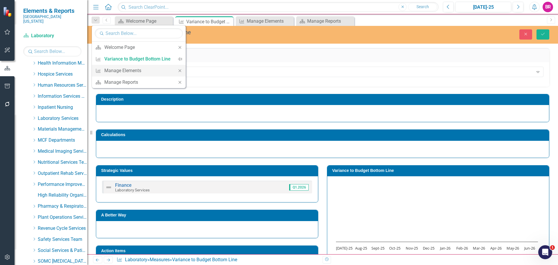
click at [179, 69] on icon "Close" at bounding box center [179, 71] width 5 height 4
click at [178, 71] on icon "Close" at bounding box center [179, 71] width 5 height 4
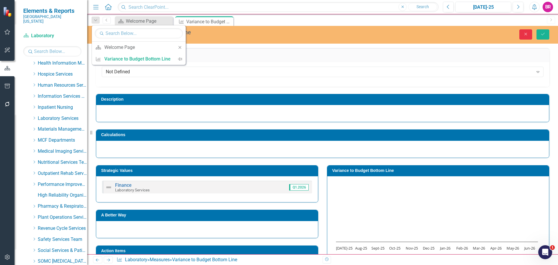
click at [526, 34] on icon "button" at bounding box center [526, 34] width 3 height 3
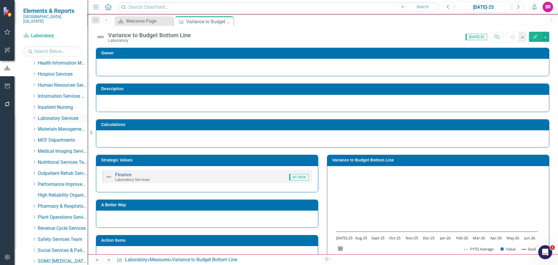
drag, startPoint x: 35, startPoint y: 116, endPoint x: 35, endPoint y: 112, distance: 4.4
click at [35, 114] on div "Dropdown Laboratory Services" at bounding box center [59, 119] width 55 height 10
click at [35, 116] on icon "Dropdown" at bounding box center [34, 117] width 4 height 3
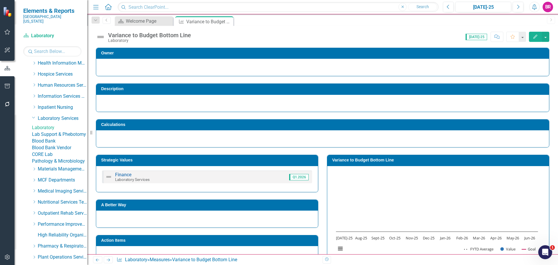
click at [53, 124] on link "Laboratory" at bounding box center [59, 127] width 55 height 7
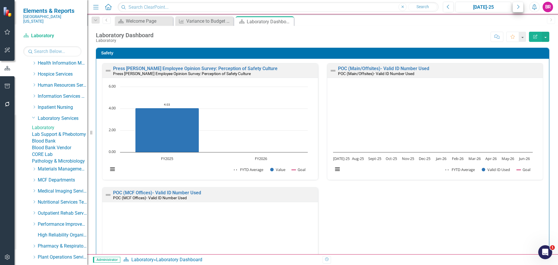
click at [0, 0] on icon "Close" at bounding box center [0, 0] width 0 height 0
drag, startPoint x: 449, startPoint y: 6, endPoint x: 557, endPoint y: 78, distance: 129.6
click at [449, 6] on icon "Previous" at bounding box center [448, 6] width 3 height 5
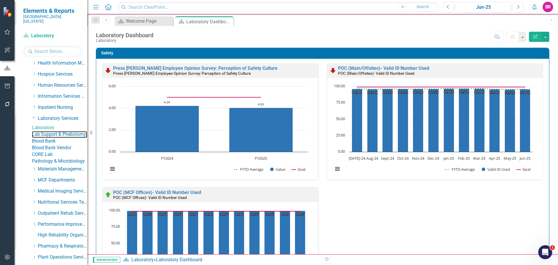
drag, startPoint x: 64, startPoint y: 134, endPoint x: 61, endPoint y: 128, distance: 6.8
click at [64, 134] on link "Lab Support & Phebotomy" at bounding box center [59, 134] width 55 height 7
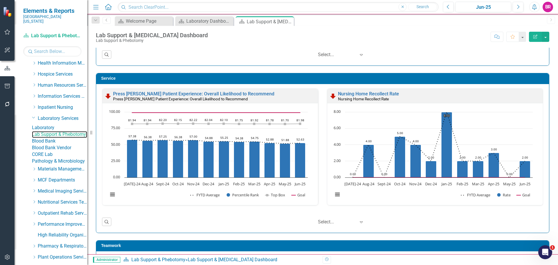
scroll to position [308, 0]
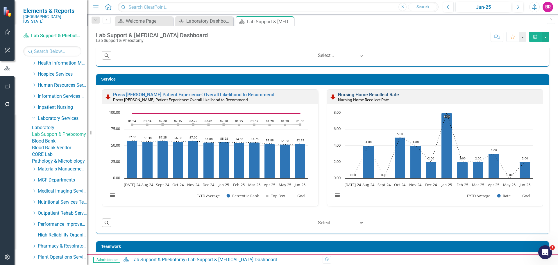
click at [359, 94] on link "Nursing Home Recollect Rate" at bounding box center [368, 95] width 61 height 6
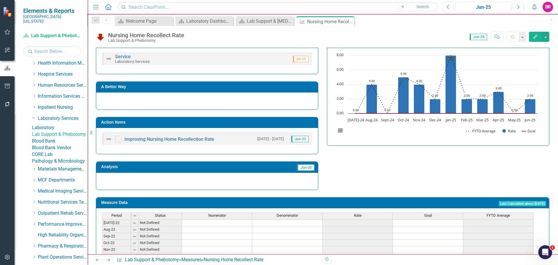
scroll to position [145, 0]
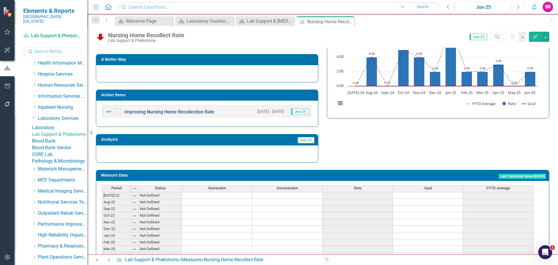
click at [203, 113] on link "Improving Nursing Home Recollection Rate" at bounding box center [169, 112] width 90 height 6
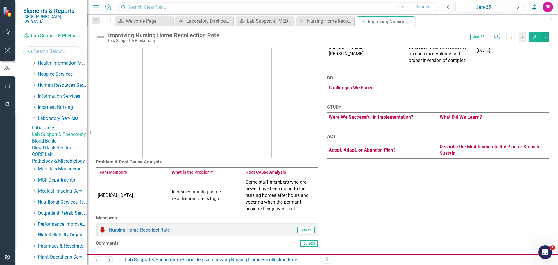
scroll to position [91, 0]
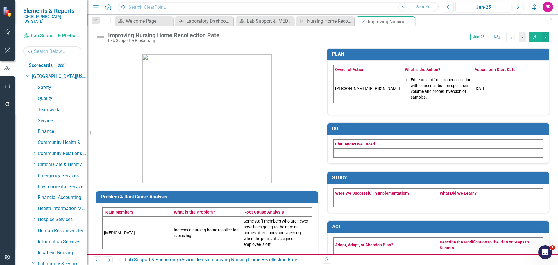
scroll to position [91, 0]
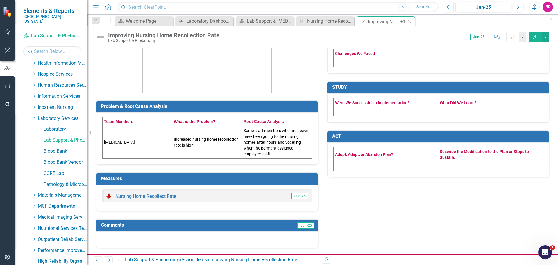
click at [408, 20] on icon at bounding box center [409, 21] width 3 height 3
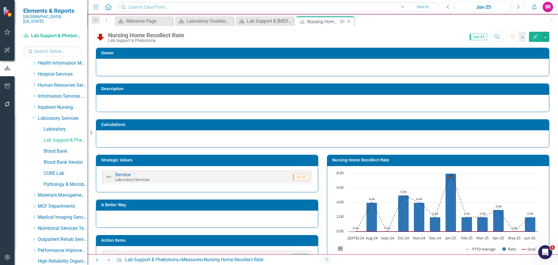
click at [347, 21] on icon "Close" at bounding box center [349, 21] width 6 height 5
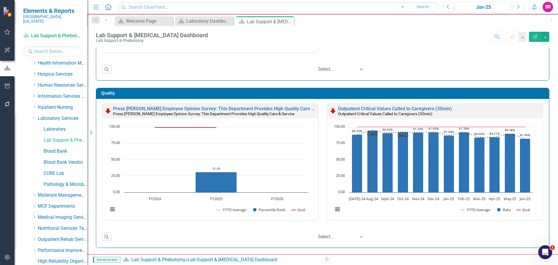
scroll to position [174, 0]
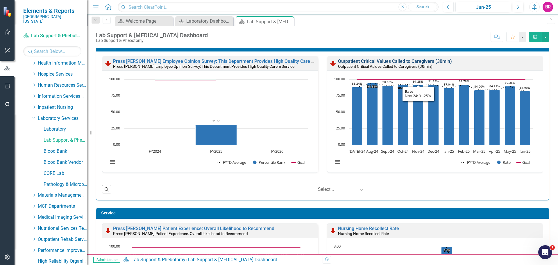
click at [398, 60] on link "Outpatient Critical Values Called to Caregivers (30min)" at bounding box center [395, 61] width 114 height 6
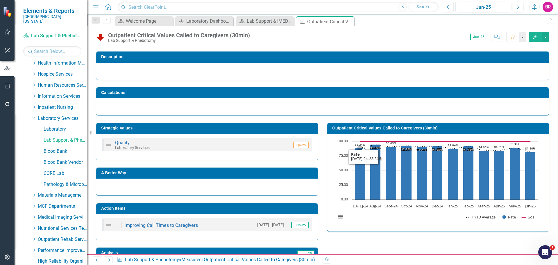
scroll to position [29, 0]
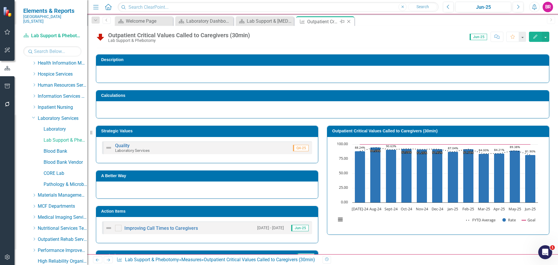
click at [349, 23] on icon "Close" at bounding box center [349, 21] width 6 height 5
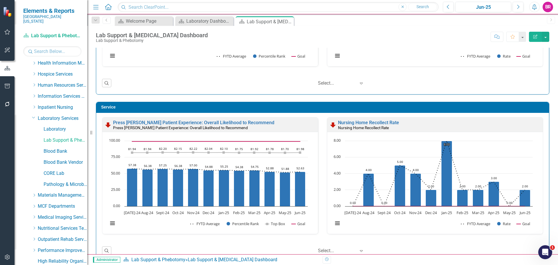
scroll to position [291, 0]
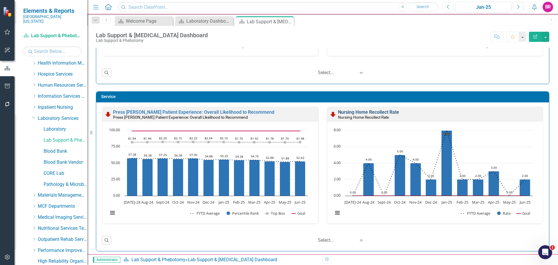
click at [374, 113] on link "Nursing Home Recollect Rate" at bounding box center [368, 112] width 61 height 6
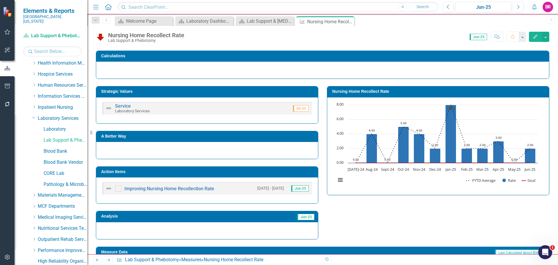
scroll to position [87, 0]
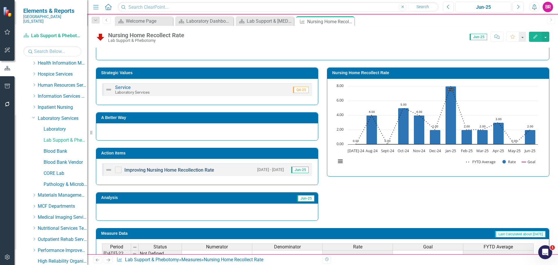
click at [197, 169] on link "Improving Nursing Home Recollection Rate" at bounding box center [169, 170] width 90 height 6
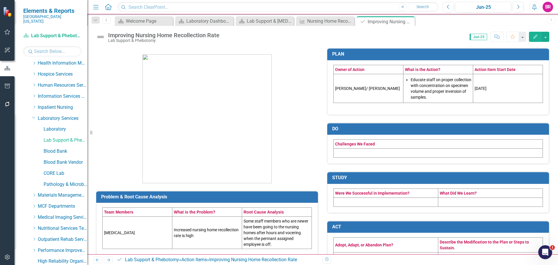
click at [533, 38] on icon "Edit" at bounding box center [535, 37] width 5 height 4
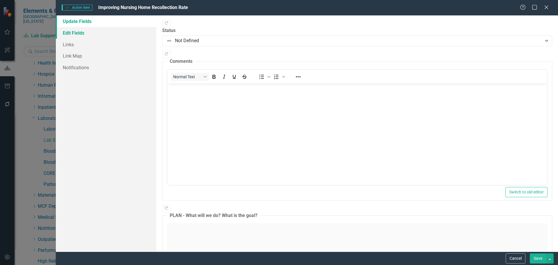
click at [94, 35] on link "Edit Fields" at bounding box center [106, 33] width 101 height 12
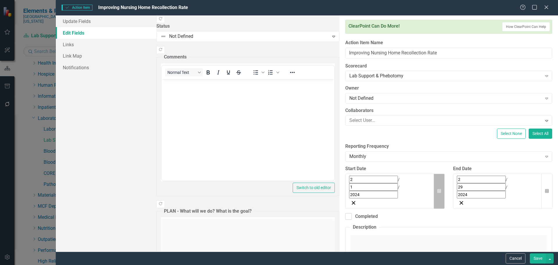
click at [438, 189] on icon "button" at bounding box center [439, 191] width 3 height 4
click at [422, 194] on button "›" at bounding box center [428, 192] width 13 height 13
click at [390, 193] on span "[DATE]" at bounding box center [396, 192] width 13 height 5
click at [422, 195] on button "›" at bounding box center [428, 192] width 13 height 13
click at [359, 193] on button "‹" at bounding box center [365, 192] width 13 height 13
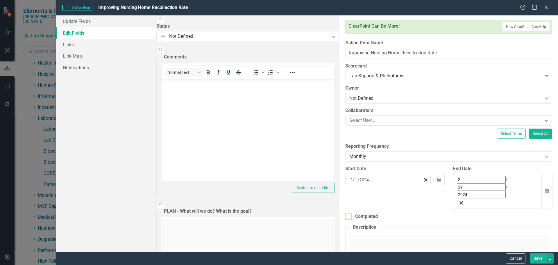
click at [390, 253] on abbr "August" at bounding box center [396, 255] width 13 height 5
click at [408, 245] on abbr "22" at bounding box center [410, 247] width 5 height 5
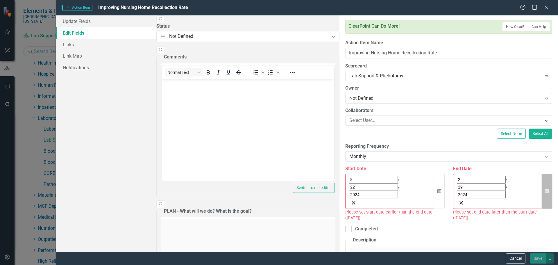
click at [545, 189] on icon "button" at bounding box center [546, 191] width 3 height 4
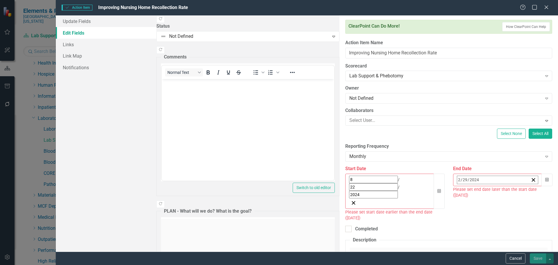
click at [479, 198] on button "[DATE]" at bounding box center [504, 192] width 50 height 13
click at [529, 193] on button "›" at bounding box center [535, 192] width 13 height 13
click at [534, 232] on abbr "June" at bounding box center [538, 234] width 9 height 5
click at [468, 252] on button "30" at bounding box center [475, 257] width 15 height 10
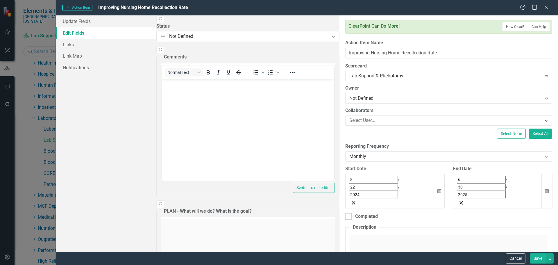
click at [538, 258] on button "Save" at bounding box center [538, 258] width 16 height 10
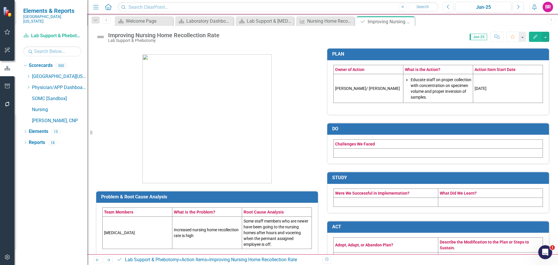
click at [0, 0] on icon "Close" at bounding box center [0, 0] width 0 height 0
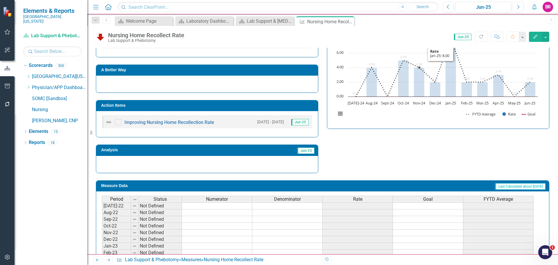
scroll to position [145, 0]
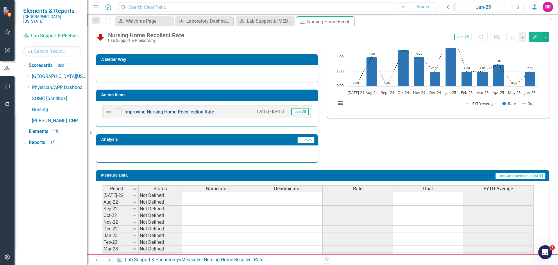
click at [188, 110] on link "Improving Nursing Home Recollection Rate" at bounding box center [169, 112] width 90 height 6
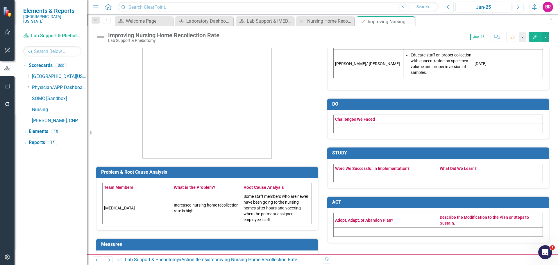
scroll to position [58, 0]
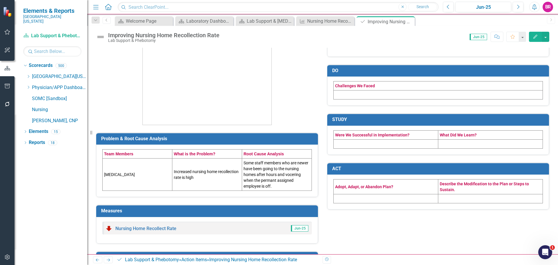
click at [534, 37] on icon "button" at bounding box center [536, 37] width 4 height 4
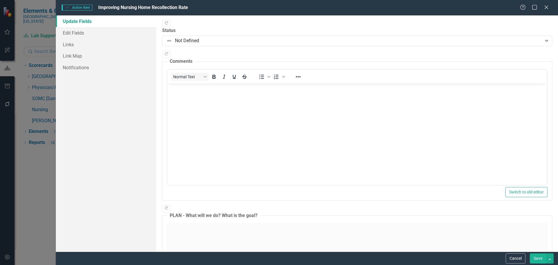
scroll to position [0, 0]
click at [68, 28] on link "Edit Fields" at bounding box center [106, 33] width 101 height 12
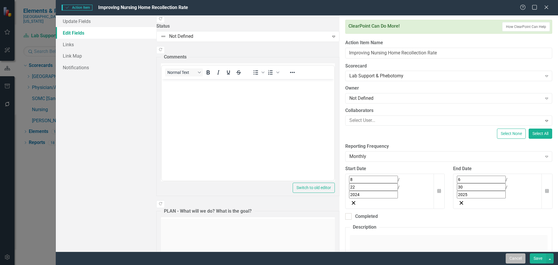
click at [522, 259] on button "Cancel" at bounding box center [516, 258] width 20 height 10
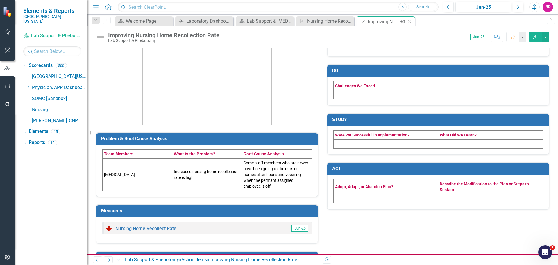
click at [410, 24] on div "Close" at bounding box center [409, 21] width 7 height 7
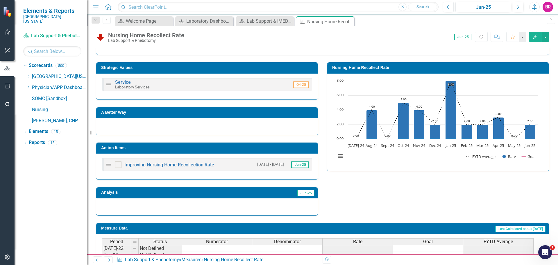
scroll to position [87, 0]
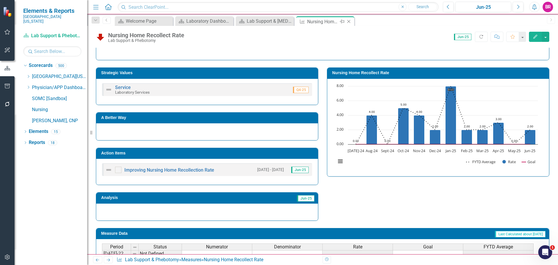
click at [351, 21] on icon "Close" at bounding box center [349, 21] width 6 height 5
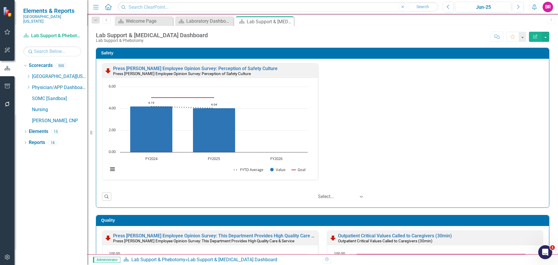
scroll to position [116, 0]
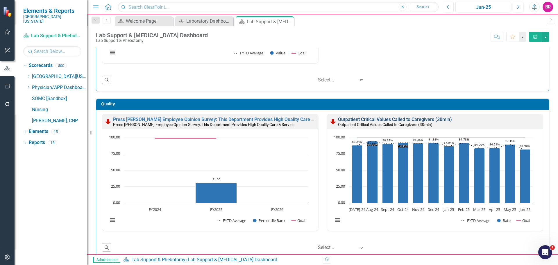
click at [392, 121] on link "Outpatient Critical Values Called to Caregivers (30min)" at bounding box center [395, 120] width 114 height 6
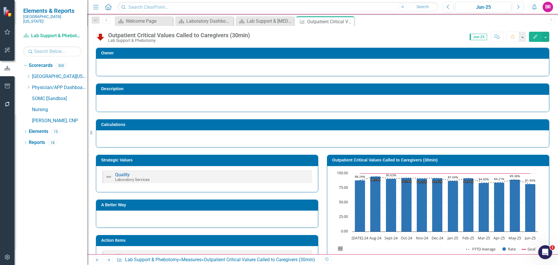
scroll to position [145, 0]
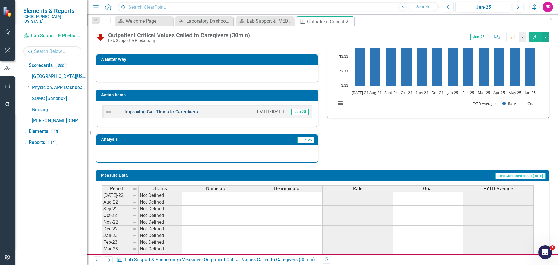
click at [175, 112] on link "Improving Call Times to Caregivers" at bounding box center [161, 112] width 74 height 6
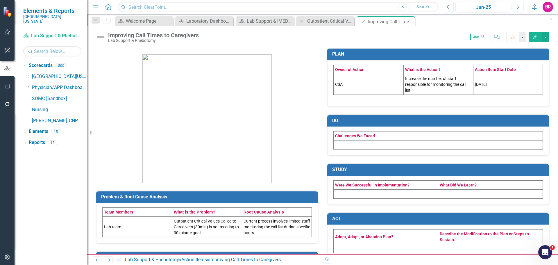
click at [533, 39] on button "Edit" at bounding box center [535, 37] width 13 height 10
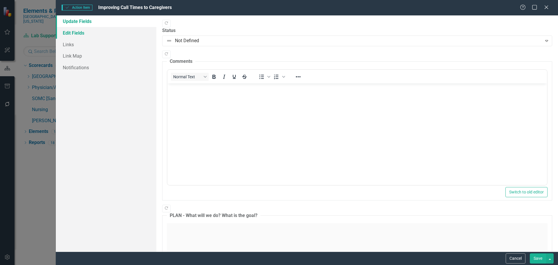
click at [79, 32] on link "Edit Fields" at bounding box center [106, 33] width 101 height 12
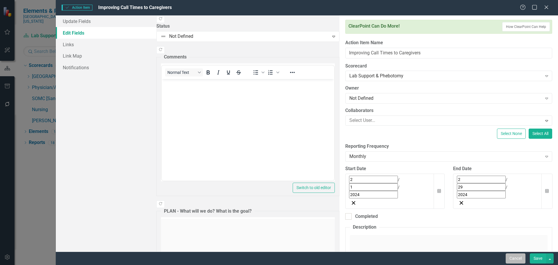
click at [515, 256] on button "Cancel" at bounding box center [516, 258] width 20 height 10
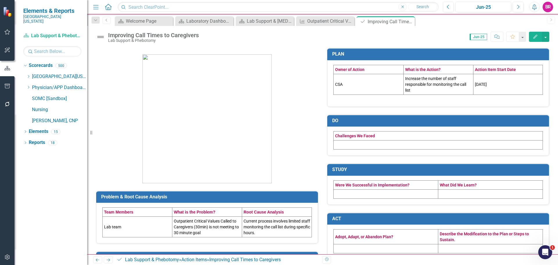
click at [535, 38] on icon "button" at bounding box center [536, 37] width 4 height 4
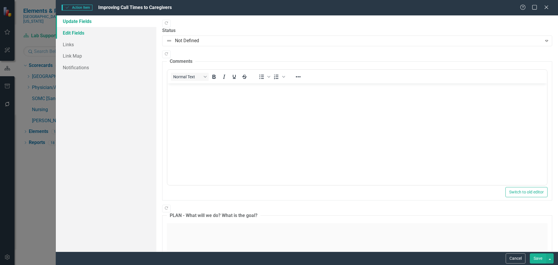
click at [76, 32] on link "Edit Fields" at bounding box center [106, 33] width 101 height 12
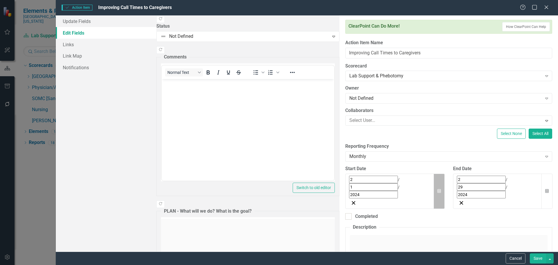
click at [438, 189] on icon "button" at bounding box center [439, 191] width 3 height 4
click at [390, 192] on span "[DATE]" at bounding box center [396, 192] width 13 height 5
click at [381, 195] on div "ClearPoint Can Do More! How ClearPoint Can Help Close Enterprise plans can auto…" at bounding box center [449, 133] width 219 height 236
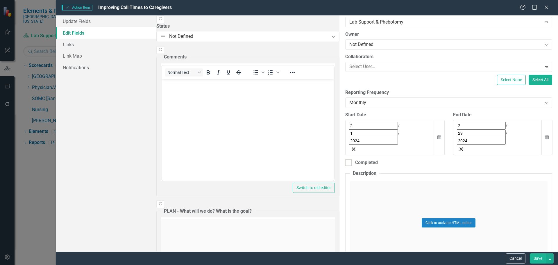
scroll to position [58, 0]
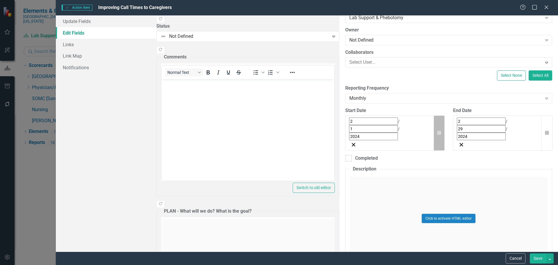
click at [438, 131] on icon "button" at bounding box center [439, 133] width 3 height 4
click at [390, 136] on span "[DATE]" at bounding box center [396, 134] width 13 height 5
click at [413, 220] on button "December" at bounding box center [430, 218] width 34 height 21
click at [394, 166] on abbr "11" at bounding box center [396, 168] width 5 height 5
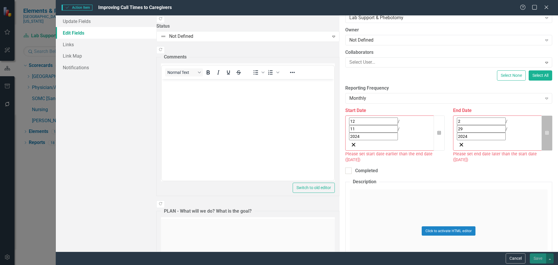
click at [545, 131] on icon "button" at bounding box center [546, 133] width 3 height 4
click at [438, 131] on icon "Calendar" at bounding box center [439, 133] width 3 height 4
click at [542, 122] on button "Calendar" at bounding box center [547, 132] width 11 height 35
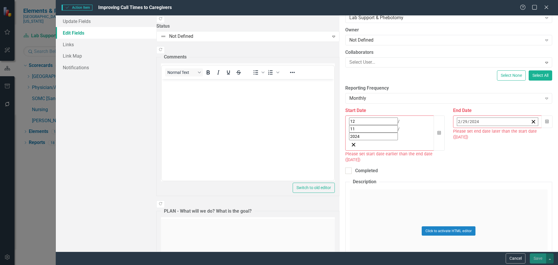
click at [498, 133] on span "[DATE]" at bounding box center [504, 134] width 13 height 5
click at [500, 133] on span "2024" at bounding box center [504, 134] width 9 height 5
click at [488, 172] on button "2025" at bounding box center [505, 176] width 34 height 21
click at [521, 176] on button "June" at bounding box center [538, 176] width 34 height 21
click at [468, 196] on button "30" at bounding box center [475, 199] width 15 height 10
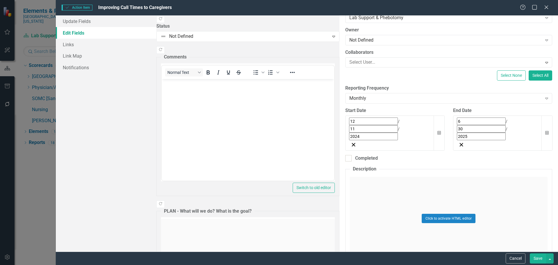
click at [539, 258] on button "Save" at bounding box center [538, 258] width 16 height 10
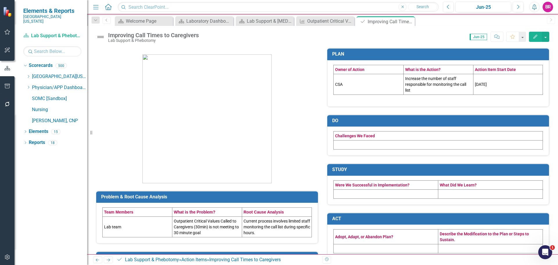
drag, startPoint x: 411, startPoint y: 22, endPoint x: 368, endPoint y: 27, distance: 43.1
click at [0, 0] on icon "Close" at bounding box center [0, 0] width 0 height 0
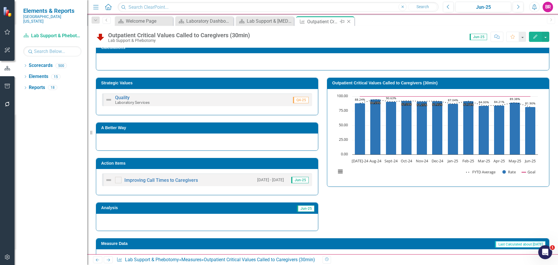
scroll to position [48, 0]
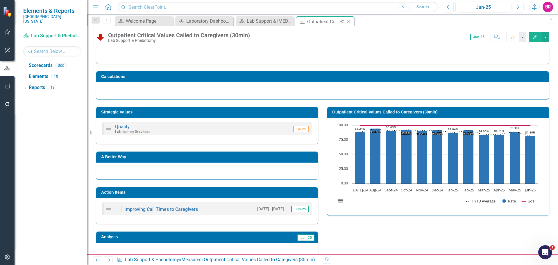
click at [350, 22] on icon "Close" at bounding box center [349, 21] width 6 height 5
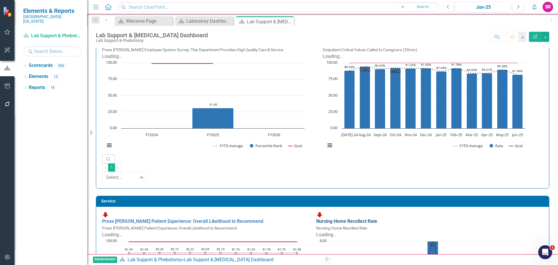
scroll to position [0, 0]
click at [363, 218] on link "Nursing Home Recollect Rate" at bounding box center [346, 221] width 61 height 6
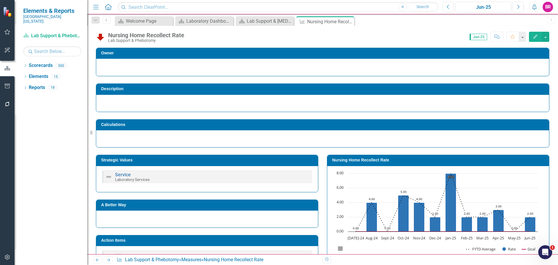
scroll to position [77, 0]
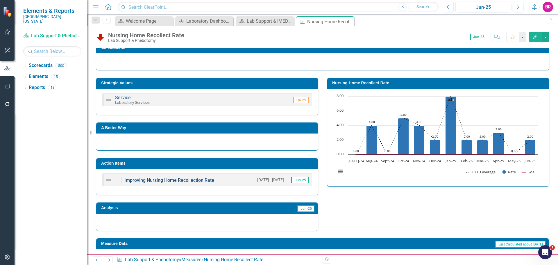
click at [197, 182] on link "Improving Nursing Home Recollection Rate" at bounding box center [169, 180] width 90 height 6
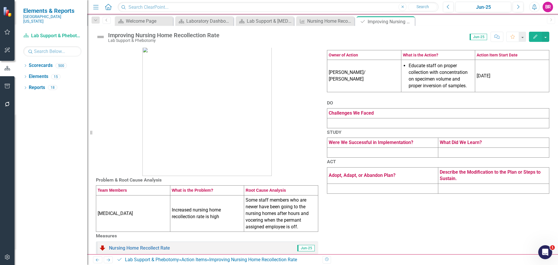
click at [536, 36] on icon "Edit" at bounding box center [535, 37] width 5 height 4
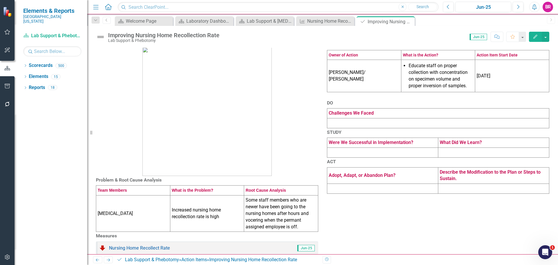
click at [534, 35] on icon "Edit" at bounding box center [535, 37] width 5 height 4
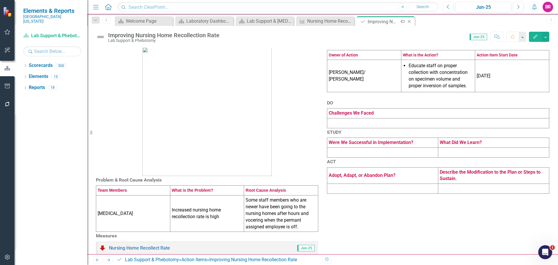
click at [412, 22] on icon "Close" at bounding box center [409, 21] width 6 height 5
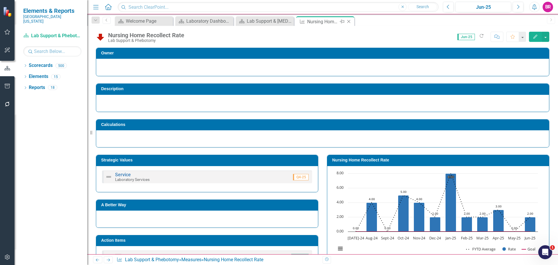
drag, startPoint x: 349, startPoint y: 20, endPoint x: 182, endPoint y: 2, distance: 167.8
click at [0, 0] on icon "Close" at bounding box center [0, 0] width 0 height 0
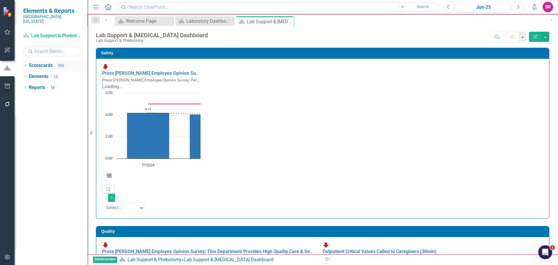
click at [24, 61] on div "Dropdown Scorecards 500" at bounding box center [55, 66] width 64 height 11
drag, startPoint x: 24, startPoint y: 61, endPoint x: 33, endPoint y: 69, distance: 11.7
click at [24, 65] on icon "Dropdown" at bounding box center [25, 66] width 4 height 3
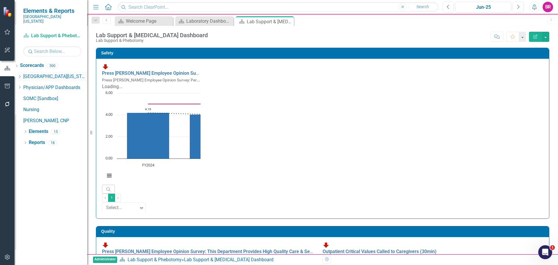
click at [21, 75] on icon at bounding box center [19, 76] width 1 height 3
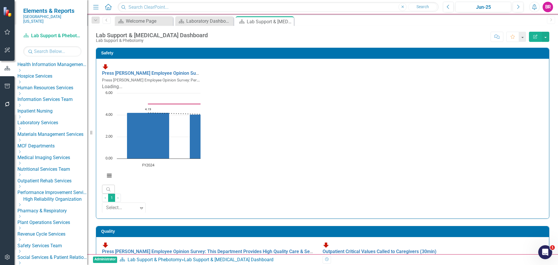
scroll to position [116, 0]
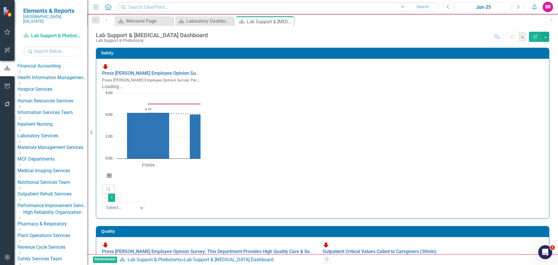
click at [22, 132] on icon "Dropdown" at bounding box center [19, 129] width 4 height 3
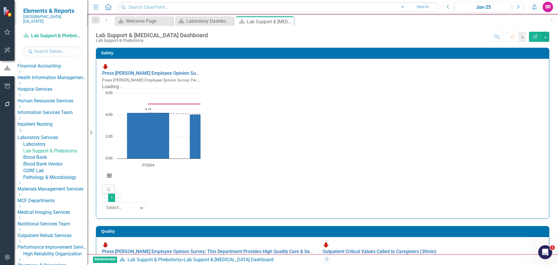
click at [58, 161] on link "Blood Bank" at bounding box center [55, 157] width 64 height 7
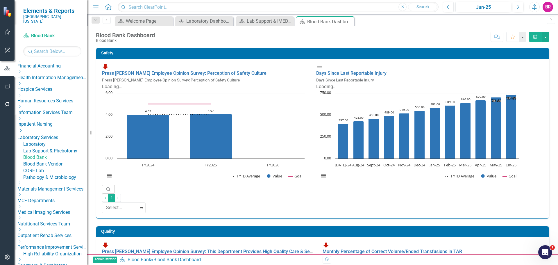
drag, startPoint x: 65, startPoint y: 186, endPoint x: 92, endPoint y: 185, distance: 26.8
click at [65, 167] on link "Blood Bank Vendor" at bounding box center [55, 164] width 64 height 7
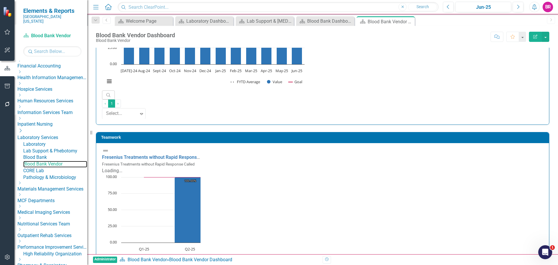
scroll to position [761, 0]
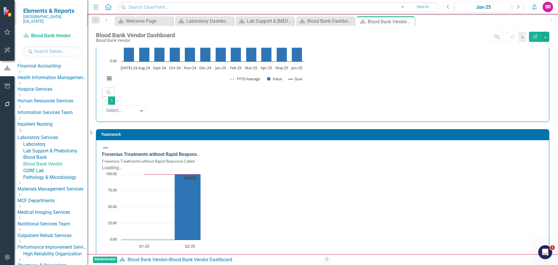
click at [210, 151] on link "Fresenius Treatments without Rapid Response Called" at bounding box center [158, 154] width 112 height 6
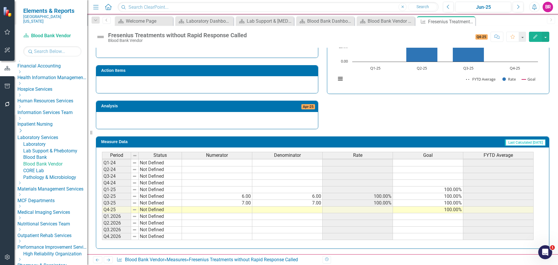
scroll to position [26, 0]
click at [225, 210] on td at bounding box center [217, 209] width 70 height 7
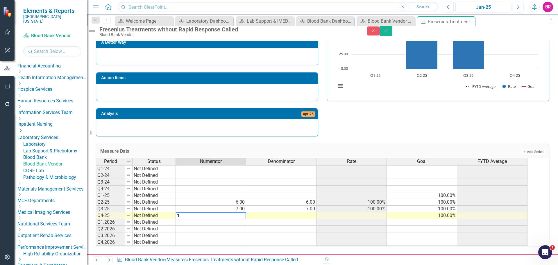
type textarea "11"
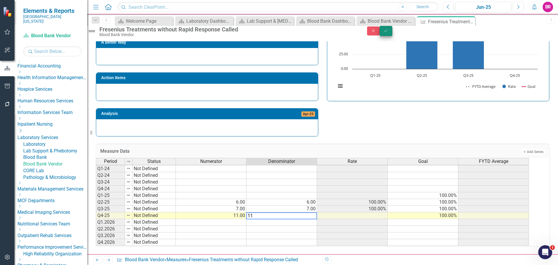
type textarea "11"
click at [392, 34] on button "Save" at bounding box center [386, 31] width 13 height 10
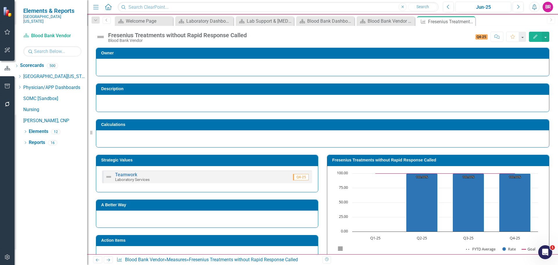
scroll to position [0, 0]
click at [471, 22] on icon "Close" at bounding box center [470, 21] width 6 height 5
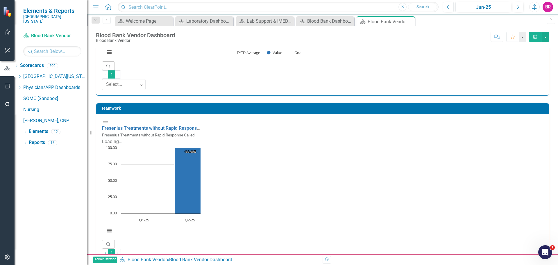
scroll to position [790, 0]
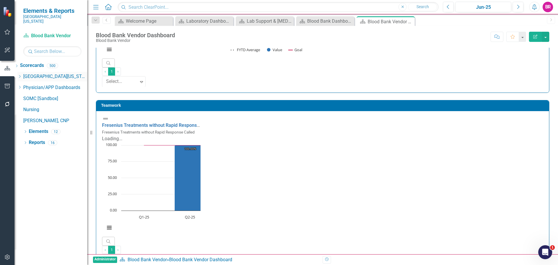
click at [22, 75] on icon "Dropdown" at bounding box center [19, 76] width 4 height 3
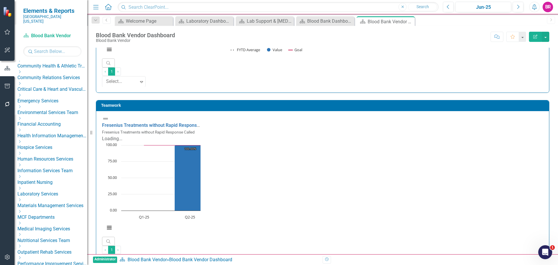
scroll to position [57, 0]
click at [22, 191] on icon "Dropdown" at bounding box center [19, 189] width 4 height 3
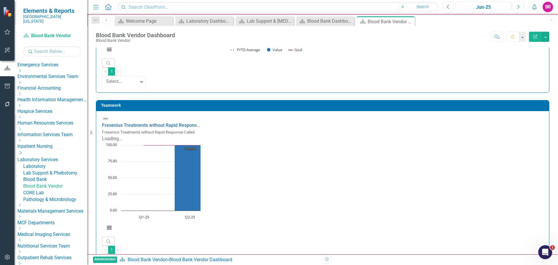
scroll to position [115, 0]
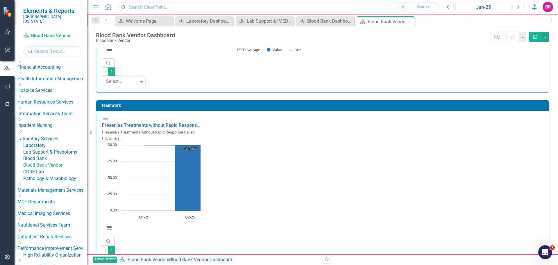
click at [55, 175] on link "CORE Lab" at bounding box center [55, 172] width 64 height 7
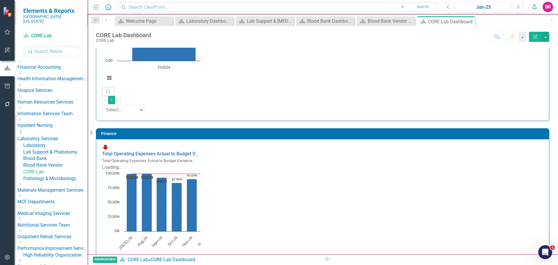
scroll to position [876, 0]
